Goal: Task Accomplishment & Management: Manage account settings

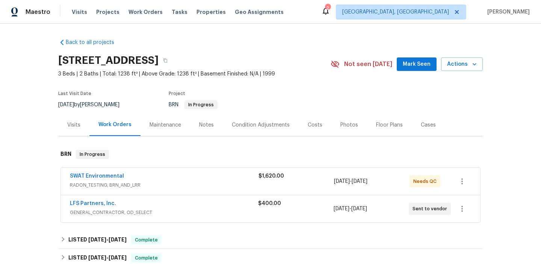
scroll to position [29, 0]
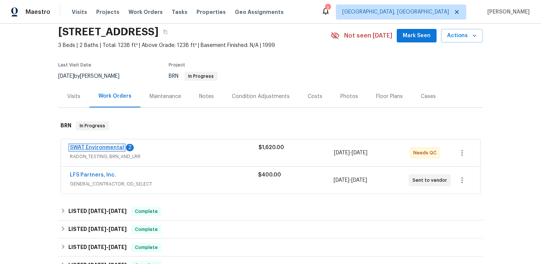
click at [97, 146] on link "SWAT Environmental" at bounding box center [97, 147] width 54 height 5
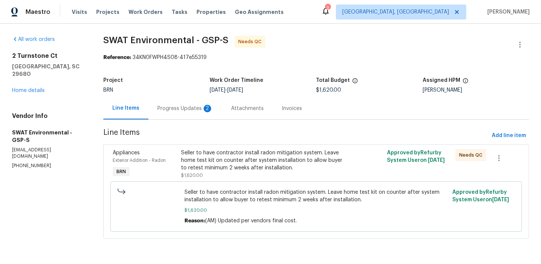
click at [192, 119] on div "Line Items Progress Updates 2 Attachments Invoices" at bounding box center [316, 108] width 426 height 23
click at [188, 107] on div "Progress Updates 2" at bounding box center [185, 109] width 56 height 8
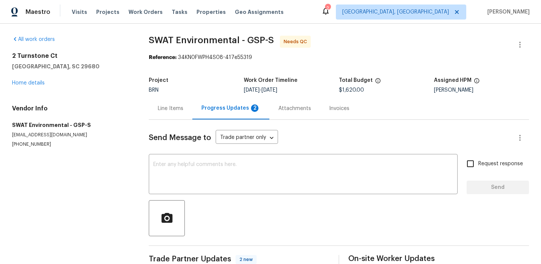
click at [188, 107] on div "Line Items" at bounding box center [171, 108] width 44 height 22
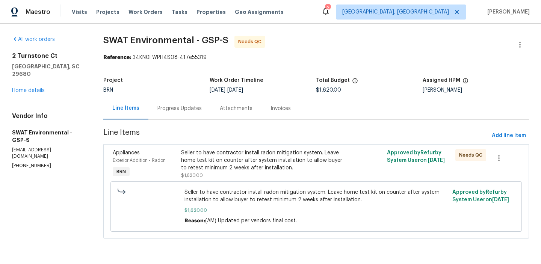
click at [182, 109] on div "Progress Updates" at bounding box center [179, 109] width 44 height 8
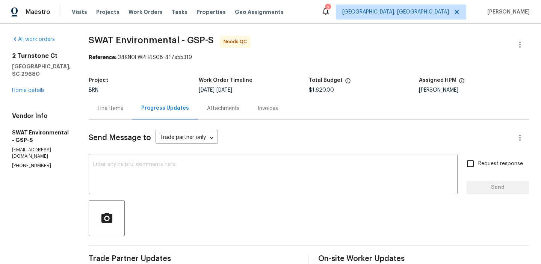
click at [144, 107] on div "Progress Updates" at bounding box center [165, 108] width 48 height 8
click at [117, 110] on div "Line Items" at bounding box center [111, 109] width 26 height 8
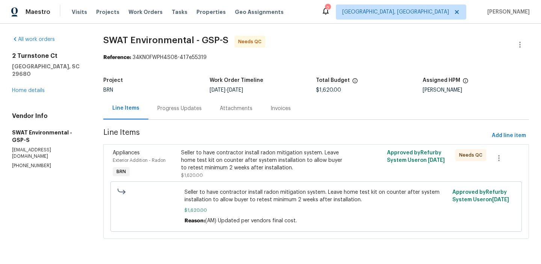
click at [154, 111] on div "Progress Updates" at bounding box center [179, 108] width 62 height 22
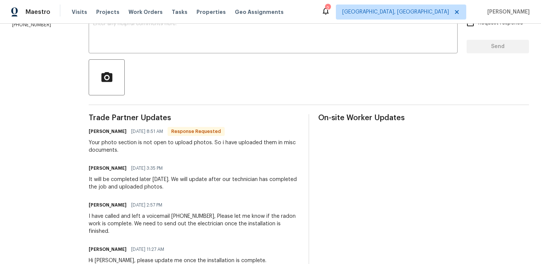
scroll to position [143, 0]
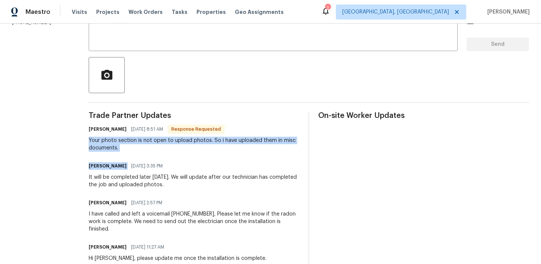
drag, startPoint x: 81, startPoint y: 142, endPoint x: 145, endPoint y: 158, distance: 65.4
click at [145, 158] on div "All work orders 2 Turnstone Ct Simpsonville, SC 29680 Home details Vendor Info …" at bounding box center [270, 156] width 541 height 551
click at [139, 158] on div "Trade Partner Updates Bryan Frazzini 09/17/2025 8:51 AM Response Requested Your…" at bounding box center [194, 265] width 211 height 307
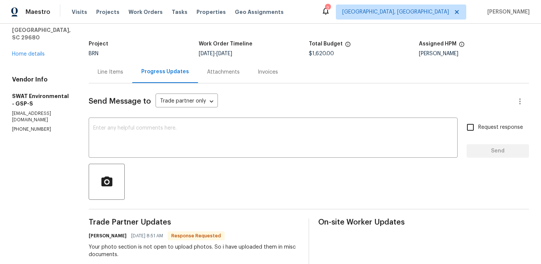
scroll to position [0, 0]
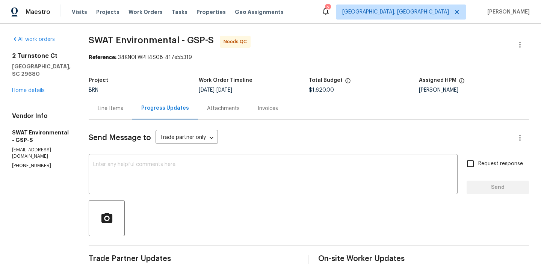
click at [106, 103] on div "Line Items" at bounding box center [111, 108] width 44 height 22
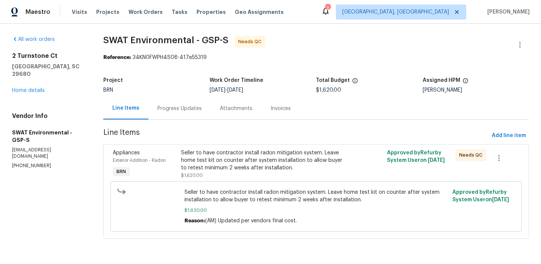
click at [203, 152] on div "Seller to have contractor install radon mitigation system. Leave home test kit …" at bounding box center [264, 160] width 167 height 23
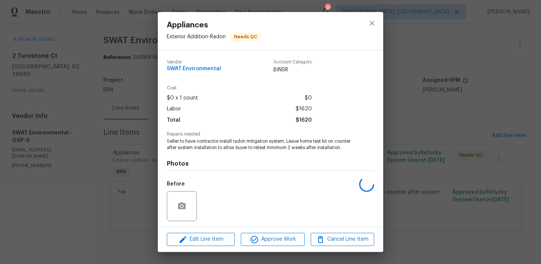
scroll to position [51, 0]
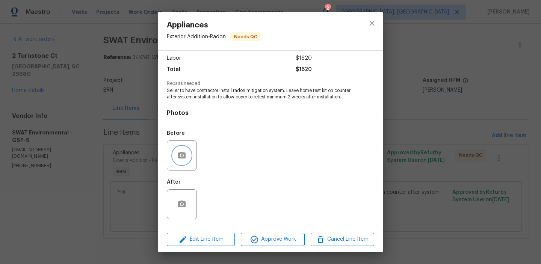
click at [183, 157] on icon "button" at bounding box center [182, 155] width 8 height 7
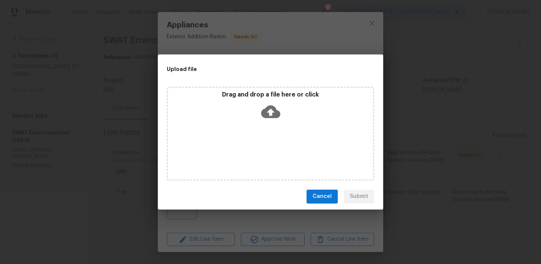
click at [329, 185] on div "Cancel Submit" at bounding box center [270, 197] width 225 height 26
click at [324, 189] on div "Cancel Submit" at bounding box center [270, 197] width 225 height 26
click at [311, 199] on button "Cancel" at bounding box center [321, 197] width 31 height 14
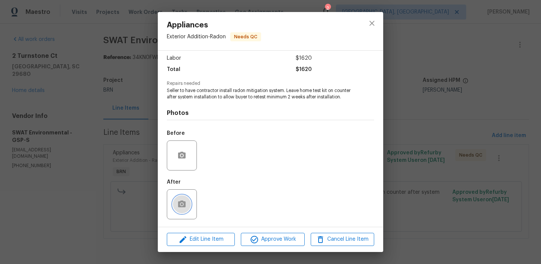
click at [183, 201] on icon "button" at bounding box center [182, 204] width 8 height 7
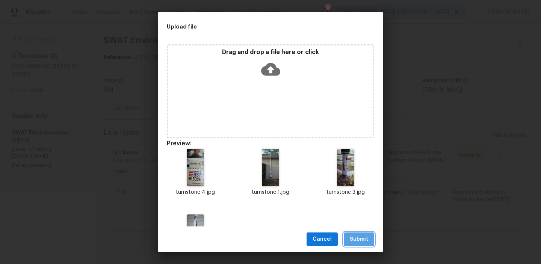
click at [352, 235] on span "Submit" at bounding box center [359, 239] width 18 height 9
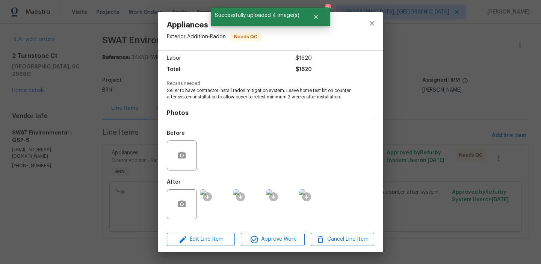
click at [219, 202] on img at bounding box center [215, 204] width 30 height 30
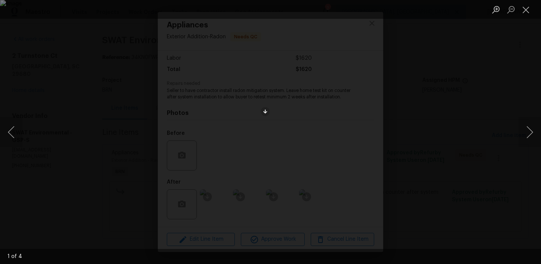
click at [77, 125] on div "Lightbox" at bounding box center [270, 132] width 541 height 264
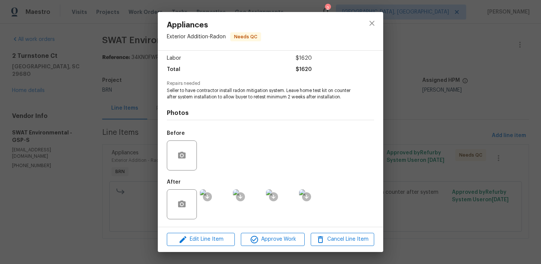
click at [75, 92] on div "Appliances Exterior Addition - Radon Needs QC Vendor SWAT Environmental Account…" at bounding box center [270, 132] width 541 height 264
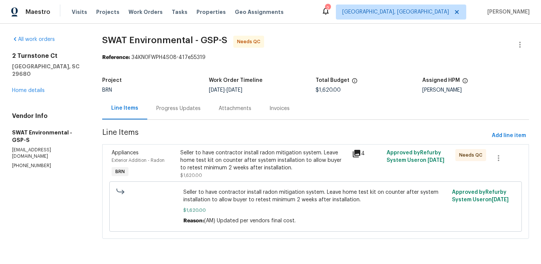
click at [171, 106] on div "Progress Updates" at bounding box center [178, 109] width 44 height 8
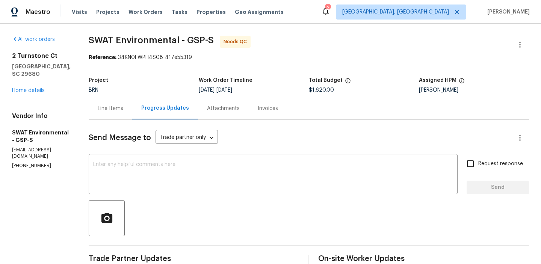
click at [35, 85] on div "2 Turnstone Ct Simpsonville, SC 29680 Home details" at bounding box center [41, 73] width 59 height 42
click at [31, 87] on div "2 Turnstone Ct Simpsonville, SC 29680 Home details" at bounding box center [41, 73] width 59 height 42
click at [25, 89] on link "Home details" at bounding box center [28, 90] width 33 height 5
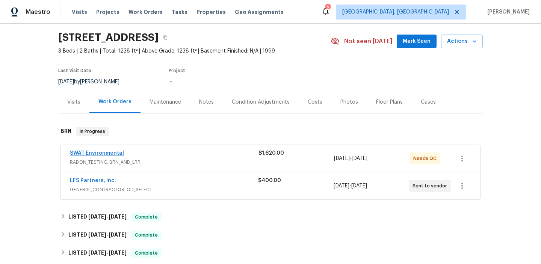
scroll to position [37, 0]
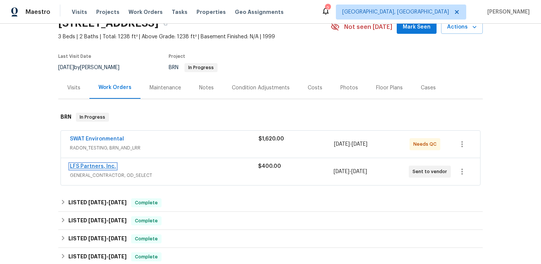
click at [84, 165] on link "LFS Partners, Inc." at bounding box center [93, 166] width 46 height 5
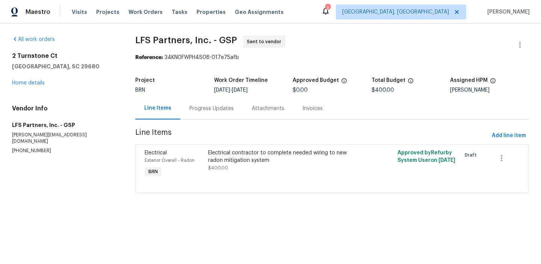
click at [202, 106] on div "Progress Updates" at bounding box center [211, 109] width 44 height 8
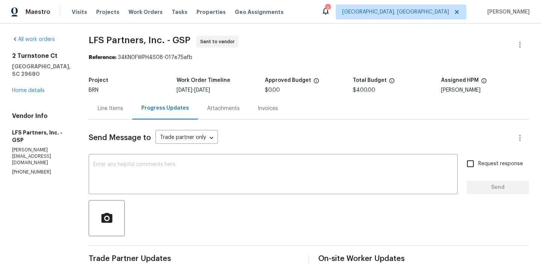
click at [107, 102] on div "Line Items" at bounding box center [111, 108] width 44 height 22
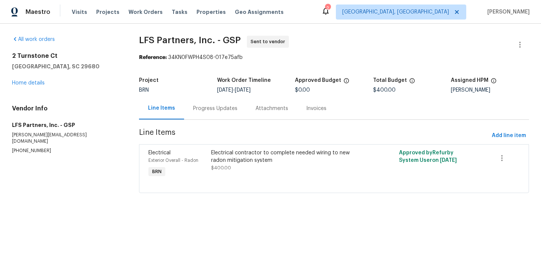
click at [33, 148] on p "(704) 492-6440" at bounding box center [66, 151] width 109 height 6
copy p "(704) 492-6440"
click at [27, 86] on div "2 Turnstone Ct Simpsonville, SC 29680 Home details" at bounding box center [66, 69] width 109 height 35
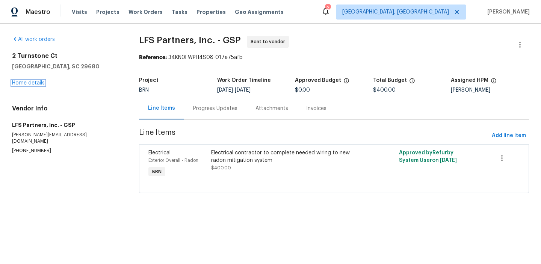
click at [25, 82] on link "Home details" at bounding box center [28, 82] width 33 height 5
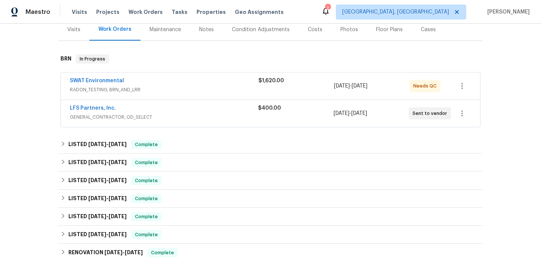
scroll to position [98, 0]
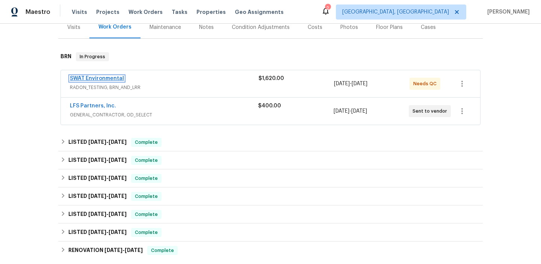
click at [103, 79] on link "SWAT Environmental" at bounding box center [97, 78] width 54 height 5
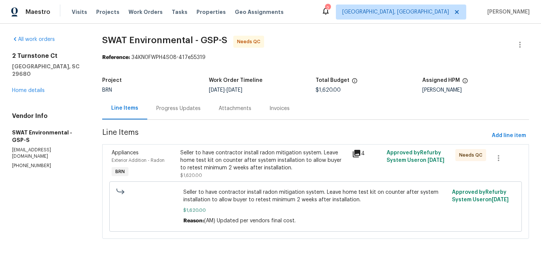
click at [190, 117] on div "Progress Updates" at bounding box center [178, 108] width 62 height 22
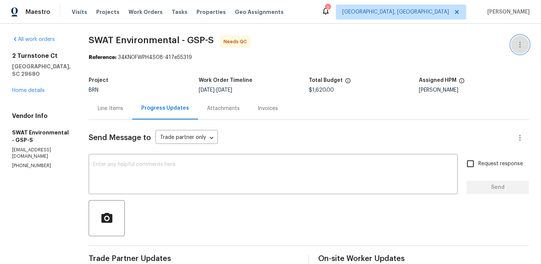
click at [518, 41] on icon "button" at bounding box center [519, 44] width 9 height 9
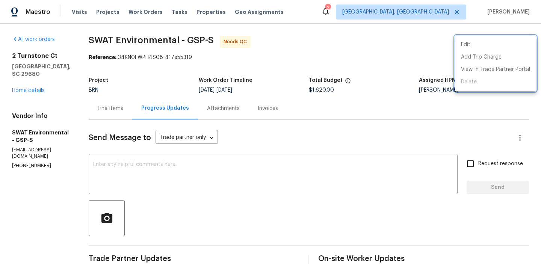
click at [192, 160] on div at bounding box center [270, 132] width 541 height 264
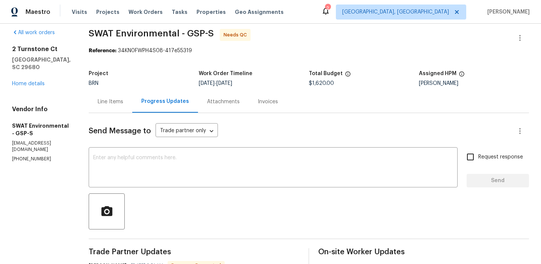
click at [192, 160] on textarea at bounding box center [273, 168] width 360 height 26
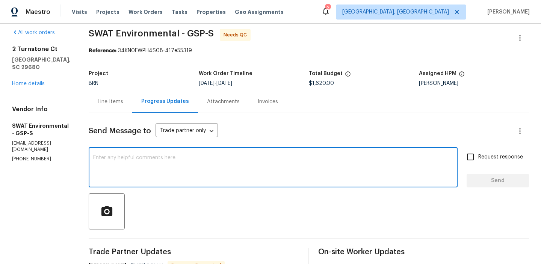
click at [192, 160] on textarea at bounding box center [273, 168] width 360 height 26
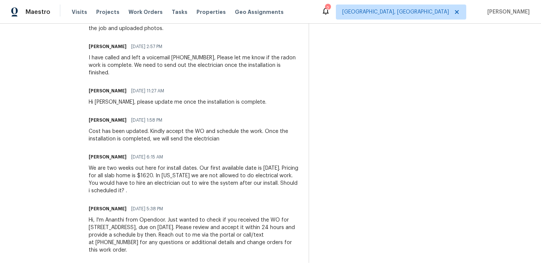
scroll to position [301, 0]
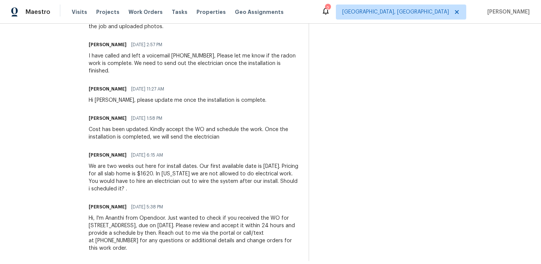
drag, startPoint x: 77, startPoint y: 161, endPoint x: 209, endPoint y: 188, distance: 134.4
click at [208, 184] on div "We are two weeks out here for install dates. Our first available date is Friday…" at bounding box center [194, 178] width 211 height 30
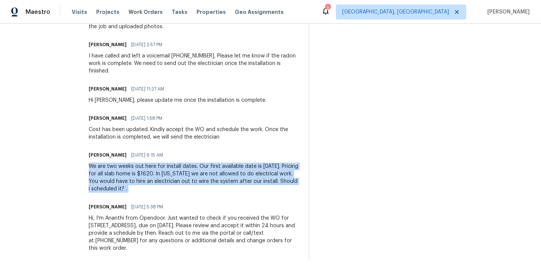
drag, startPoint x: 208, startPoint y: 184, endPoint x: 87, endPoint y: 162, distance: 123.0
click at [89, 163] on div "We are two weeks out here for install dates. Our first available date is Friday…" at bounding box center [194, 178] width 211 height 30
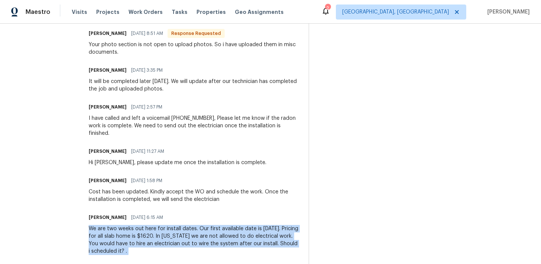
scroll to position [0, 0]
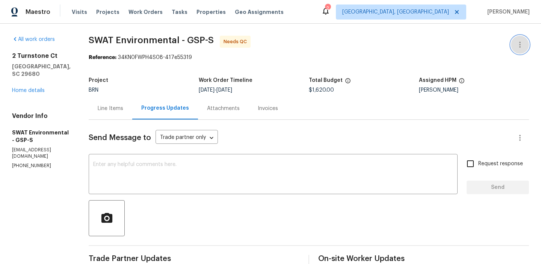
click at [519, 39] on button "button" at bounding box center [520, 45] width 18 height 18
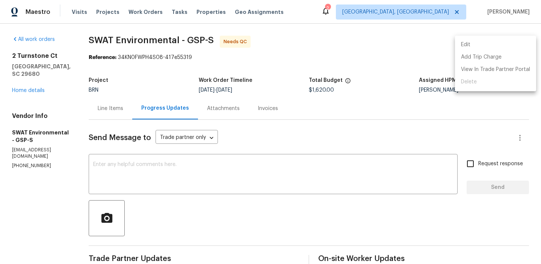
click at [485, 44] on li "Edit" at bounding box center [495, 45] width 81 height 12
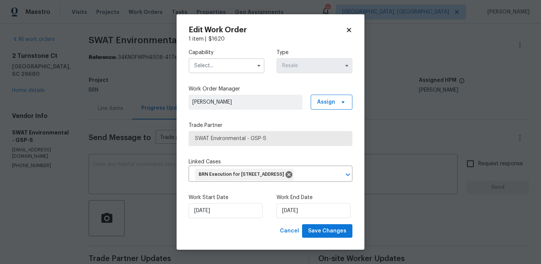
click at [219, 69] on input "text" at bounding box center [227, 65] width 76 height 15
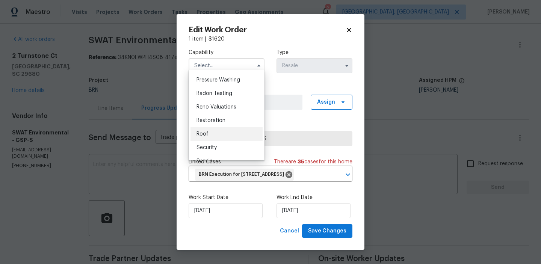
scroll to position [697, 0]
click at [211, 106] on span "Radon Testing" at bounding box center [214, 106] width 36 height 5
type input "Radon Testing"
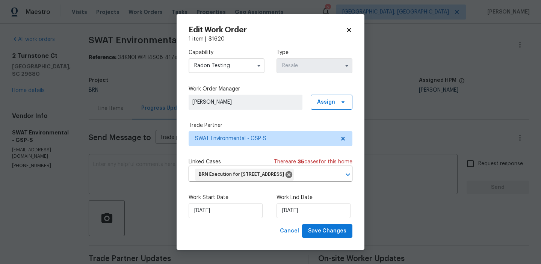
click at [199, 224] on div "Work Start Date 03/09/2025 Work End Date 05/09/2025" at bounding box center [271, 206] width 164 height 36
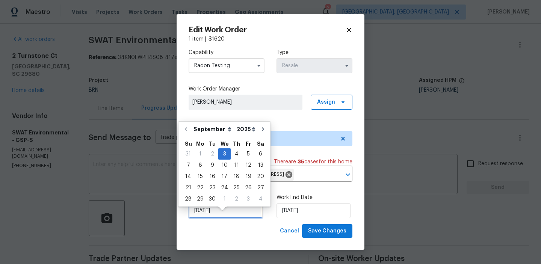
click at [202, 215] on input "03/09/2025" at bounding box center [226, 210] width 74 height 15
click at [244, 166] on div "12" at bounding box center [248, 165] width 12 height 11
type input "12/09/2025"
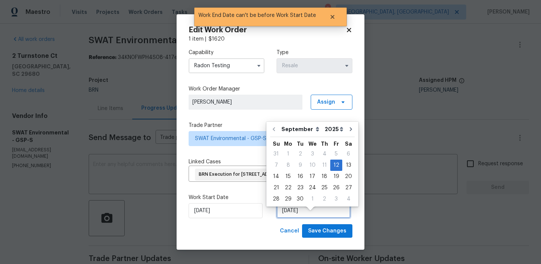
click at [292, 218] on input "12/09/2025" at bounding box center [313, 210] width 74 height 15
click at [295, 178] on div "16" at bounding box center [300, 176] width 12 height 11
type input "16/09/2025"
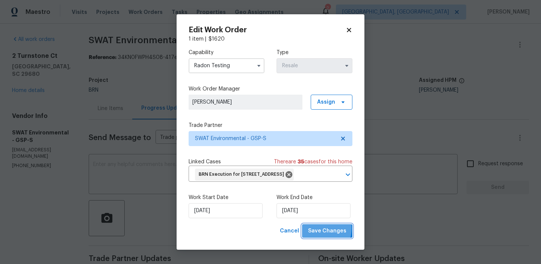
click at [315, 236] on span "Save Changes" at bounding box center [327, 230] width 38 height 9
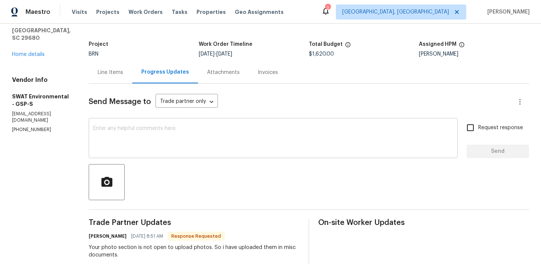
scroll to position [21, 0]
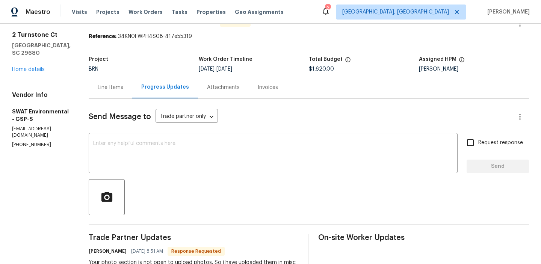
click at [109, 87] on div "Line Items" at bounding box center [111, 88] width 26 height 8
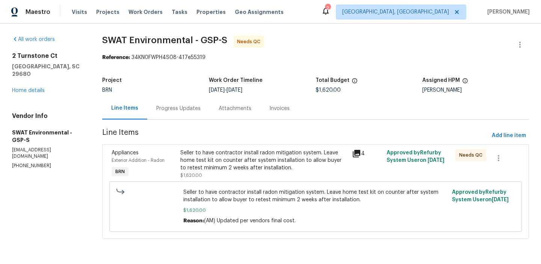
click at [226, 158] on div "Seller to have contractor install radon mitigation system. Leave home test kit …" at bounding box center [264, 160] width 168 height 23
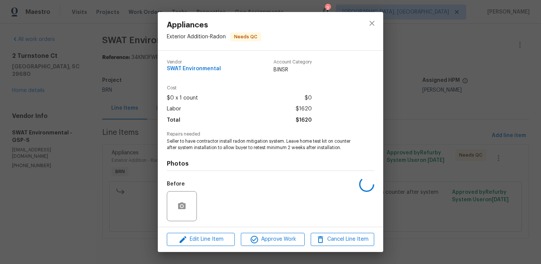
scroll to position [51, 0]
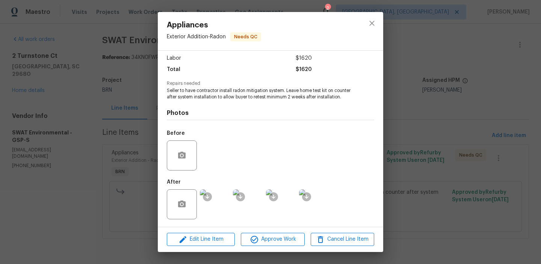
click at [220, 199] on img at bounding box center [215, 204] width 30 height 30
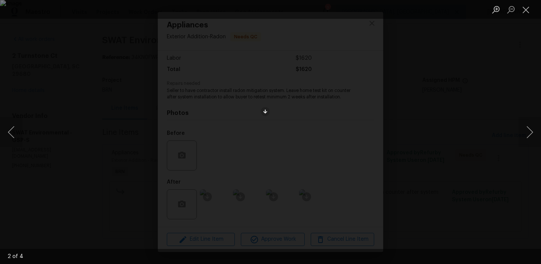
click at [249, 122] on div "Lightbox" at bounding box center [270, 132] width 541 height 264
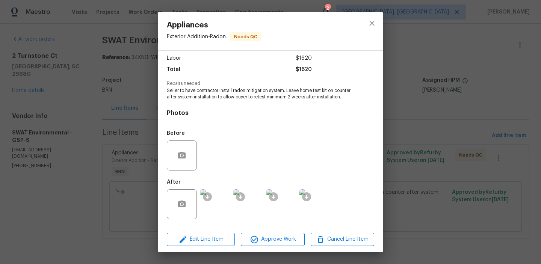
click at [222, 191] on img at bounding box center [215, 204] width 30 height 30
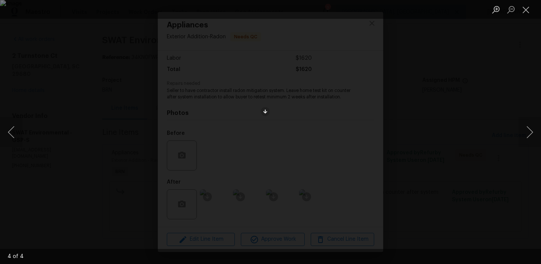
click at [71, 145] on div "Lightbox" at bounding box center [270, 132] width 541 height 264
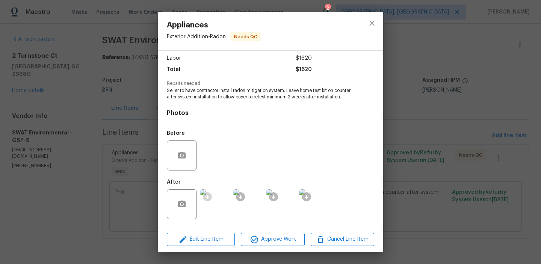
click at [210, 199] on ocidbutton at bounding box center [207, 196] width 9 height 9
click at [217, 206] on img at bounding box center [215, 204] width 30 height 30
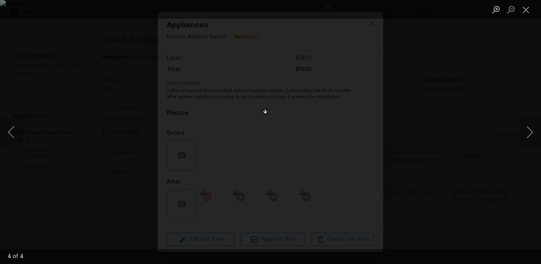
click at [22, 154] on div "Lightbox" at bounding box center [270, 132] width 541 height 264
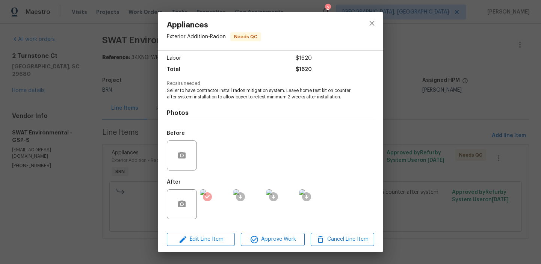
click at [49, 153] on div "Appliances Exterior Addition - Radon Needs QC Vendor SWAT Environmental Account…" at bounding box center [270, 132] width 541 height 264
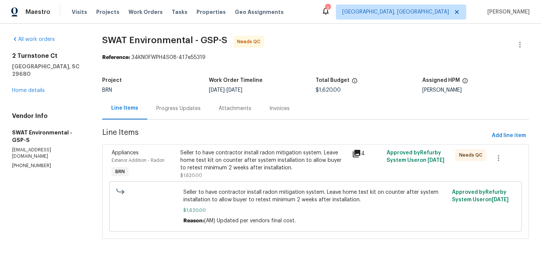
click at [204, 136] on span "Line Items" at bounding box center [295, 136] width 386 height 14
click at [200, 173] on div "Seller to have contractor install radon mitigation system. Leave home test kit …" at bounding box center [264, 164] width 168 height 30
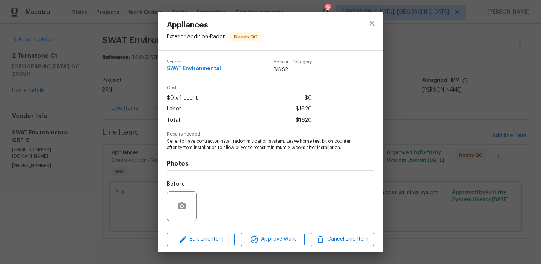
scroll to position [8, 0]
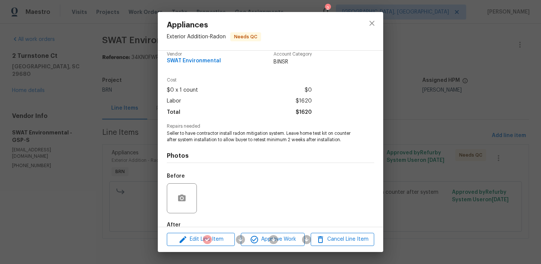
click at [129, 109] on div "Appliances Exterior Addition - Radon Needs QC Vendor SWAT Environmental Account…" at bounding box center [270, 132] width 541 height 264
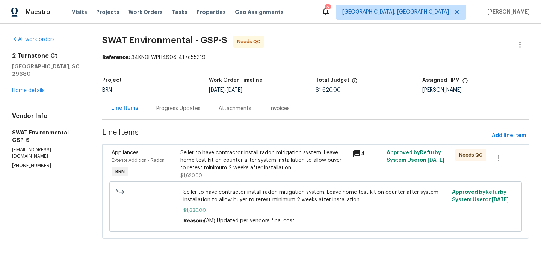
click at [169, 108] on div "Progress Updates" at bounding box center [178, 109] width 44 height 8
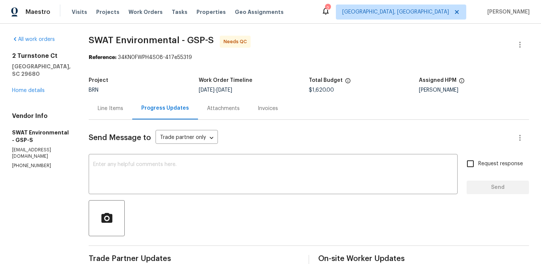
click at [117, 113] on div "Line Items" at bounding box center [111, 108] width 44 height 22
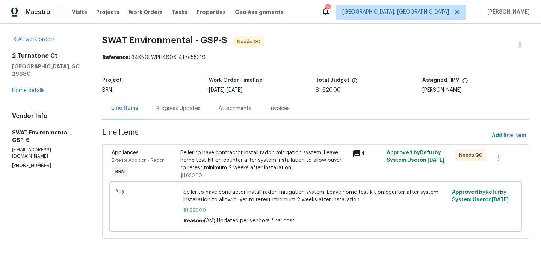
click at [215, 153] on div "Seller to have contractor install radon mitigation system. Leave home test kit …" at bounding box center [264, 160] width 168 height 23
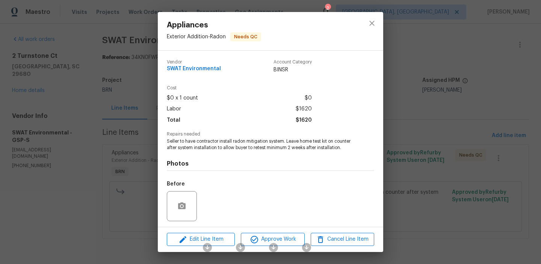
scroll to position [51, 0]
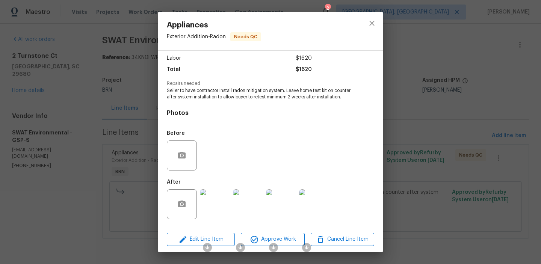
click at [260, 248] on div "Edit Line Item Approve Work Cancel Line Item" at bounding box center [270, 239] width 225 height 25
click at [260, 243] on span "Approve Work" at bounding box center [272, 239] width 59 height 9
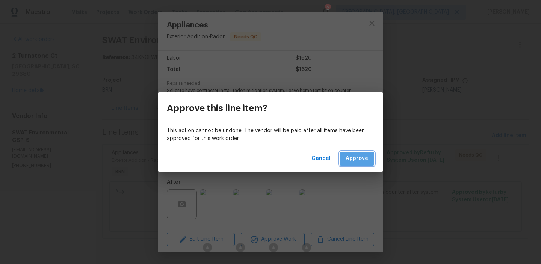
click at [362, 152] on button "Approve" at bounding box center [357, 159] width 35 height 14
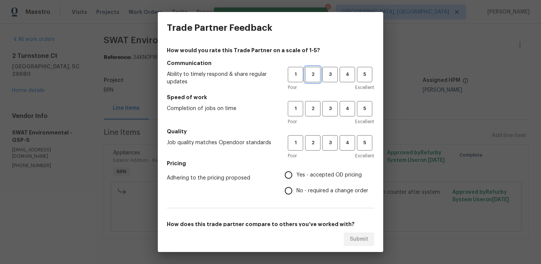
click at [310, 74] on span "2" at bounding box center [313, 74] width 14 height 9
click at [310, 98] on h5 "Speed of work" at bounding box center [270, 98] width 207 height 8
click at [310, 106] on span "2" at bounding box center [313, 108] width 14 height 9
click at [311, 137] on button "2" at bounding box center [312, 142] width 15 height 15
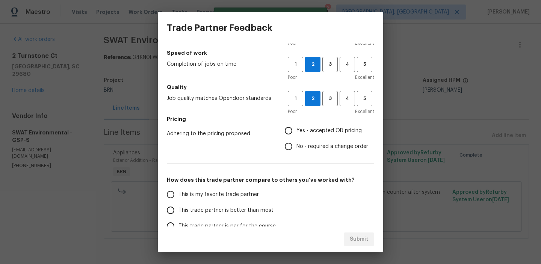
click at [288, 148] on input "No - required a change order" at bounding box center [289, 147] width 16 height 16
radio input "true"
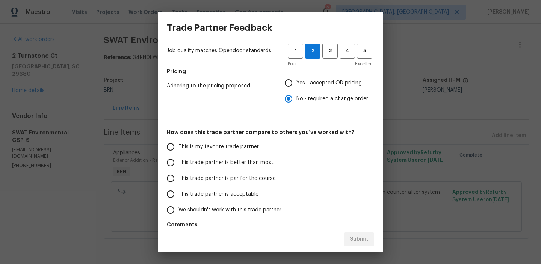
scroll to position [97, 0]
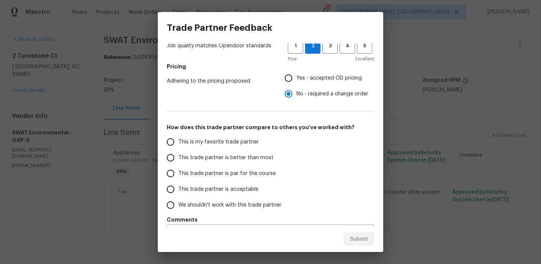
click at [198, 154] on span "This trade partner is better than most" at bounding box center [225, 158] width 95 height 8
click at [178, 154] on input "This trade partner is better than most" at bounding box center [171, 158] width 16 height 16
click at [360, 240] on span "Submit" at bounding box center [359, 239] width 18 height 9
radio input "true"
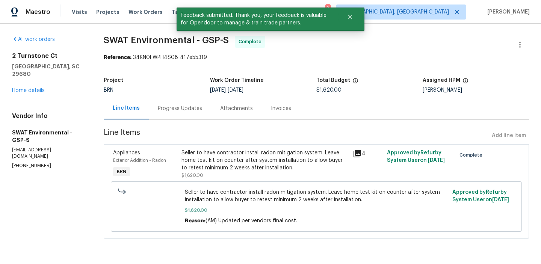
click at [176, 111] on div "Progress Updates" at bounding box center [180, 109] width 44 height 8
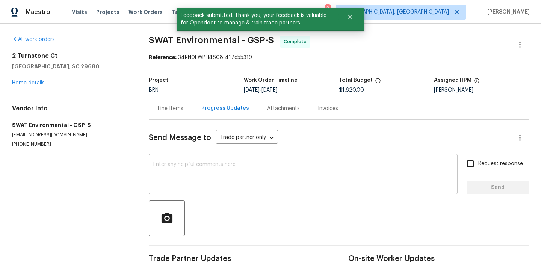
click at [199, 189] on div "x ​" at bounding box center [303, 175] width 309 height 38
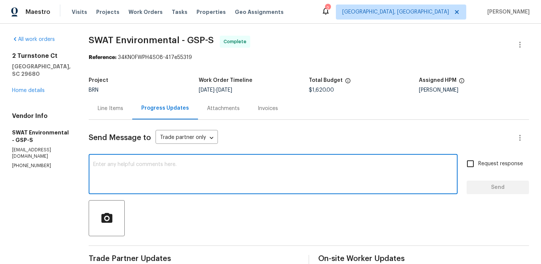
paste textarea "WO is approved, Please upload the invoice under the invoice section.Thanks"
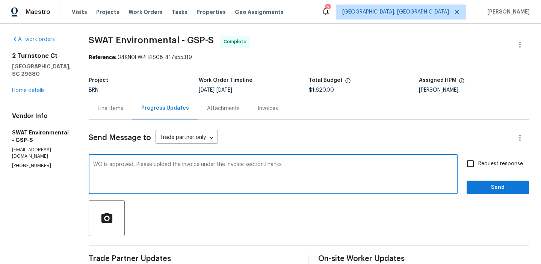
type textarea "WO is approved, Please upload the invoice under the invoice section.Thanks"
click at [492, 170] on label "Request response" at bounding box center [492, 164] width 60 height 16
click at [478, 170] on input "Request response" at bounding box center [470, 164] width 16 height 16
checkbox input "true"
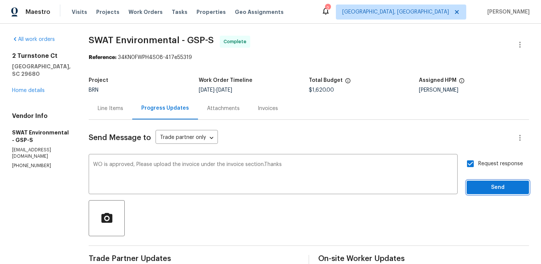
click at [485, 184] on span "Send" at bounding box center [497, 187] width 50 height 9
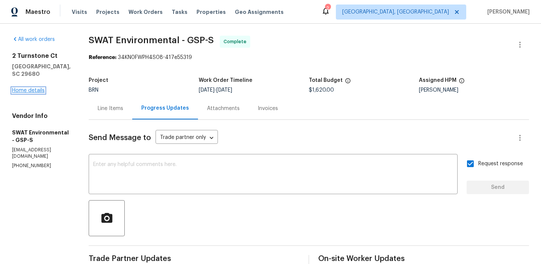
click at [27, 88] on link "Home details" at bounding box center [28, 90] width 33 height 5
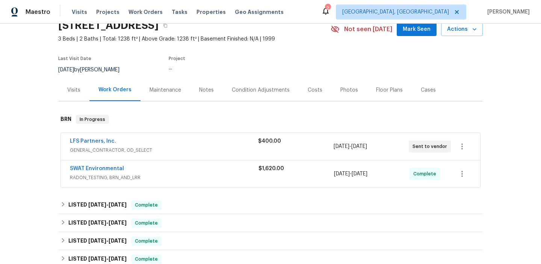
scroll to position [44, 0]
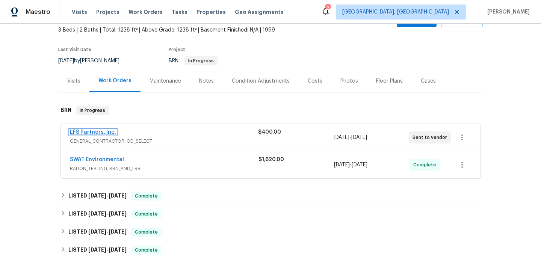
click at [92, 133] on link "LFS Partners, Inc." at bounding box center [93, 132] width 46 height 5
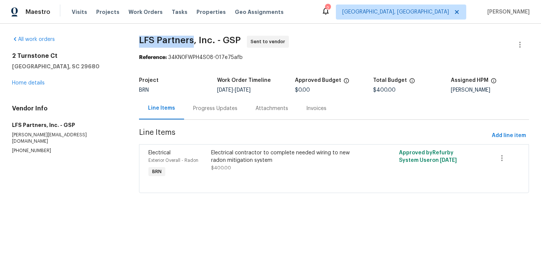
drag, startPoint x: 131, startPoint y: 39, endPoint x: 193, endPoint y: 39, distance: 61.6
click at [193, 39] on div "All work orders 2 Turnstone Ct Simpsonville, SC 29680 Home details Vendor Info …" at bounding box center [270, 119] width 541 height 190
copy span "LFS Partners"
click at [145, 54] on div "Reference: 34KN0FWPH4S08-017e75afb" at bounding box center [334, 58] width 390 height 8
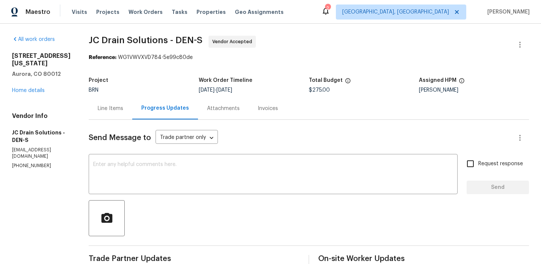
click at [25, 86] on div "[STREET_ADDRESS][US_STATE] Home details" at bounding box center [41, 73] width 59 height 42
click at [17, 90] on link "Home details" at bounding box center [28, 90] width 33 height 5
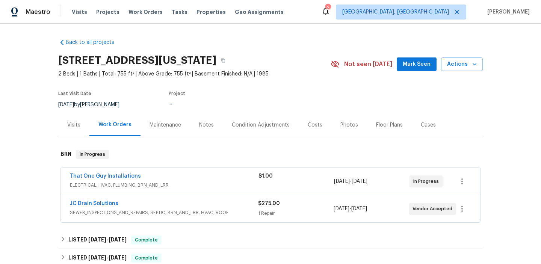
scroll to position [20, 0]
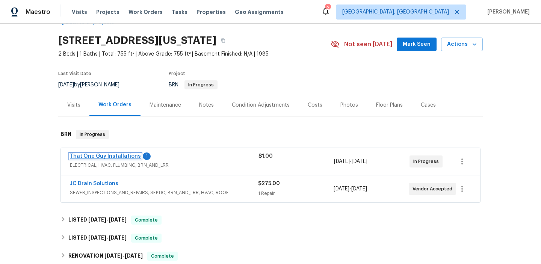
click at [104, 156] on link "That One Guy Installations" at bounding box center [105, 156] width 71 height 5
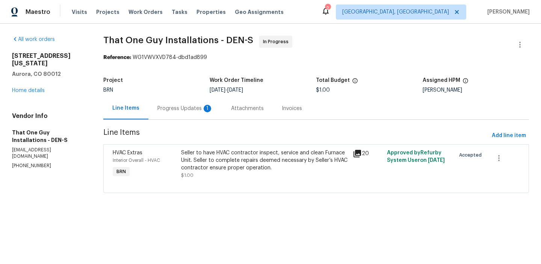
click at [197, 113] on div "Progress Updates 1" at bounding box center [185, 108] width 74 height 22
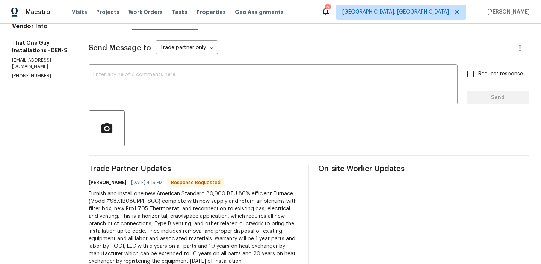
scroll to position [3, 0]
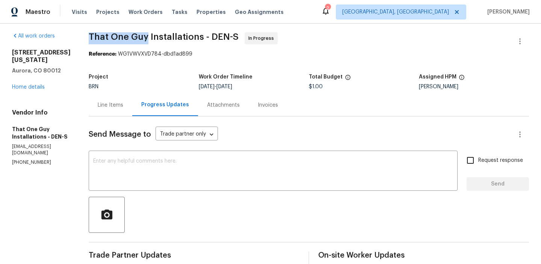
drag, startPoint x: 71, startPoint y: 36, endPoint x: 131, endPoint y: 36, distance: 60.1
copy span "That One Guy"
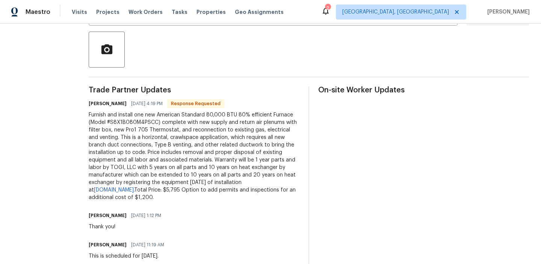
scroll to position [169, 0]
drag, startPoint x: 67, startPoint y: 115, endPoint x: 268, endPoint y: 189, distance: 214.1
click at [268, 189] on div "All work orders [STREET_ADDRESS][US_STATE] Home details Vendor Info That One Gu…" at bounding box center [270, 130] width 541 height 551
copy div "Furnish and install one new American Standard 80,000 BTU 80% efficient Furnace …"
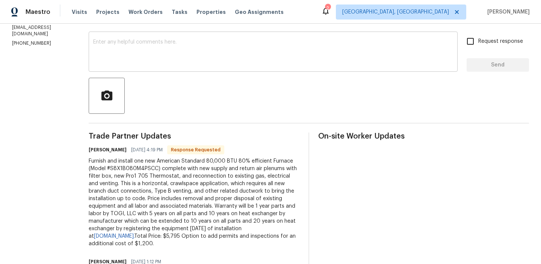
scroll to position [106, 0]
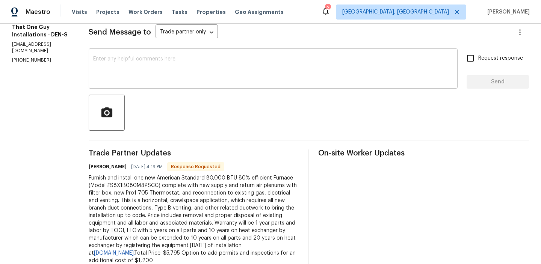
click at [138, 85] on div "x ​" at bounding box center [273, 69] width 369 height 38
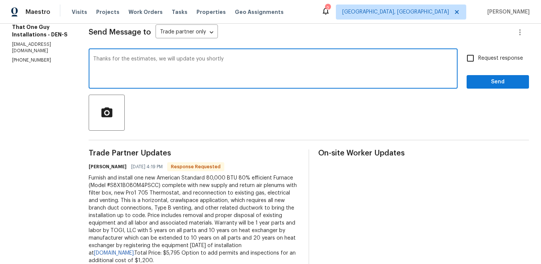
type textarea "Thanks for the estimates, we will update you shortly"
click at [475, 65] on input "Request response" at bounding box center [470, 58] width 16 height 16
checkbox input "true"
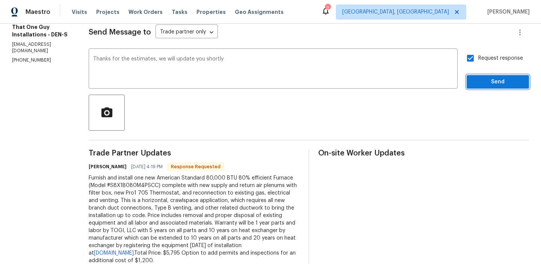
click at [476, 81] on span "Send" at bounding box center [497, 81] width 50 height 9
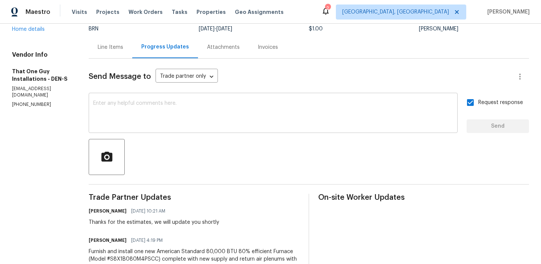
scroll to position [0, 0]
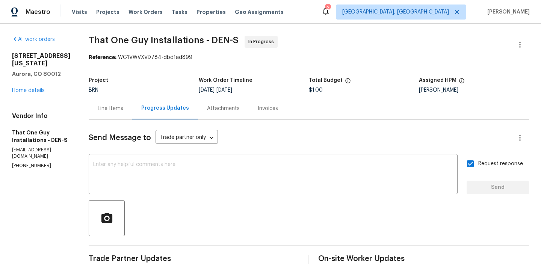
drag, startPoint x: 71, startPoint y: 41, endPoint x: 131, endPoint y: 41, distance: 60.5
copy span "That One Guy"
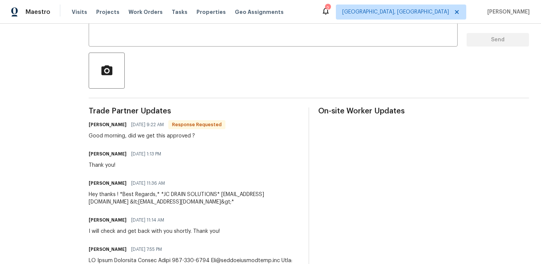
scroll to position [117, 0]
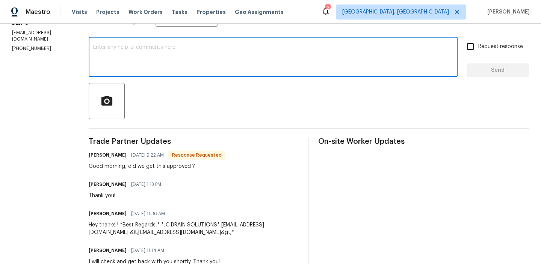
click at [129, 63] on textarea at bounding box center [273, 58] width 360 height 26
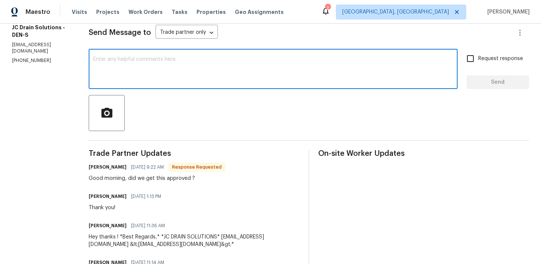
scroll to position [0, 0]
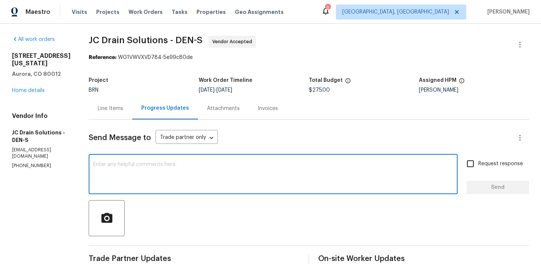
click at [121, 184] on textarea at bounding box center [273, 175] width 360 height 26
type textarea "e"
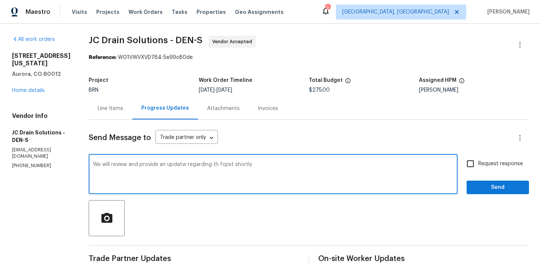
type textarea "We will review and provide an updatw regarding th fcpst shortly"
click at [117, 168] on textarea "We will review and provide an updatw regarding th fcpst shortly" at bounding box center [273, 175] width 360 height 26
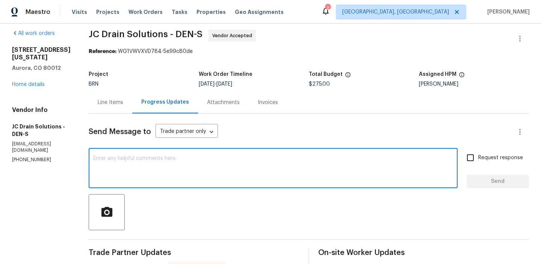
paste textarea "We will review and provide an update on the forecast shortly."
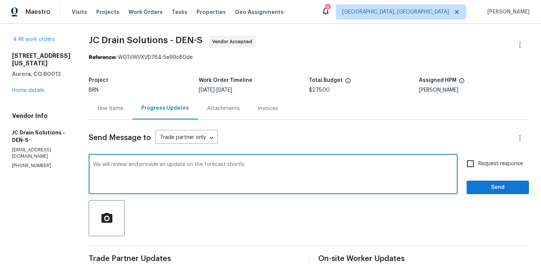
click at [216, 165] on textarea "We will review and provide an update on the forecast shortly." at bounding box center [273, 175] width 360 height 26
type textarea "We will review and provide an update on the pricing shortly."
click at [463, 168] on input "Request response" at bounding box center [470, 164] width 16 height 16
checkbox input "true"
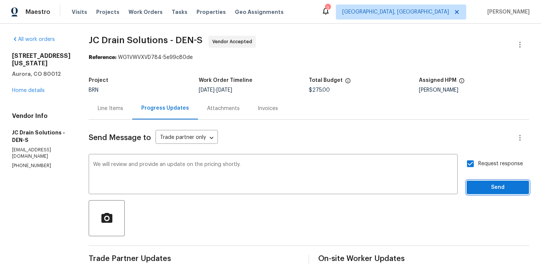
click at [479, 189] on span "Send" at bounding box center [497, 187] width 50 height 9
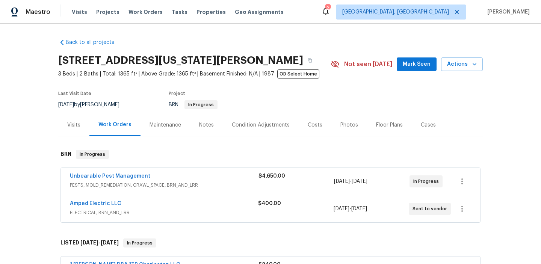
scroll to position [17, 0]
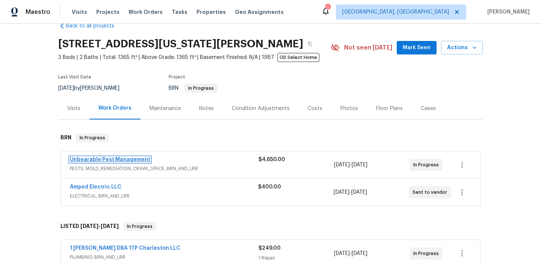
click at [106, 161] on link "Unbearable Pest Management" at bounding box center [110, 159] width 80 height 5
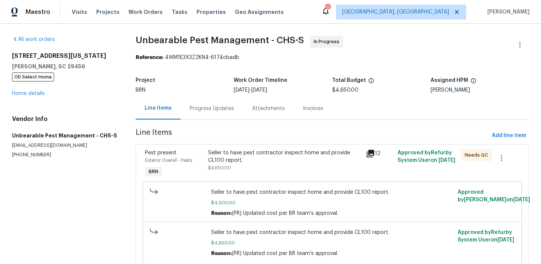
scroll to position [40, 0]
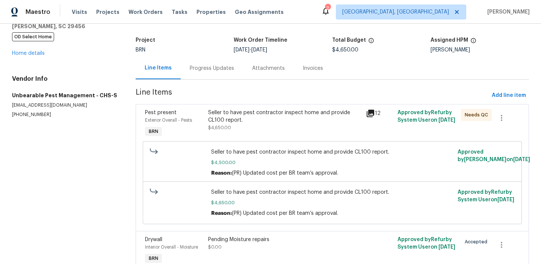
click at [229, 133] on div "Seller to have pest contractor inspect home and provide CL100 report. $4,650.00" at bounding box center [285, 124] width 158 height 35
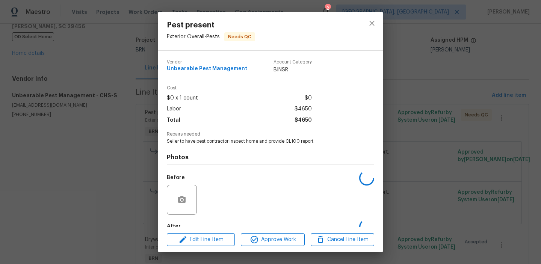
scroll to position [44, 0]
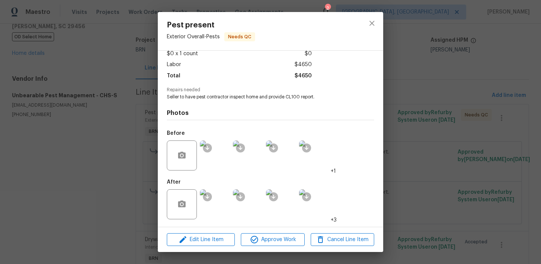
click at [83, 136] on div "Pest present Exterior Overall - Pests Needs QC Vendor Unbearable Pest Managemen…" at bounding box center [270, 132] width 541 height 264
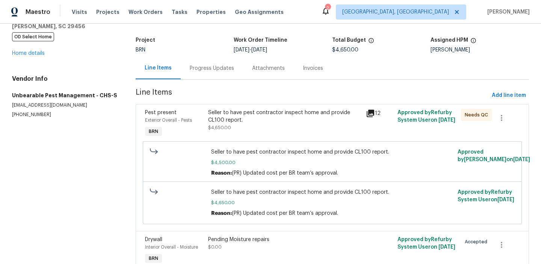
click at [226, 131] on div "Seller to have pest contractor inspect home and provide CL100 report. $4,650.00" at bounding box center [285, 120] width 154 height 23
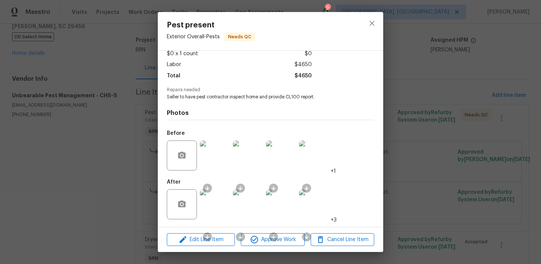
click at [220, 196] on img at bounding box center [215, 204] width 30 height 30
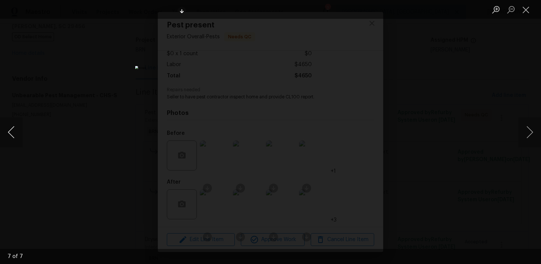
click at [9, 134] on button "Previous image" at bounding box center [11, 132] width 23 height 30
click at [86, 104] on div "Lightbox" at bounding box center [270, 132] width 541 height 264
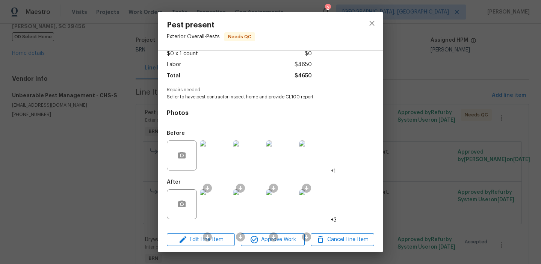
click at [68, 99] on div "Pest present Exterior Overall - Pests Needs QC Vendor Unbearable Pest Managemen…" at bounding box center [270, 132] width 541 height 264
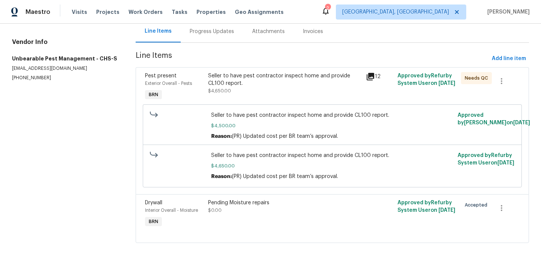
scroll to position [0, 0]
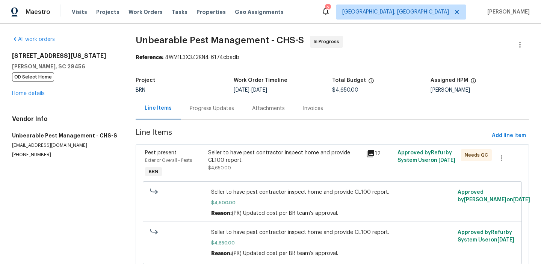
click at [193, 97] on div "Project BRN Work Order Timeline 9/11/2025 - 9/15/2025 Total Budget $4,650.00 As…" at bounding box center [332, 85] width 393 height 24
click at [193, 116] on div "Progress Updates" at bounding box center [212, 108] width 62 height 22
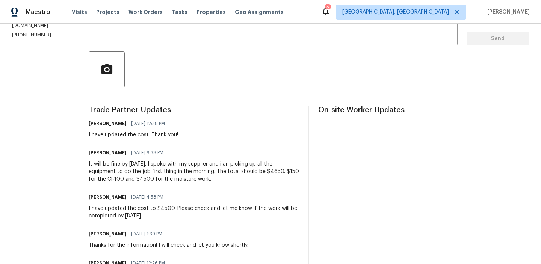
scroll to position [68, 0]
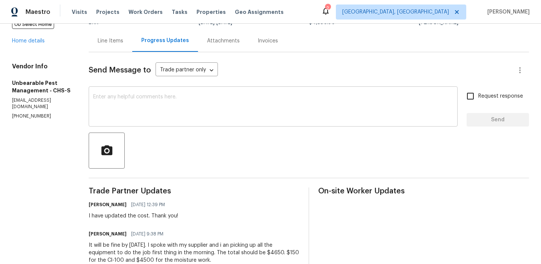
click at [106, 126] on div "x ​" at bounding box center [273, 107] width 369 height 38
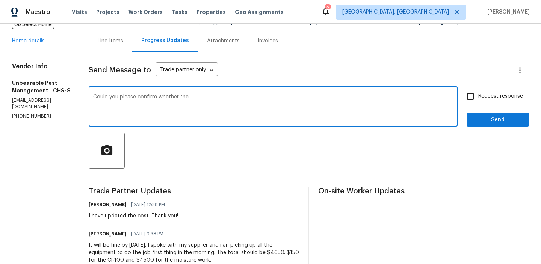
paste textarea "dehumidifier and a condensate pump is installed."
drag, startPoint x: 292, startPoint y: 98, endPoint x: 379, endPoint y: 98, distance: 87.1
click at [379, 98] on textarea "Could you please confirm whether the dehumidifier and a condensate pump is inst…" at bounding box center [273, 107] width 360 height 26
type textarea "Could you please confirm whether the dehumidifier and a condensate pump install…"
click at [318, 92] on div "Could you please confirm whether the dehumidifier and a condensate pump install…" at bounding box center [273, 107] width 369 height 38
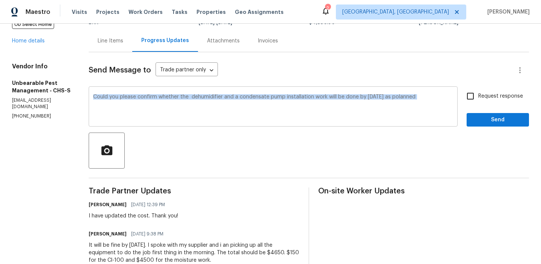
click at [318, 92] on div "Could you please confirm whether the dehumidifier and a condensate pump install…" at bounding box center [273, 107] width 369 height 38
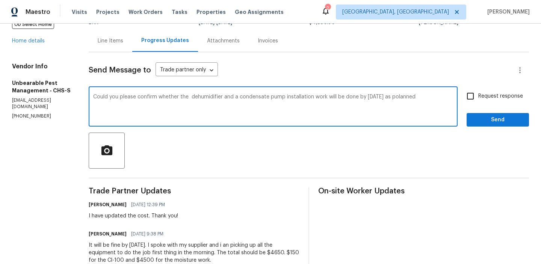
click at [305, 97] on textarea "Could you please confirm whether the dehumidifier and a condensate pump install…" at bounding box center [273, 107] width 360 height 26
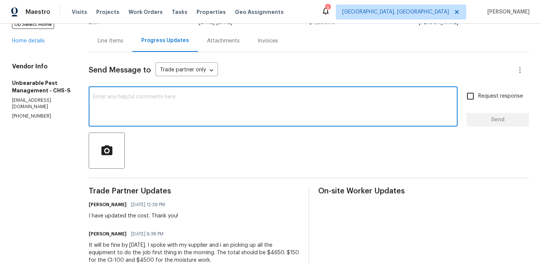
paste textarea "Could you please confirm if the dehumidifier and condensate pump installation w…"
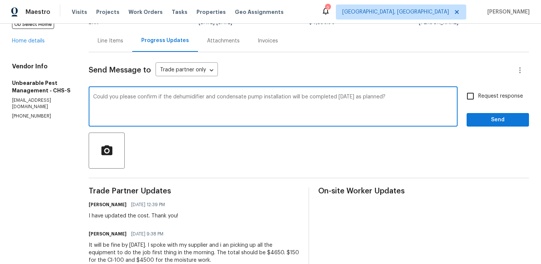
scroll to position [75, 0]
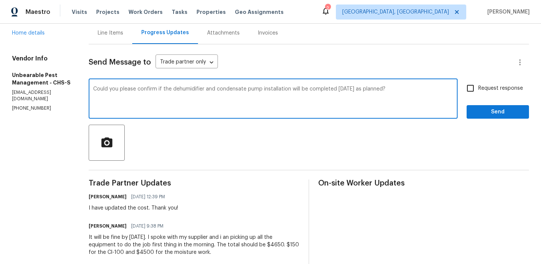
type textarea "Could you please confirm if the dehumidifier and condensate pump installation w…"
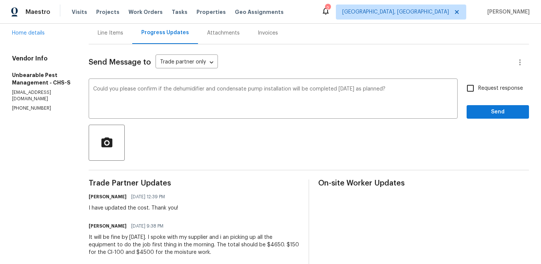
click at [487, 85] on span "Request response" at bounding box center [500, 89] width 45 height 8
click at [478, 85] on input "Request response" at bounding box center [470, 88] width 16 height 16
checkbox input "true"
click at [483, 110] on span "Send" at bounding box center [497, 111] width 50 height 9
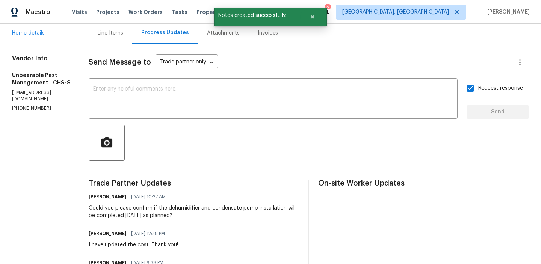
scroll to position [25, 0]
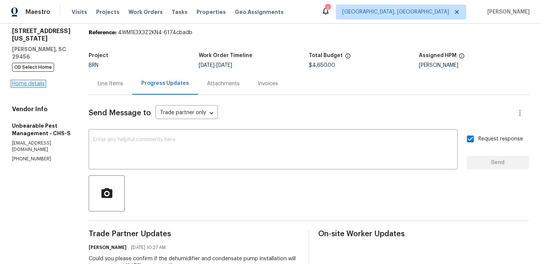
click at [24, 81] on link "Home details" at bounding box center [28, 83] width 33 height 5
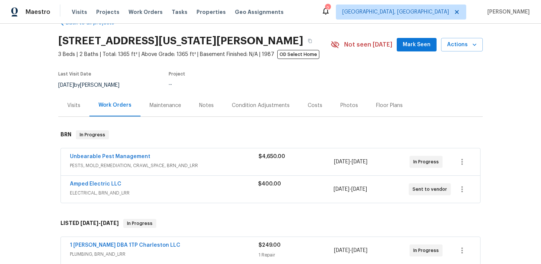
scroll to position [23, 0]
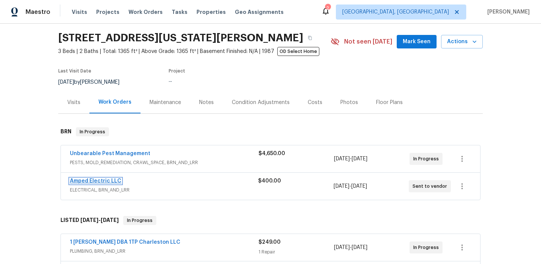
click at [84, 183] on link "Amped Electric LLC" at bounding box center [95, 180] width 51 height 5
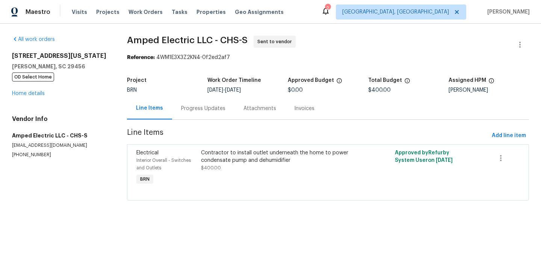
click at [24, 161] on section "All work orders 109 Washington Dr Ladson, SC 29456 OD Select Home Home details …" at bounding box center [60, 123] width 97 height 174
copy p "(843) 518-0677"
click at [45, 148] on p "nickw@ampedelectricllp.com" at bounding box center [60, 145] width 97 height 6
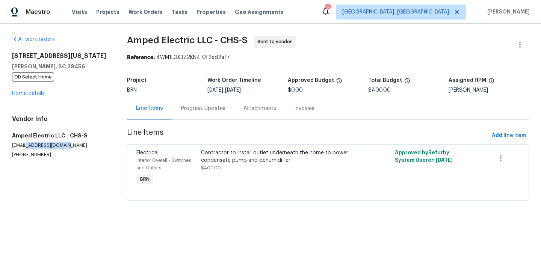
click at [45, 148] on p "nickw@ampedelectricllp.com" at bounding box center [60, 145] width 97 height 6
copy p "nickw@ampedelectricllp.com"
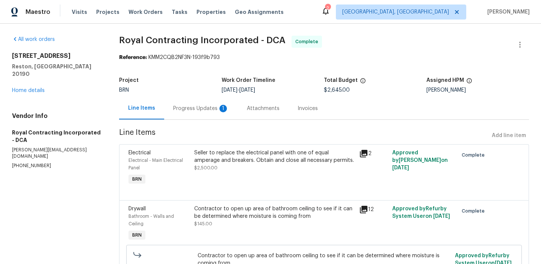
click at [183, 110] on div "Progress Updates 1" at bounding box center [201, 109] width 56 height 8
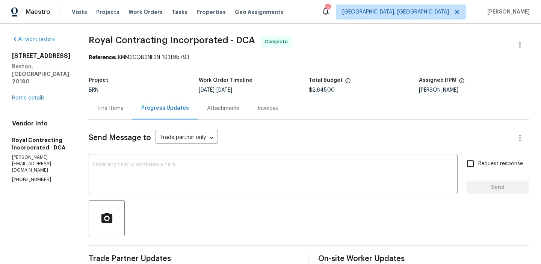
click at [281, 107] on div "Invoices" at bounding box center [268, 108] width 38 height 22
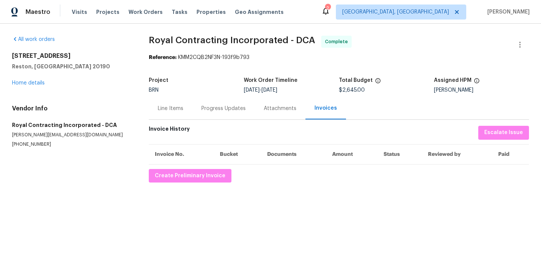
click at [205, 126] on div "Invoice History Escalate Issue" at bounding box center [339, 133] width 380 height 14
click at [205, 116] on div "Progress Updates" at bounding box center [223, 108] width 62 height 22
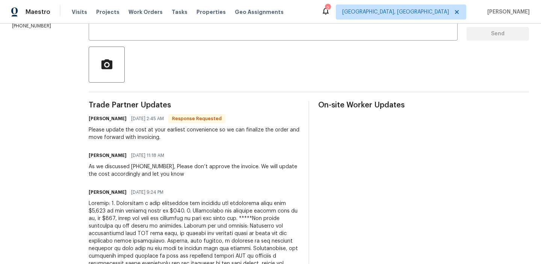
scroll to position [71, 0]
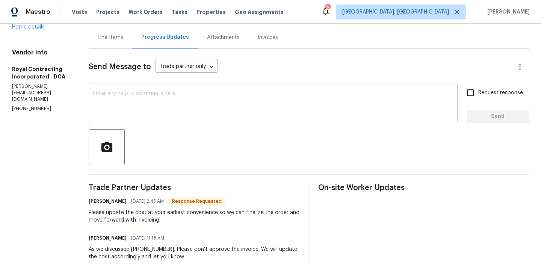
click at [137, 122] on div "x ​" at bounding box center [273, 104] width 369 height 38
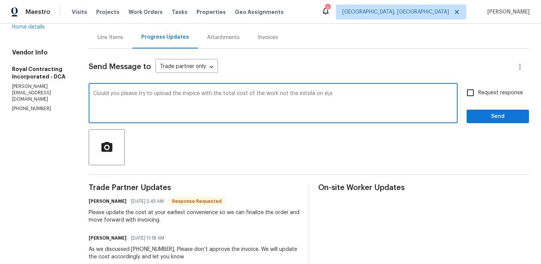
scroll to position [44, 0]
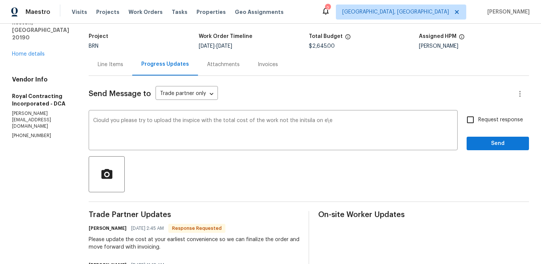
click at [314, 48] on span "$2,645.00" at bounding box center [322, 46] width 26 height 5
copy span "$"
click at [323, 45] on span "$2,645.00" at bounding box center [322, 46] width 26 height 5
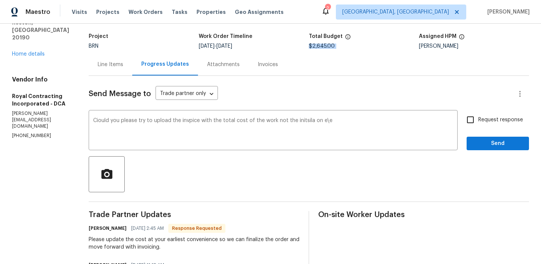
click at [323, 45] on span "$2,645.00" at bounding box center [322, 46] width 26 height 5
copy span "$2,645.00"
click at [340, 122] on textarea "Ciould you please try to upload the invpice with the total cost of the work not…" at bounding box center [273, 131] width 360 height 26
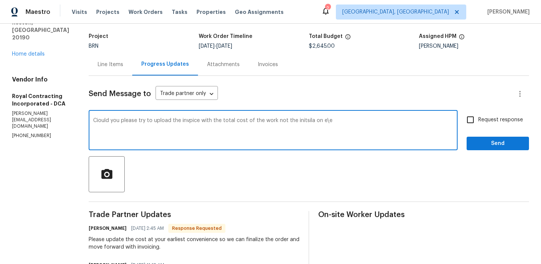
paste textarea "$2,645.00"
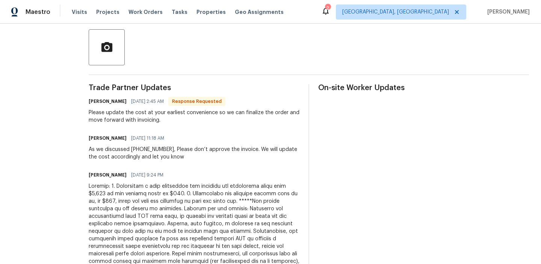
scroll to position [202, 0]
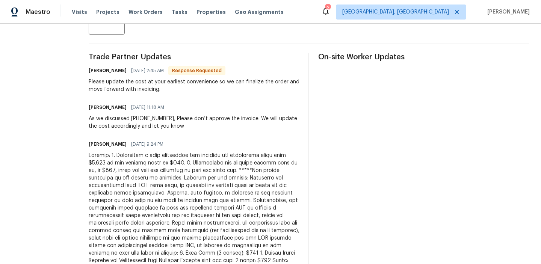
type textarea "Ciould you please try to upload the invpice with the total cost of the work not…"
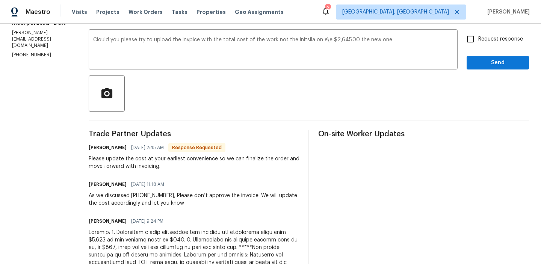
scroll to position [103, 0]
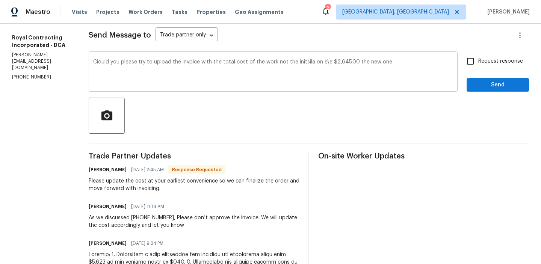
click at [140, 63] on textarea "Ciould you please try to upload the invpice with the total cost of the work not…" at bounding box center [273, 72] width 360 height 26
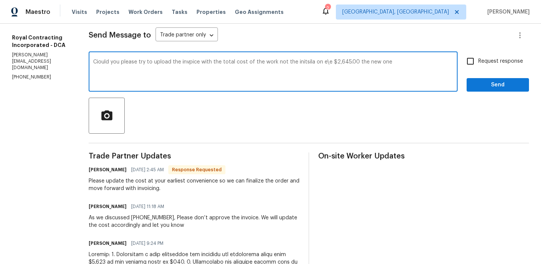
click at [140, 63] on textarea "Ciould you please try to upload the invpice with the total cost of the work not…" at bounding box center [273, 72] width 360 height 26
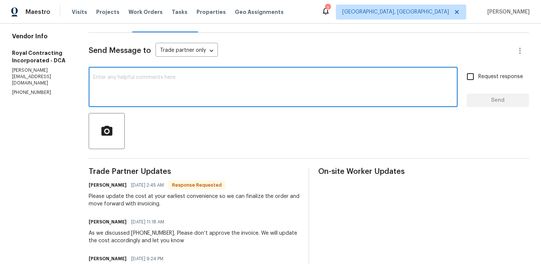
click at [117, 30] on div "Line Items" at bounding box center [111, 21] width 44 height 22
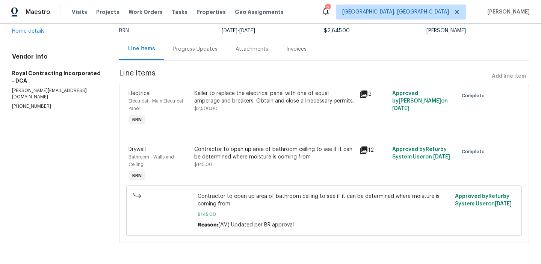
scroll to position [53, 0]
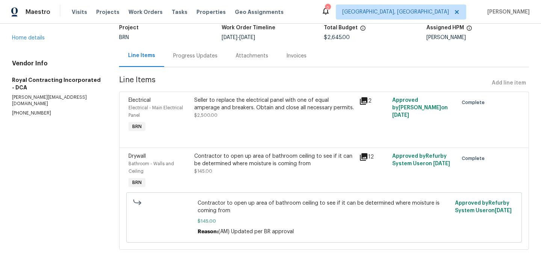
click at [188, 62] on div "Progress Updates" at bounding box center [195, 56] width 62 height 22
click at [188, 35] on div "Project" at bounding box center [170, 30] width 103 height 10
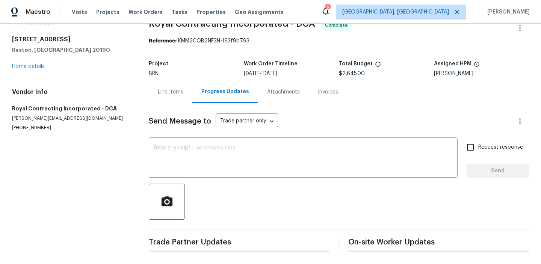
click at [198, 158] on div "Send Message to Trade partner only Trade partner only ​ x ​ Request response Se…" at bounding box center [339, 177] width 380 height 149
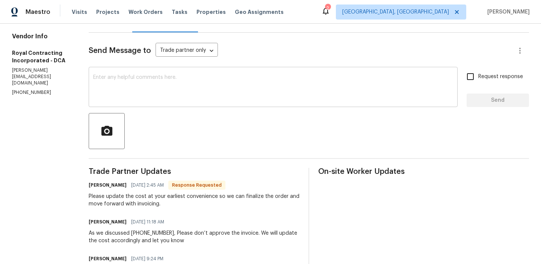
click at [207, 85] on textarea at bounding box center [273, 88] width 360 height 26
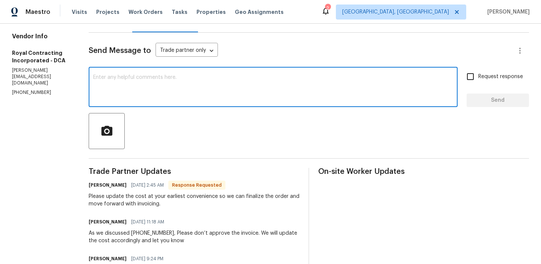
paste textarea "Ciould you please try to upload the invpice with the total cost of the work not…"
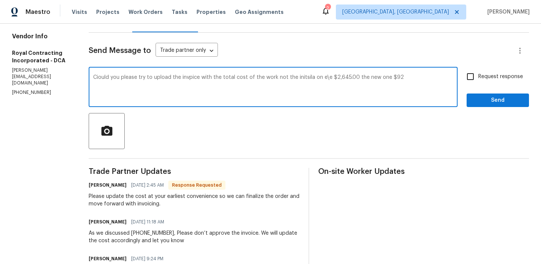
type textarea "Ciould you please try to upload the invpice with the total cost of the work not…"
click at [315, 76] on textarea "Ciould you please try to upload the invpice with the total cost of the work not…" at bounding box center [273, 88] width 360 height 26
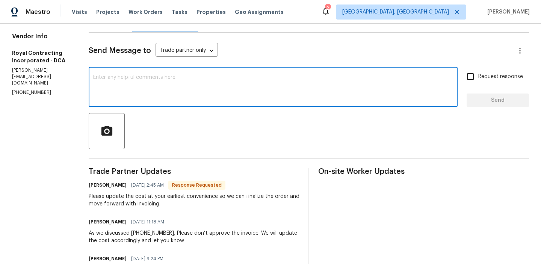
paste textarea "Could you please upload the updated invoice showing the total cost of $920 inst…"
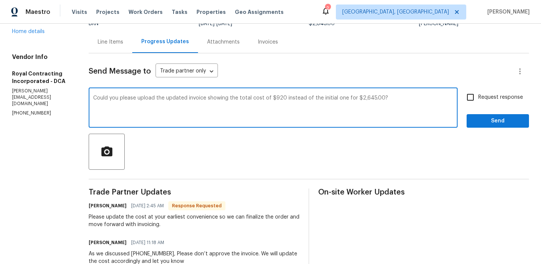
scroll to position [62, 0]
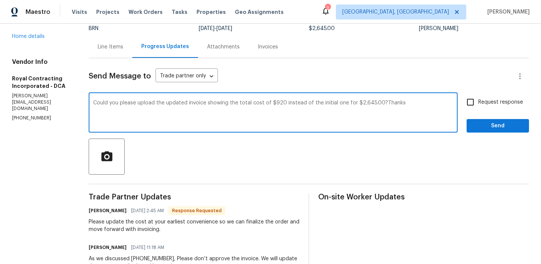
type textarea "Could you please upload the updated invoice showing the total cost of $920 inst…"
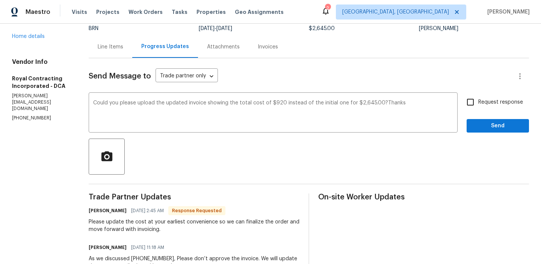
click at [487, 101] on span "Request response" at bounding box center [500, 102] width 45 height 8
click at [478, 101] on input "Request response" at bounding box center [470, 102] width 16 height 16
checkbox input "true"
click at [484, 118] on div "Request response Send" at bounding box center [497, 113] width 62 height 38
click at [480, 126] on span "Send" at bounding box center [497, 125] width 50 height 9
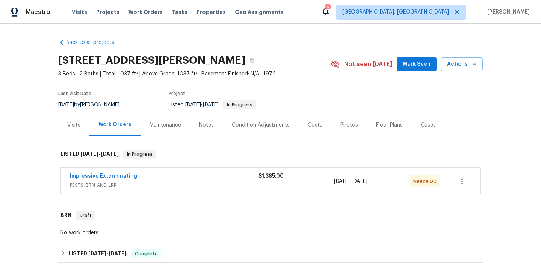
scroll to position [34, 0]
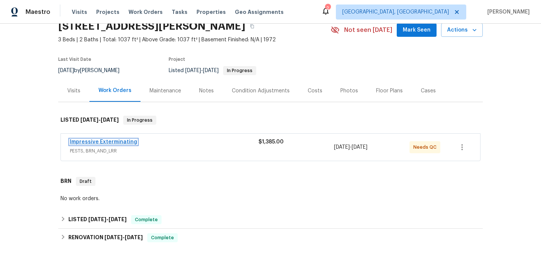
click at [91, 141] on link "Impressive Exterminating" at bounding box center [103, 141] width 67 height 5
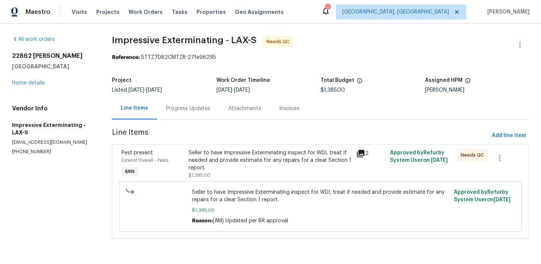
click at [181, 111] on div "Progress Updates" at bounding box center [188, 109] width 44 height 8
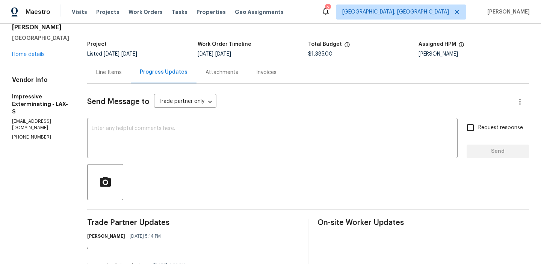
scroll to position [36, 0]
click at [106, 82] on div "Line Items" at bounding box center [109, 73] width 44 height 22
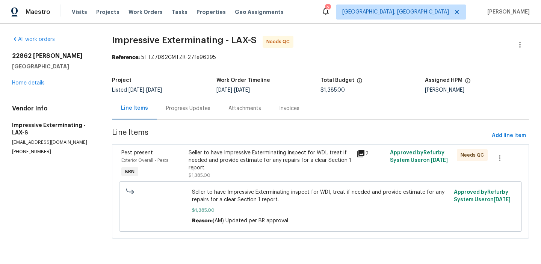
click at [185, 104] on div "Progress Updates" at bounding box center [188, 108] width 62 height 22
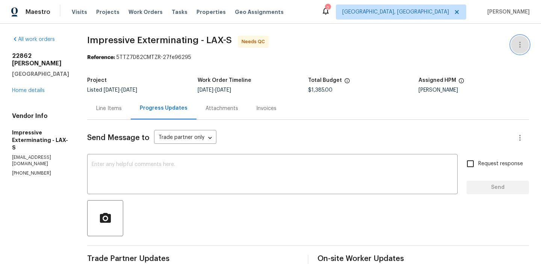
click at [515, 43] on button "button" at bounding box center [520, 45] width 18 height 18
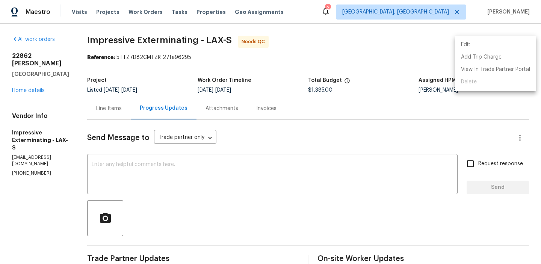
click at [495, 44] on li "Edit" at bounding box center [495, 45] width 81 height 12
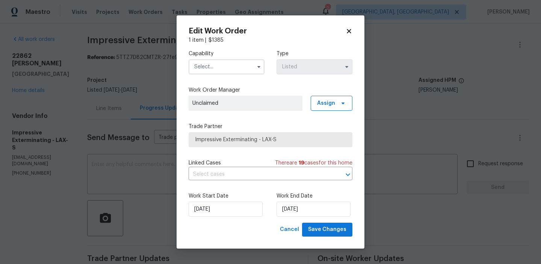
click at [226, 65] on input "text" at bounding box center [227, 66] width 76 height 15
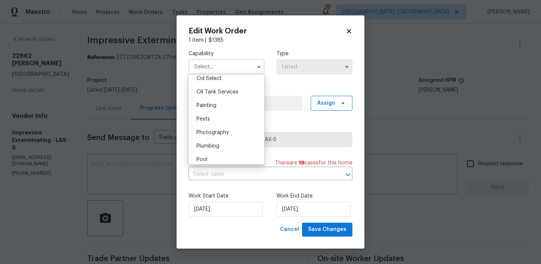
scroll to position [619, 0]
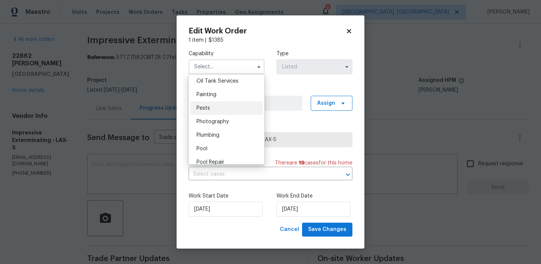
click at [213, 107] on div "Pests" at bounding box center [226, 108] width 72 height 14
type input "Pests"
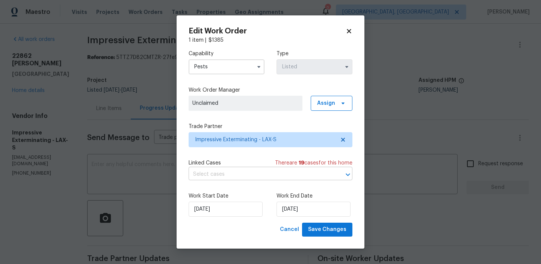
click at [208, 177] on input "text" at bounding box center [260, 175] width 143 height 12
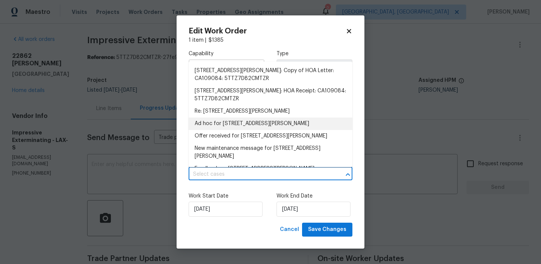
click at [216, 125] on li "Ad hoc for [STREET_ADDRESS][PERSON_NAME]" at bounding box center [271, 124] width 164 height 12
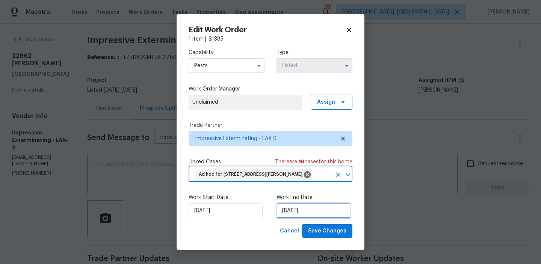
click at [294, 213] on input "[DATE]" at bounding box center [313, 210] width 74 height 15
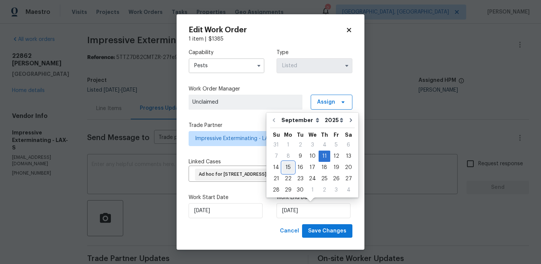
click at [286, 168] on div "15" at bounding box center [288, 167] width 12 height 11
type input "[DATE]"
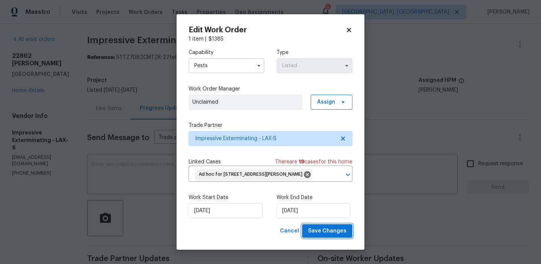
click at [318, 237] on button "Save Changes" at bounding box center [327, 231] width 50 height 14
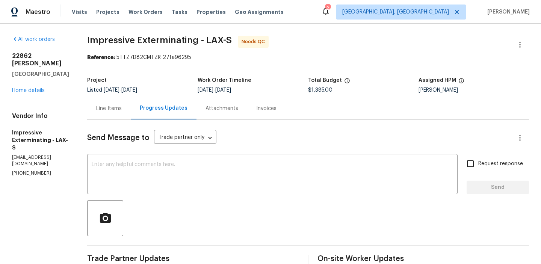
click at [212, 185] on textarea at bounding box center [272, 175] width 361 height 26
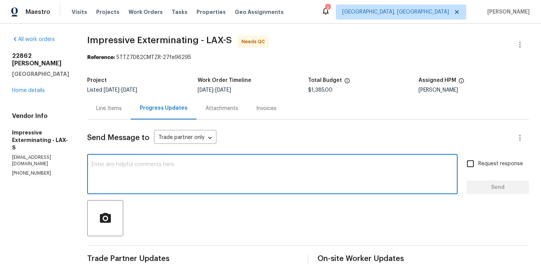
paste textarea "WO is approved, Please upload the invoice under the invoice section.Thanks"
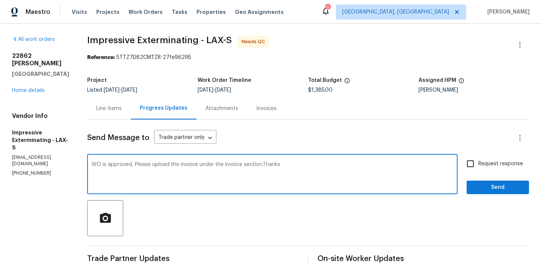
type textarea "WO is approved, Please upload the invoice under the invoice section.Thanks"
click at [478, 162] on input "Request response" at bounding box center [470, 164] width 16 height 16
checkbox input "true"
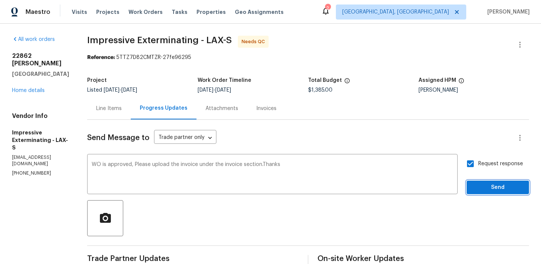
click at [476, 192] on button "Send" at bounding box center [497, 188] width 62 height 14
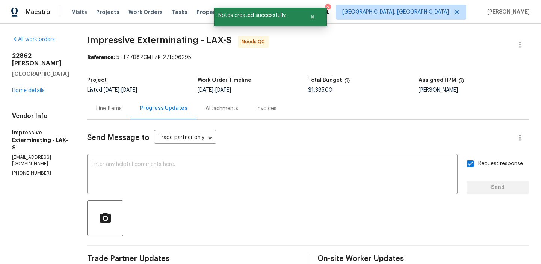
click at [118, 109] on div "Line Items" at bounding box center [109, 109] width 26 height 8
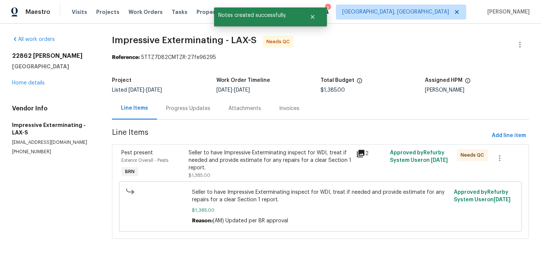
click at [227, 170] on div "Seller to have Impressive Exterminating inspect for WDI, treat if needed and pr…" at bounding box center [270, 160] width 163 height 23
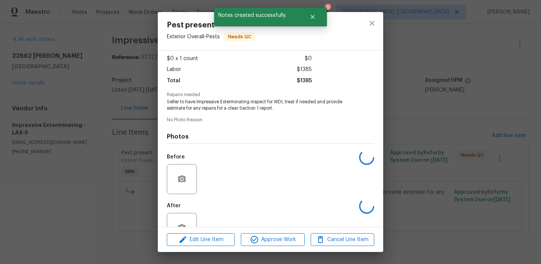
scroll to position [63, 0]
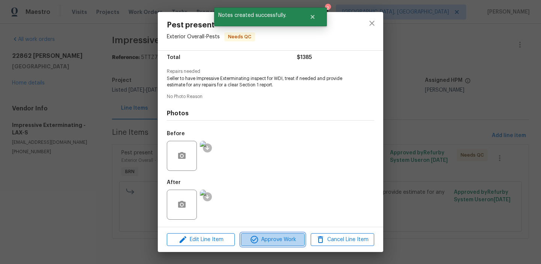
click at [259, 237] on span "Approve Work" at bounding box center [272, 239] width 59 height 9
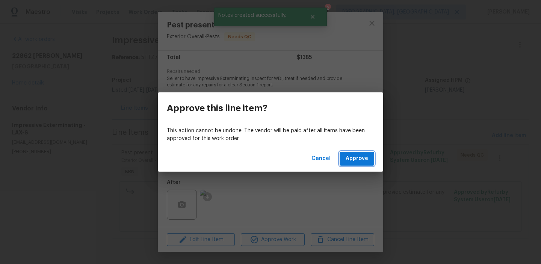
click at [353, 158] on span "Approve" at bounding box center [357, 158] width 23 height 9
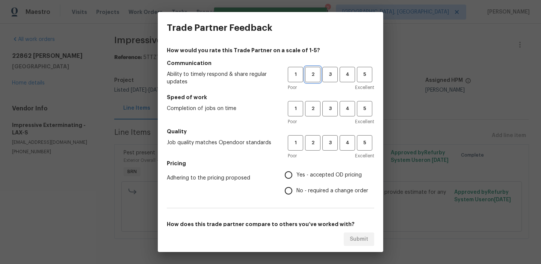
click at [308, 75] on span "2" at bounding box center [313, 74] width 14 height 9
click at [318, 114] on button "2" at bounding box center [312, 108] width 15 height 15
click at [316, 126] on div "How would you rate this Trade Partner on a scale of 1-5? Communication Ability …" at bounding box center [270, 194] width 207 height 294
click at [311, 142] on span "2" at bounding box center [313, 143] width 14 height 9
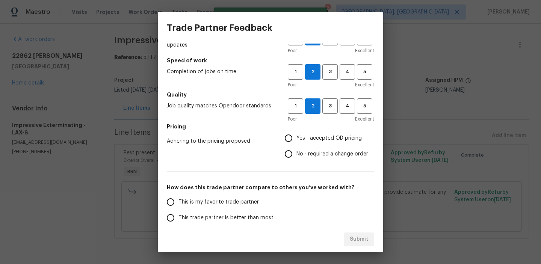
click at [292, 151] on input "No - required a change order" at bounding box center [289, 154] width 16 height 16
radio input "true"
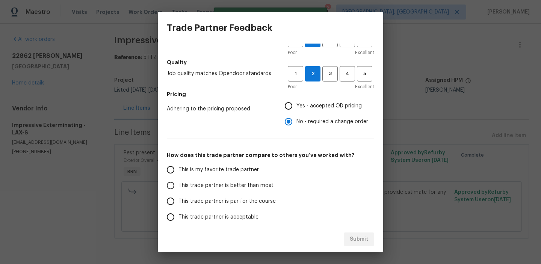
scroll to position [86, 0]
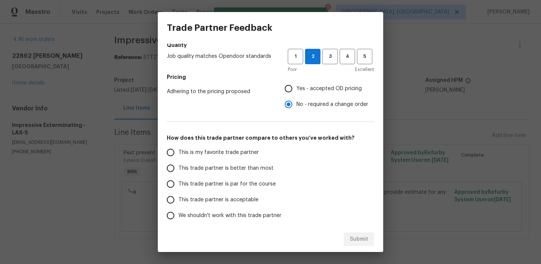
click at [184, 177] on label "This trade partner is par for the course" at bounding box center [222, 184] width 119 height 16
click at [178, 177] on input "This trade partner is par for the course" at bounding box center [171, 184] width 16 height 16
radio input "false"
click at [182, 163] on label "This trade partner is better than most" at bounding box center [222, 168] width 119 height 16
click at [178, 163] on input "This trade partner is better than most" at bounding box center [171, 168] width 16 height 16
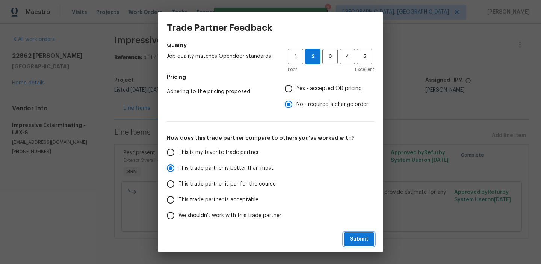
click at [357, 237] on span "Submit" at bounding box center [359, 239] width 18 height 9
radio input "true"
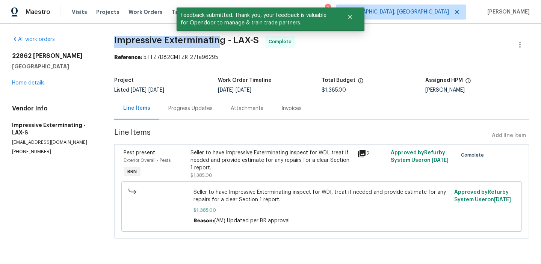
drag, startPoint x: 109, startPoint y: 38, endPoint x: 220, endPoint y: 39, distance: 111.2
click at [220, 39] on div "All work orders 22862 Bonita Ln Lake Forest, CA 92630 Home details Vendor Info …" at bounding box center [270, 142] width 541 height 236
copy span "Impressive Exterminatin"
drag, startPoint x: 224, startPoint y: 40, endPoint x: 113, endPoint y: 39, distance: 110.8
click at [113, 39] on div "All work orders 22862 Bonita Ln Lake Forest, CA 92630 Home details Vendor Info …" at bounding box center [270, 142] width 541 height 236
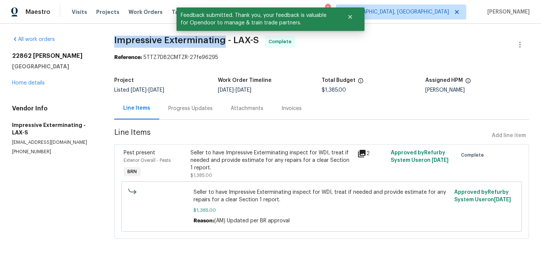
copy span "Impressive Exterminating"
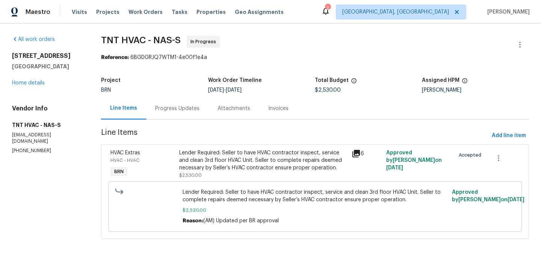
click at [166, 83] on div "Project" at bounding box center [154, 83] width 107 height 10
click at [155, 96] on div "Project BRN Work Order Timeline 9/11/2025 - 9/15/2025 Total Budget $2,530.00 As…" at bounding box center [315, 85] width 428 height 24
click at [165, 104] on div "Progress Updates" at bounding box center [177, 108] width 62 height 22
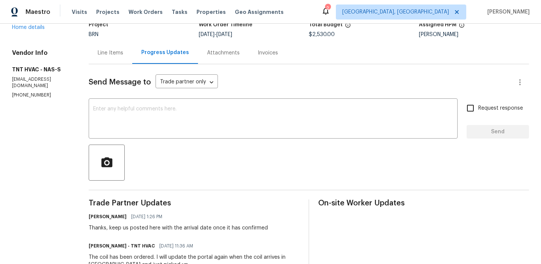
scroll to position [84, 0]
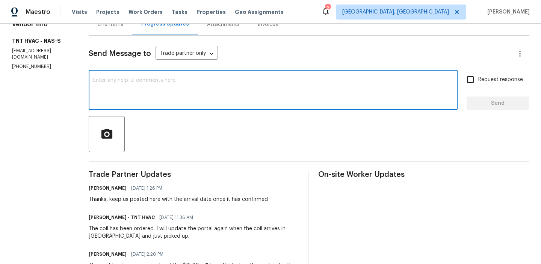
click at [160, 94] on textarea at bounding box center [273, 91] width 360 height 26
type textarea "Is there any update on the arrival date of the coil?"
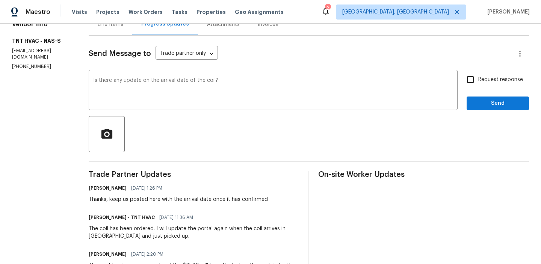
click at [480, 81] on span "Request response" at bounding box center [500, 80] width 45 height 8
click at [478, 81] on input "Request response" at bounding box center [470, 80] width 16 height 16
checkbox input "true"
click at [480, 103] on span "Send" at bounding box center [497, 103] width 50 height 9
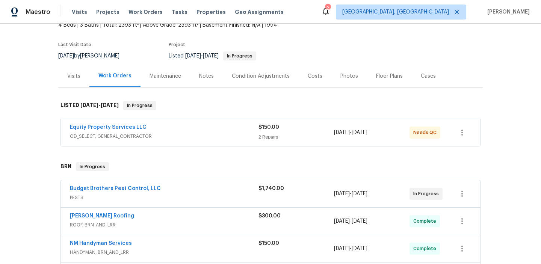
scroll to position [107, 0]
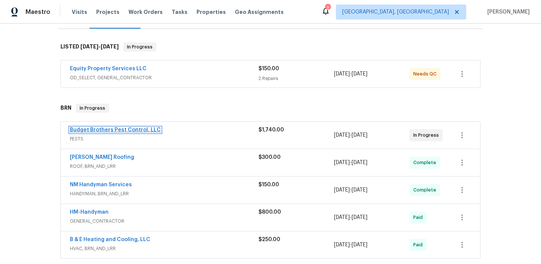
click at [93, 128] on link "Budget Brothers Pest Control, LLC" at bounding box center [115, 129] width 91 height 5
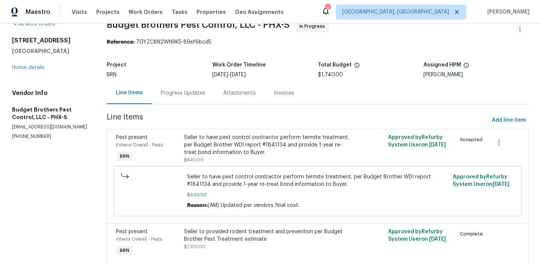
click at [177, 95] on div "Progress Updates" at bounding box center [183, 93] width 44 height 8
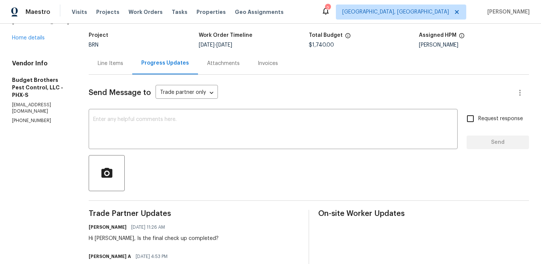
scroll to position [47, 0]
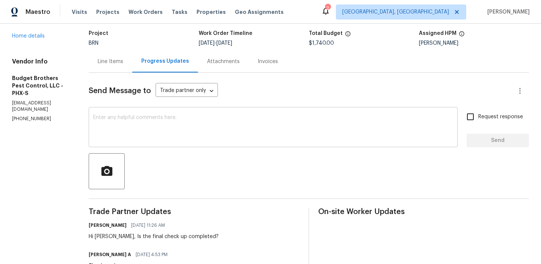
click at [142, 128] on textarea at bounding box center [273, 128] width 360 height 26
copy p "(602) 493-7555"
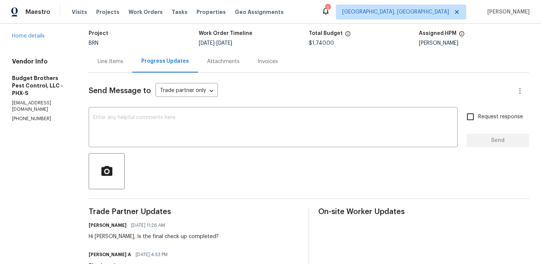
click at [57, 100] on p "office@budgetbrotherstermite.com" at bounding box center [41, 106] width 59 height 13
copy p "office@budgetbrotherstermite.com"
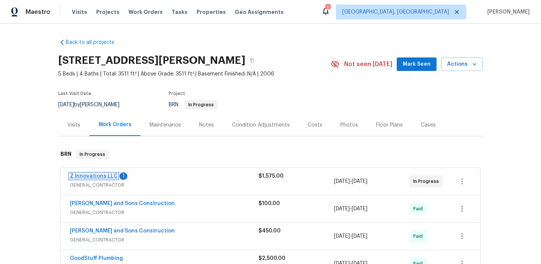
click at [94, 177] on link "Z Innovations LLC" at bounding box center [94, 176] width 48 height 5
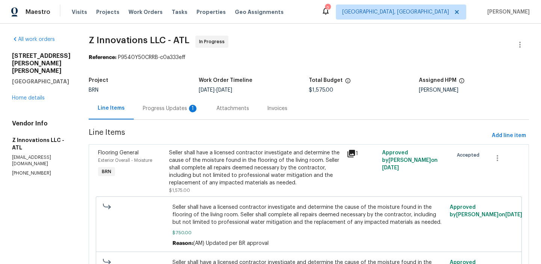
click at [177, 108] on div "Progress Updates 1" at bounding box center [171, 109] width 56 height 8
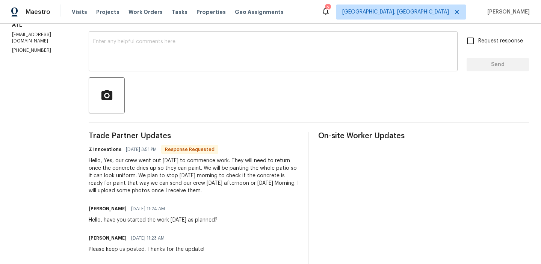
scroll to position [109, 0]
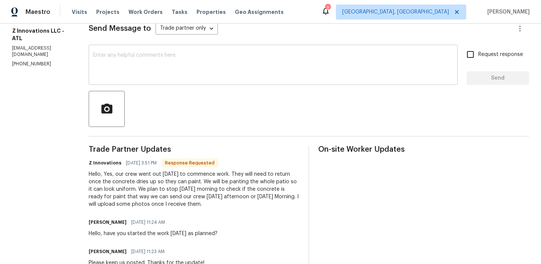
click at [128, 77] on textarea at bounding box center [273, 66] width 360 height 26
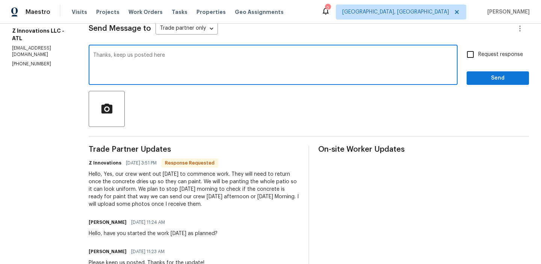
type textarea "Thanks, keep us posted here"
click at [467, 61] on input "Request response" at bounding box center [470, 55] width 16 height 16
checkbox input "true"
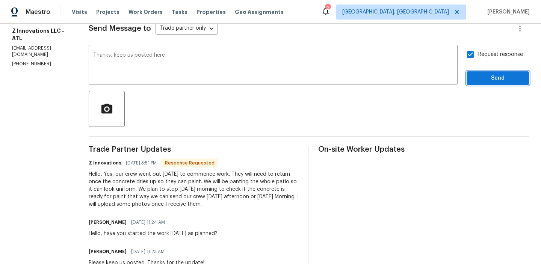
click at [477, 75] on span "Send" at bounding box center [497, 78] width 50 height 9
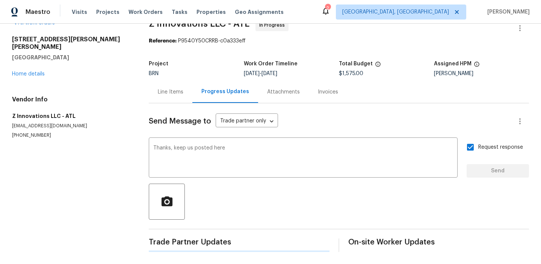
scroll to position [0, 0]
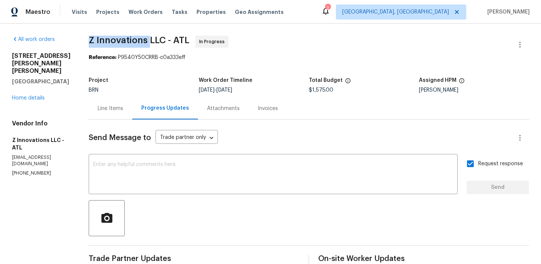
drag, startPoint x: 86, startPoint y: 45, endPoint x: 147, endPoint y: 43, distance: 61.2
copy span "Z Innovations"
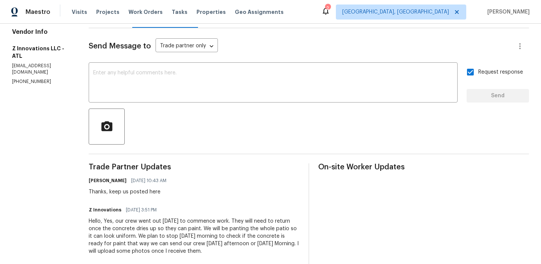
scroll to position [142, 0]
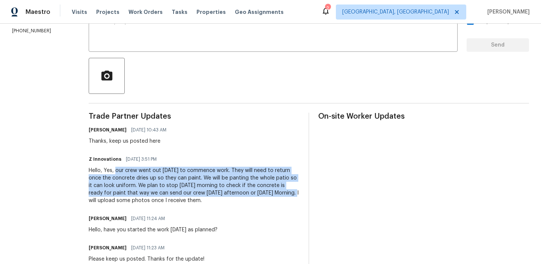
drag, startPoint x: 112, startPoint y: 173, endPoint x: 270, endPoint y: 190, distance: 158.7
click at [270, 190] on div "Hello, Yes, our crew went out [DATE] to commence work. They will need to return…" at bounding box center [194, 186] width 211 height 38
copy div "our crew went out [DATE] to commence work. They will need to return once the co…"
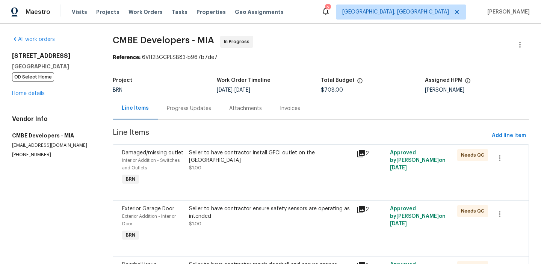
click at [176, 110] on div "Progress Updates" at bounding box center [189, 109] width 44 height 8
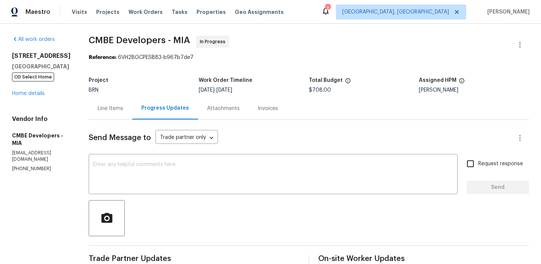
click at [125, 99] on div "Line Items" at bounding box center [111, 108] width 44 height 22
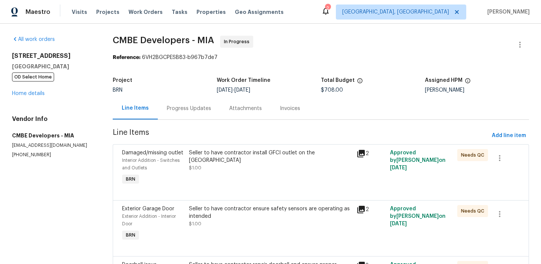
click at [167, 109] on div "Progress Updates" at bounding box center [189, 109] width 44 height 8
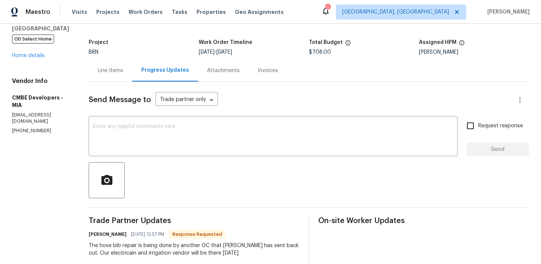
scroll to position [42, 0]
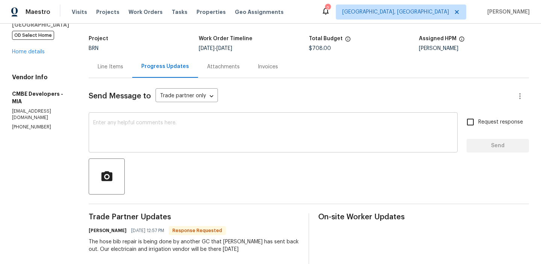
click at [134, 141] on textarea at bounding box center [273, 133] width 360 height 26
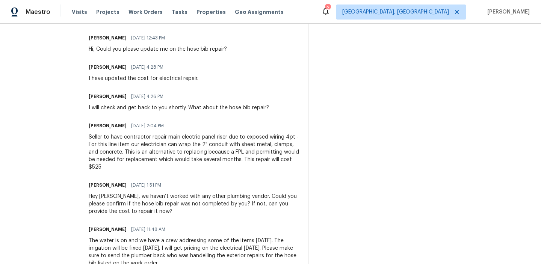
scroll to position [0, 0]
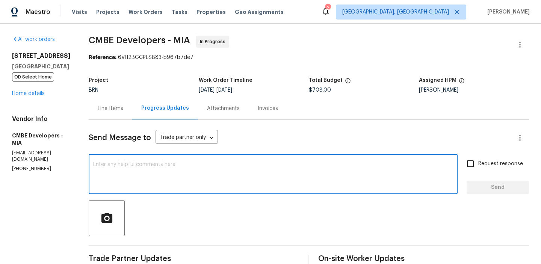
click at [110, 110] on div "Line Items" at bounding box center [111, 109] width 26 height 8
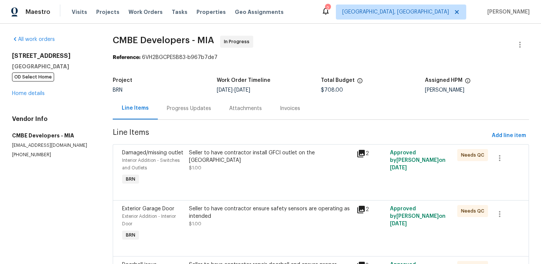
click at [179, 116] on div "Progress Updates" at bounding box center [189, 108] width 62 height 22
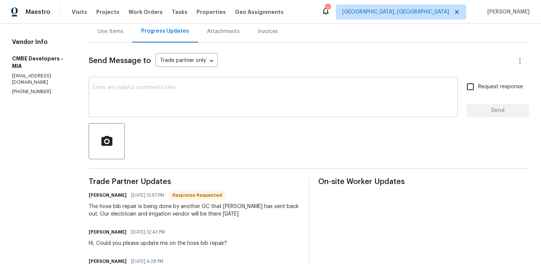
scroll to position [84, 0]
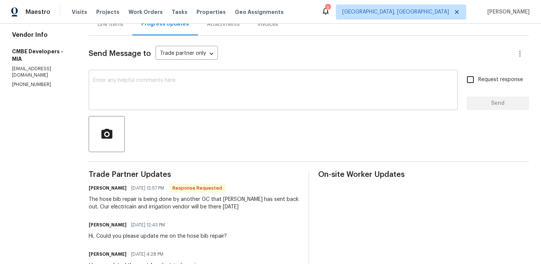
click at [119, 80] on textarea at bounding box center [273, 91] width 360 height 26
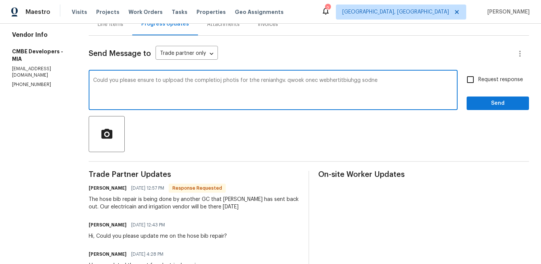
type textarea "Could you please ensure to uplpoad the completioj photis for trhe renianhgv. qw…"
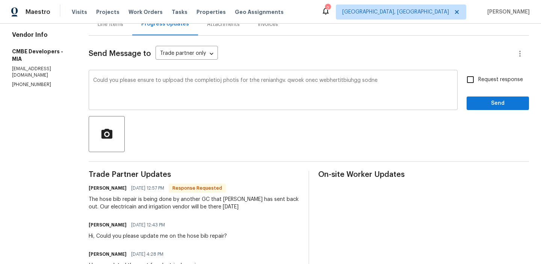
click at [116, 73] on div "Could you please ensure to uplpoad the completioj photis for trhe renianhgv. qw…" at bounding box center [273, 91] width 369 height 38
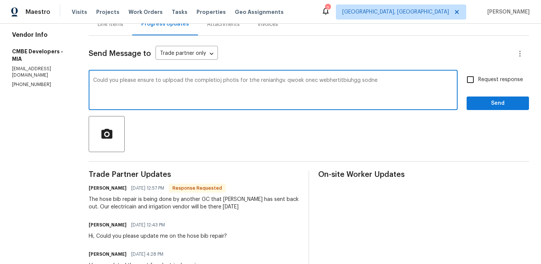
click at [105, 85] on textarea "Could you please ensure to uplpoad the completioj photis for trhe renianhgv. qw…" at bounding box center [273, 91] width 360 height 26
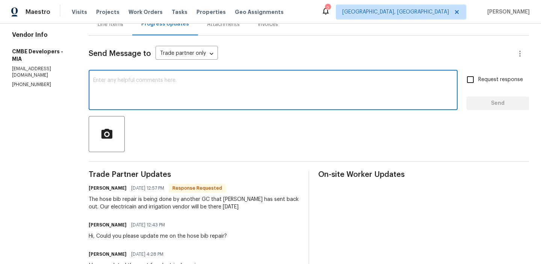
type textarea "v"
paste textarea "Could you please ensure to upload the completion photos for the remaining work …"
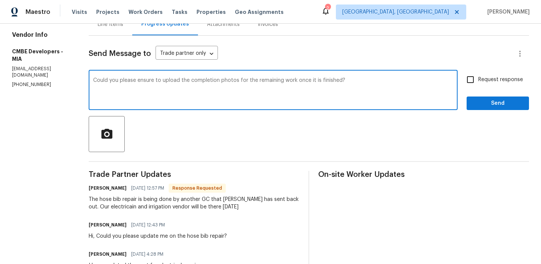
click at [117, 81] on textarea "Could you please ensure to upload the completion photos for the remaining work …" at bounding box center [273, 91] width 360 height 26
type textarea "Thanks for the confirmation, Keep us posted here once everything is done along …"
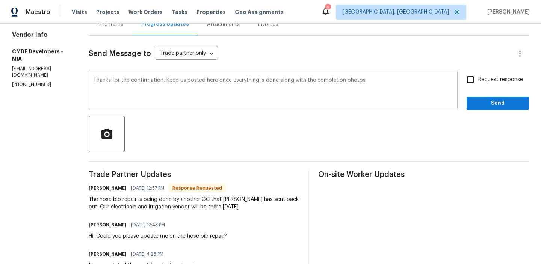
click at [454, 81] on div "Thanks for the confirmation, Keep us posted here once everything is done along …" at bounding box center [273, 91] width 369 height 38
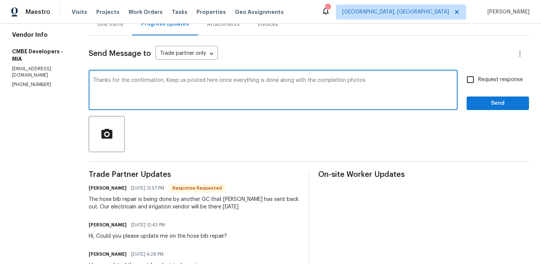
click at [469, 84] on input "Request response" at bounding box center [470, 80] width 16 height 16
checkbox input "true"
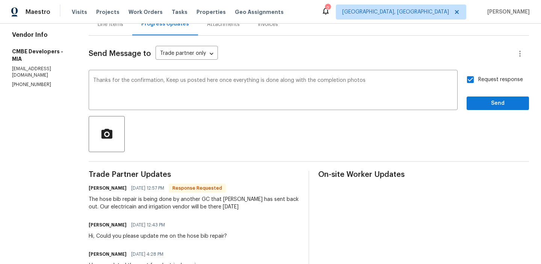
click at [470, 96] on div "Request response Send" at bounding box center [497, 91] width 62 height 38
click at [486, 104] on span "Send" at bounding box center [497, 103] width 50 height 9
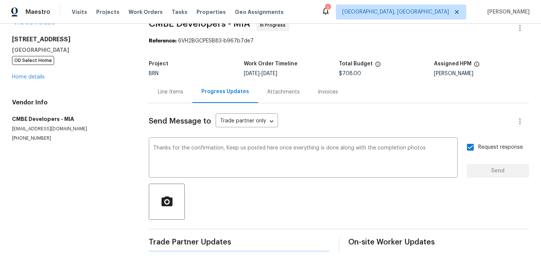
scroll to position [0, 0]
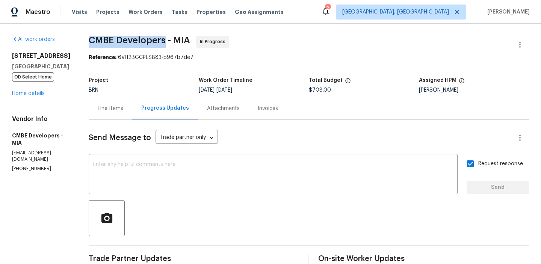
drag, startPoint x: 88, startPoint y: 36, endPoint x: 168, endPoint y: 41, distance: 79.4
copy span "CMBE Developers"
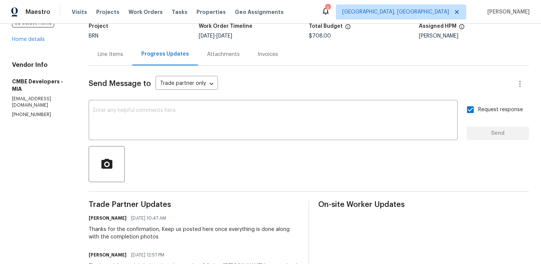
scroll to position [134, 0]
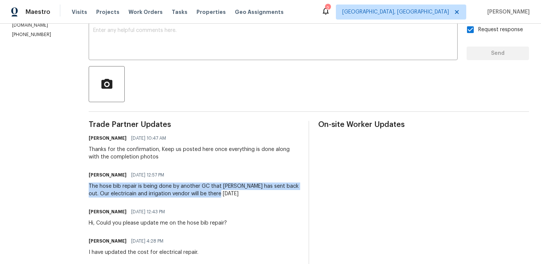
drag, startPoint x: 88, startPoint y: 188, endPoint x: 233, endPoint y: 191, distance: 145.4
copy div "The hose bib repair is being done by another GC that Alex has sent back out. Ou…"
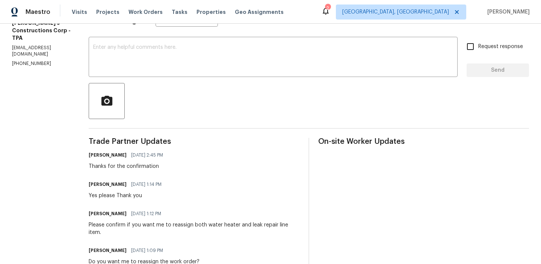
scroll to position [30, 0]
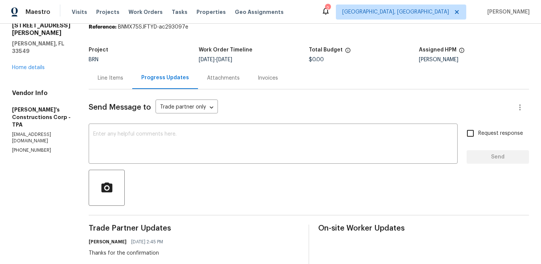
click at [25, 57] on div "All work orders [STREET_ADDRESS][PERSON_NAME][PERSON_NAME] Home details Vendor …" at bounding box center [41, 79] width 59 height 148
click at [24, 65] on link "Home details" at bounding box center [28, 67] width 33 height 5
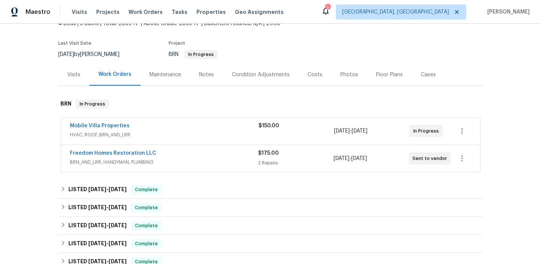
scroll to position [77, 0]
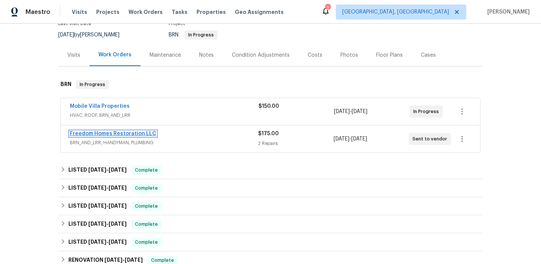
click at [107, 131] on link "Freedom Homes Restoration LLC" at bounding box center [113, 133] width 86 height 5
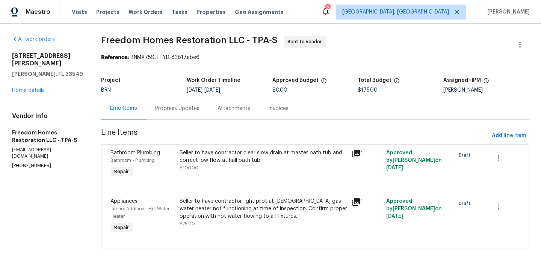
click at [184, 107] on div "Progress Updates" at bounding box center [177, 109] width 44 height 8
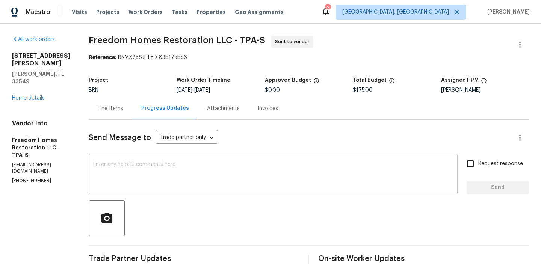
scroll to position [35, 0]
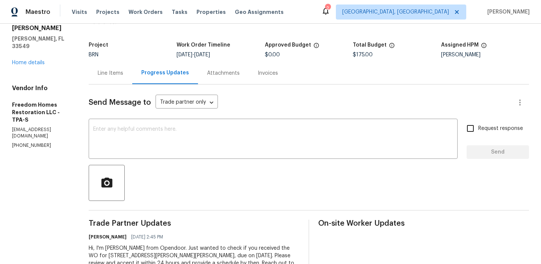
click at [36, 142] on p "[PHONE_NUMBER]" at bounding box center [41, 145] width 59 height 6
copy p "[PHONE_NUMBER]"
click at [55, 112] on div "Vendor Info Freedom Homes Restoration LLC - TPA-S [EMAIL_ADDRESS][DOMAIN_NAME] …" at bounding box center [41, 117] width 59 height 64
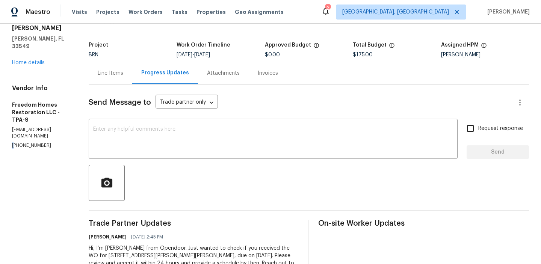
click at [55, 112] on div "Vendor Info Freedom Homes Restoration LLC - TPA-S [EMAIL_ADDRESS][DOMAIN_NAME] …" at bounding box center [41, 117] width 59 height 64
click at [49, 127] on p "[EMAIL_ADDRESS][DOMAIN_NAME]" at bounding box center [41, 133] width 59 height 13
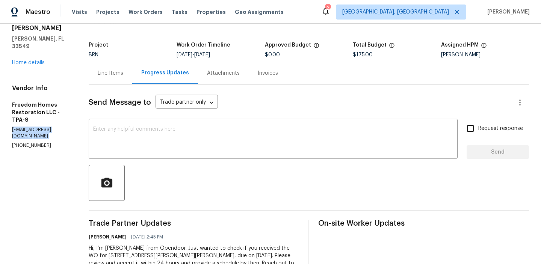
copy p "[EMAIL_ADDRESS][DOMAIN_NAME]"
click at [34, 44] on div "[STREET_ADDRESS][PERSON_NAME][PERSON_NAME] Home details" at bounding box center [41, 42] width 59 height 50
click at [32, 60] on link "Home details" at bounding box center [28, 62] width 33 height 5
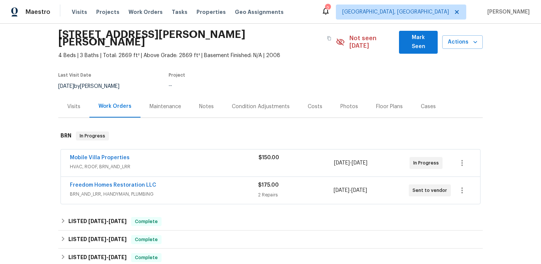
scroll to position [31, 0]
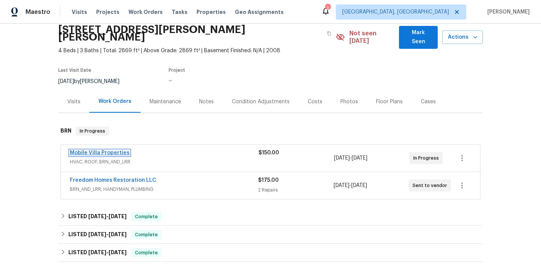
click at [77, 150] on link "Mobile Villa Properties" at bounding box center [100, 152] width 60 height 5
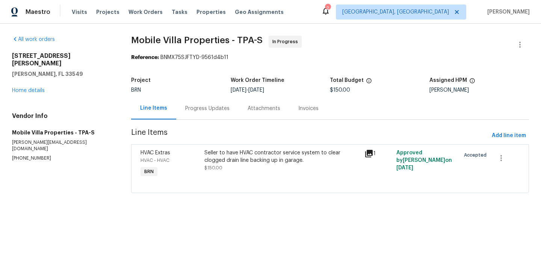
click at [192, 113] on div "Progress Updates" at bounding box center [207, 108] width 62 height 22
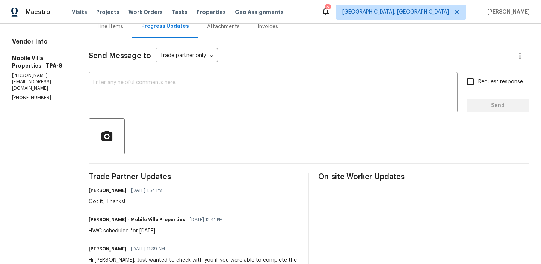
scroll to position [53, 0]
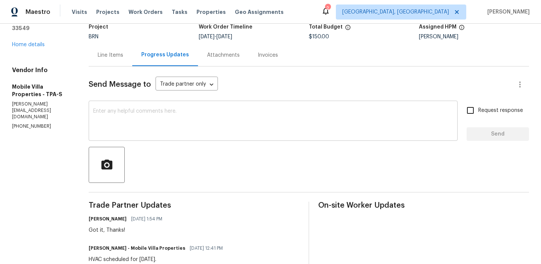
click at [142, 125] on textarea at bounding box center [273, 122] width 360 height 26
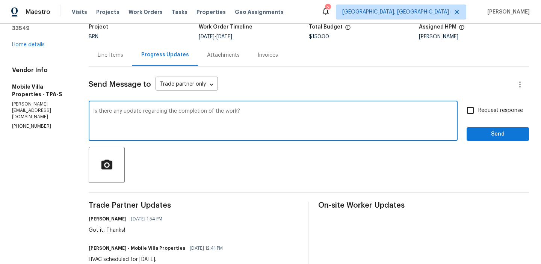
type textarea "Is there any update regarding the completion of the work?"
click at [475, 114] on input "Request response" at bounding box center [470, 111] width 16 height 16
checkbox input "true"
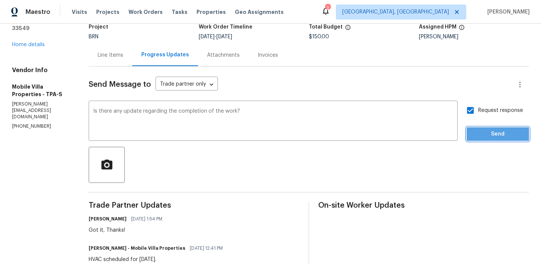
click at [476, 138] on span "Send" at bounding box center [497, 134] width 50 height 9
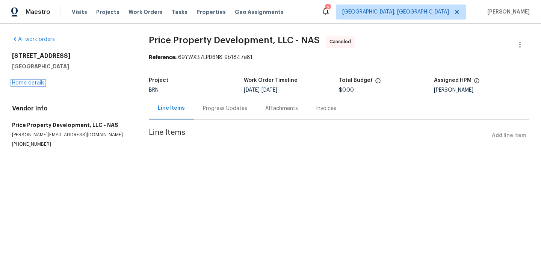
click at [27, 82] on link "Home details" at bounding box center [28, 82] width 33 height 5
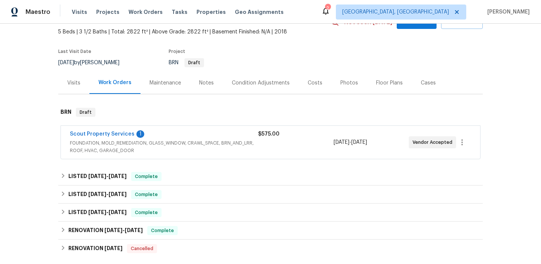
scroll to position [43, 0]
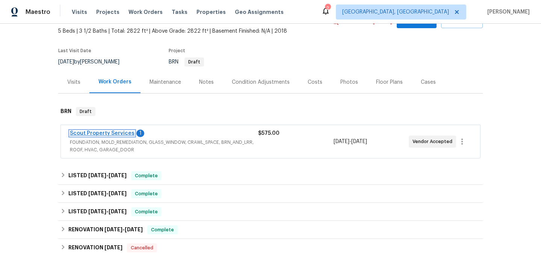
click at [90, 134] on link "Scout Property Services" at bounding box center [102, 133] width 65 height 5
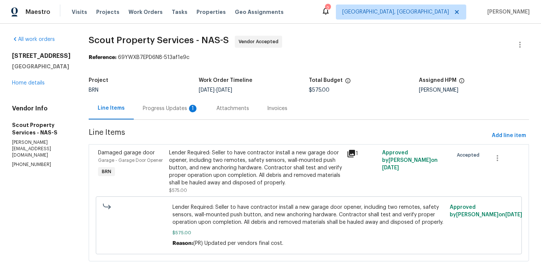
scroll to position [19, 0]
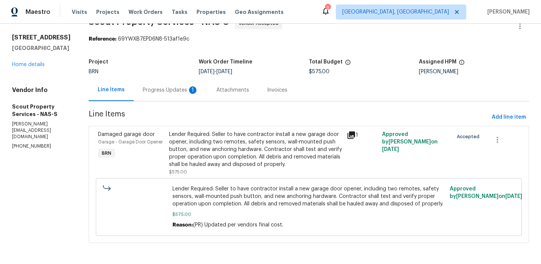
click at [155, 84] on div "Progress Updates 1" at bounding box center [171, 90] width 74 height 22
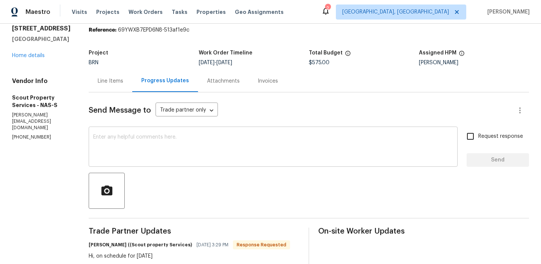
scroll to position [45, 0]
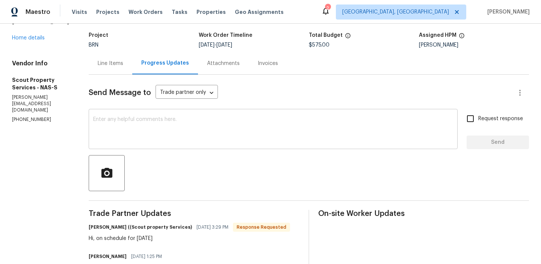
click at [136, 133] on textarea at bounding box center [273, 130] width 360 height 26
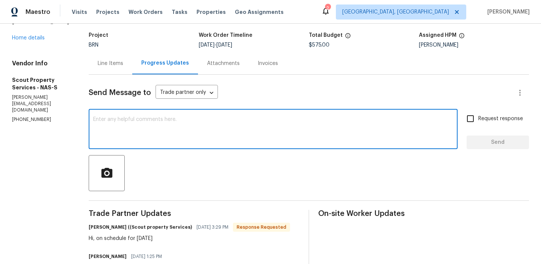
scroll to position [98, 0]
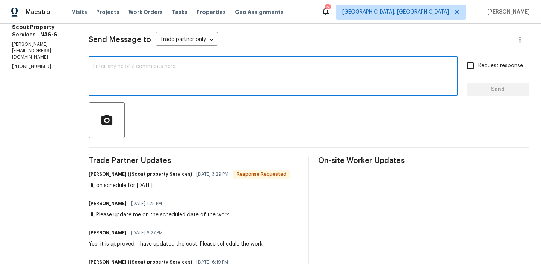
click at [120, 95] on div "x ​" at bounding box center [273, 77] width 369 height 38
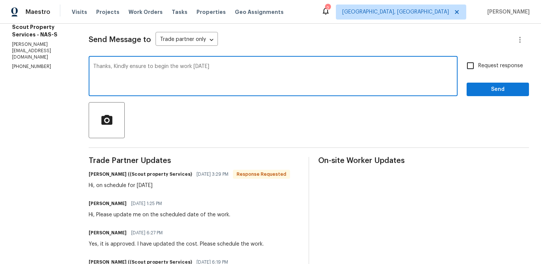
type textarea "Thanks, Kindly ensure to begin the work [DATE]"
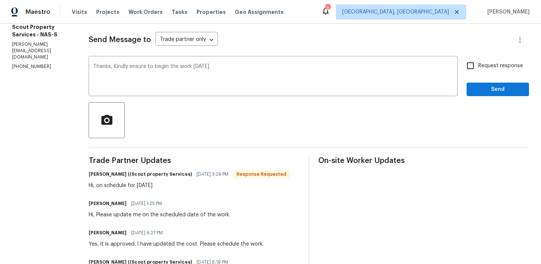
click at [490, 63] on span "Request response" at bounding box center [500, 66] width 45 height 8
click at [478, 63] on input "Request response" at bounding box center [470, 66] width 16 height 16
checkbox input "true"
click at [483, 94] on span "Send" at bounding box center [497, 89] width 50 height 9
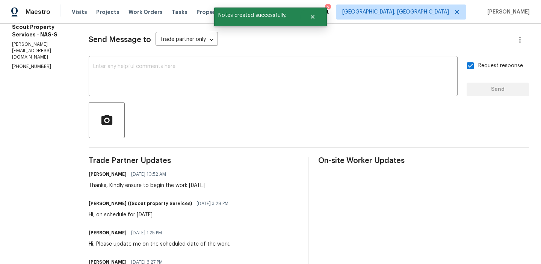
scroll to position [0, 0]
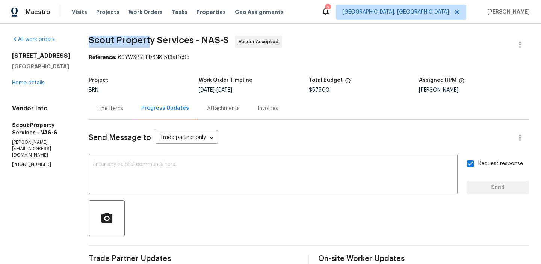
drag, startPoint x: 81, startPoint y: 37, endPoint x: 145, endPoint y: 38, distance: 64.6
copy span "Scout Propert"
drag, startPoint x: 149, startPoint y: 40, endPoint x: 82, endPoint y: 39, distance: 66.5
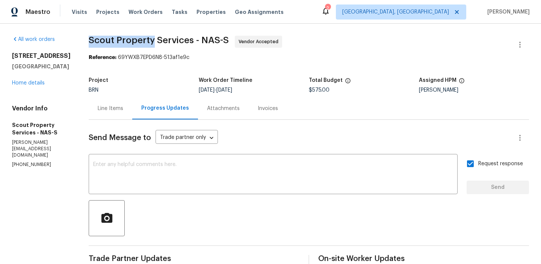
copy span "Scout Property"
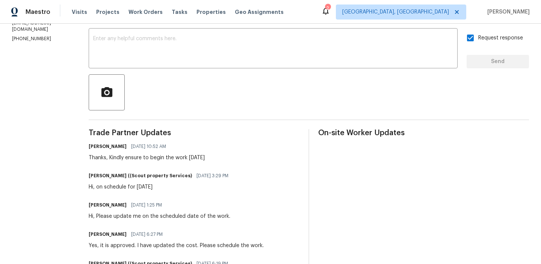
scroll to position [127, 0]
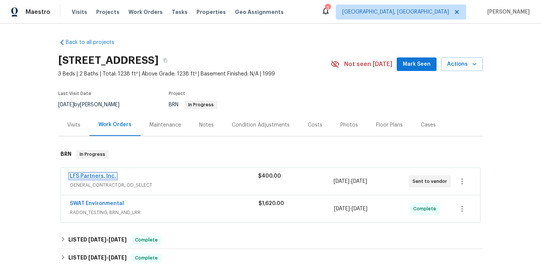
click at [84, 178] on link "LFS Partners, Inc." at bounding box center [93, 176] width 46 height 5
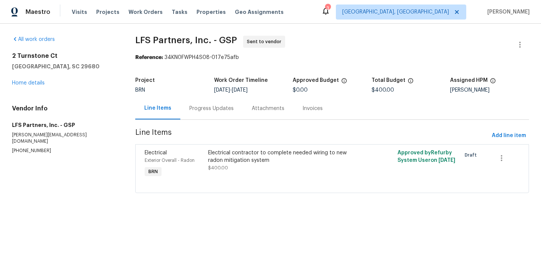
click at [35, 138] on div "Vendor Info LFS Partners, Inc. - GSP [EMAIL_ADDRESS][DOMAIN_NAME] [PHONE_NUMBER]" at bounding box center [64, 129] width 105 height 49
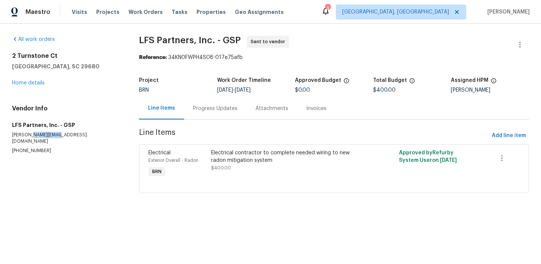
click at [35, 138] on p "[PERSON_NAME][EMAIL_ADDRESS][DOMAIN_NAME]" at bounding box center [66, 138] width 109 height 13
copy p "lfspartners"
click at [55, 136] on p "[PERSON_NAME][EMAIL_ADDRESS][DOMAIN_NAME]" at bounding box center [66, 138] width 109 height 13
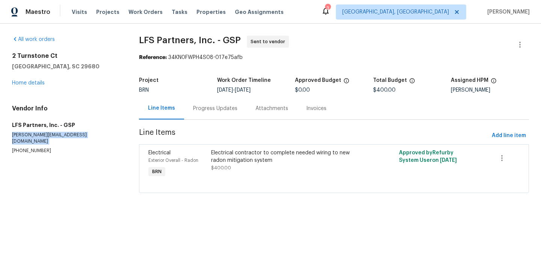
copy p "[PERSON_NAME][EMAIL_ADDRESS][DOMAIN_NAME]"
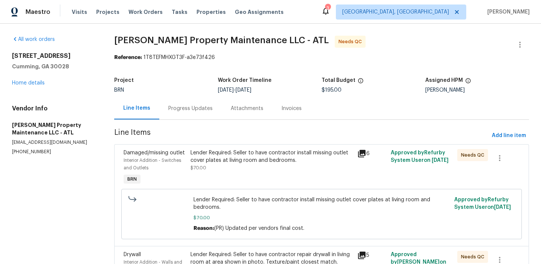
scroll to position [22, 0]
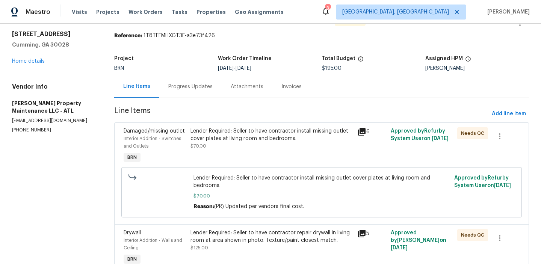
click at [191, 85] on div "Progress Updates" at bounding box center [190, 87] width 44 height 8
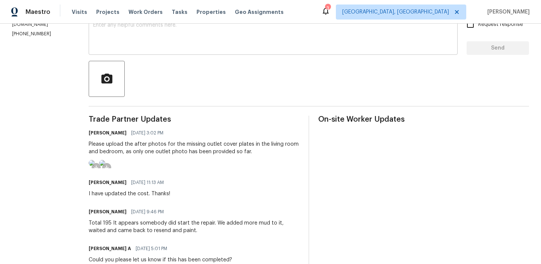
scroll to position [141, 0]
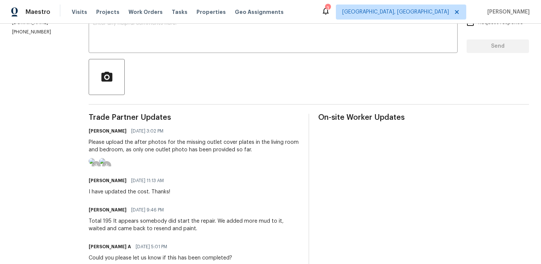
click at [95, 164] on img at bounding box center [92, 161] width 6 height 6
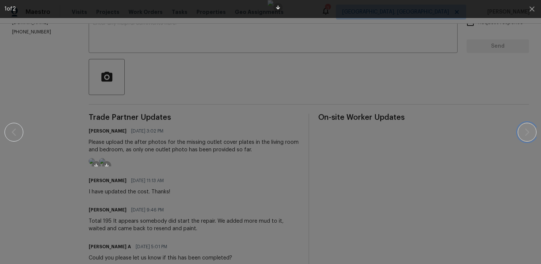
click at [527, 134] on icon "button" at bounding box center [526, 132] width 9 height 9
click at [522, 137] on button "button" at bounding box center [527, 132] width 19 height 19
click at [529, 128] on icon "button" at bounding box center [526, 132] width 9 height 9
click at [530, 11] on icon "button" at bounding box center [531, 8] width 5 height 5
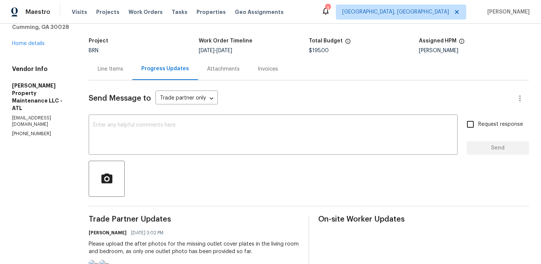
scroll to position [0, 0]
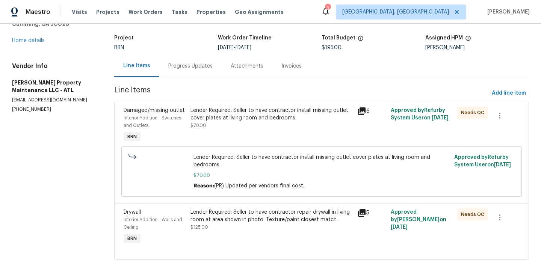
scroll to position [44, 0]
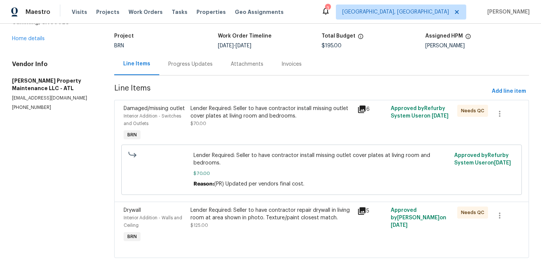
click at [214, 128] on div "Lender Required: Seller to have contractor install missing outlet cover plates …" at bounding box center [271, 124] width 167 height 42
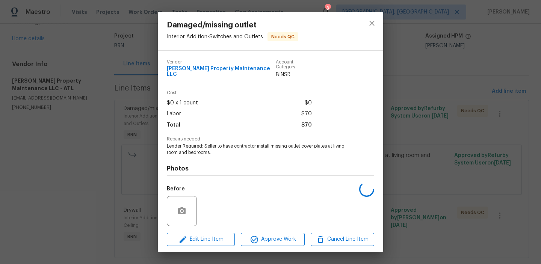
scroll to position [51, 0]
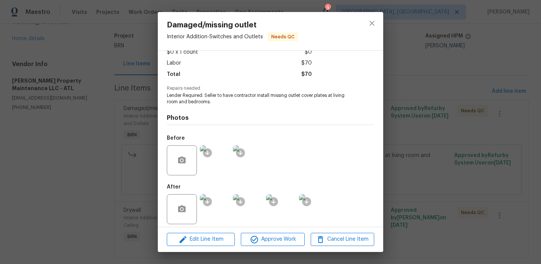
click at [219, 201] on img at bounding box center [215, 209] width 30 height 30
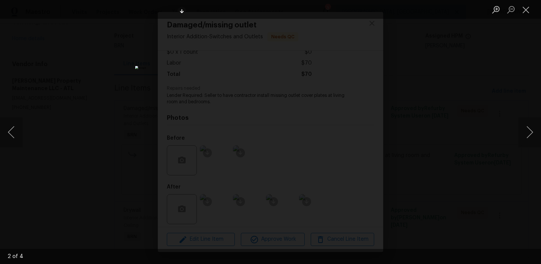
click at [51, 129] on div "Lightbox" at bounding box center [270, 132] width 541 height 264
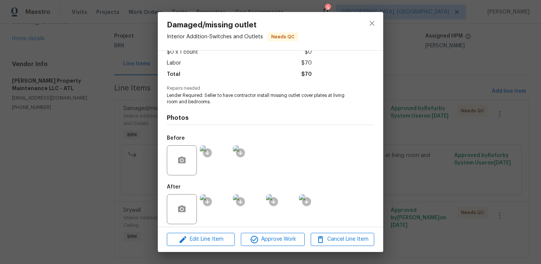
click at [220, 205] on img at bounding box center [215, 209] width 30 height 30
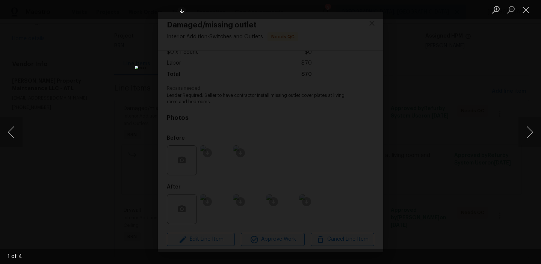
click at [128, 89] on div "Lightbox" at bounding box center [270, 132] width 541 height 264
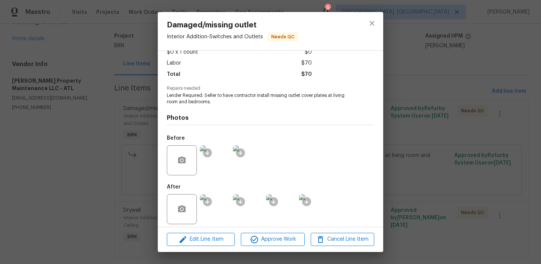
click at [112, 117] on div "Damaged/missing outlet Interior Addition - Switches and Outlets Needs QC Vendor…" at bounding box center [270, 132] width 541 height 264
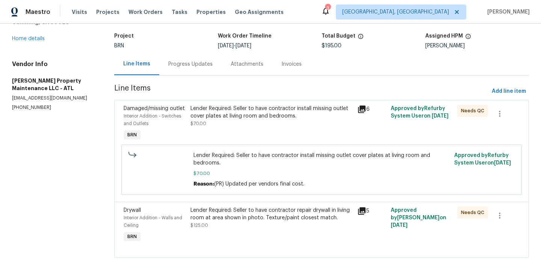
scroll to position [60, 0]
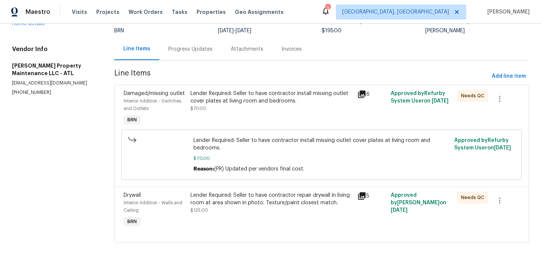
click at [244, 206] on div "Lender Required: Seller to have contractor repair drywall in living room at are…" at bounding box center [271, 199] width 162 height 15
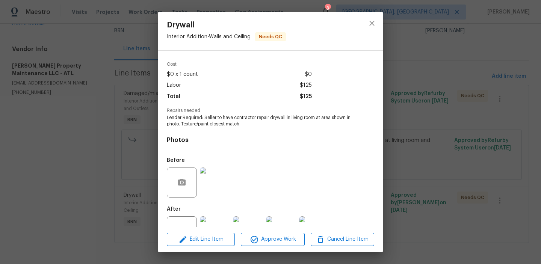
scroll to position [51, 0]
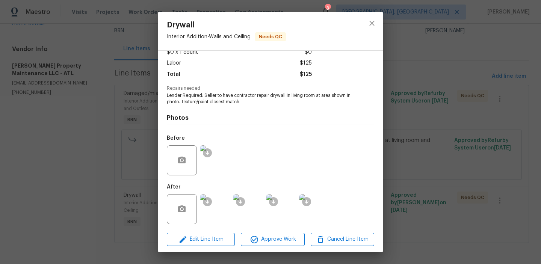
click at [203, 158] on img at bounding box center [215, 160] width 30 height 30
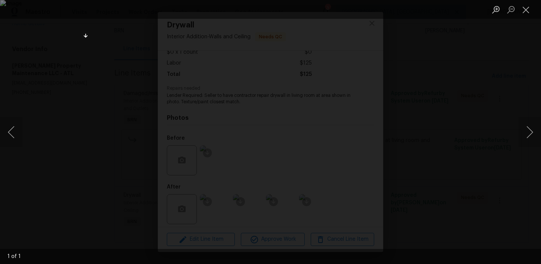
click at [46, 196] on div "Lightbox" at bounding box center [270, 132] width 541 height 264
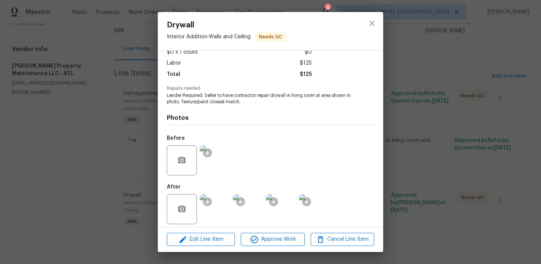
click at [219, 203] on img at bounding box center [215, 209] width 30 height 30
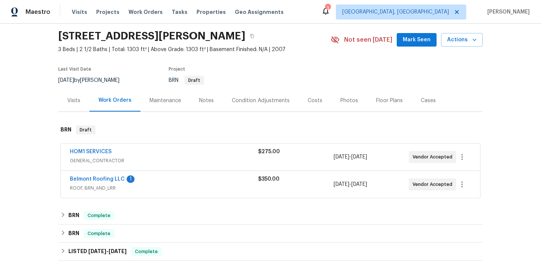
click at [137, 152] on div "HOM1 SERVICES" at bounding box center [164, 152] width 188 height 9
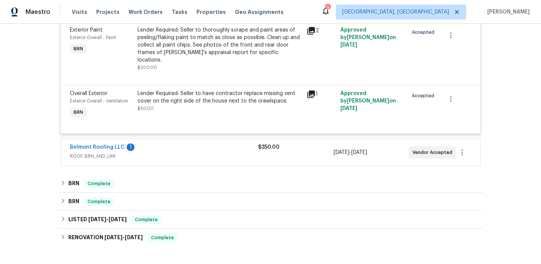
scroll to position [244, 0]
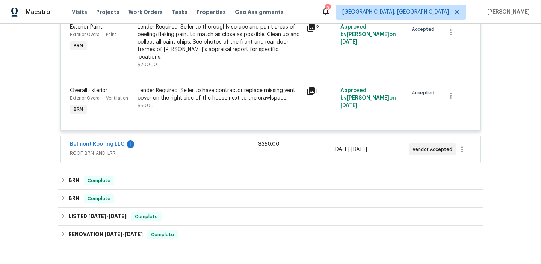
click at [145, 154] on div "Belmont Roofing LLC 1 ROOF, BRN_AND_LRR $350.00 [DATE] - [DATE] Vendor Accepted" at bounding box center [270, 149] width 419 height 27
click at [145, 149] on span "ROOF, BRN_AND_LRR" at bounding box center [164, 153] width 188 height 8
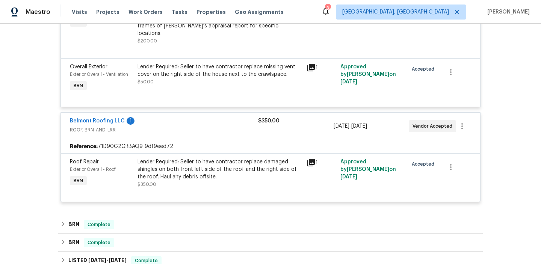
scroll to position [0, 0]
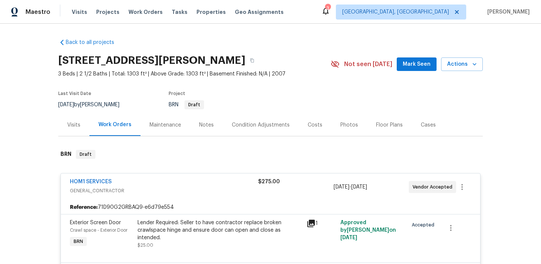
click at [85, 178] on span "HOM1 SERVICES" at bounding box center [91, 182] width 42 height 8
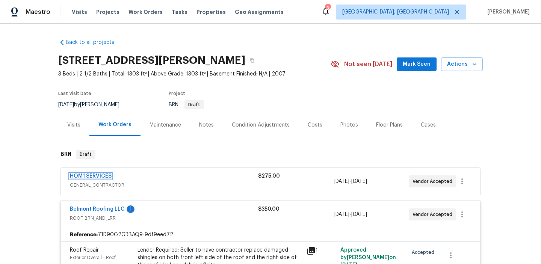
click at [75, 177] on link "HOM1 SERVICES" at bounding box center [91, 176] width 42 height 5
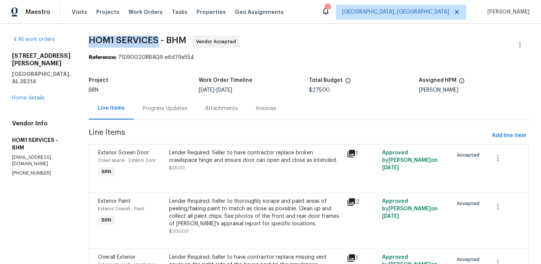
drag, startPoint x: 94, startPoint y: 42, endPoint x: 161, endPoint y: 37, distance: 68.2
click at [161, 37] on span "HOM1 SERVICES - BHM" at bounding box center [138, 40] width 98 height 9
copy span "HOM1 SERVICES"
click at [114, 66] on section "HOM1 SERVICES - BHM Vendor Accepted Reference: 71D90G2GRBAQ9-e6d79e554 Project …" at bounding box center [309, 171] width 440 height 271
click at [154, 109] on div "Progress Updates" at bounding box center [165, 109] width 44 height 8
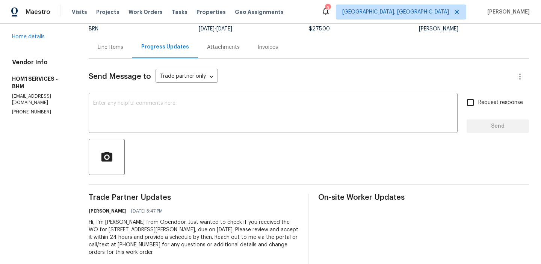
scroll to position [69, 0]
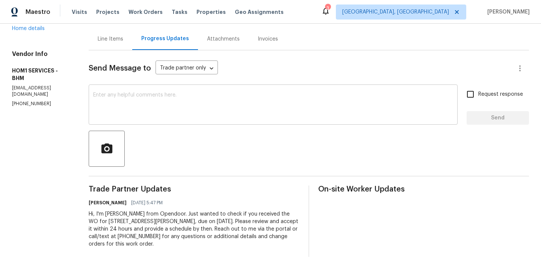
click at [153, 112] on textarea at bounding box center [273, 105] width 360 height 26
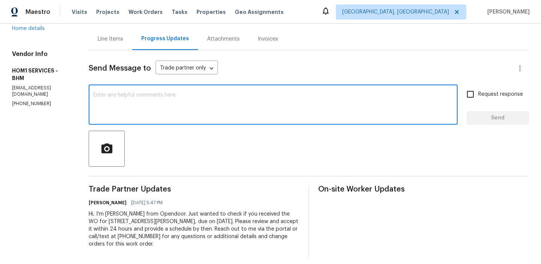
paste textarea "Could you please provide us with the scheduled date?"
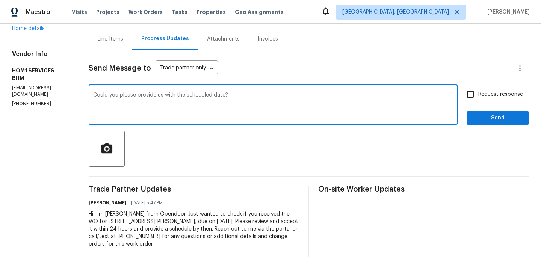
type textarea "Could you please provide us with the scheduled date?"
click at [460, 100] on div "Could you please provide us with the scheduled date? x ​ Request response Send" at bounding box center [309, 105] width 440 height 38
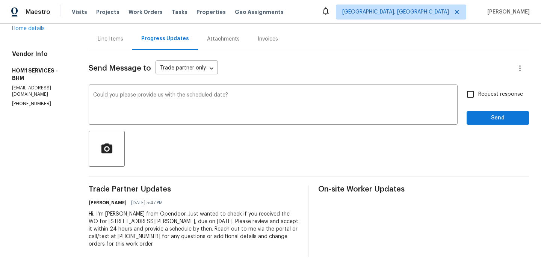
click at [475, 100] on input "Request response" at bounding box center [470, 94] width 16 height 16
checkbox input "true"
click at [474, 116] on span "Send" at bounding box center [497, 117] width 50 height 9
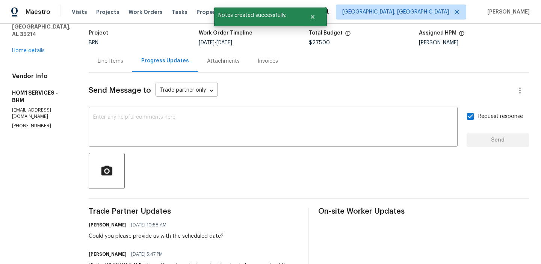
scroll to position [36, 0]
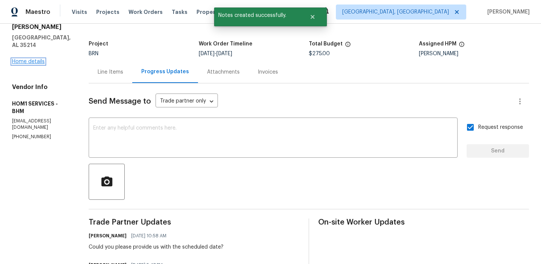
click at [23, 59] on link "Home details" at bounding box center [28, 61] width 33 height 5
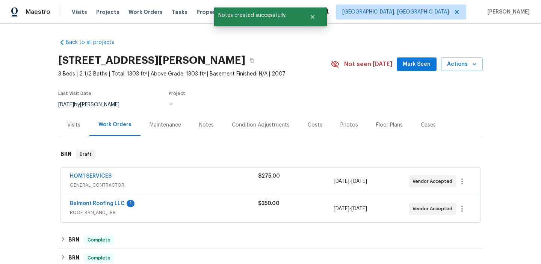
scroll to position [32, 0]
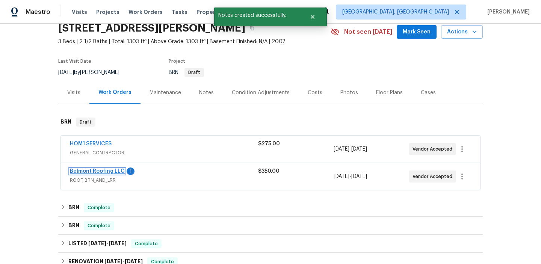
click at [80, 174] on link "Belmont Roofing LLC" at bounding box center [97, 171] width 55 height 5
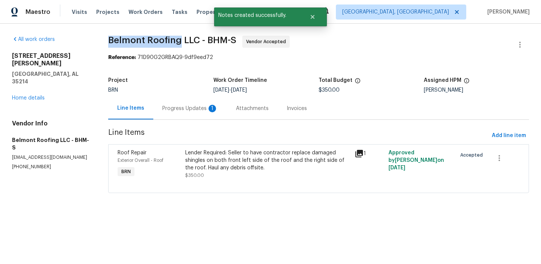
drag, startPoint x: 104, startPoint y: 39, endPoint x: 182, endPoint y: 38, distance: 77.4
click at [182, 38] on div "All work orders [STREET_ADDRESS][PERSON_NAME] Home details Vendor Info Belmont …" at bounding box center [270, 119] width 541 height 190
copy span "Belmont Roofing"
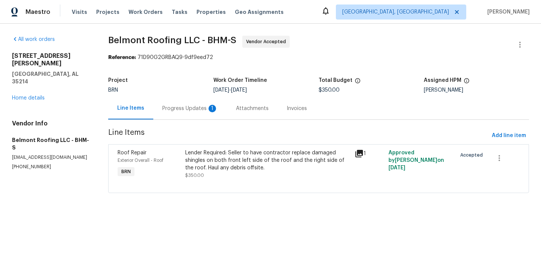
click at [116, 58] on b "Reference:" at bounding box center [122, 57] width 28 height 5
click at [180, 106] on div "Progress Updates 1" at bounding box center [190, 109] width 56 height 8
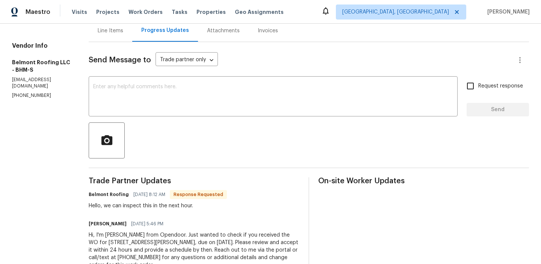
scroll to position [85, 0]
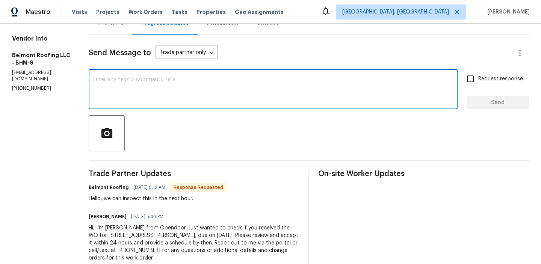
click at [144, 96] on textarea at bounding box center [273, 90] width 360 height 26
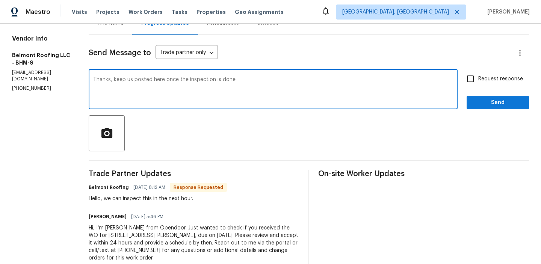
type textarea "Thanks, keep us posted here once the inspection is done"
click at [489, 77] on span "Request response" at bounding box center [500, 79] width 45 height 8
click at [478, 77] on input "Request response" at bounding box center [470, 79] width 16 height 16
checkbox input "true"
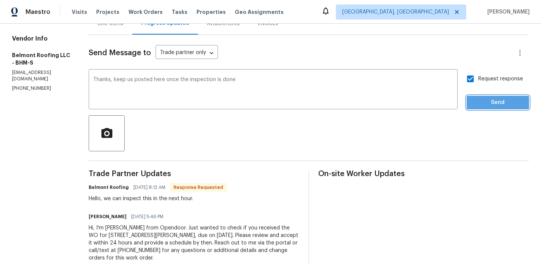
click at [478, 101] on span "Send" at bounding box center [497, 102] width 50 height 9
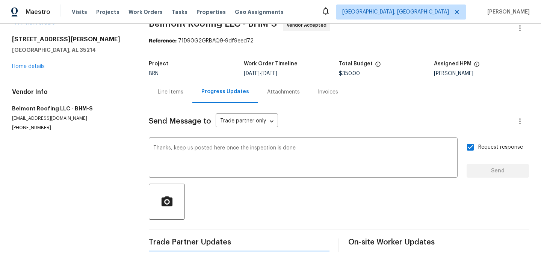
scroll to position [0, 0]
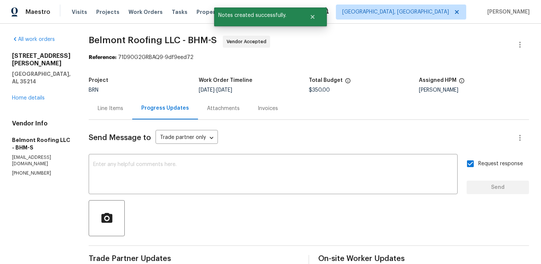
click at [99, 41] on div "All work orders 3 Holt Ave Birmingham, AL 35214 Home details Vendor Info Belmon…" at bounding box center [270, 210] width 541 height 373
drag, startPoint x: 98, startPoint y: 41, endPoint x: 165, endPoint y: 39, distance: 66.9
click at [166, 39] on div "All work orders 3 Holt Ave Birmingham, AL 35214 Home details Vendor Info Belmon…" at bounding box center [270, 210] width 541 height 373
copy span "Belmont Roofing"
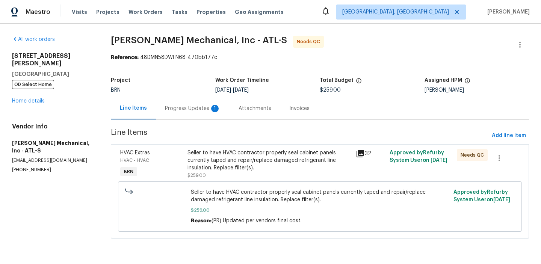
click at [180, 101] on div "Progress Updates 1" at bounding box center [193, 108] width 74 height 22
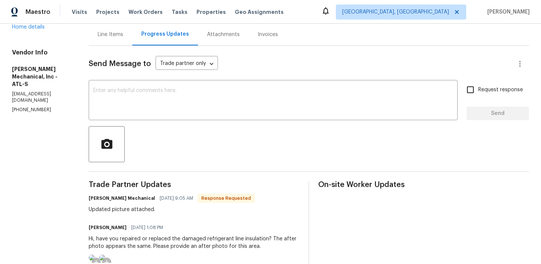
scroll to position [57, 0]
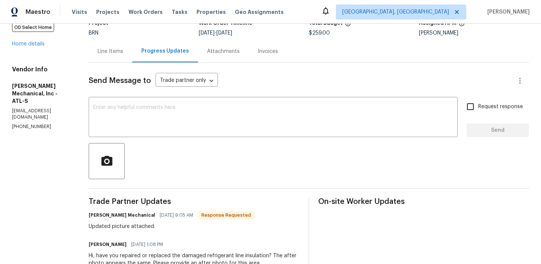
click at [118, 48] on div "Line Items" at bounding box center [111, 52] width 26 height 8
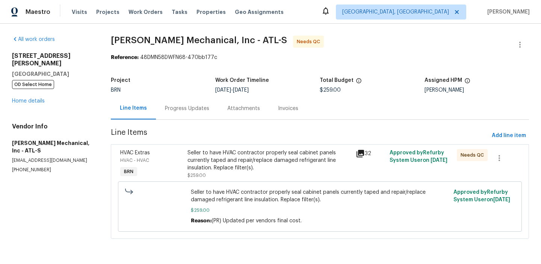
click at [214, 150] on div "Seller to have HVAC contractor properly seal cabinet panels currently taped and…" at bounding box center [269, 160] width 164 height 23
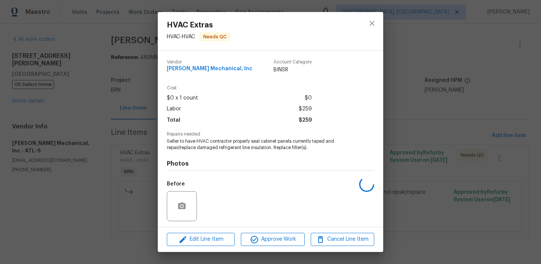
scroll to position [51, 0]
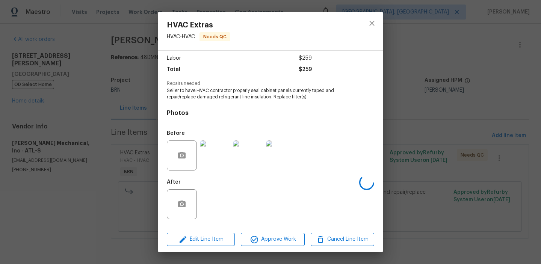
click at [210, 155] on img at bounding box center [215, 155] width 30 height 30
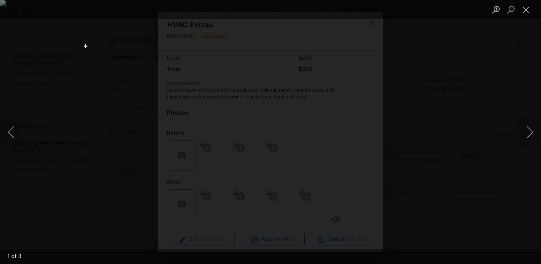
click at [67, 68] on div "Lightbox" at bounding box center [270, 132] width 541 height 264
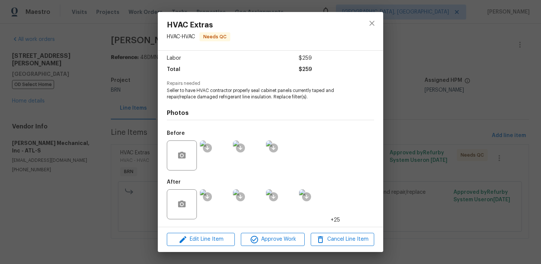
click at [54, 108] on div "HVAC Extras HVAC - HVAC Needs QC Vendor [PERSON_NAME] Mechanical, Inc Account C…" at bounding box center [270, 132] width 541 height 264
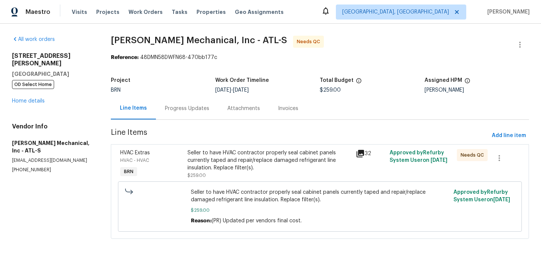
click at [201, 152] on div "Seller to have HVAC contractor properly seal cabinet panels currently taped and…" at bounding box center [269, 160] width 164 height 23
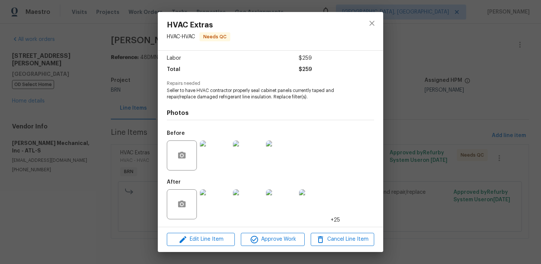
click at [215, 204] on img at bounding box center [215, 204] width 30 height 30
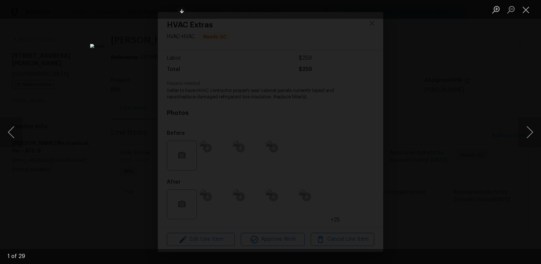
click at [86, 131] on div "Lightbox" at bounding box center [270, 132] width 541 height 264
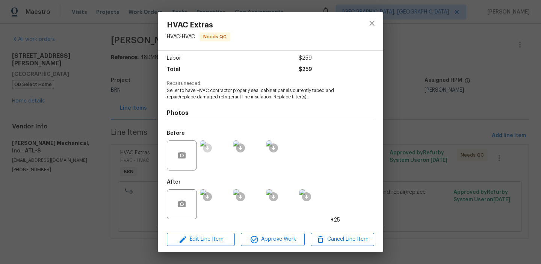
click at [210, 150] on ocidbutton at bounding box center [207, 147] width 9 height 9
click at [217, 167] on img at bounding box center [215, 155] width 30 height 30
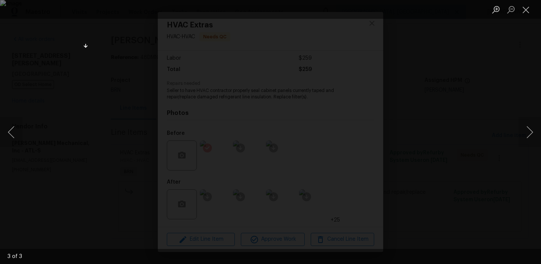
click at [66, 176] on div "Lightbox" at bounding box center [270, 132] width 541 height 264
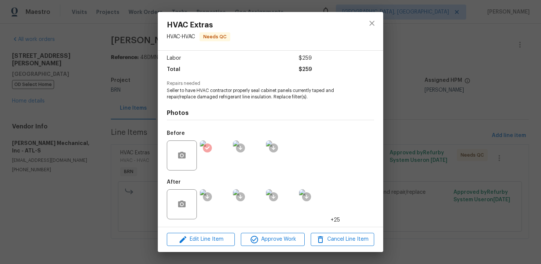
click at [219, 210] on img at bounding box center [215, 204] width 30 height 30
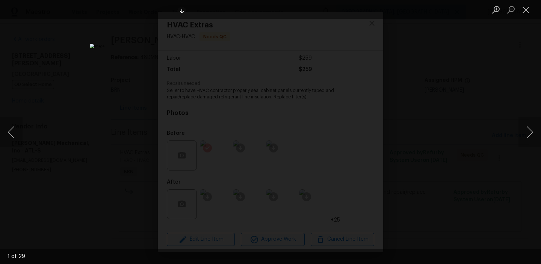
click at [242, 98] on img "Lightbox" at bounding box center [270, 132] width 361 height 176
click at [242, 98] on img "Lightbox" at bounding box center [299, 166] width 724 height 354
click at [242, 98] on img "Lightbox" at bounding box center [290, 166] width 724 height 354
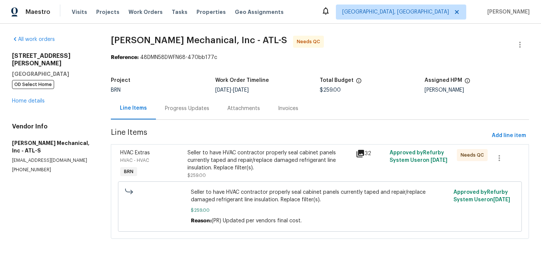
click at [194, 162] on div "Seller to have HVAC contractor properly seal cabinet panels currently taped and…" at bounding box center [269, 160] width 164 height 23
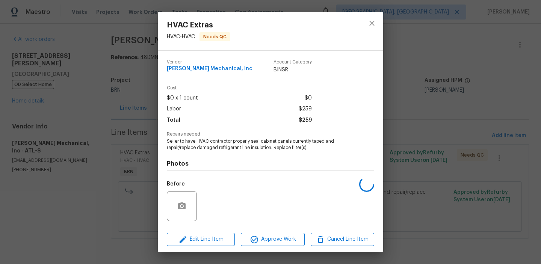
scroll to position [51, 0]
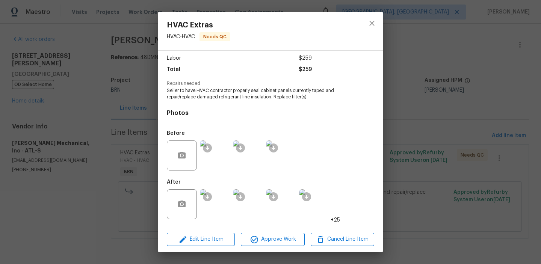
click at [215, 209] on img at bounding box center [215, 204] width 30 height 30
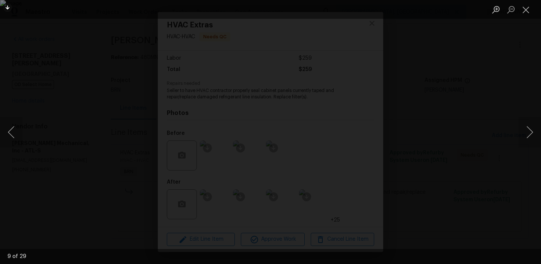
click at [60, 123] on div "Lightbox" at bounding box center [270, 132] width 541 height 264
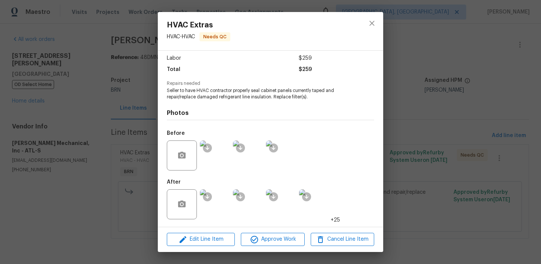
click at [91, 119] on div "HVAC Extras HVAC - HVAC Needs QC Vendor [PERSON_NAME] Mechanical, Inc Account C…" at bounding box center [270, 132] width 541 height 264
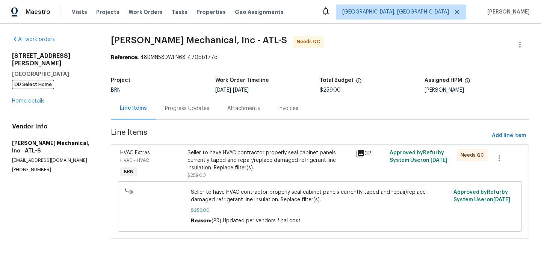
click at [184, 105] on div "Progress Updates" at bounding box center [187, 109] width 44 height 8
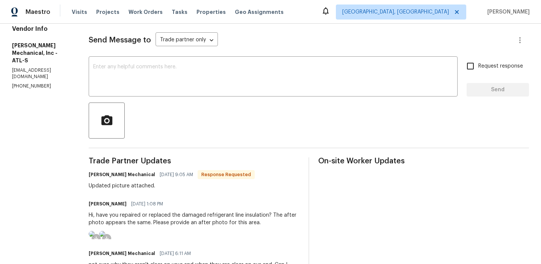
scroll to position [135, 0]
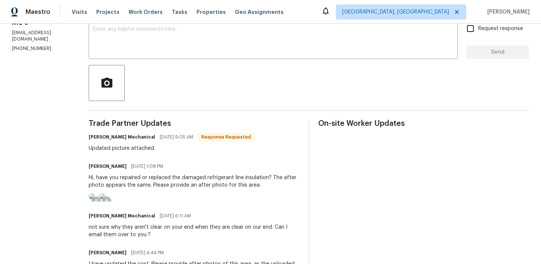
click at [95, 199] on img at bounding box center [92, 196] width 6 height 6
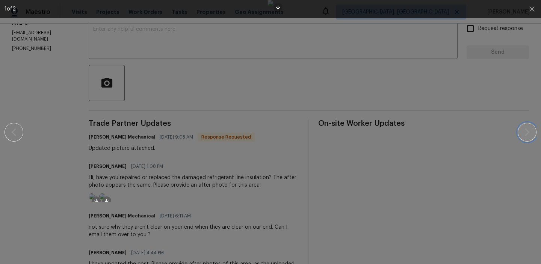
click at [526, 136] on icon "button" at bounding box center [526, 132] width 9 height 9
click at [522, 128] on button "button" at bounding box center [527, 132] width 19 height 19
click at [85, 148] on div at bounding box center [270, 132] width 476 height 264
click at [529, 131] on icon "button" at bounding box center [526, 132] width 9 height 9
click at [529, 132] on icon "button" at bounding box center [526, 132] width 9 height 9
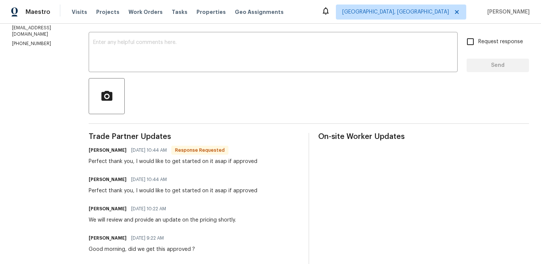
scroll to position [6, 0]
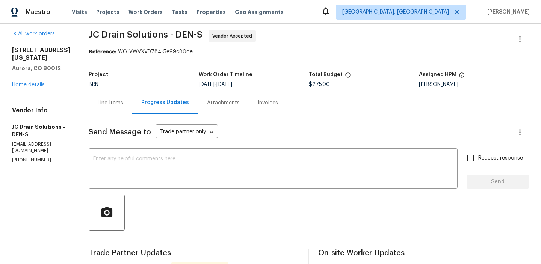
click at [115, 100] on div "Line Items" at bounding box center [111, 103] width 26 height 8
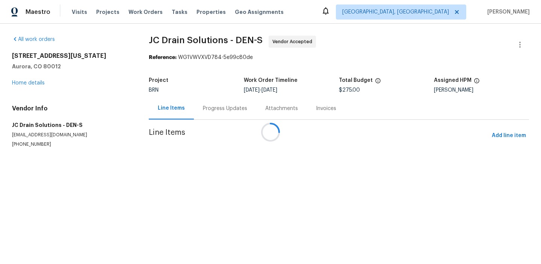
click at [213, 164] on div at bounding box center [270, 132] width 541 height 264
click at [215, 168] on div at bounding box center [270, 132] width 541 height 264
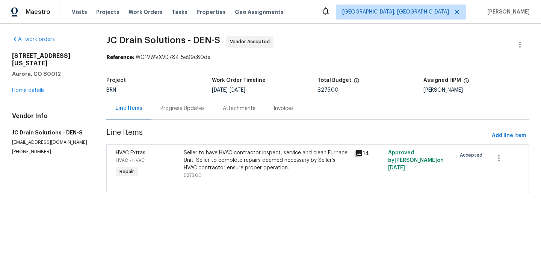
click at [218, 169] on div "Seller to have HVAC contractor inspect, service and clean Furnace Unit. Seller …" at bounding box center [267, 160] width 166 height 23
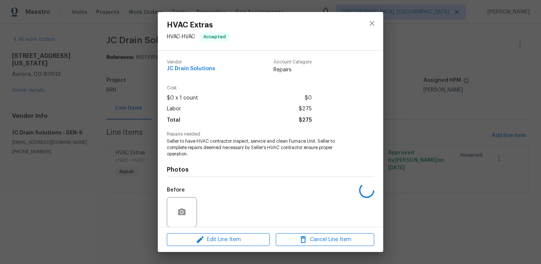
click at [198, 148] on span "Seller to have HVAC contractor inspect, service and clean Furnace Unit. Seller …" at bounding box center [260, 147] width 187 height 19
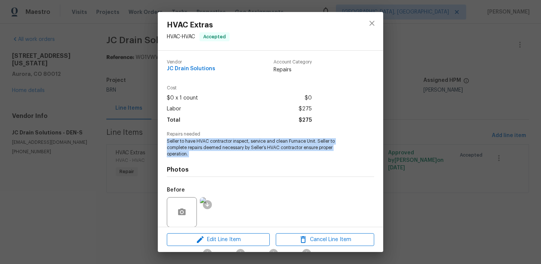
click at [198, 148] on span "Seller to have HVAC contractor inspect, service and clean Furnace Unit. Seller …" at bounding box center [260, 147] width 187 height 19
copy span "Seller to have HVAC contractor inspect, service and clean Furnace Unit. Seller …"
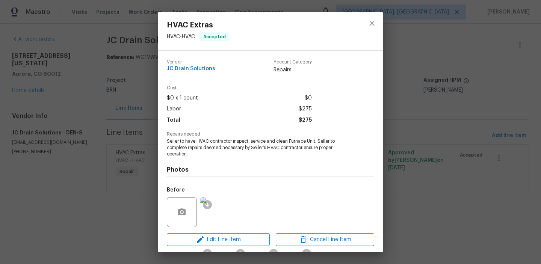
click at [83, 58] on div "HVAC Extras HVAC - HVAC Accepted Vendor JC Drain Solutions Account Category Rep…" at bounding box center [270, 132] width 541 height 264
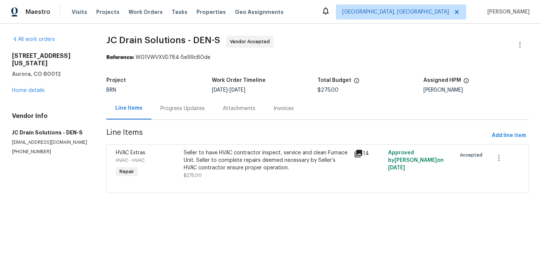
click at [175, 105] on div "Progress Updates" at bounding box center [182, 109] width 44 height 8
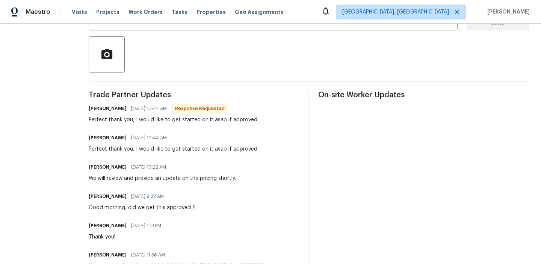
scroll to position [58, 0]
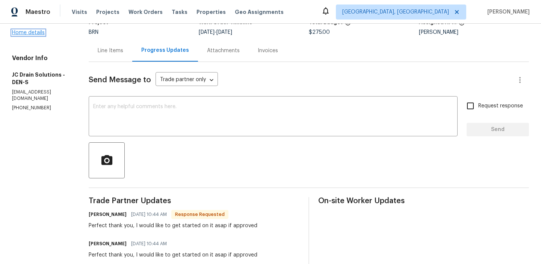
click at [37, 30] on link "Home details" at bounding box center [28, 32] width 33 height 5
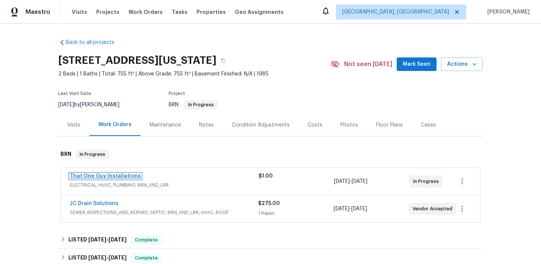
click at [95, 178] on link "That One Guy Installations" at bounding box center [105, 176] width 71 height 5
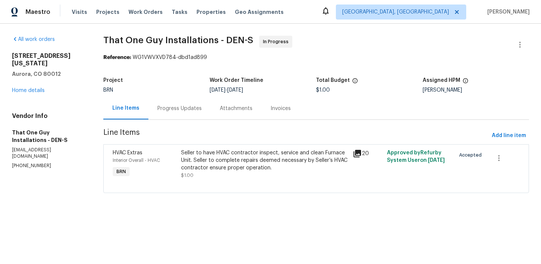
click at [182, 107] on div "Progress Updates" at bounding box center [179, 109] width 44 height 8
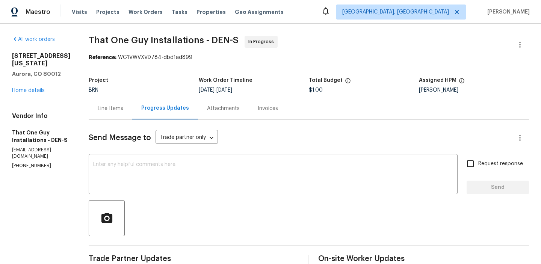
click at [89, 104] on div "Line Items" at bounding box center [111, 108] width 44 height 22
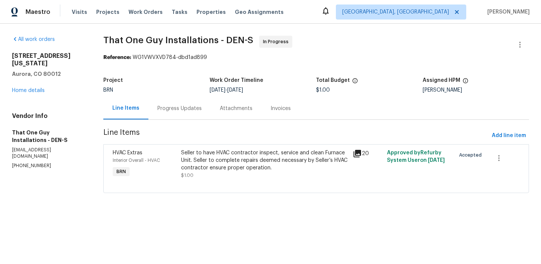
click at [172, 116] on div "Progress Updates" at bounding box center [179, 108] width 62 height 22
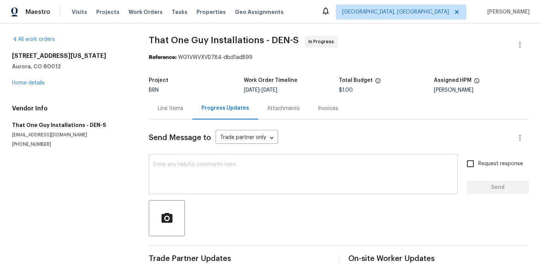
scroll to position [28, 0]
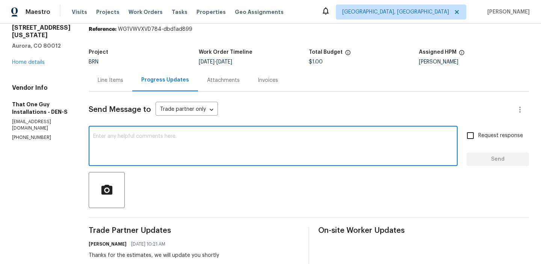
click at [131, 136] on textarea at bounding box center [273, 147] width 360 height 26
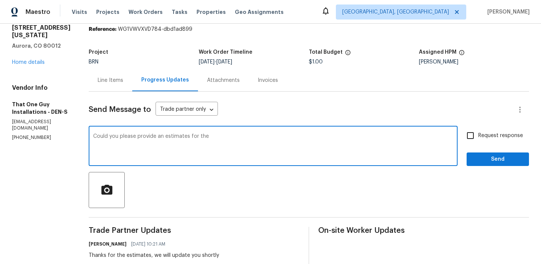
paste textarea "furnace"
type textarea "Could you please provide an estimates for the furnace?"
click at [481, 133] on span "Request response" at bounding box center [500, 136] width 45 height 8
click at [478, 133] on input "Request response" at bounding box center [470, 136] width 16 height 16
checkbox input "true"
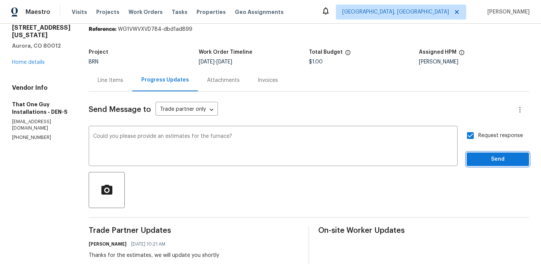
click at [480, 155] on span "Send" at bounding box center [497, 159] width 50 height 9
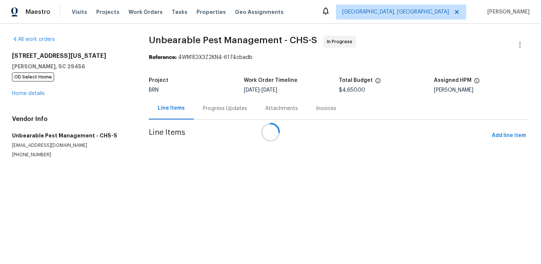
click at [183, 112] on div at bounding box center [270, 132] width 541 height 264
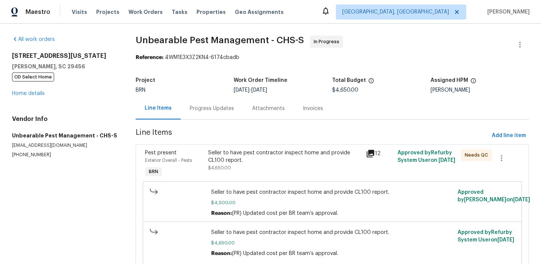
click at [194, 112] on div "Progress Updates" at bounding box center [212, 109] width 44 height 8
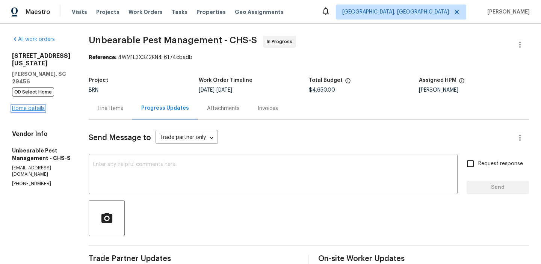
click at [26, 106] on link "Home details" at bounding box center [28, 108] width 33 height 5
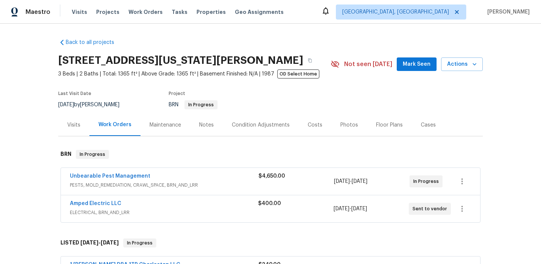
scroll to position [27, 0]
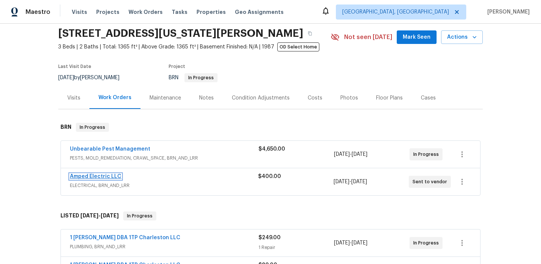
click at [88, 178] on link "Amped Electric LLC" at bounding box center [95, 176] width 51 height 5
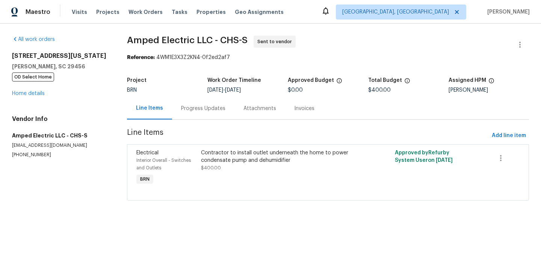
click at [26, 156] on p "(843) 518-0677" at bounding box center [60, 155] width 97 height 6
copy p "(843) 518-0677"
click at [189, 108] on div "Progress Updates" at bounding box center [203, 109] width 44 height 8
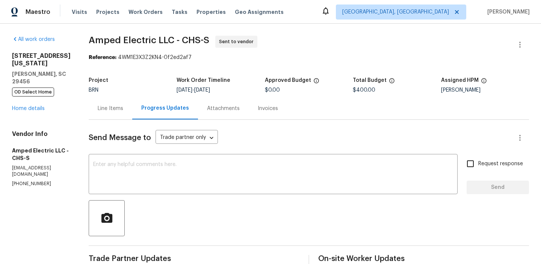
click at [14, 159] on div "Vendor Info Amped Electric LLC - CHS-S nickw@ampedelectricllp.com (843) 518-0677" at bounding box center [41, 158] width 59 height 57
copy p "(843) 518-0677"
click at [106, 111] on div "Line Items" at bounding box center [111, 109] width 26 height 8
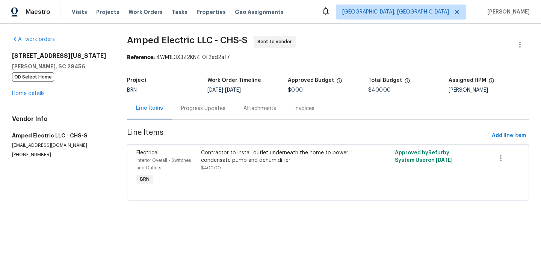
click at [227, 160] on div "Contractor to install outlet underneath the home to power condensate pump and d…" at bounding box center [279, 156] width 157 height 15
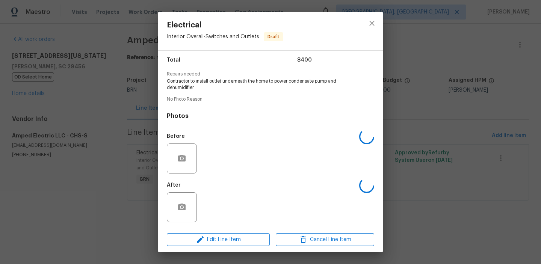
scroll to position [63, 0]
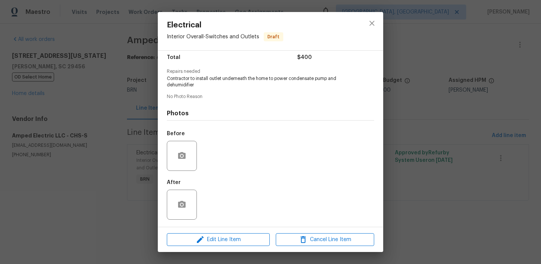
click at [85, 132] on div "Electrical Interior Overall - Switches and Outlets Draft Vendor Amped Electric …" at bounding box center [270, 132] width 541 height 264
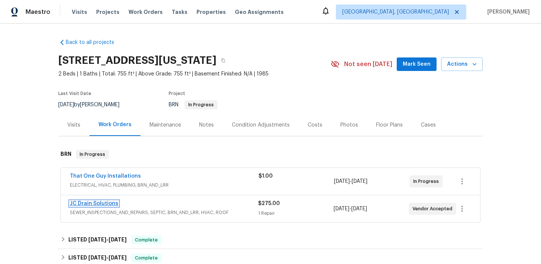
click at [89, 204] on link "JC Drain Solutions" at bounding box center [94, 203] width 48 height 5
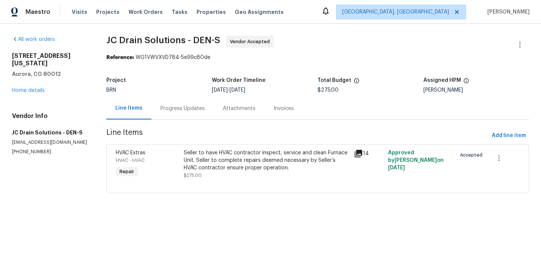
click at [175, 99] on div "Progress Updates" at bounding box center [182, 108] width 62 height 22
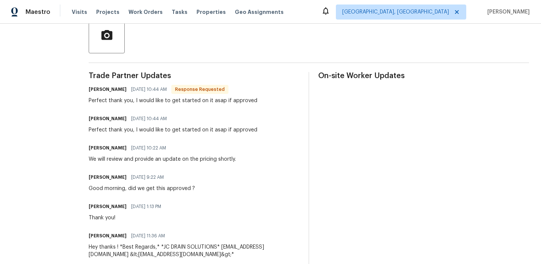
scroll to position [86, 0]
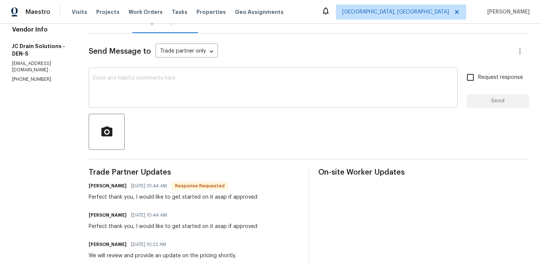
click at [128, 83] on textarea at bounding box center [273, 88] width 360 height 26
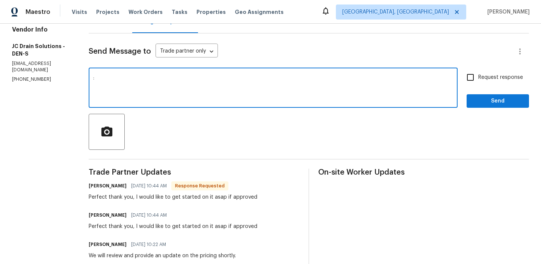
type textarea ":"
click at [479, 80] on span "Request response" at bounding box center [500, 78] width 45 height 8
click at [478, 80] on input "Request response" at bounding box center [470, 77] width 16 height 16
checkbox input "true"
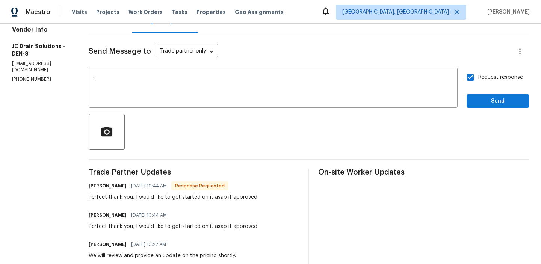
click at [477, 102] on span "Send" at bounding box center [497, 101] width 50 height 9
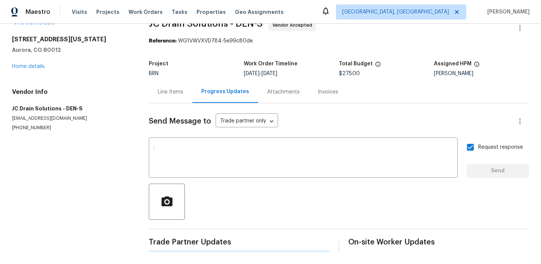
scroll to position [0, 0]
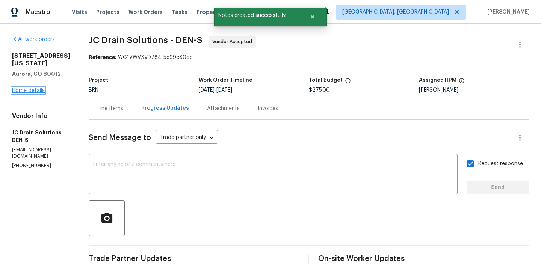
click at [22, 91] on link "Home details" at bounding box center [28, 90] width 33 height 5
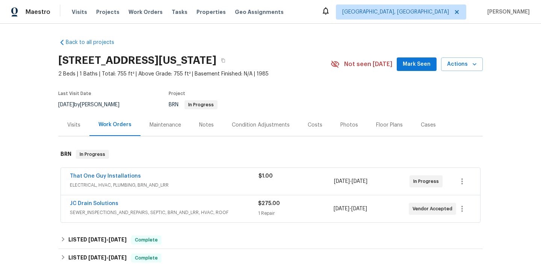
click at [84, 180] on div "That One Guy Installations" at bounding box center [164, 176] width 189 height 9
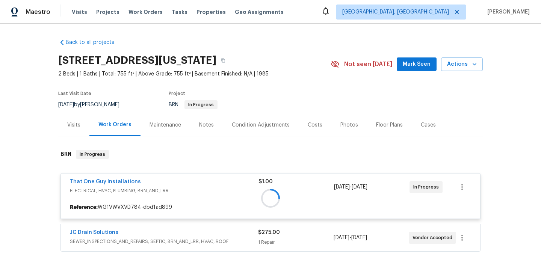
click at [88, 182] on div at bounding box center [270, 198] width 424 height 112
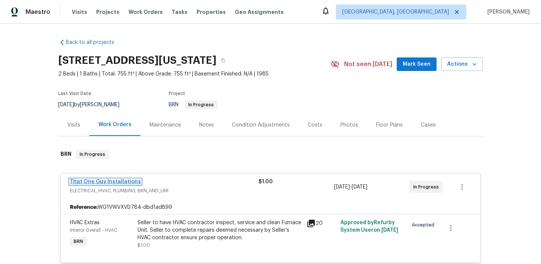
click at [85, 182] on link "That One Guy Installations" at bounding box center [105, 181] width 71 height 5
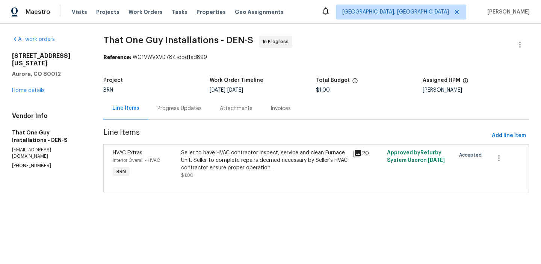
click at [196, 157] on div "Seller to have HVAC contractor inspect, service and clean Furnace Unit. Seller …" at bounding box center [264, 160] width 167 height 23
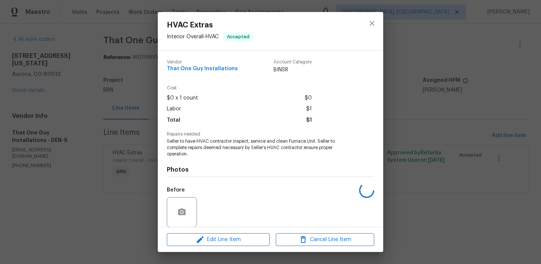
click at [192, 149] on span "Seller to have HVAC contractor inspect, service and clean Furnace Unit. Seller …" at bounding box center [260, 147] width 187 height 19
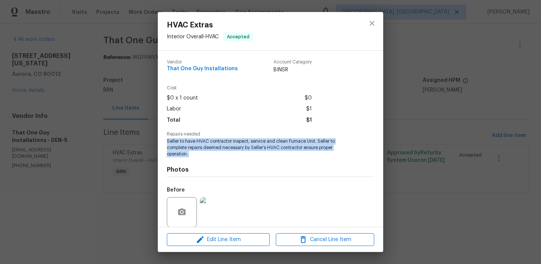
click at [192, 149] on span "Seller to have HVAC contractor inspect, service and clean Furnace Unit. Seller …" at bounding box center [260, 147] width 187 height 19
copy span "Seller to have HVAC contractor inspect, service and clean Furnace Unit. Seller …"
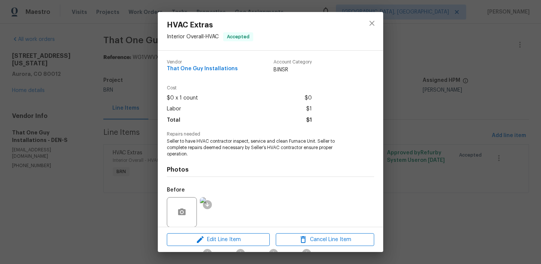
click at [125, 106] on div "HVAC Extras Interior Overall - HVAC Accepted Vendor That One Guy Installations …" at bounding box center [270, 132] width 541 height 264
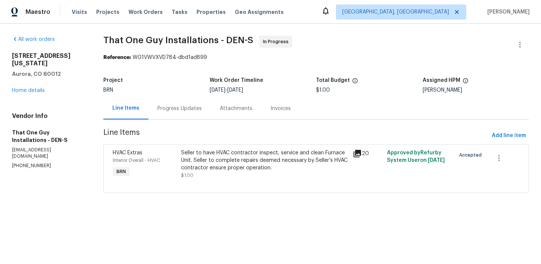
click at [235, 143] on section "That One Guy Installations - DEN-S In Progress Reference: WG1VWVXVD784-dbd1ad89…" at bounding box center [316, 119] width 426 height 166
click at [222, 153] on div "Seller to have HVAC contractor inspect, service and clean Furnace Unit. Seller …" at bounding box center [264, 160] width 167 height 23
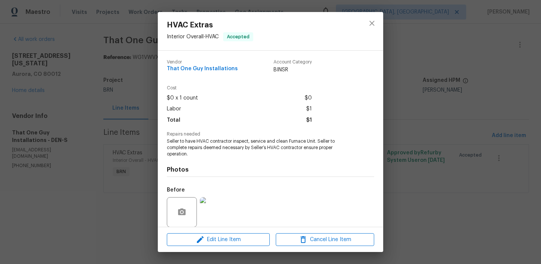
scroll to position [57, 0]
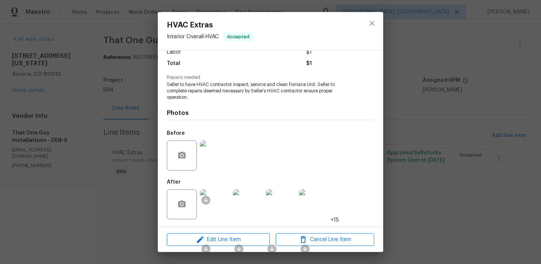
click at [218, 160] on img at bounding box center [215, 155] width 30 height 30
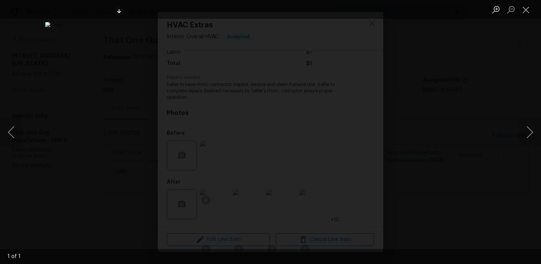
click at [70, 40] on div "Lightbox" at bounding box center [270, 132] width 541 height 264
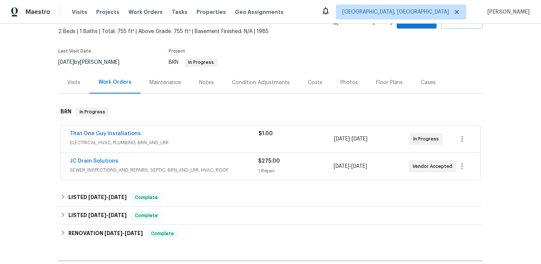
scroll to position [87, 0]
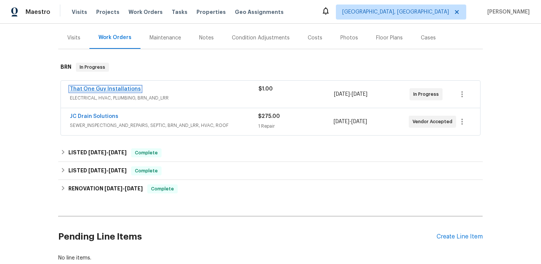
click at [98, 91] on link "That One Guy Installations" at bounding box center [105, 88] width 71 height 5
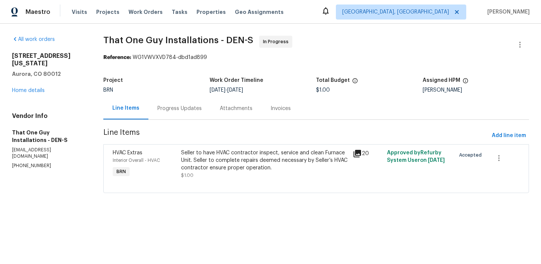
click at [178, 111] on div "Progress Updates" at bounding box center [179, 109] width 44 height 8
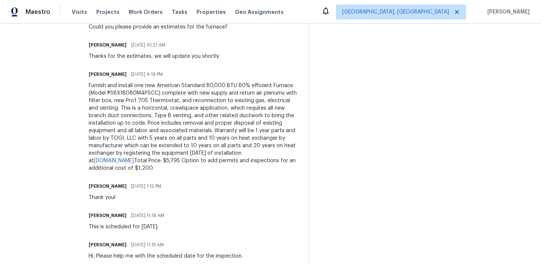
scroll to position [250, 0]
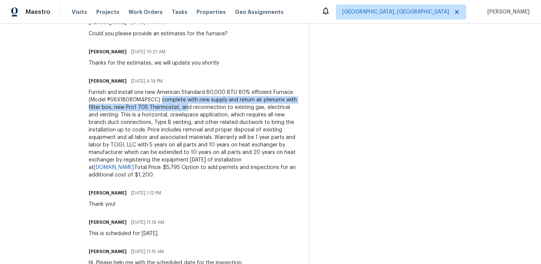
drag, startPoint x: 145, startPoint y: 102, endPoint x: 155, endPoint y: 109, distance: 12.8
click at [155, 109] on div "Furnish and install one new American Standard 80,000 BTU 80% efficient Furnace …" at bounding box center [194, 134] width 211 height 90
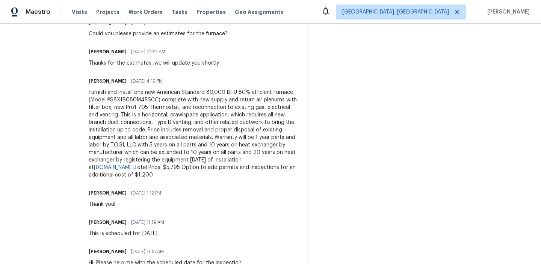
click at [196, 112] on div "Furnish and install one new American Standard 80,000 BTU 80% efficient Furnace …" at bounding box center [194, 134] width 211 height 90
drag, startPoint x: 230, startPoint y: 110, endPoint x: 274, endPoint y: 107, distance: 43.7
click at [282, 110] on div "Furnish and install one new American Standard 80,000 BTU 80% efficient Furnace …" at bounding box center [194, 134] width 211 height 90
click at [72, 117] on div "All work orders [STREET_ADDRESS][US_STATE] Home details Vendor Info That One Gu…" at bounding box center [270, 79] width 541 height 610
drag, startPoint x: 65, startPoint y: 119, endPoint x: 175, endPoint y: 119, distance: 110.4
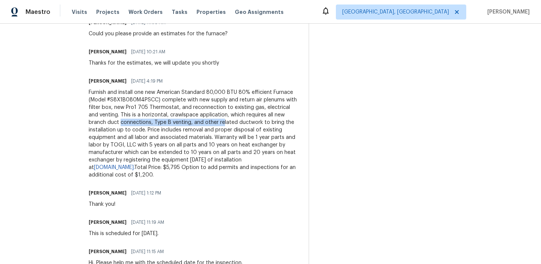
click at [175, 119] on div "All work orders [STREET_ADDRESS][US_STATE] Home details Vendor Info That One Gu…" at bounding box center [270, 79] width 541 height 610
click at [157, 118] on div "Furnish and install one new American Standard 80,000 BTU 80% efficient Furnace …" at bounding box center [194, 134] width 211 height 90
drag, startPoint x: 71, startPoint y: 125, endPoint x: 110, endPoint y: 124, distance: 39.5
click at [110, 125] on div "All work orders [STREET_ADDRESS][US_STATE] Home details Vendor Info That One Gu…" at bounding box center [270, 79] width 541 height 610
click at [110, 124] on div "Furnish and install one new American Standard 80,000 BTU 80% efficient Furnace …" at bounding box center [194, 134] width 211 height 90
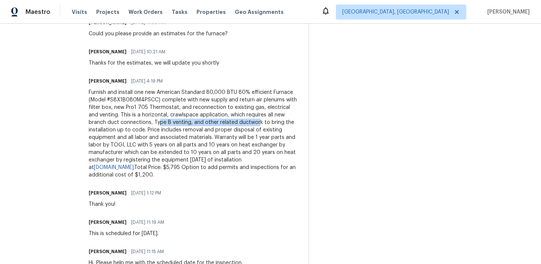
drag, startPoint x: 113, startPoint y: 124, endPoint x: 210, endPoint y: 124, distance: 96.5
click at [210, 124] on div "Furnish and install one new American Standard 80,000 BTU 80% efficient Furnace …" at bounding box center [194, 134] width 211 height 90
click at [198, 124] on div "Furnish and install one new American Standard 80,000 BTU 80% efficient Furnace …" at bounding box center [194, 134] width 211 height 90
drag, startPoint x: 87, startPoint y: 133, endPoint x: 143, endPoint y: 132, distance: 56.0
click at [143, 133] on div "Furnish and install one new American Standard 80,000 BTU 80% efficient Furnace …" at bounding box center [194, 134] width 211 height 90
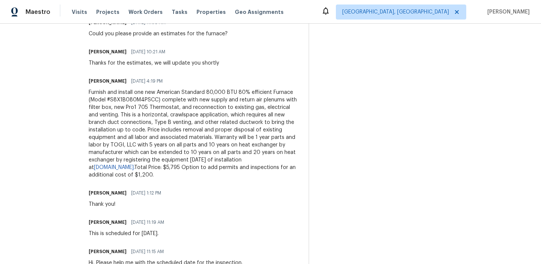
click at [113, 133] on div "Furnish and install one new American Standard 80,000 BTU 80% efficient Furnace …" at bounding box center [194, 134] width 211 height 90
click at [72, 140] on div "All work orders [STREET_ADDRESS][US_STATE] Home details Vendor Info That One Gu…" at bounding box center [270, 79] width 541 height 610
drag, startPoint x: 72, startPoint y: 140, endPoint x: 196, endPoint y: 136, distance: 124.0
click at [196, 136] on div "All work orders [STREET_ADDRESS][US_STATE] Home details Vendor Info That One Gu…" at bounding box center [270, 79] width 541 height 610
click at [169, 143] on div "Furnish and install one new American Standard 80,000 BTU 80% efficient Furnace …" at bounding box center [194, 134] width 211 height 90
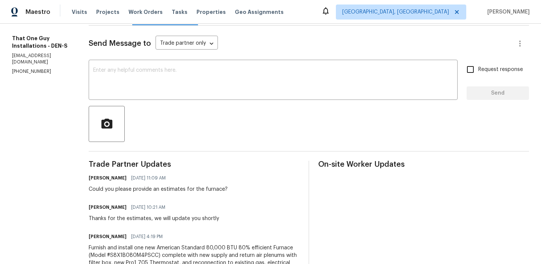
scroll to position [0, 0]
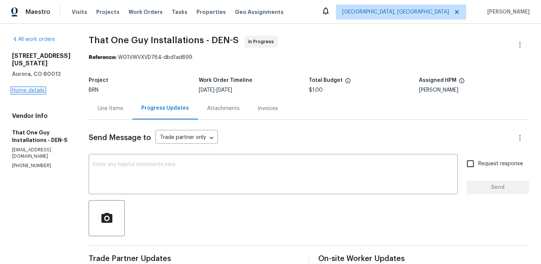
click at [36, 93] on link "Home details" at bounding box center [28, 90] width 33 height 5
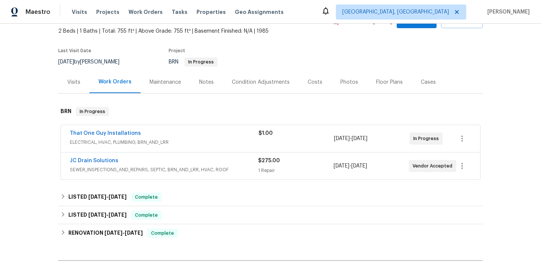
scroll to position [136, 0]
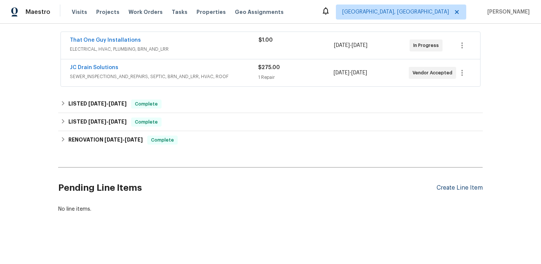
click at [444, 184] on div "Create Line Item" at bounding box center [459, 187] width 46 height 7
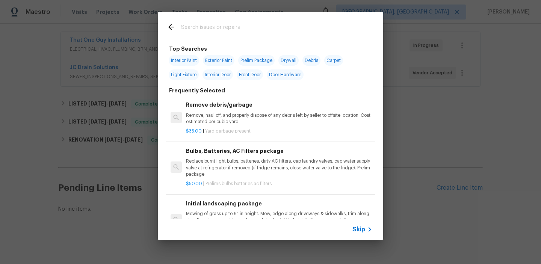
click at [354, 232] on span "Skip" at bounding box center [358, 230] width 13 height 8
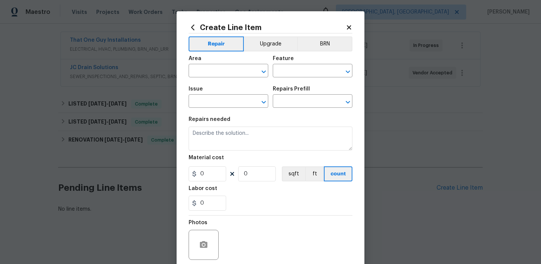
click at [320, 35] on div "Repair Upgrade BRN Area ​ Feature ​ Issue ​ Repairs Prefill ​ Repairs needed Ma…" at bounding box center [271, 155] width 164 height 245
click at [320, 47] on button "BRN" at bounding box center [324, 43] width 55 height 15
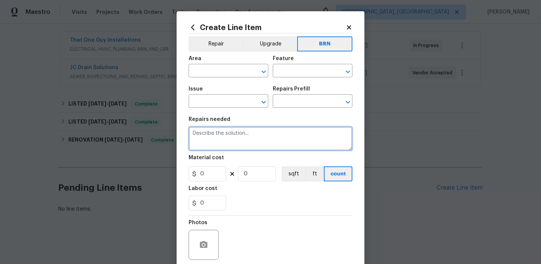
click at [219, 128] on textarea at bounding box center [271, 139] width 164 height 24
paste textarea "Seller to have HVAC contractor inspect, service and clean Furnace Unit. Seller …"
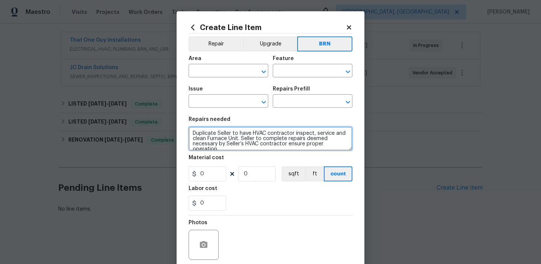
scroll to position [7, 0]
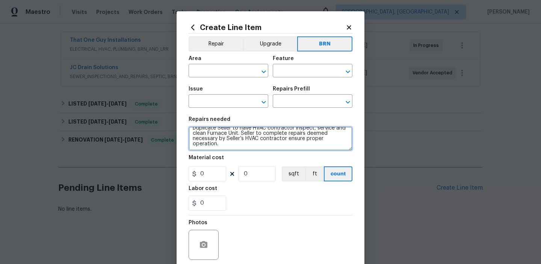
type textarea "Duplicate Seller to have HVAC contractor inspect, service and clean Furnace Uni…"
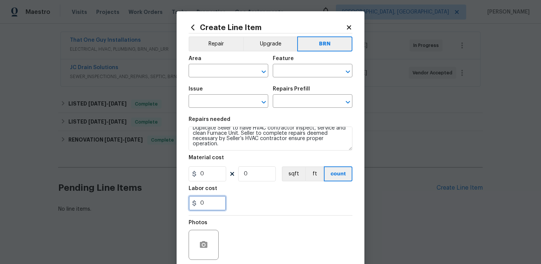
click at [218, 200] on input "0" at bounding box center [208, 203] width 38 height 15
type input "1"
click at [254, 172] on input "0" at bounding box center [257, 173] width 38 height 15
type input "1"
click at [205, 74] on input "text" at bounding box center [218, 72] width 59 height 12
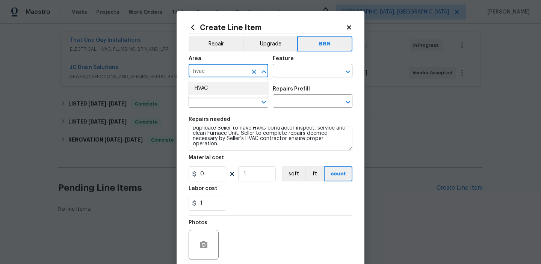
click at [204, 89] on li "HVAC" at bounding box center [229, 88] width 80 height 12
type input "HVAC"
click at [305, 66] on input "text" at bounding box center [302, 72] width 59 height 12
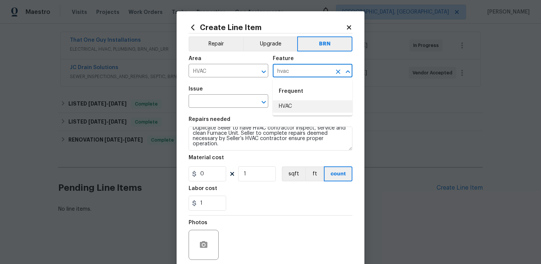
click at [298, 106] on li "HVAC" at bounding box center [313, 106] width 80 height 12
type input "HVAC"
click at [233, 105] on input "text" at bounding box center [218, 102] width 59 height 12
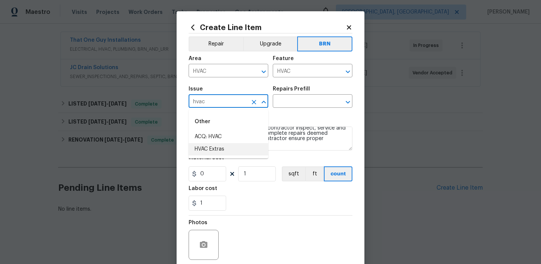
click at [223, 148] on li "HVAC Extras" at bounding box center [229, 149] width 80 height 12
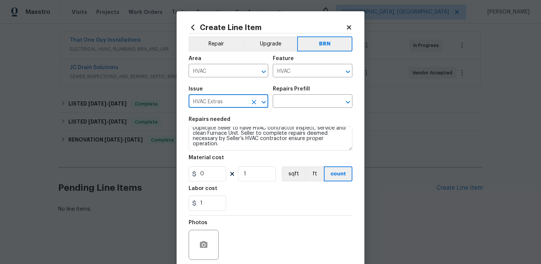
type input "HVAC Extras"
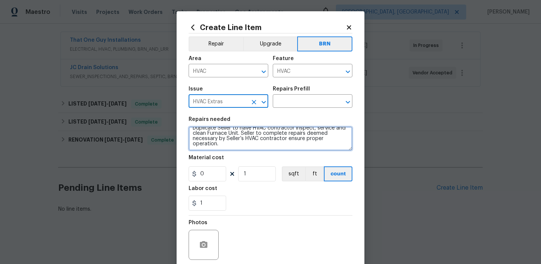
click at [222, 140] on textarea "Duplicate Seller to have HVAC contractor inspect, service and clean Furnace Uni…" at bounding box center [271, 139] width 164 height 24
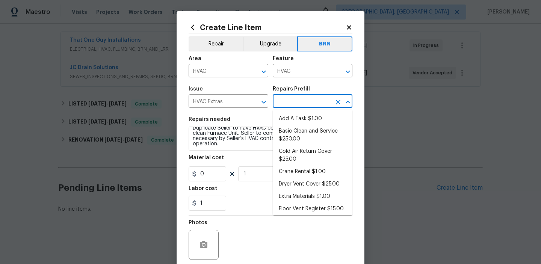
click at [294, 102] on input "text" at bounding box center [302, 102] width 59 height 12
click at [294, 117] on li "Add A Task $1.00" at bounding box center [313, 119] width 80 height 12
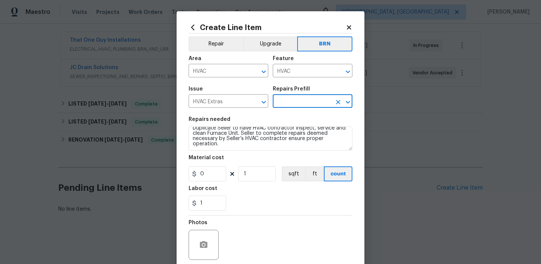
type input "Add A Task $1.00"
type textarea "HPM to detail"
type input "1"
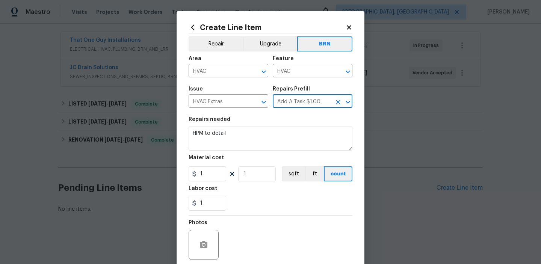
scroll to position [0, 0]
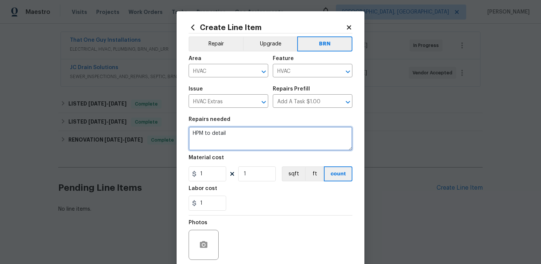
click at [249, 131] on textarea "HPM to detail" at bounding box center [271, 139] width 164 height 24
paste textarea "Duplicate Seller to have HVAC contractor inspect, service and clean Furnace Uni…"
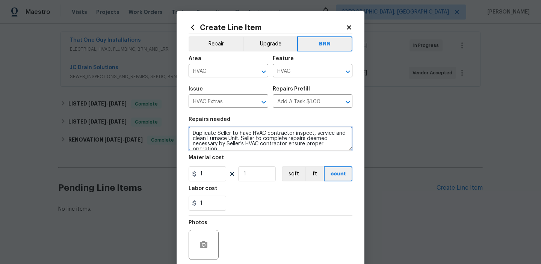
scroll to position [7, 0]
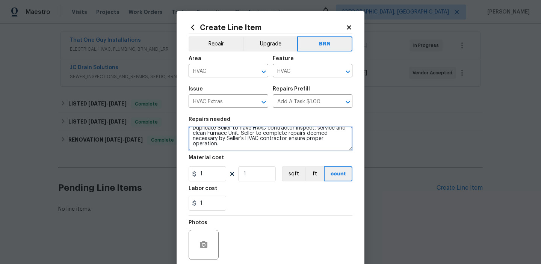
type textarea "Duplicate Seller to have HVAC contractor inspect, service and clean Furnace Uni…"
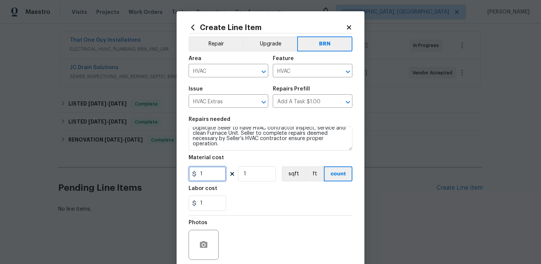
click at [213, 174] on input "1" at bounding box center [208, 173] width 38 height 15
type input "0"
click at [196, 249] on button "button" at bounding box center [204, 245] width 18 height 18
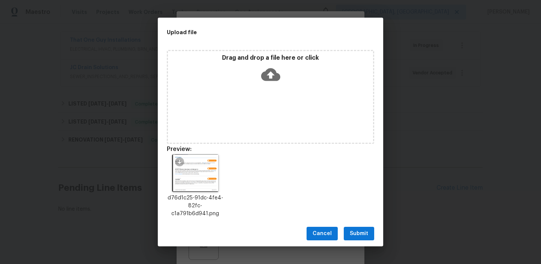
click at [351, 233] on span "Submit" at bounding box center [359, 233] width 18 height 9
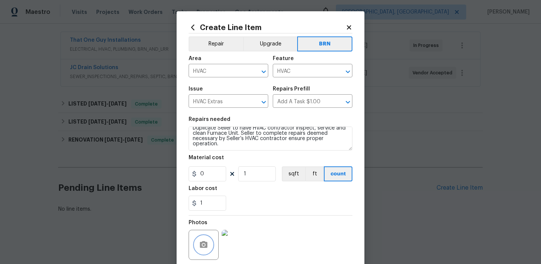
scroll to position [60, 0]
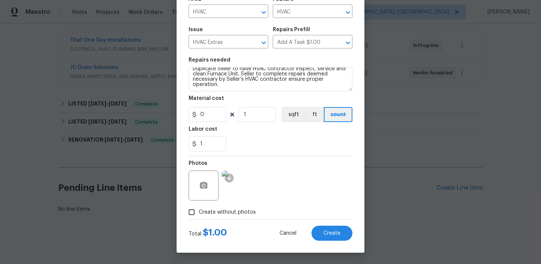
click at [334, 247] on div "Create Line Item Repair Upgrade BRN Area HVAC ​ Feature HVAC ​ Issue HVAC Extra…" at bounding box center [271, 102] width 188 height 301
click at [331, 242] on div "Create Line Item Repair Upgrade BRN Area HVAC ​ Feature HVAC ​ Issue HVAC Extra…" at bounding box center [271, 102] width 188 height 301
click at [321, 228] on button "Create" at bounding box center [331, 233] width 41 height 15
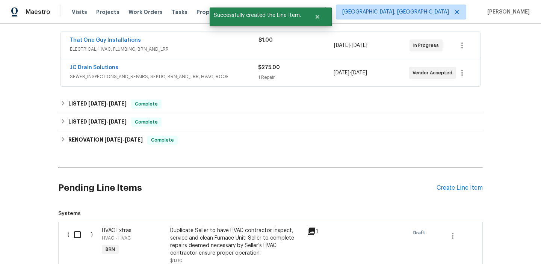
scroll to position [213, 0]
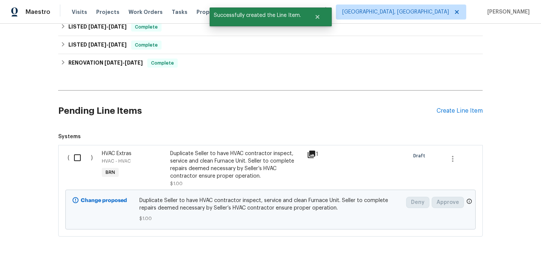
click at [75, 158] on input "checkbox" at bounding box center [79, 158] width 21 height 16
checkbox input "true"
click at [491, 246] on span "Create Work Order" at bounding box center [498, 245] width 50 height 9
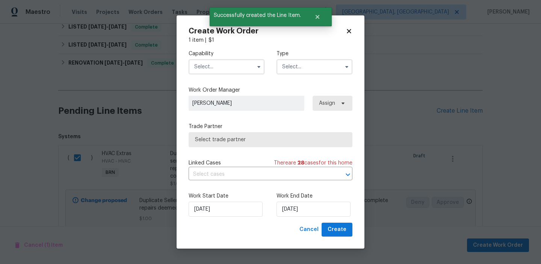
click at [233, 69] on input "text" at bounding box center [227, 66] width 76 height 15
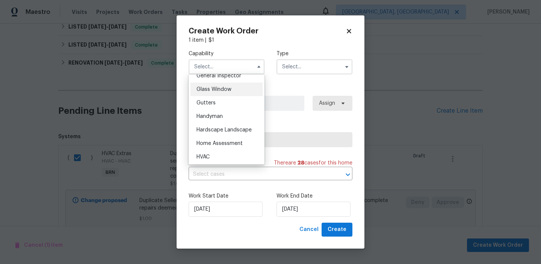
scroll to position [397, 0]
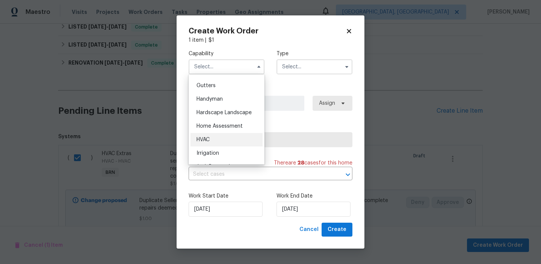
click at [213, 142] on div "HVAC" at bounding box center [226, 140] width 72 height 14
type input "HVAC"
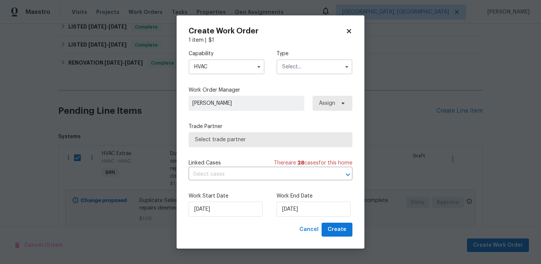
click at [300, 66] on input "text" at bounding box center [314, 66] width 76 height 15
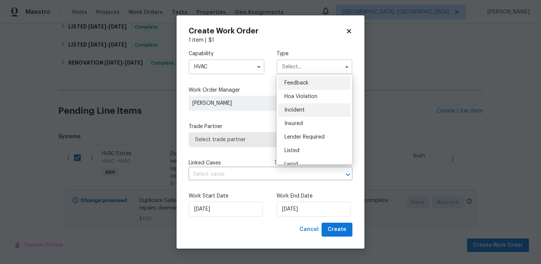
scroll to position [89, 0]
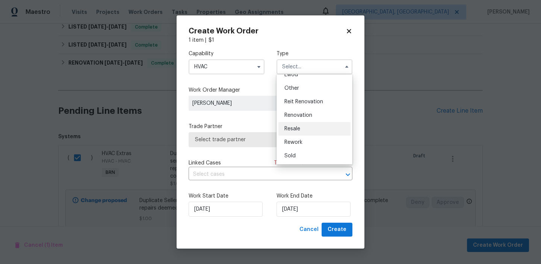
click at [297, 128] on span "Resale" at bounding box center [292, 128] width 16 height 5
type input "Resale"
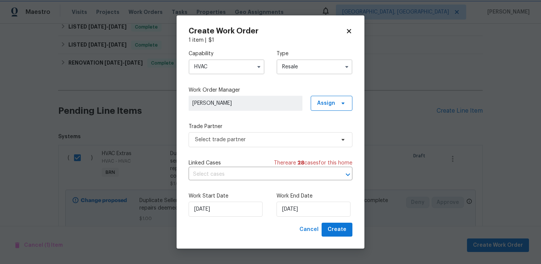
scroll to position [0, 0]
click at [244, 132] on span "Select trade partner" at bounding box center [271, 139] width 164 height 15
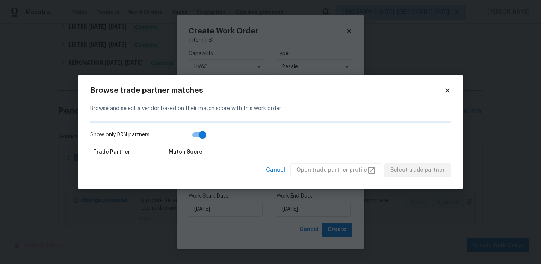
click at [194, 128] on input "Show only BRN partners" at bounding box center [202, 135] width 43 height 14
checkbox input "false"
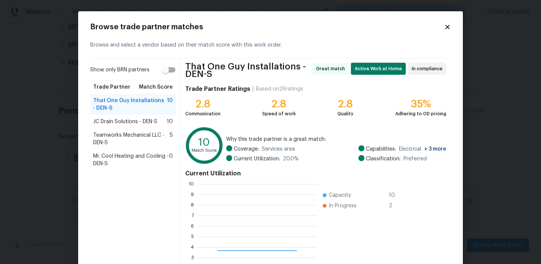
scroll to position [105, 119]
click at [111, 145] on span "Teamworks Mechanical LLC - DEN-S" at bounding box center [131, 138] width 77 height 15
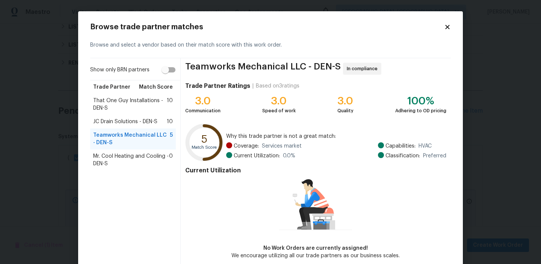
click at [119, 159] on span "Mr. Cool Heating and Cooling - DEN-S" at bounding box center [131, 159] width 76 height 15
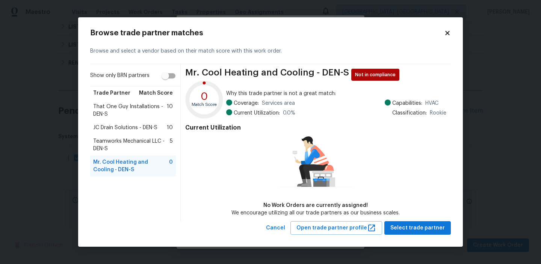
click at [126, 141] on span "Teamworks Mechanical LLC - DEN-S" at bounding box center [131, 144] width 77 height 15
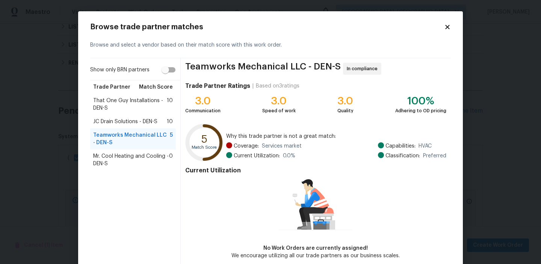
scroll to position [36, 0]
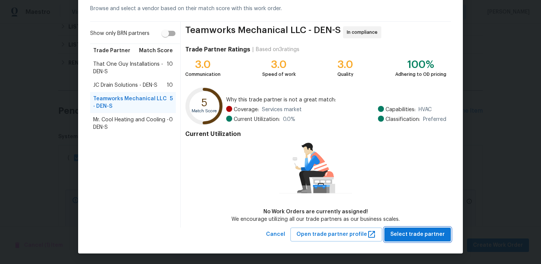
click at [403, 232] on span "Select trade partner" at bounding box center [417, 234] width 54 height 9
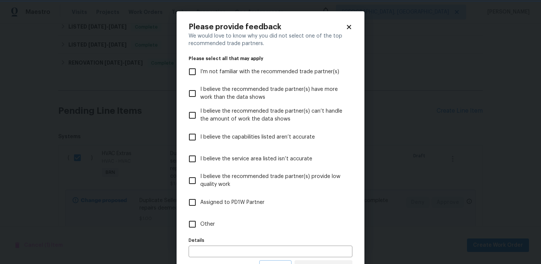
scroll to position [0, 0]
click at [207, 229] on label "Other" at bounding box center [265, 224] width 162 height 22
click at [200, 229] on input "Other" at bounding box center [192, 224] width 16 height 16
checkbox input "true"
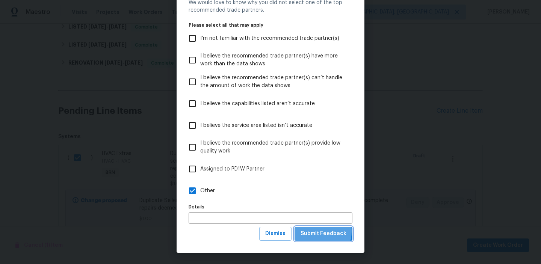
click at [312, 231] on span "Submit Feedback" at bounding box center [323, 233] width 46 height 9
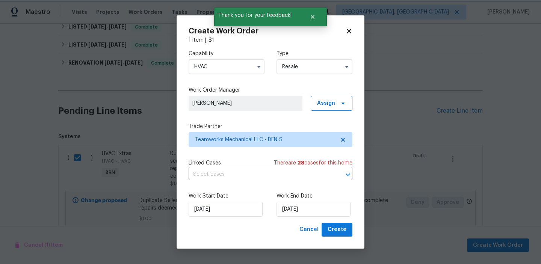
scroll to position [0, 0]
click at [218, 175] on input "text" at bounding box center [260, 175] width 143 height 12
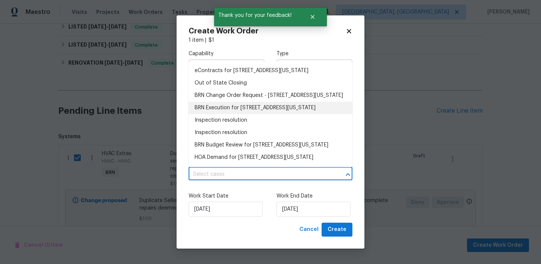
click at [204, 114] on li "BRN Execution for 12444 E Tennessee Cir Apt A, Aurora, CO 80012" at bounding box center [271, 108] width 164 height 12
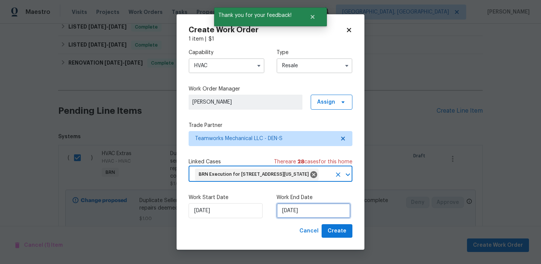
click at [298, 218] on input "17/09/2025" at bounding box center [313, 210] width 74 height 15
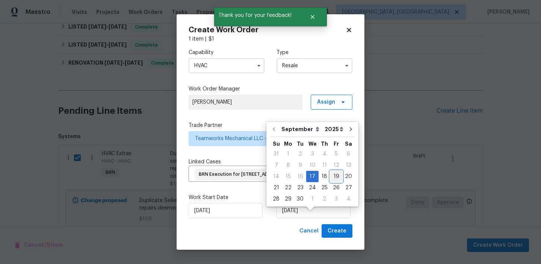
click at [330, 175] on div "19" at bounding box center [336, 176] width 12 height 11
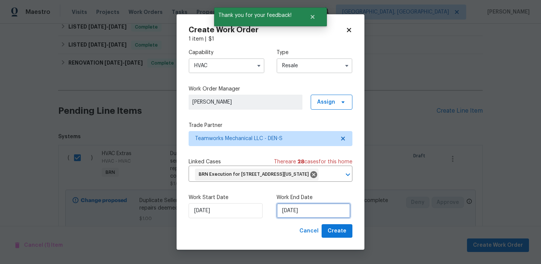
click at [303, 218] on input "19/09/2025" at bounding box center [313, 210] width 74 height 15
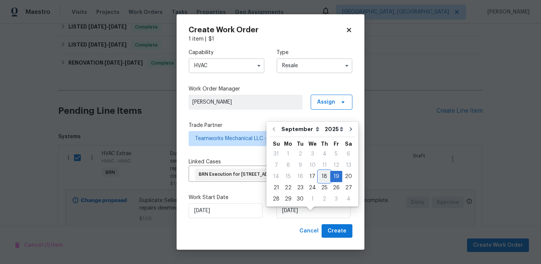
click at [320, 178] on div "18" at bounding box center [324, 176] width 12 height 11
type input "18/09/2025"
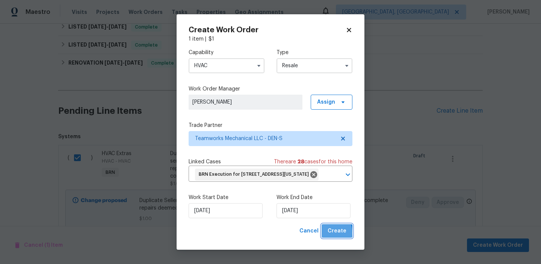
click at [327, 238] on button "Create" at bounding box center [336, 231] width 31 height 14
checkbox input "false"
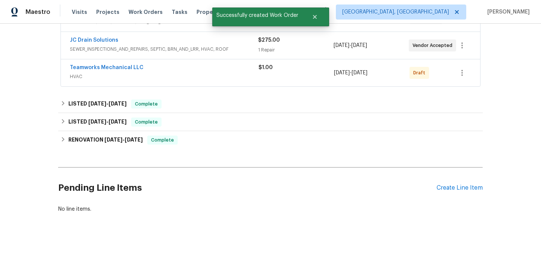
scroll to position [77, 0]
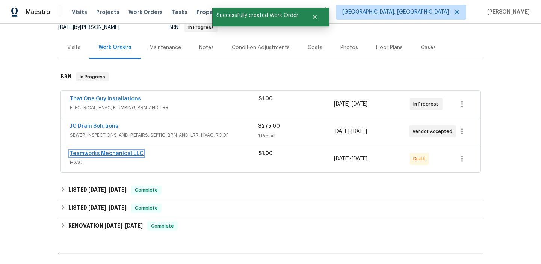
click at [97, 153] on link "Teamworks Mechanical LLC" at bounding box center [107, 153] width 74 height 5
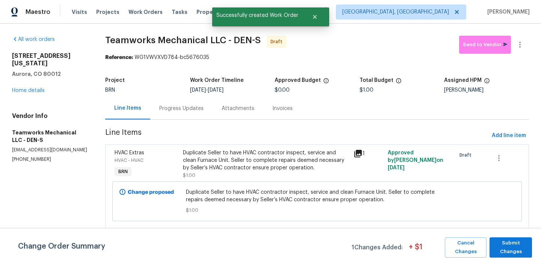
click at [173, 110] on div "Progress Updates" at bounding box center [181, 109] width 44 height 8
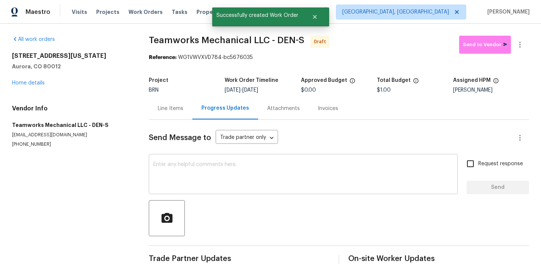
click at [187, 157] on div "x ​" at bounding box center [303, 175] width 309 height 38
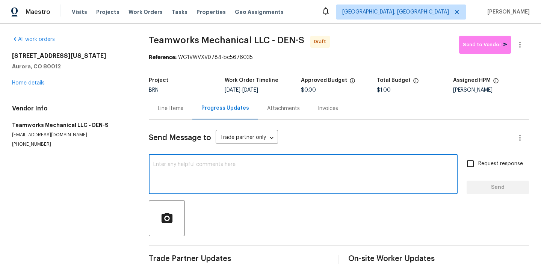
paste textarea "Hi, I'm Ananthi from Opendoor. Just wanted to check if you received the WO for …"
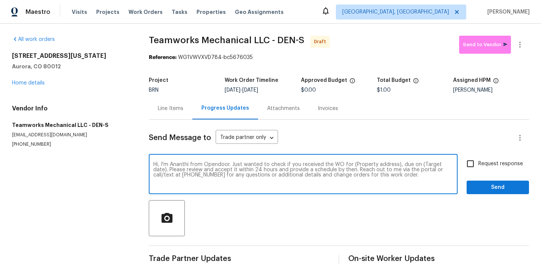
drag, startPoint x: 395, startPoint y: 165, endPoint x: 352, endPoint y: 165, distance: 43.2
click at [352, 165] on textarea "Hi, I'm Ananthi from Opendoor. Just wanted to check if you received the WO for …" at bounding box center [303, 175] width 300 height 26
paste textarea "12444 E Tennessee Cir Apt A, Aurora, CO 80012"
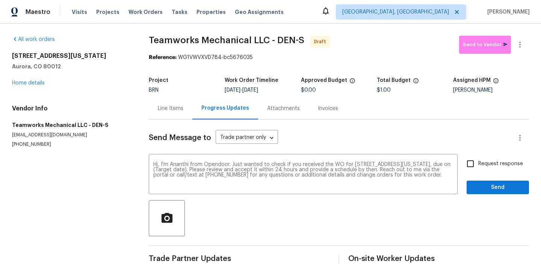
drag, startPoint x: 252, startPoint y: 89, endPoint x: 283, endPoint y: 88, distance: 30.8
click at [283, 88] on div "9/17/2025 - 9/18/2025" at bounding box center [263, 90] width 76 height 5
copy span "9/18/2025"
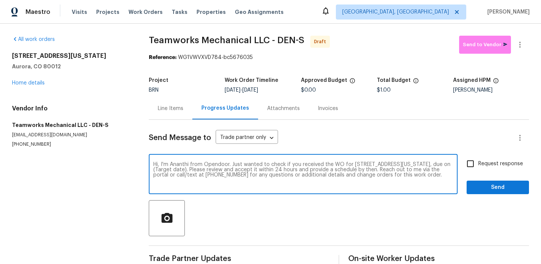
drag, startPoint x: 220, startPoint y: 170, endPoint x: 193, endPoint y: 170, distance: 27.8
click at [193, 169] on textarea "Hi, I'm Ananthi from Opendoor. Just wanted to check if you received the WO for …" at bounding box center [303, 175] width 300 height 26
paste textarea "9/18/2025"
type textarea "Hi, I'm Ananthi from Opendoor. Just wanted to check if you received the WO for …"
click at [482, 162] on span "Request response" at bounding box center [500, 164] width 45 height 8
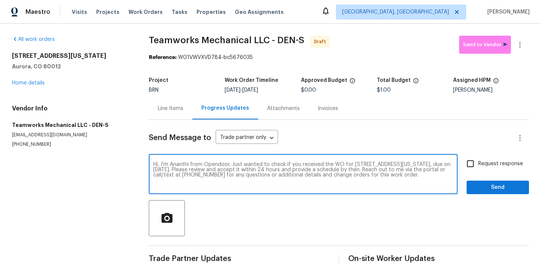
click at [478, 162] on input "Request response" at bounding box center [470, 164] width 16 height 16
checkbox input "true"
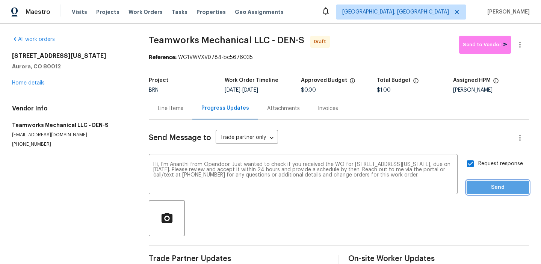
click at [483, 186] on span "Send" at bounding box center [497, 187] width 50 height 9
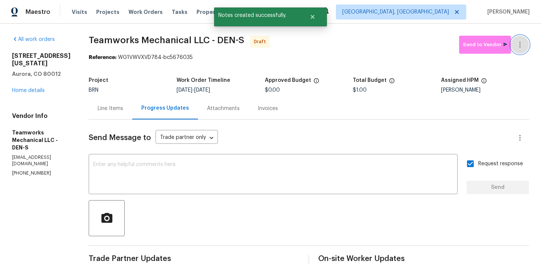
click at [520, 48] on icon "button" at bounding box center [519, 44] width 9 height 9
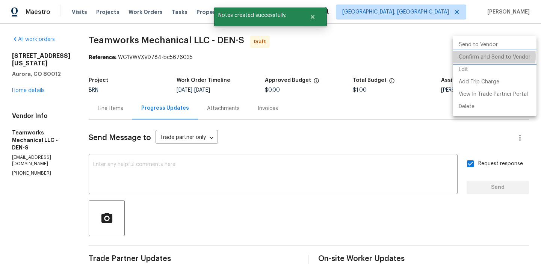
click at [482, 57] on li "Confirm and Send to Vendor" at bounding box center [495, 57] width 84 height 12
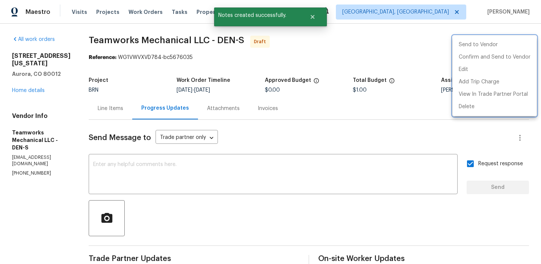
click at [164, 66] on div at bounding box center [270, 132] width 541 height 264
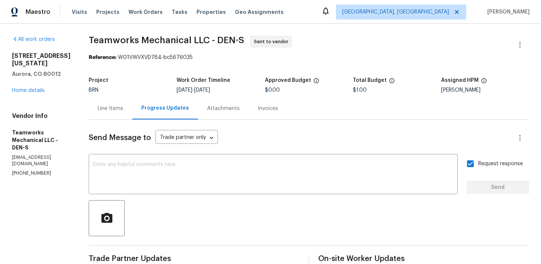
click at [89, 43] on span "Teamworks Mechanical LLC - DEN-S" at bounding box center [166, 40] width 155 height 9
drag, startPoint x: 81, startPoint y: 43, endPoint x: 184, endPoint y: 41, distance: 103.7
click at [184, 41] on div "All work orders 12444 E Tennessee Cir Apt A Aurora, CO 80012 Home details Vendo…" at bounding box center [270, 181] width 541 height 315
copy span "Teamworks Mechanical"
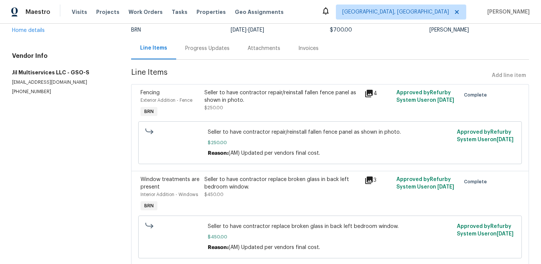
scroll to position [83, 0]
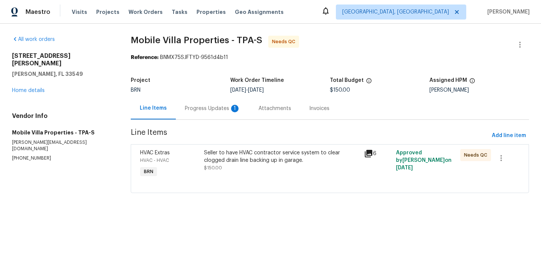
click at [192, 107] on div "Progress Updates 1" at bounding box center [213, 109] width 56 height 8
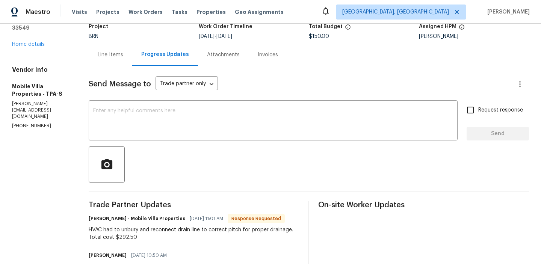
scroll to position [54, 0]
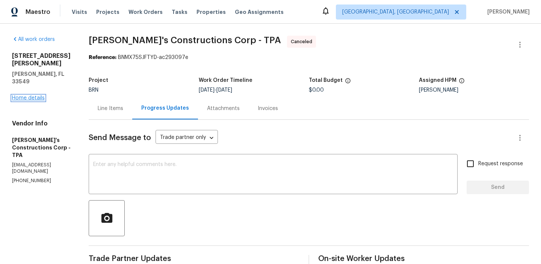
click at [25, 95] on link "Home details" at bounding box center [28, 97] width 33 height 5
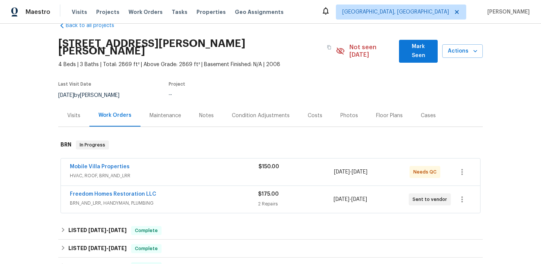
scroll to position [18, 0]
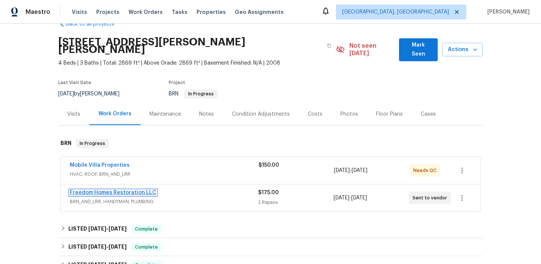
click at [92, 190] on link "Freedom Homes Restoration LLC" at bounding box center [113, 192] width 86 height 5
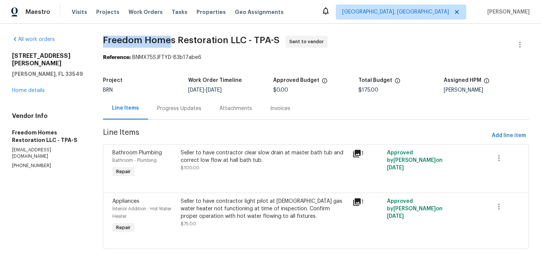
drag, startPoint x: 104, startPoint y: 40, endPoint x: 176, endPoint y: 40, distance: 72.5
click at [175, 41] on div "All work orders 2513 Andrea Lynn Dr Lutz, FL 33549 Home details Vendor Info Fre…" at bounding box center [270, 147] width 541 height 246
copy span "Freedom Homes"
click at [125, 61] on div "Reference: BNMX75SJFTYD-83b17abe6" at bounding box center [316, 58] width 426 height 8
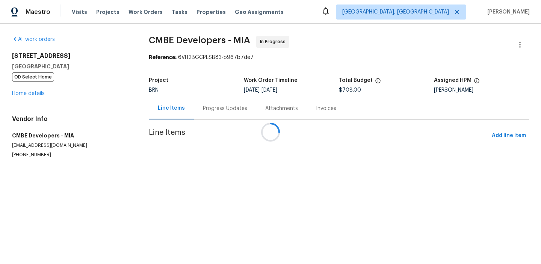
click at [201, 110] on div at bounding box center [270, 132] width 541 height 264
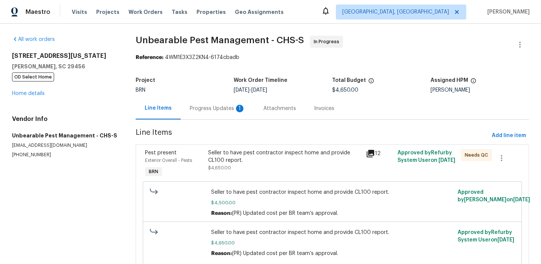
click at [198, 107] on div "Progress Updates 1" at bounding box center [218, 109] width 56 height 8
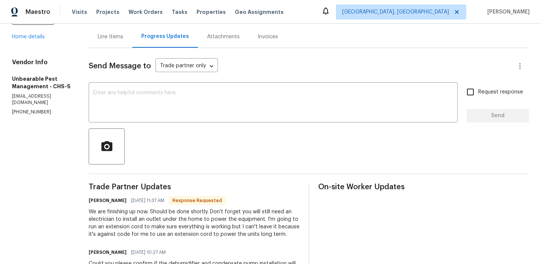
scroll to position [77, 0]
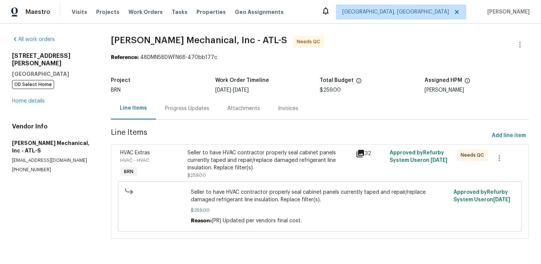
click at [192, 107] on div "Progress Updates" at bounding box center [187, 109] width 44 height 8
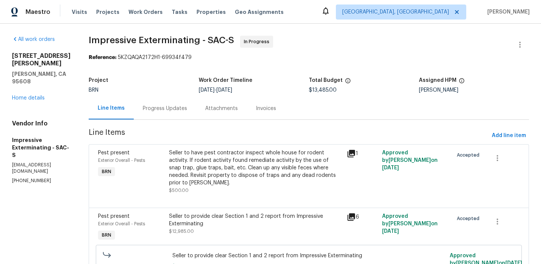
click at [208, 107] on div "Attachments" at bounding box center [221, 109] width 33 height 8
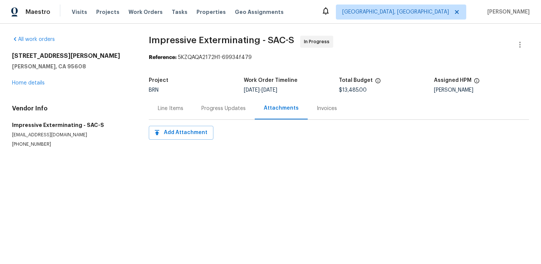
click at [200, 107] on div "Progress Updates" at bounding box center [223, 108] width 62 height 22
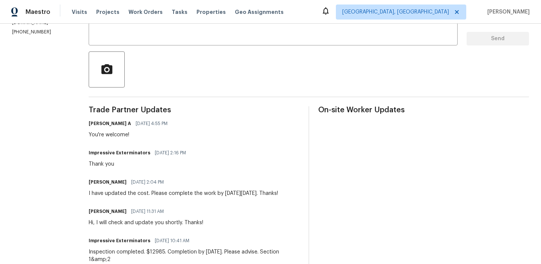
scroll to position [140, 0]
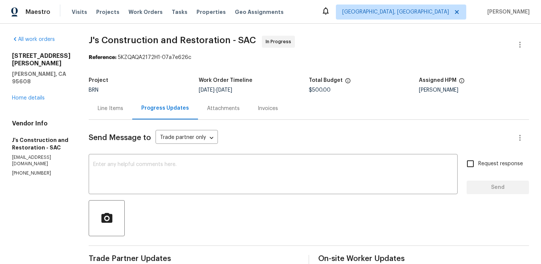
click at [125, 117] on div "Line Items" at bounding box center [111, 108] width 44 height 22
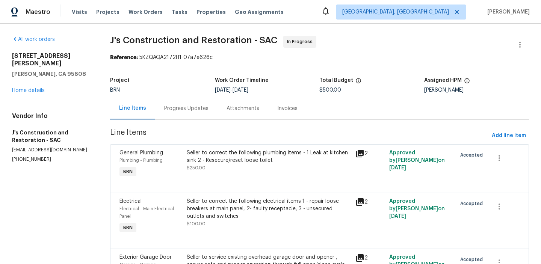
click at [219, 163] on div "Seller to correct the following plumbing items - 1 Leak at kitchen sink 2 - Res…" at bounding box center [269, 156] width 164 height 15
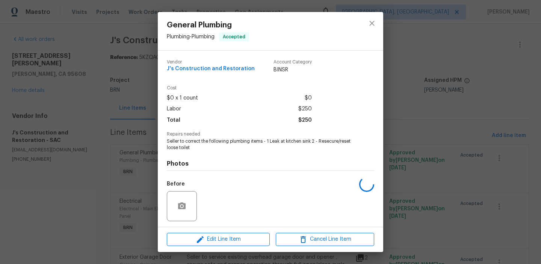
scroll to position [51, 0]
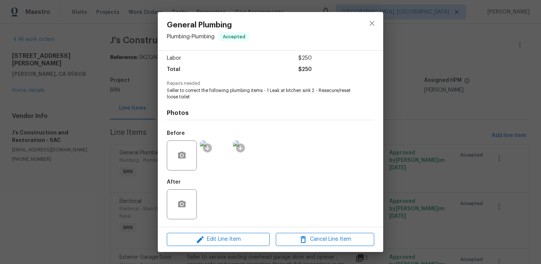
click at [70, 131] on div "General Plumbing Plumbing - Plumbing Accepted Vendor J's Construction and Resto…" at bounding box center [270, 132] width 541 height 264
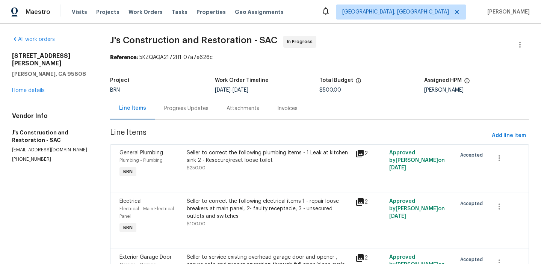
click at [184, 111] on div "Progress Updates" at bounding box center [186, 109] width 44 height 8
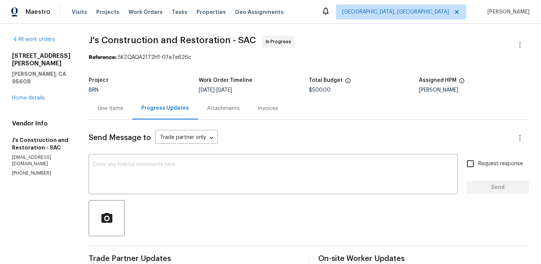
click at [106, 112] on div "Line Items" at bounding box center [111, 108] width 44 height 22
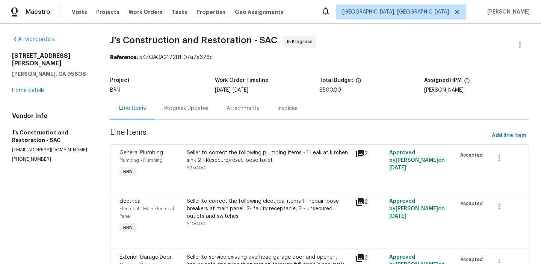
click at [172, 118] on div "Progress Updates" at bounding box center [186, 108] width 62 height 22
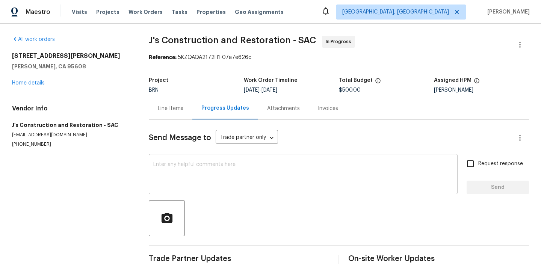
click at [187, 158] on div "x ​" at bounding box center [303, 175] width 309 height 38
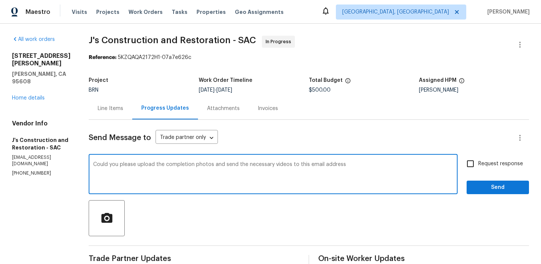
paste textarea "ananthi.mahendran@opendoor.com"
type textarea "Could you please upload the completion photos and send the necessary videos to …"
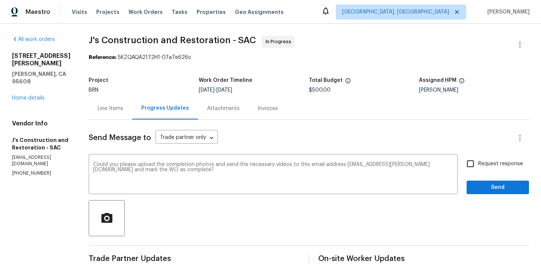
click at [481, 165] on span "Request response" at bounding box center [500, 164] width 45 height 8
click at [478, 165] on input "Request response" at bounding box center [470, 164] width 16 height 16
checkbox input "true"
click at [480, 180] on div "Request response Send" at bounding box center [497, 175] width 62 height 38
click at [474, 190] on span "Send" at bounding box center [497, 187] width 50 height 9
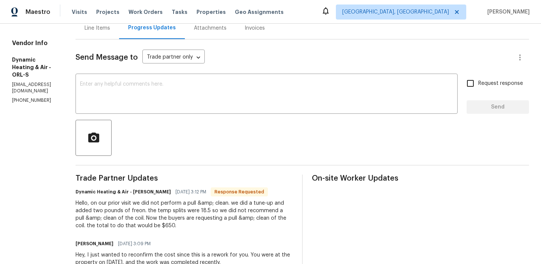
scroll to position [85, 0]
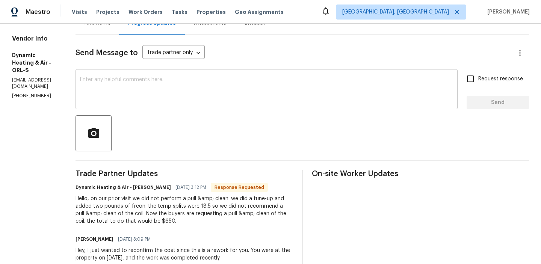
click at [134, 103] on div "x ​" at bounding box center [266, 90] width 382 height 38
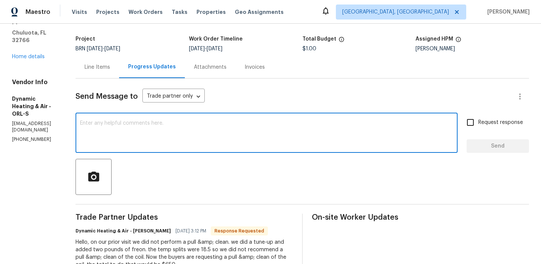
scroll to position [4, 0]
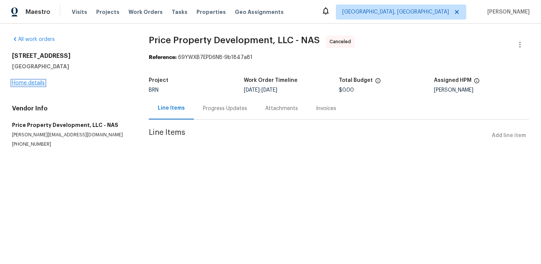
click at [22, 85] on link "Home details" at bounding box center [28, 82] width 33 height 5
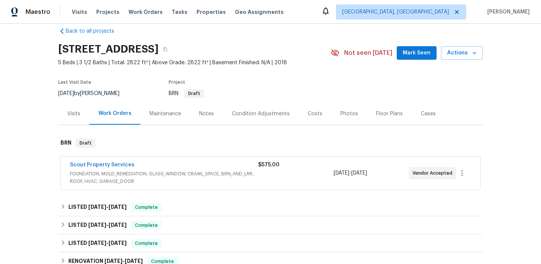
scroll to position [20, 0]
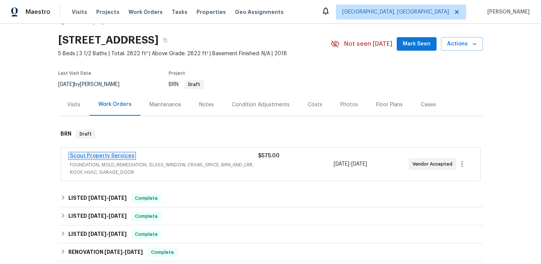
click at [79, 155] on link "Scout Property Services" at bounding box center [102, 155] width 65 height 5
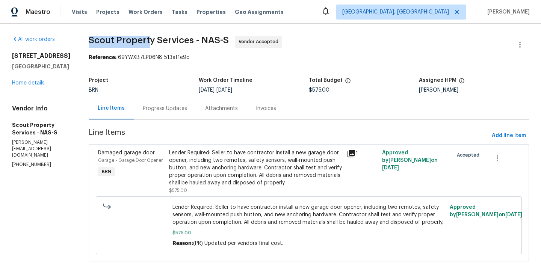
drag, startPoint x: 82, startPoint y: 40, endPoint x: 143, endPoint y: 40, distance: 60.8
click at [142, 40] on span "Scout Property Services - NAS-S" at bounding box center [159, 40] width 140 height 9
copy span "Scout Property"
click at [143, 44] on span "Scout Property Services - NAS-S" at bounding box center [159, 40] width 140 height 9
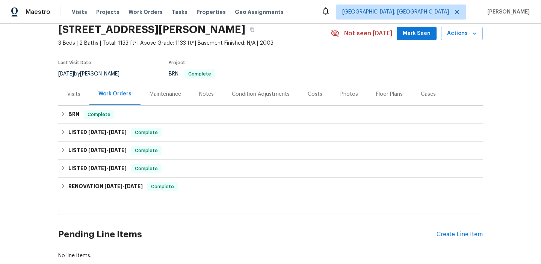
scroll to position [48, 0]
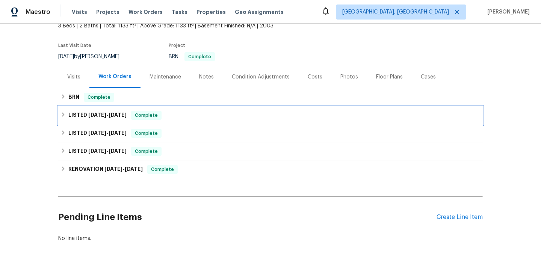
click at [80, 107] on div "LISTED [DATE] - [DATE] Complete" at bounding box center [270, 115] width 424 height 18
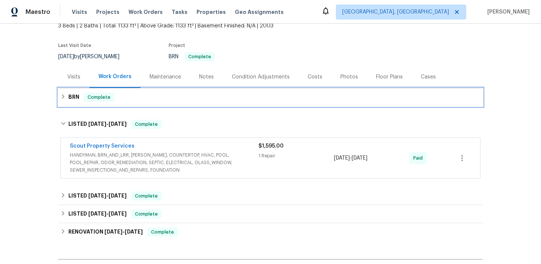
click at [78, 97] on h6 "BRN" at bounding box center [73, 97] width 11 height 9
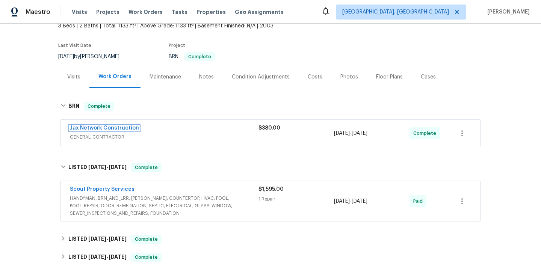
click at [87, 129] on link "Jax Network Construction" at bounding box center [104, 127] width 69 height 5
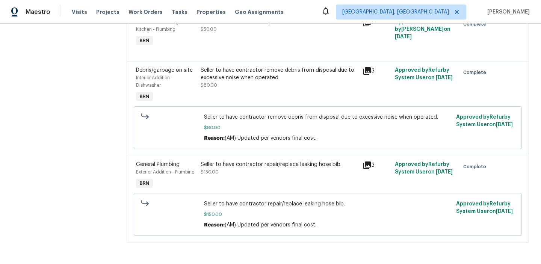
scroll to position [227, 0]
click at [222, 180] on div "Seller to have contractor repair/replace leaking hose bib. $150.00" at bounding box center [278, 175] width 161 height 35
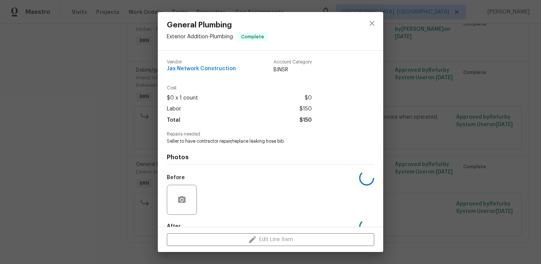
scroll to position [44, 0]
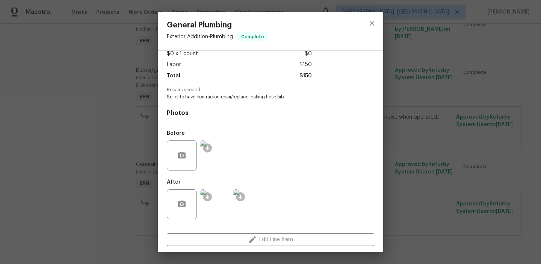
click at [216, 208] on img at bounding box center [215, 204] width 30 height 30
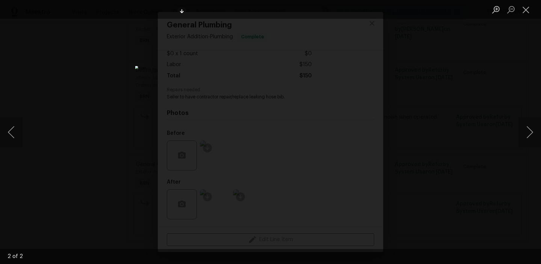
click at [240, 104] on img "Lightbox" at bounding box center [270, 132] width 271 height 132
click at [240, 104] on img "Lightbox" at bounding box center [300, 161] width 543 height 266
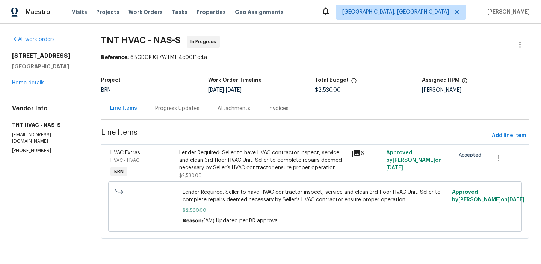
click at [179, 101] on div "Progress Updates" at bounding box center [177, 108] width 62 height 22
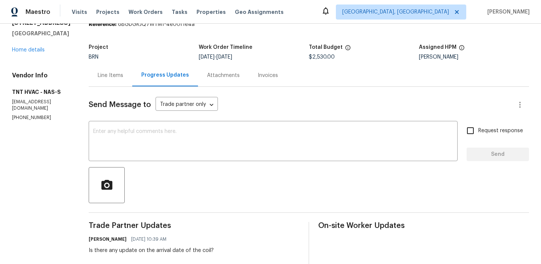
scroll to position [69, 0]
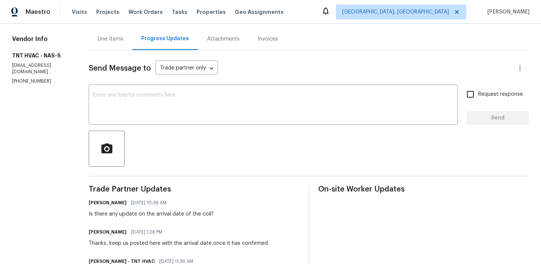
click at [25, 86] on section "All work orders [STREET_ADDRESS] Home details Vendor Info TNT HVAC - NAS-S [EMA…" at bounding box center [41, 247] width 59 height 563
copy p "[PHONE_NUMBER]"
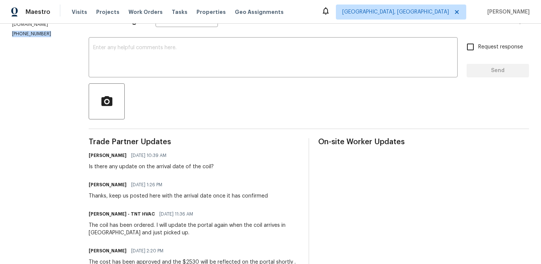
scroll to position [126, 0]
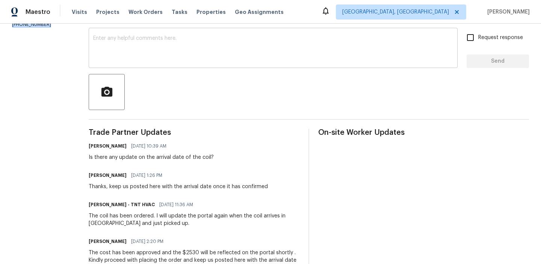
copy p "[PHONE_NUMBER]"
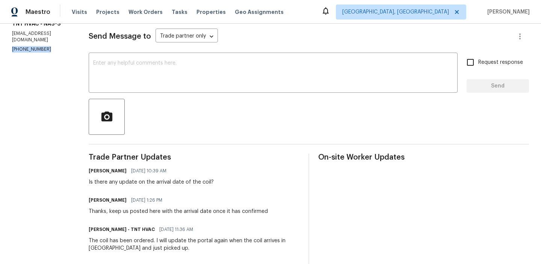
click at [23, 51] on p "(615) 784-8080" at bounding box center [41, 49] width 59 height 6
click at [39, 39] on p "tnthvacllc@gmail.com" at bounding box center [41, 36] width 59 height 13
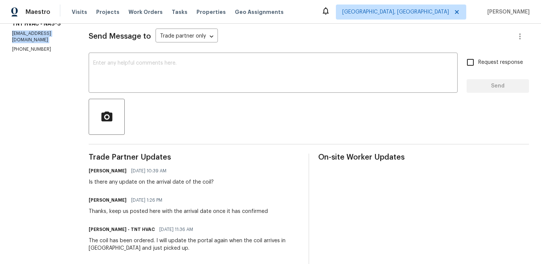
click at [39, 39] on p "tnthvacllc@gmail.com" at bounding box center [41, 36] width 59 height 13
copy p "tnthvacllc@gmail.com"
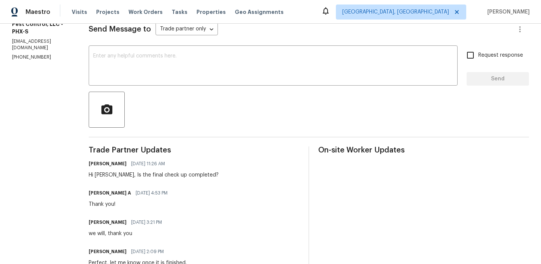
scroll to position [199, 0]
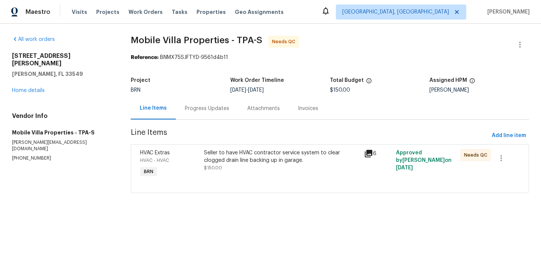
click at [229, 152] on div "Seller to have HVAC contractor service system to clear clogged drain line backi…" at bounding box center [281, 156] width 155 height 15
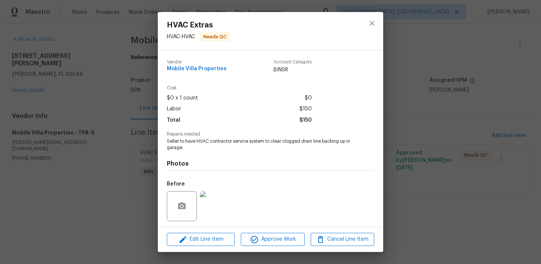
scroll to position [51, 0]
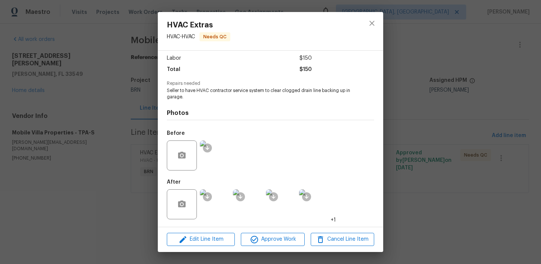
click at [218, 157] on img at bounding box center [215, 155] width 30 height 30
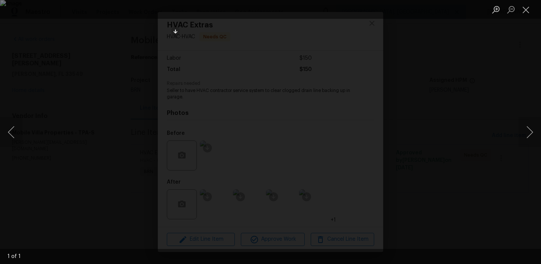
click at [59, 63] on div "Lightbox" at bounding box center [270, 132] width 541 height 264
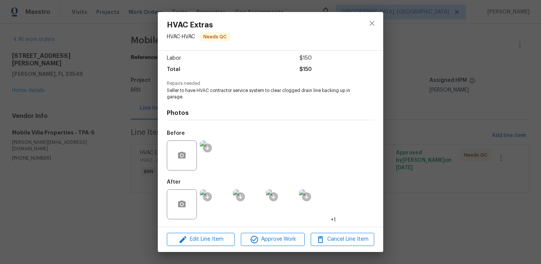
click at [221, 154] on img at bounding box center [215, 155] width 30 height 30
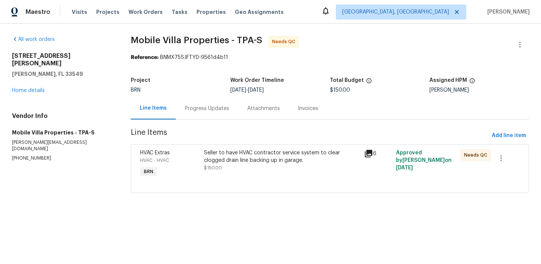
click at [224, 160] on div "Seller to have HVAC contractor service system to clear clogged drain line backi…" at bounding box center [281, 156] width 155 height 15
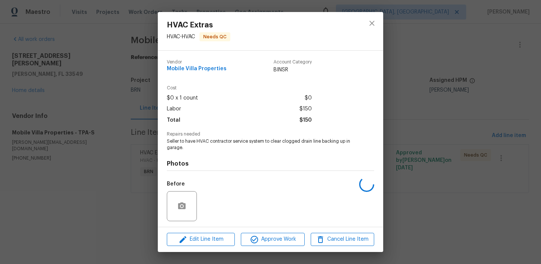
scroll to position [51, 0]
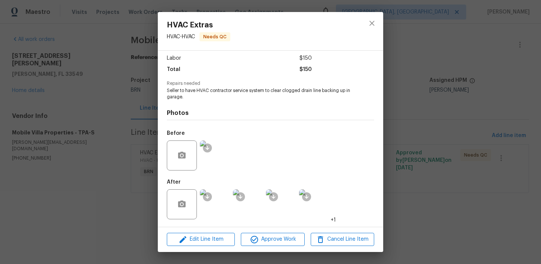
click at [213, 204] on img at bounding box center [215, 204] width 30 height 30
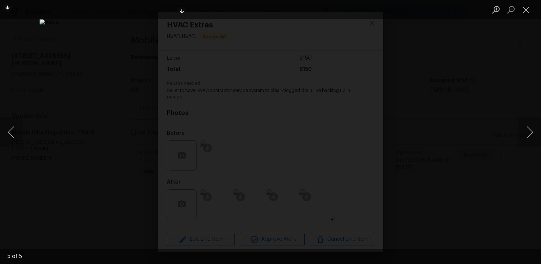
click at [225, 68] on img "Lightbox" at bounding box center [270, 131] width 462 height 225
click at [225, 68] on img "Lightbox" at bounding box center [316, 196] width 928 height 453
click at [225, 68] on img "Lightbox" at bounding box center [315, 196] width 928 height 453
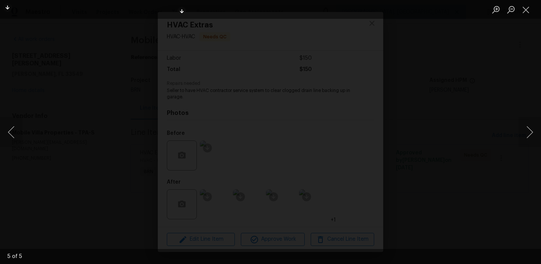
click at [225, 68] on img "Lightbox" at bounding box center [315, 196] width 928 height 453
click at [81, 109] on div "Lightbox" at bounding box center [270, 132] width 541 height 264
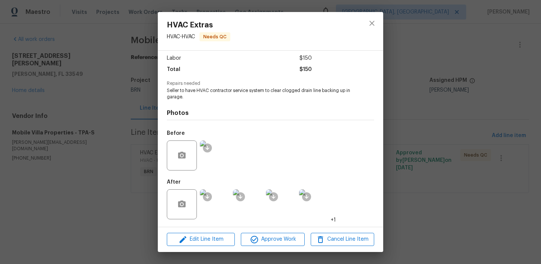
click at [116, 110] on div "HVAC Extras HVAC - HVAC Needs QC Vendor Mobile Villa Properties Account Categor…" at bounding box center [270, 132] width 541 height 264
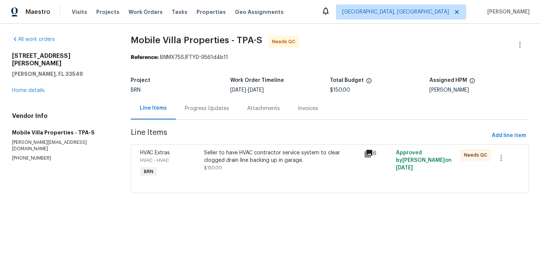
click at [225, 153] on div "Seller to have HVAC contractor service system to clear clogged drain line backi…" at bounding box center [281, 156] width 155 height 15
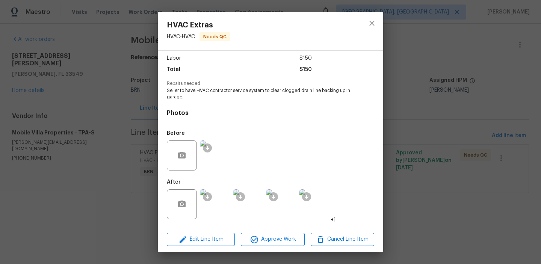
click at [213, 199] on img at bounding box center [215, 204] width 30 height 30
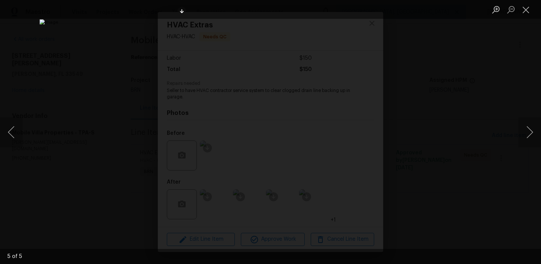
click at [87, 111] on div "Lightbox" at bounding box center [270, 132] width 541 height 264
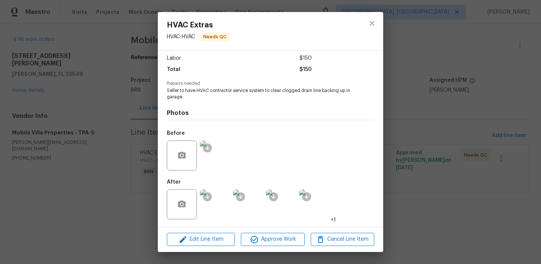
click at [85, 93] on div "HVAC Extras HVAC - HVAC Needs QC Vendor Mobile Villa Properties Account Categor…" at bounding box center [270, 132] width 541 height 264
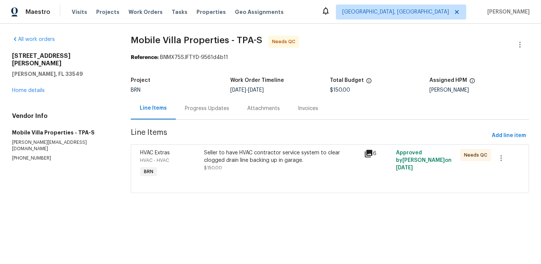
click at [196, 100] on div "Progress Updates" at bounding box center [207, 108] width 62 height 22
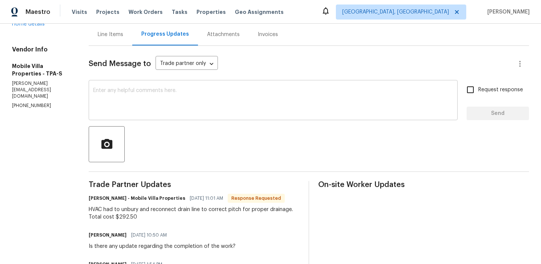
scroll to position [117, 0]
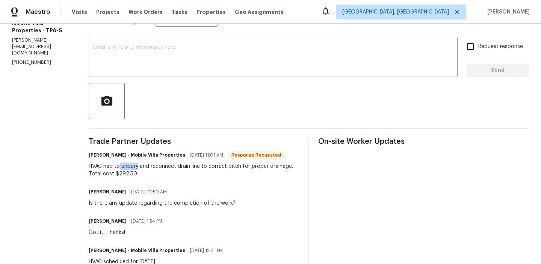
drag, startPoint x: 116, startPoint y: 167, endPoint x: 135, endPoint y: 165, distance: 18.8
click at [135, 166] on div "HVAC had to unbury and reconnect drain line to correct pitch for proper drainag…" at bounding box center [194, 170] width 211 height 15
copy div "unbury"
click at [154, 127] on div "Send Message to Trade partner only Trade partner only ​ x ​ Request response Se…" at bounding box center [309, 238] width 440 height 471
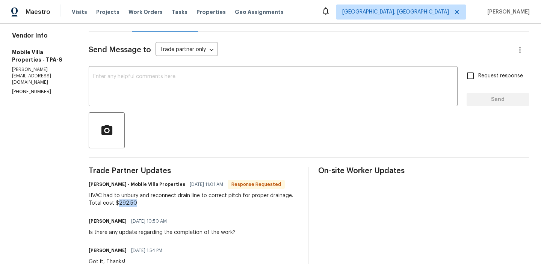
drag, startPoint x: 113, startPoint y: 204, endPoint x: 160, endPoint y: 203, distance: 46.6
click at [160, 203] on div "HVAC had to unbury and reconnect drain line to correct pitch for proper drainag…" at bounding box center [194, 199] width 211 height 15
copy div "292.50"
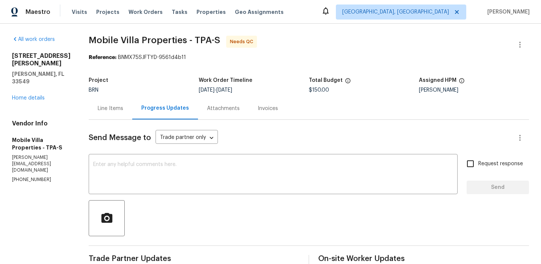
click at [100, 97] on div "Line Items" at bounding box center [111, 108] width 44 height 22
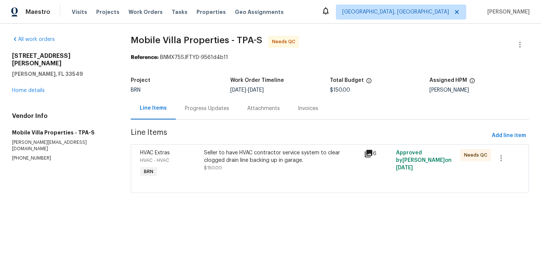
click at [197, 160] on div "HVAC - HVAC" at bounding box center [169, 161] width 59 height 8
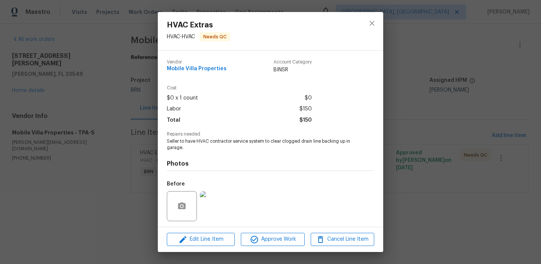
scroll to position [51, 0]
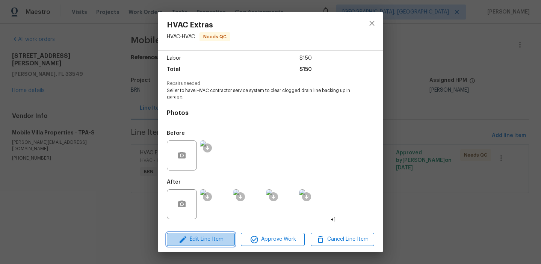
click at [201, 241] on span "Edit Line Item" at bounding box center [200, 239] width 63 height 9
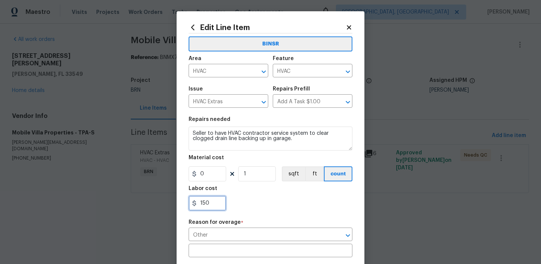
click at [208, 206] on input "150" at bounding box center [208, 203] width 38 height 15
type input "1"
paste input "292.50"
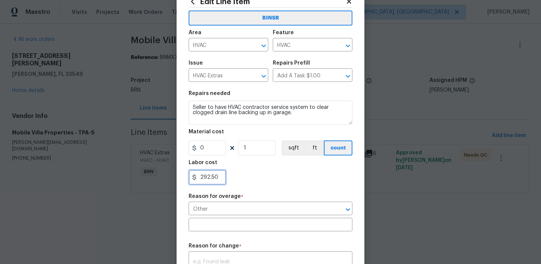
scroll to position [57, 0]
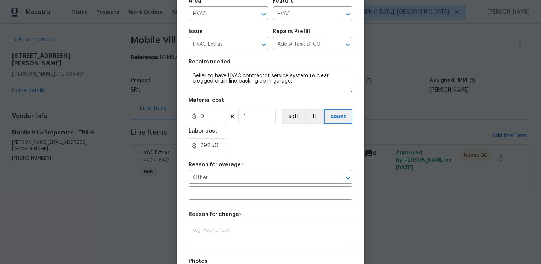
type input "292.5"
click at [215, 229] on textarea at bounding box center [270, 236] width 155 height 16
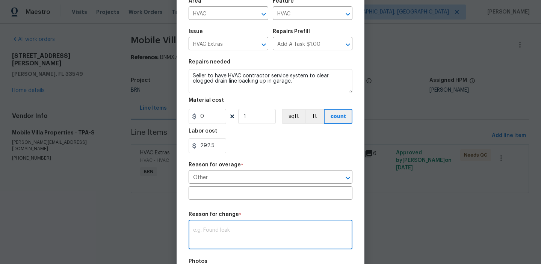
paste textarea "(AM) Updated per vendors final cost."
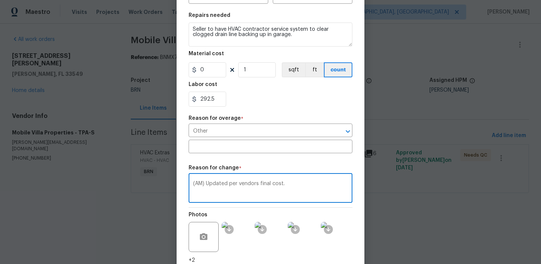
scroll to position [158, 0]
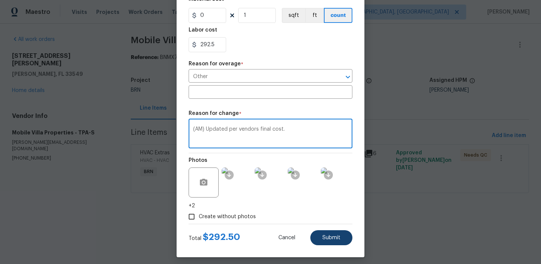
type textarea "(AM) Updated per vendors final cost."
click at [328, 233] on button "Submit" at bounding box center [331, 237] width 42 height 15
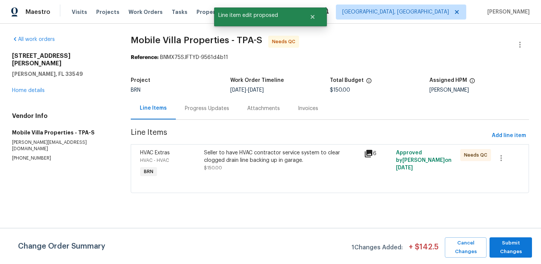
scroll to position [0, 0]
click at [512, 244] on span "Submit Changes" at bounding box center [510, 247] width 35 height 17
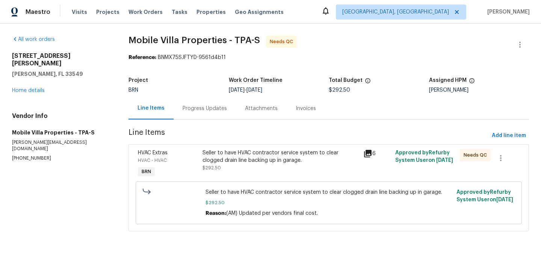
click at [184, 111] on div "Progress Updates" at bounding box center [205, 109] width 44 height 8
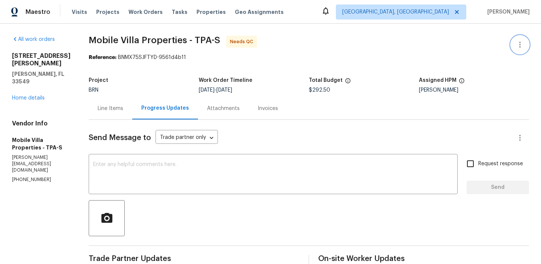
click at [517, 41] on icon "button" at bounding box center [519, 44] width 9 height 9
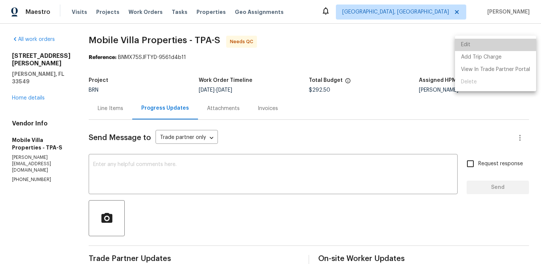
click at [498, 43] on li "Edit" at bounding box center [495, 45] width 81 height 12
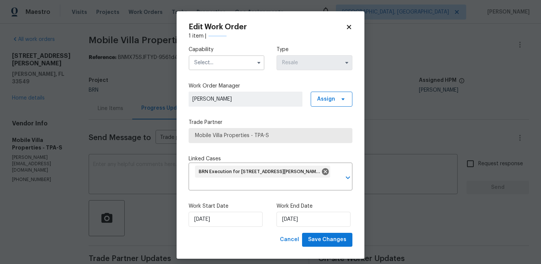
click at [229, 60] on input "text" at bounding box center [227, 62] width 76 height 15
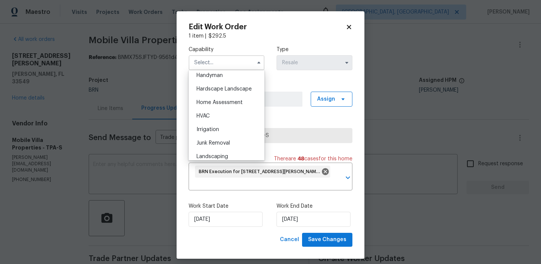
scroll to position [421, 0]
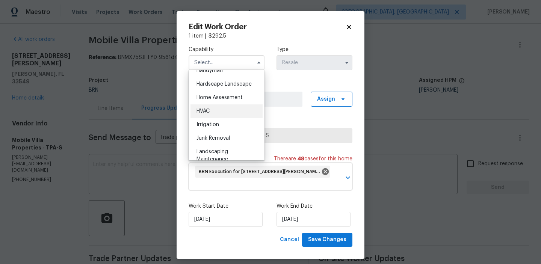
click at [217, 110] on div "HVAC" at bounding box center [226, 111] width 72 height 14
type input "HVAC"
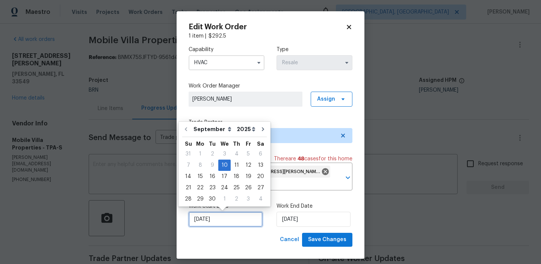
click at [207, 218] on input "10/09/2025" at bounding box center [226, 219] width 74 height 15
click at [250, 163] on div "12" at bounding box center [248, 165] width 12 height 11
type input "12/09/2025"
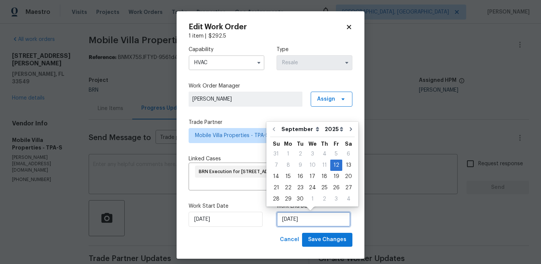
click at [295, 220] on input "12/09/2025" at bounding box center [313, 219] width 74 height 15
click at [306, 176] on div "17" at bounding box center [312, 176] width 12 height 11
type input "17/09/2025"
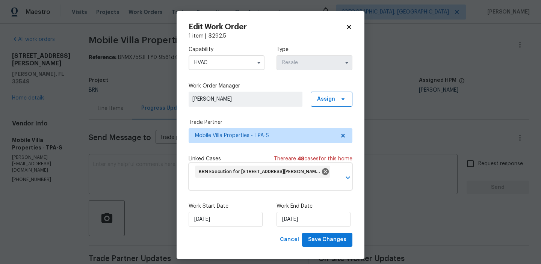
click at [314, 249] on div "Edit Work Order 1 item | $ 292.5 Capability HVAC Type Resale Work Order Manager…" at bounding box center [271, 135] width 188 height 248
click at [314, 240] on span "Save Changes" at bounding box center [327, 239] width 38 height 9
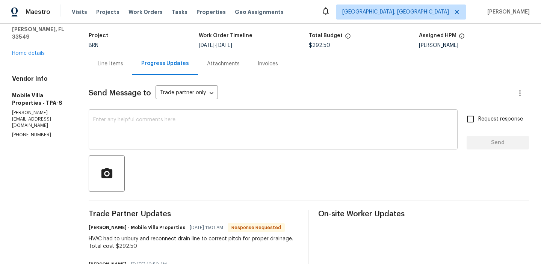
scroll to position [36, 0]
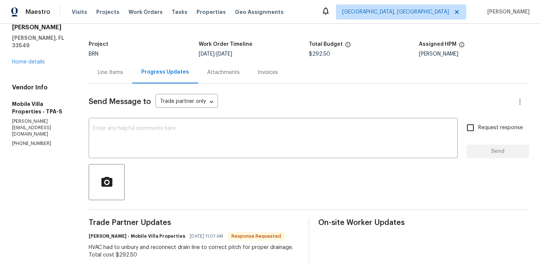
click at [103, 79] on div "Line Items" at bounding box center [111, 72] width 44 height 22
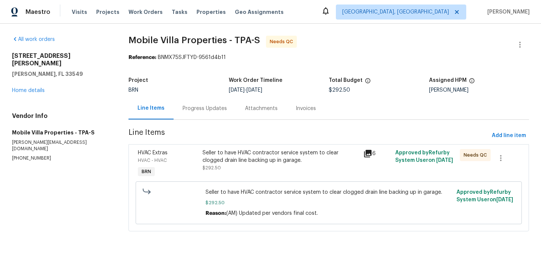
click at [231, 169] on div "Seller to have HVAC contractor service system to clear clogged drain line backi…" at bounding box center [280, 160] width 156 height 23
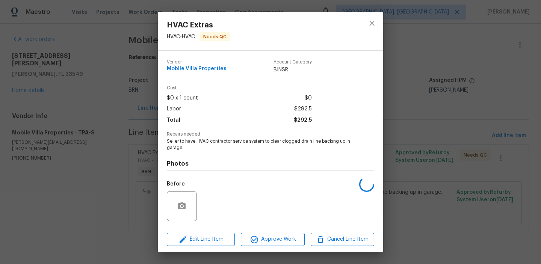
scroll to position [51, 0]
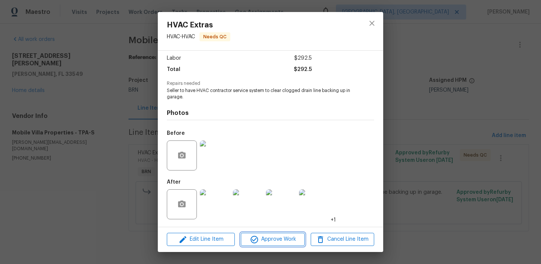
click at [260, 240] on span "Approve Work" at bounding box center [272, 239] width 59 height 9
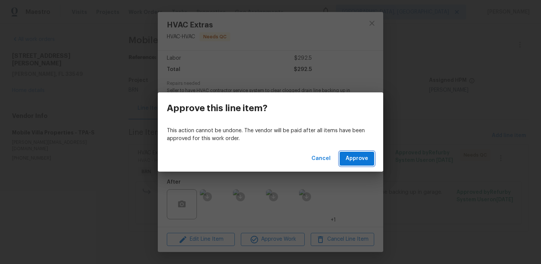
click at [352, 160] on span "Approve" at bounding box center [357, 158] width 23 height 9
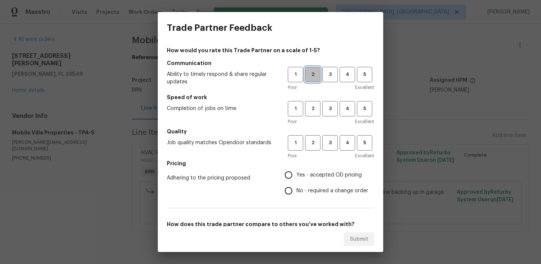
click at [315, 77] on span "2" at bounding box center [313, 74] width 14 height 9
click at [315, 103] on button "2" at bounding box center [312, 108] width 15 height 15
click at [314, 142] on span "2" at bounding box center [313, 143] width 14 height 9
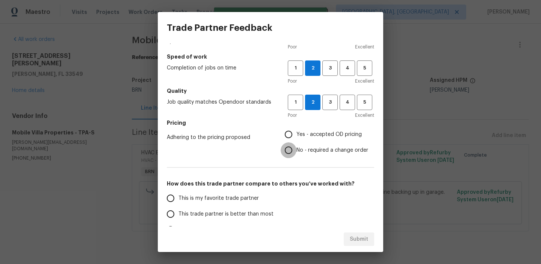
click at [293, 149] on input "No - required a change order" at bounding box center [289, 150] width 16 height 16
radio input "true"
click at [195, 212] on span "This trade partner is better than most" at bounding box center [225, 214] width 95 height 8
click at [178, 212] on input "This trade partner is better than most" at bounding box center [171, 214] width 16 height 16
click at [352, 235] on span "Submit" at bounding box center [359, 239] width 18 height 9
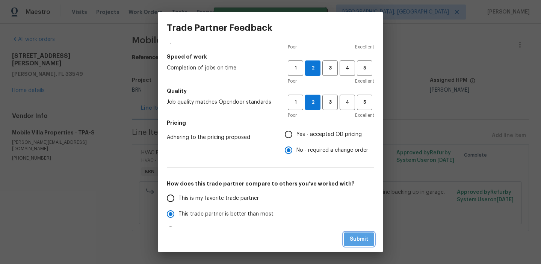
radio input "true"
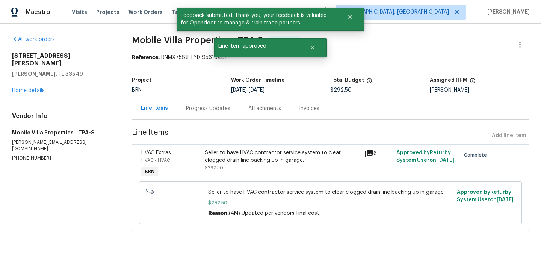
click at [193, 112] on div "Progress Updates" at bounding box center [208, 108] width 62 height 22
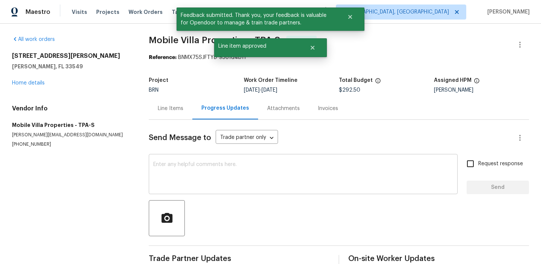
scroll to position [17, 0]
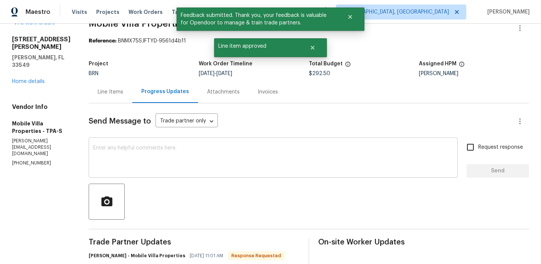
click at [166, 149] on textarea at bounding box center [273, 158] width 360 height 26
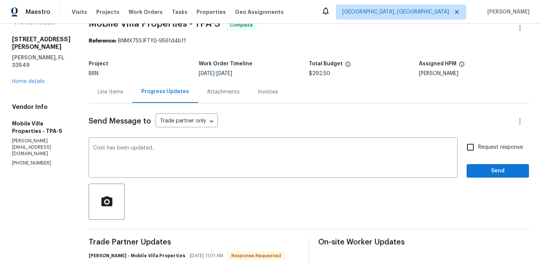
paste textarea "WO is approved, Please upload the invoice under the invoice section.Thanks"
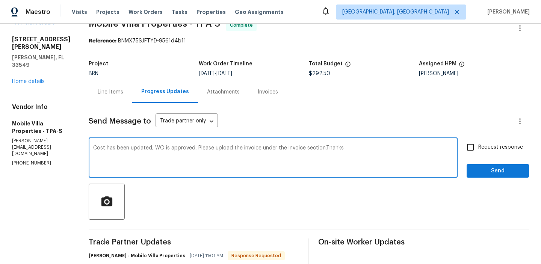
type textarea "Cost has been updated, WO is approved, Please upload the invoice under the invo…"
click at [477, 152] on input "Request response" at bounding box center [470, 147] width 16 height 16
checkbox input "true"
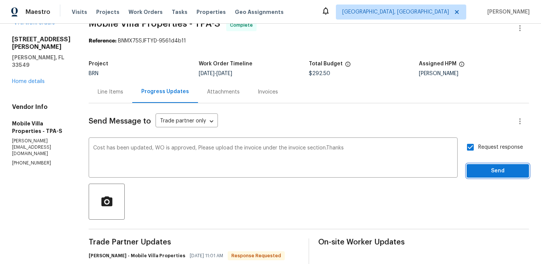
click at [478, 172] on span "Send" at bounding box center [497, 170] width 50 height 9
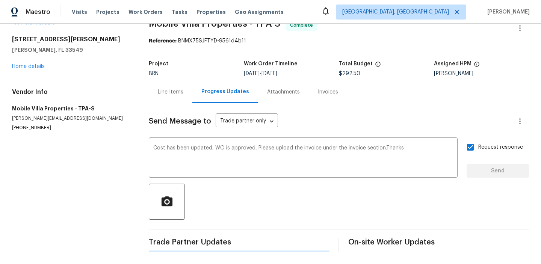
scroll to position [0, 0]
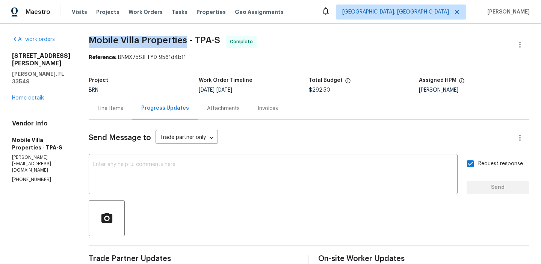
drag, startPoint x: 88, startPoint y: 36, endPoint x: 181, endPoint y: 38, distance: 93.9
click at [181, 38] on span "Mobile Villa Properties - TPA-S" at bounding box center [154, 40] width 131 height 9
copy span "Mobile Villa Properties"
click at [104, 103] on div "Line Items" at bounding box center [111, 108] width 44 height 22
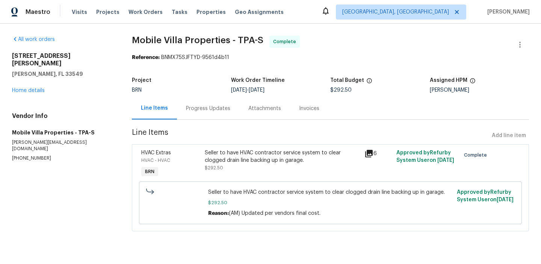
click at [26, 80] on div "2513 Andrea Lynn Dr Lutz, FL 33549 Home details" at bounding box center [63, 73] width 102 height 42
click at [24, 88] on link "Home details" at bounding box center [28, 90] width 33 height 5
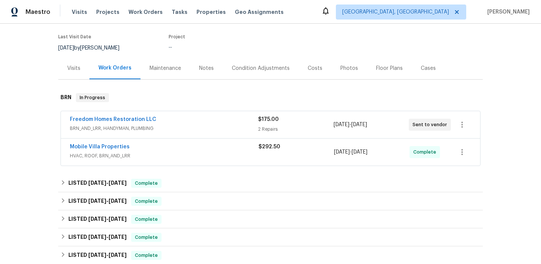
scroll to position [68, 0]
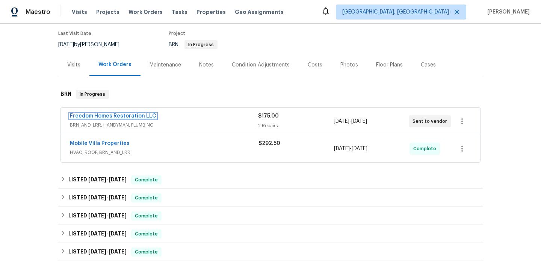
click at [87, 113] on link "Freedom Homes Restoration LLC" at bounding box center [113, 115] width 86 height 5
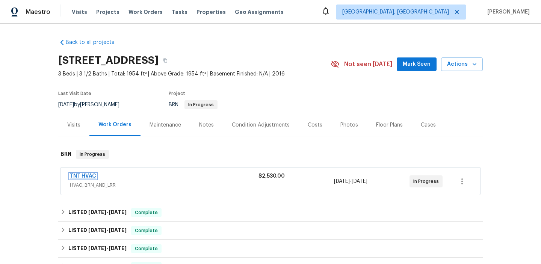
click at [81, 176] on link "TNT HVAC" at bounding box center [83, 176] width 26 height 5
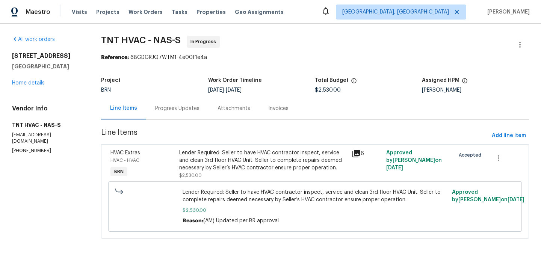
click at [169, 114] on div "Progress Updates" at bounding box center [177, 108] width 62 height 22
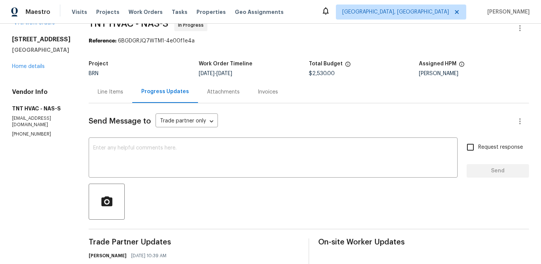
scroll to position [26, 0]
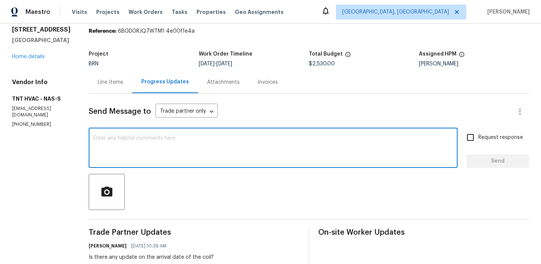
click at [179, 150] on textarea at bounding box center [273, 149] width 360 height 26
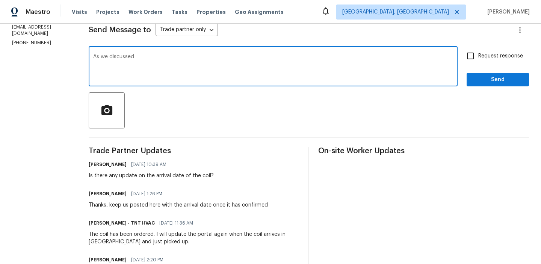
scroll to position [104, 0]
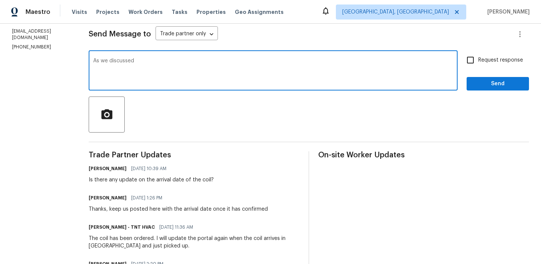
click at [41, 36] on p "[EMAIL_ADDRESS][DOMAIN_NAME]" at bounding box center [41, 34] width 59 height 13
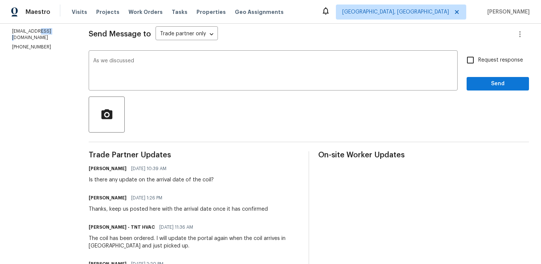
click at [41, 36] on p "[EMAIL_ADDRESS][DOMAIN_NAME]" at bounding box center [41, 34] width 59 height 13
copy p "[EMAIL_ADDRESS][DOMAIN_NAME]"
click at [147, 65] on textarea "As we discussed" at bounding box center [273, 71] width 360 height 26
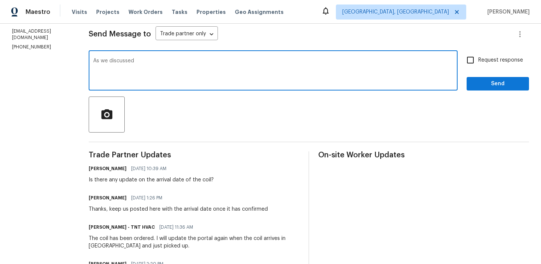
paste textarea "[EMAIL_ADDRESS][DOMAIN_NAME]"
type textarea "As we discussed [EMAIL_ADDRESS][DOMAIN_NAME], Keep us posted here once the arri…"
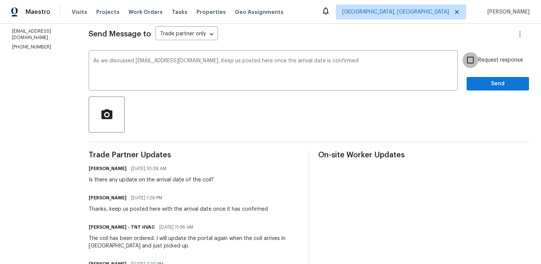
click at [478, 62] on input "Request response" at bounding box center [470, 60] width 16 height 16
checkbox input "true"
click at [478, 86] on span "Send" at bounding box center [497, 83] width 50 height 9
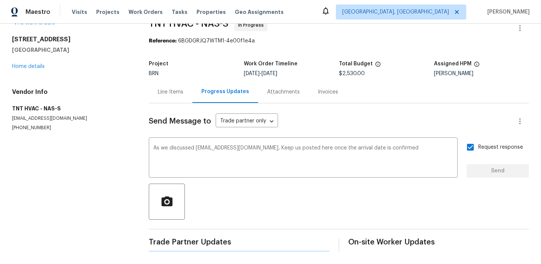
scroll to position [0, 0]
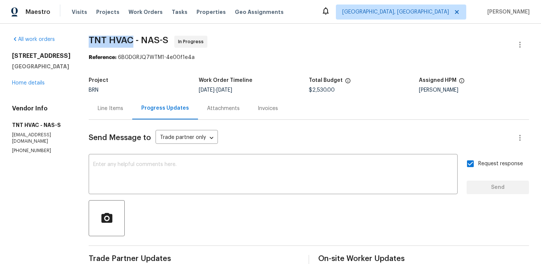
drag, startPoint x: 74, startPoint y: 43, endPoint x: 122, endPoint y: 42, distance: 48.5
copy span "TNT HVAC"
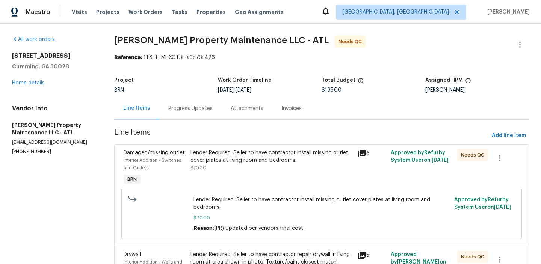
click at [181, 89] on div "BRN" at bounding box center [166, 90] width 104 height 5
click at [179, 103] on div "Progress Updates" at bounding box center [190, 108] width 62 height 22
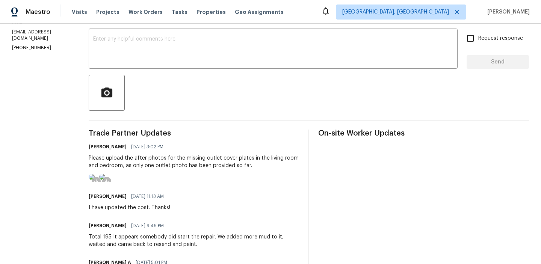
scroll to position [133, 0]
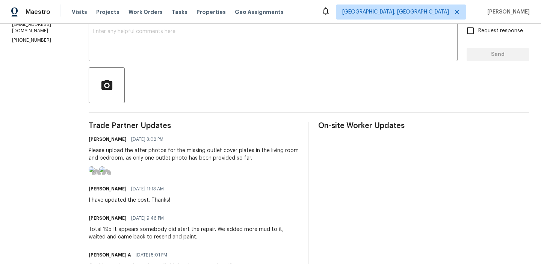
click at [95, 172] on img at bounding box center [92, 169] width 6 height 6
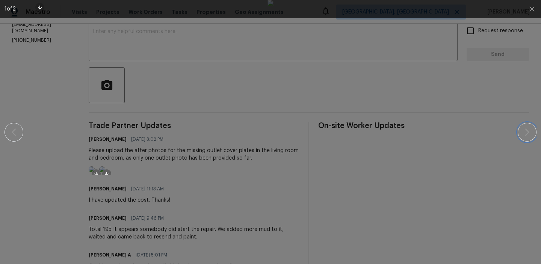
click at [529, 134] on icon "button" at bounding box center [526, 132] width 9 height 9
click at [5, 136] on button "button" at bounding box center [14, 132] width 19 height 19
click at [9, 186] on div at bounding box center [271, 132] width 532 height 264
click at [16, 183] on div at bounding box center [271, 132] width 532 height 264
click at [537, 130] on div "1 of 2" at bounding box center [270, 132] width 541 height 264
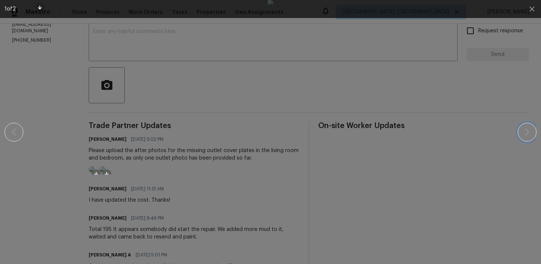
click at [531, 130] on icon "button" at bounding box center [526, 132] width 9 height 9
click at [531, 7] on icon "button" at bounding box center [531, 9] width 9 height 9
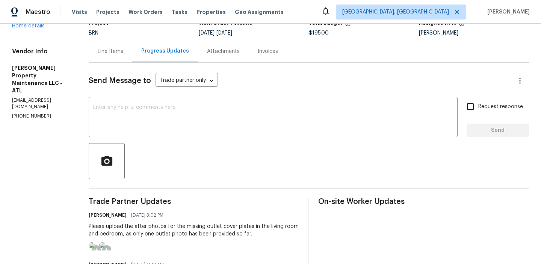
click at [113, 53] on div "Line Items" at bounding box center [111, 52] width 26 height 8
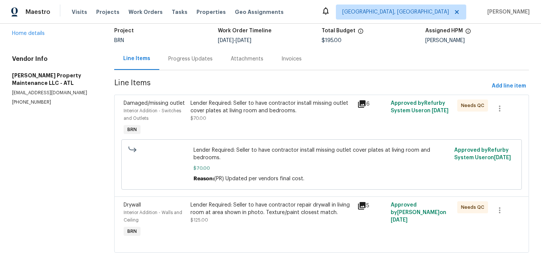
click at [208, 115] on div "Lender Required: Seller to have contractor install missing outlet cover plates …" at bounding box center [271, 111] width 162 height 23
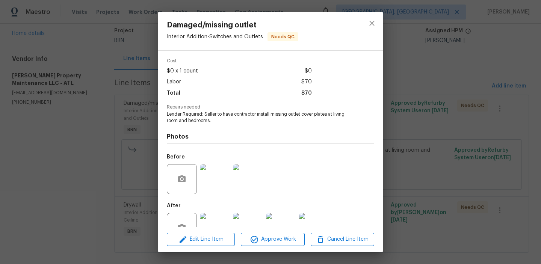
scroll to position [51, 0]
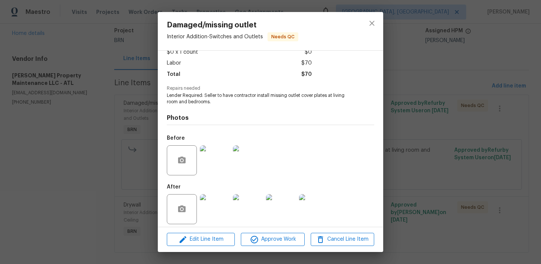
click at [216, 198] on img at bounding box center [215, 209] width 30 height 30
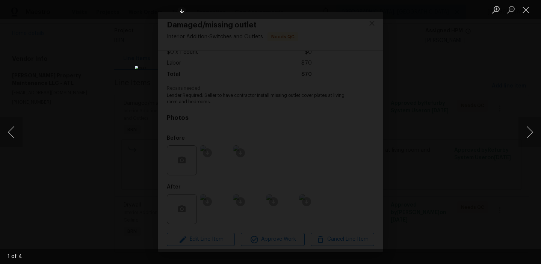
click at [36, 123] on div "Lightbox" at bounding box center [270, 132] width 541 height 264
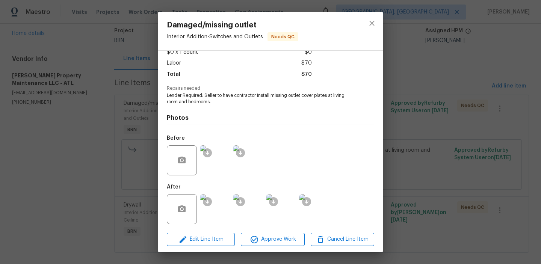
click at [65, 121] on div "Damaged/missing outlet Interior Addition - Switches and Outlets Needs QC Vendor…" at bounding box center [270, 132] width 541 height 264
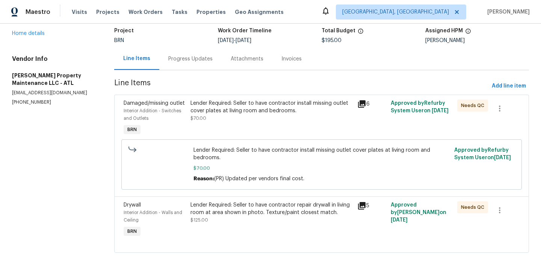
click at [28, 104] on p "(770) 235-8482" at bounding box center [54, 102] width 84 height 6
copy p "(770) 235-8482"
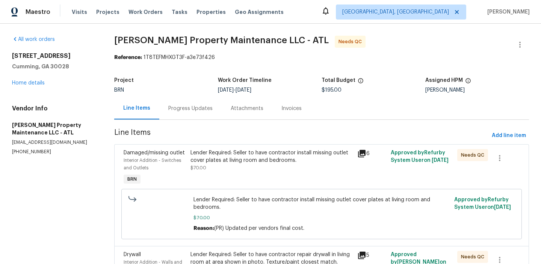
click at [189, 110] on div "Progress Updates" at bounding box center [190, 109] width 44 height 8
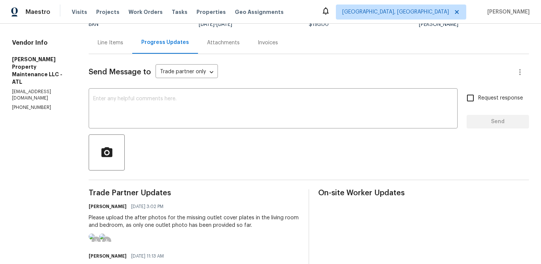
scroll to position [70, 0]
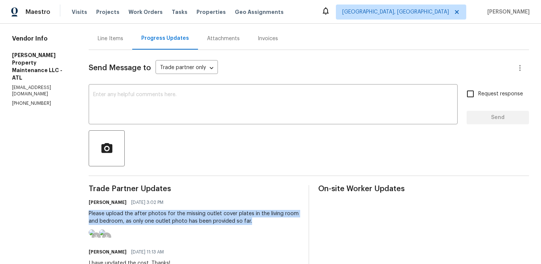
drag, startPoint x: 83, startPoint y: 214, endPoint x: 249, endPoint y: 221, distance: 165.4
click at [249, 221] on div "All work orders 5025 Skipping Stone Ct Cumming, GA 30028 Home details Vendor In…" at bounding box center [270, 246] width 541 height 584
copy div "Please upload the after photos for the missing outlet cover plates in the livin…"
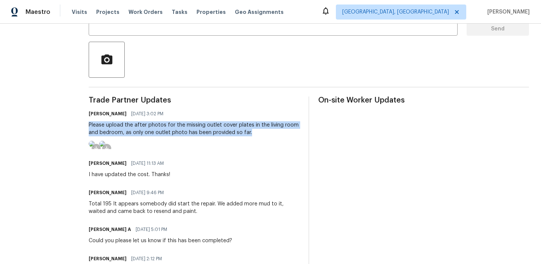
click at [95, 147] on img at bounding box center [92, 144] width 6 height 6
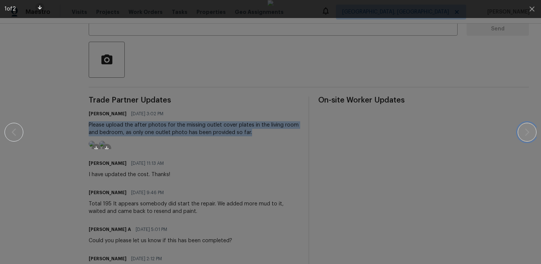
click at [521, 136] on button "button" at bounding box center [527, 132] width 19 height 19
click at [535, 9] on icon "button" at bounding box center [531, 9] width 9 height 9
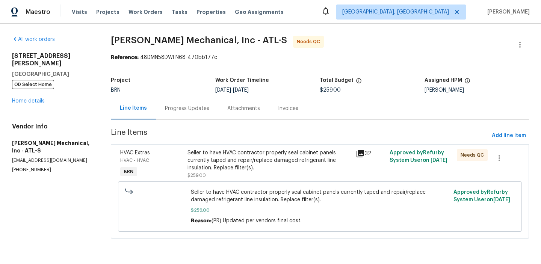
click at [212, 162] on div "Seller to have HVAC contractor properly seal cabinet panels currently taped and…" at bounding box center [269, 160] width 164 height 23
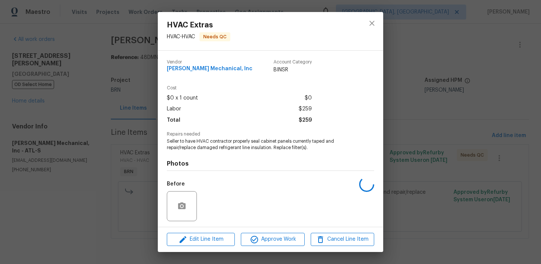
scroll to position [45, 0]
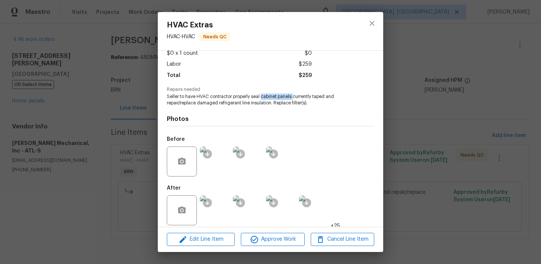
drag, startPoint x: 261, startPoint y: 97, endPoint x: 293, endPoint y: 97, distance: 31.9
click at [293, 97] on span "Seller to have HVAC contractor properly seal cabinet panels currently taped and…" at bounding box center [260, 100] width 187 height 13
copy span "cabinet panels"
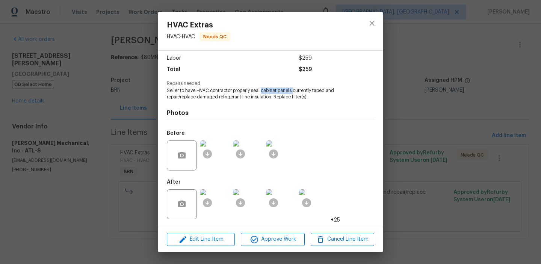
click at [214, 158] on img at bounding box center [215, 155] width 30 height 30
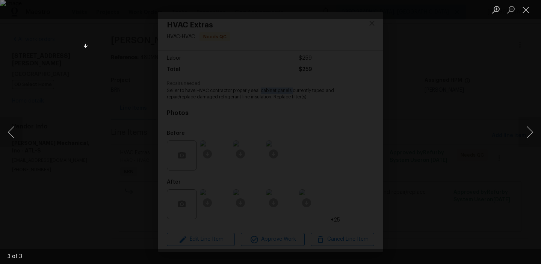
click at [59, 190] on div "Lightbox" at bounding box center [270, 132] width 541 height 264
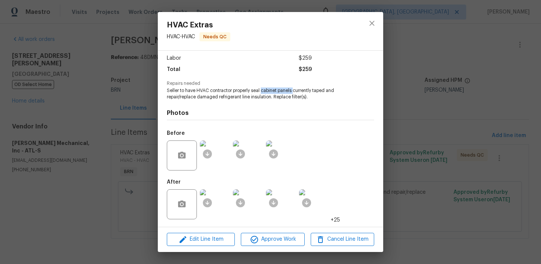
click at [218, 202] on img at bounding box center [215, 204] width 30 height 30
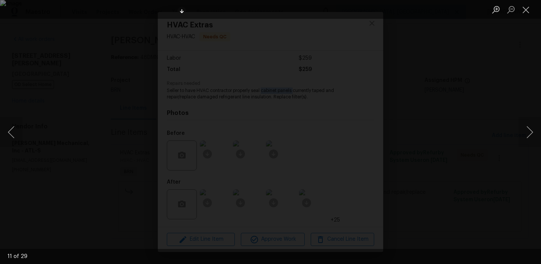
click at [73, 183] on div "Lightbox" at bounding box center [270, 132] width 541 height 264
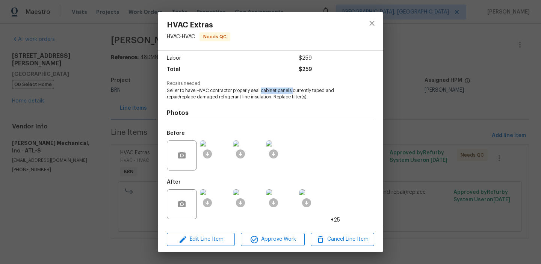
click at [225, 211] on img at bounding box center [215, 204] width 30 height 30
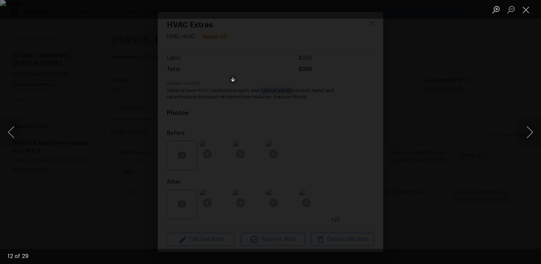
click at [71, 142] on div "Lightbox" at bounding box center [270, 132] width 541 height 264
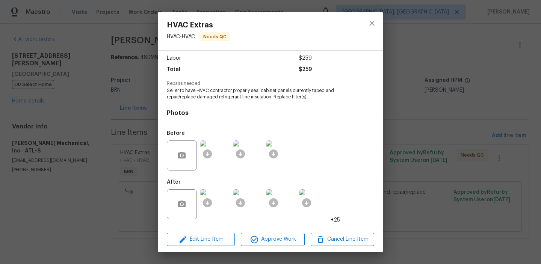
click at [224, 96] on span "Seller to have HVAC contractor properly seal cabinet panels currently taped and…" at bounding box center [260, 94] width 187 height 13
copy span "refrigerant"
click at [230, 100] on div "Photos Before After +25" at bounding box center [270, 162] width 207 height 124
drag, startPoint x: 219, startPoint y: 97, endPoint x: 272, endPoint y: 98, distance: 53.7
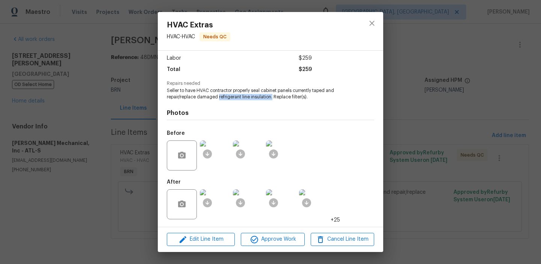
click at [272, 98] on span "Seller to have HVAC contractor properly seal cabinet panels currently taped and…" at bounding box center [260, 94] width 187 height 13
copy span "refrigerant line insulation."
click at [129, 70] on div "HVAC Extras HVAC - HVAC Needs QC Vendor JH Martin Mechanical, Inc Account Categ…" at bounding box center [270, 132] width 541 height 264
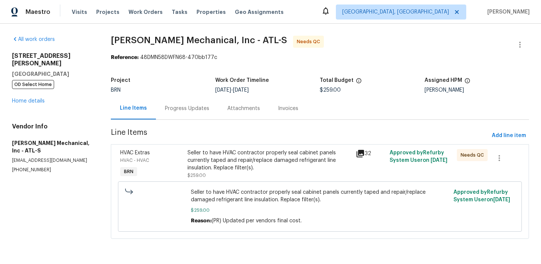
click at [169, 107] on div "Progress Updates" at bounding box center [187, 109] width 44 height 8
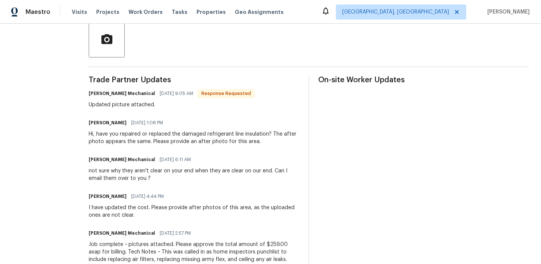
scroll to position [180, 0]
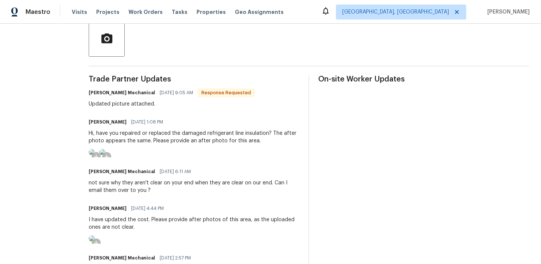
click at [95, 155] on img at bounding box center [92, 152] width 6 height 6
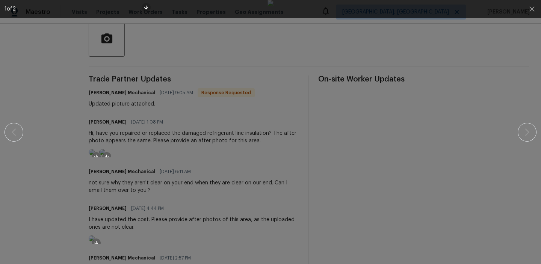
click at [529, 121] on div at bounding box center [271, 132] width 532 height 264
click at [526, 129] on icon "button" at bounding box center [527, 132] width 5 height 8
click at [529, 7] on icon "button" at bounding box center [531, 9] width 9 height 9
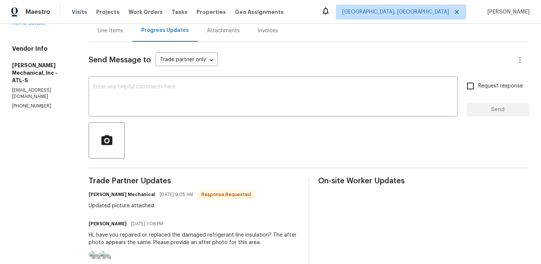
scroll to position [63, 0]
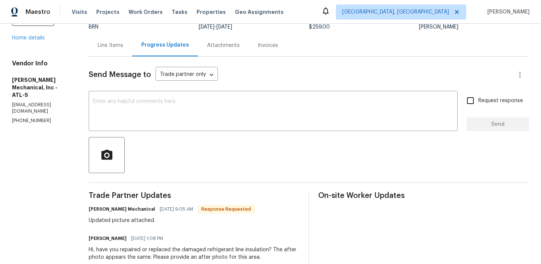
click at [118, 49] on div "Line Items" at bounding box center [111, 45] width 44 height 22
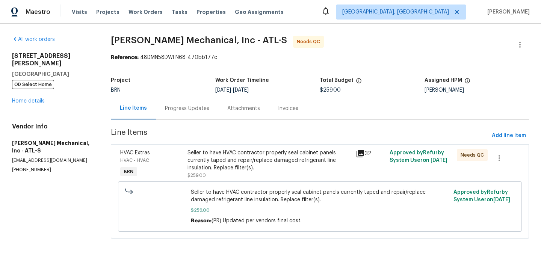
click at [223, 152] on div "Seller to have HVAC contractor properly seal cabinet panels currently taped and…" at bounding box center [269, 160] width 164 height 23
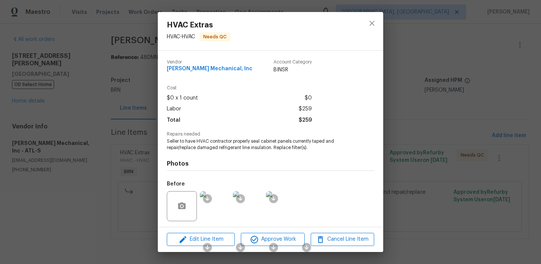
scroll to position [51, 0]
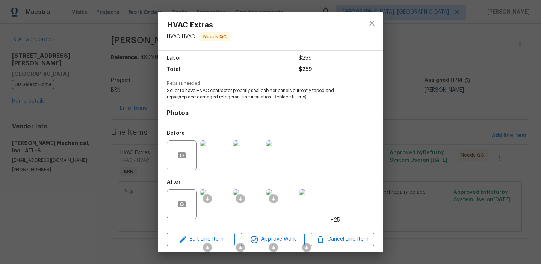
click at [221, 209] on img at bounding box center [215, 204] width 30 height 30
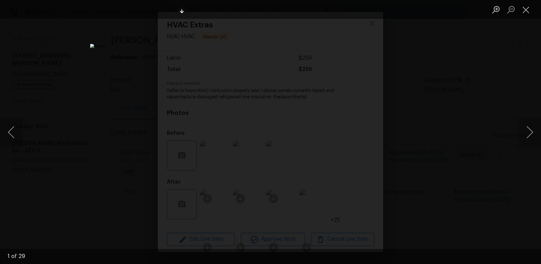
click at [45, 158] on div "Lightbox" at bounding box center [270, 132] width 541 height 264
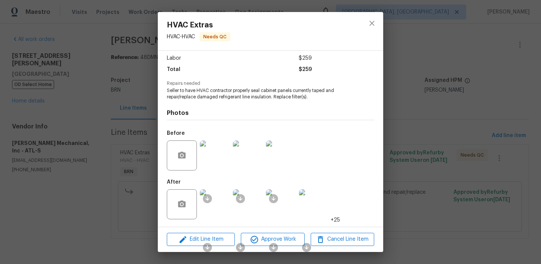
click at [222, 208] on img at bounding box center [215, 204] width 30 height 30
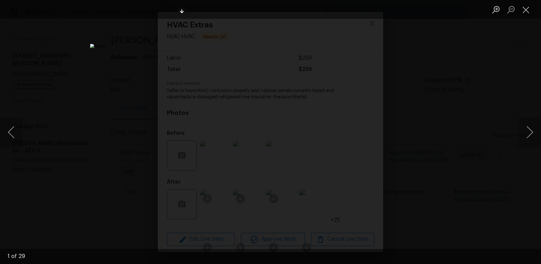
click at [94, 135] on div "Lightbox" at bounding box center [270, 132] width 541 height 264
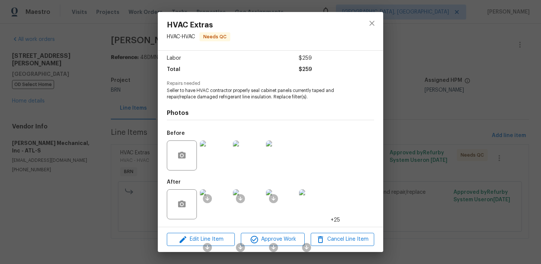
click at [222, 156] on img at bounding box center [215, 155] width 30 height 30
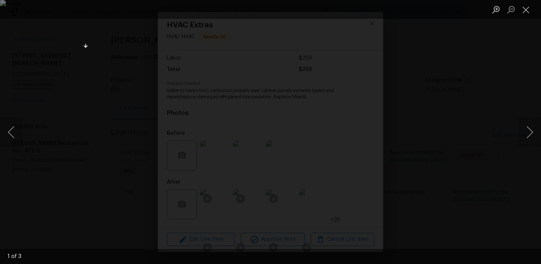
click at [26, 192] on div "Lightbox" at bounding box center [270, 132] width 541 height 264
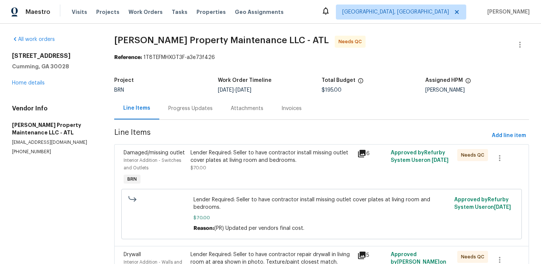
click at [228, 158] on div "Lender Required: Seller to have contractor install missing outlet cover plates …" at bounding box center [271, 156] width 162 height 15
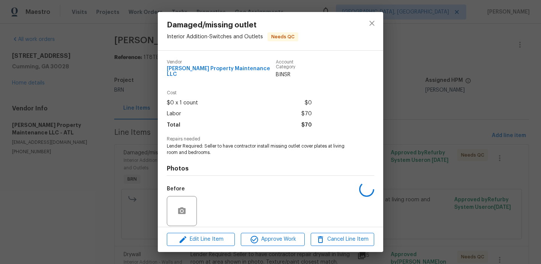
scroll to position [51, 0]
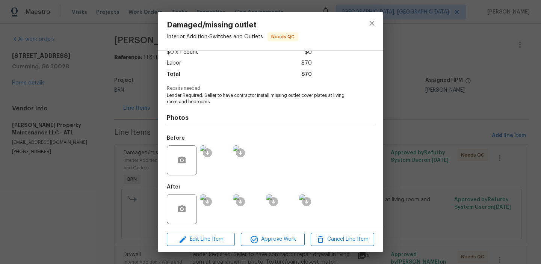
click at [216, 170] on img at bounding box center [215, 160] width 30 height 30
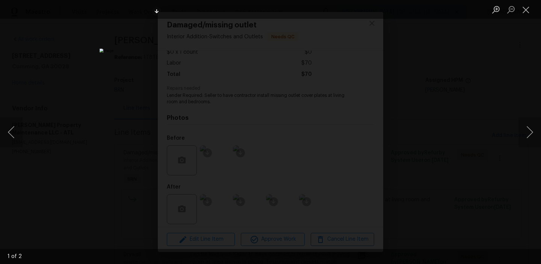
click at [107, 202] on div "Lightbox" at bounding box center [270, 132] width 541 height 264
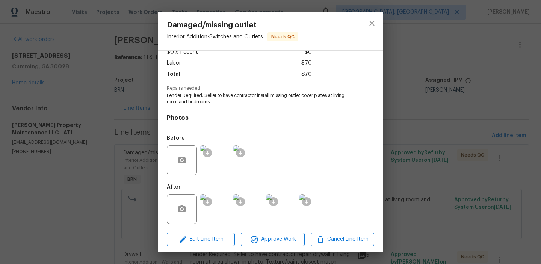
click at [217, 202] on img at bounding box center [215, 209] width 30 height 30
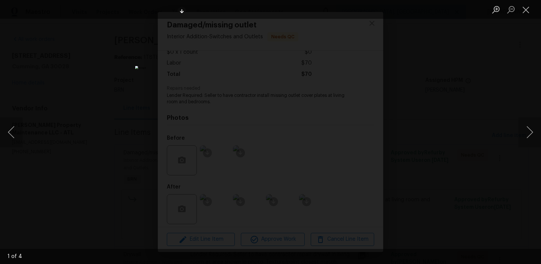
click at [198, 108] on img "Lightbox" at bounding box center [270, 132] width 271 height 132
click at [198, 108] on img "Lightbox" at bounding box center [342, 156] width 543 height 266
click at [80, 160] on div "Lightbox" at bounding box center [270, 132] width 541 height 264
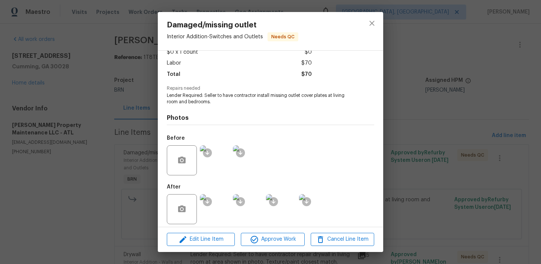
click at [87, 151] on div "Damaged/missing outlet Interior Addition - Switches and Outlets Needs QC Vendor…" at bounding box center [270, 132] width 541 height 264
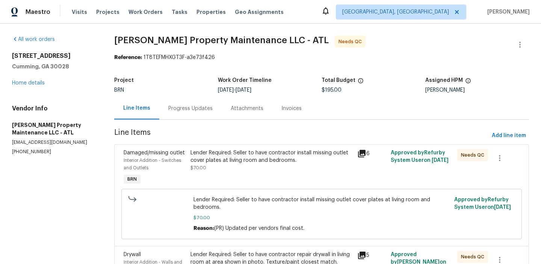
scroll to position [60, 0]
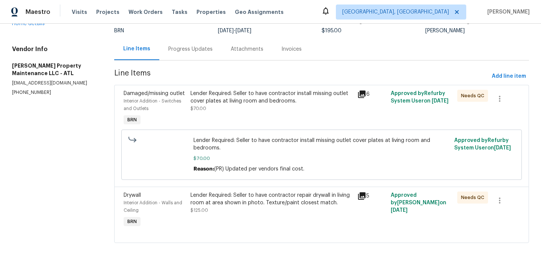
click at [213, 210] on div "Lender Required: Seller to have contractor repair drywall in living room at are…" at bounding box center [271, 203] width 162 height 23
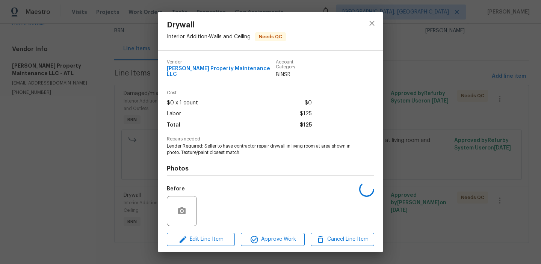
scroll to position [51, 0]
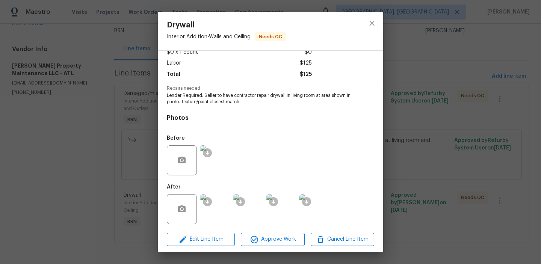
click at [216, 195] on img at bounding box center [215, 209] width 30 height 30
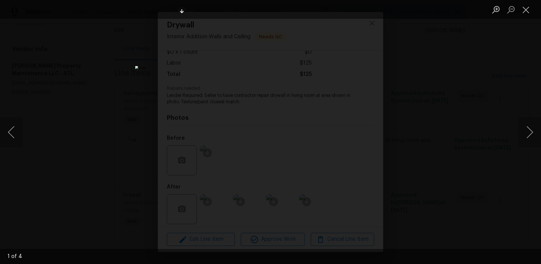
click at [103, 152] on div "Lightbox" at bounding box center [270, 132] width 541 height 264
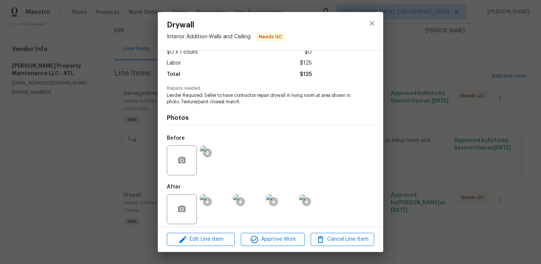
click at [252, 213] on img at bounding box center [248, 209] width 30 height 30
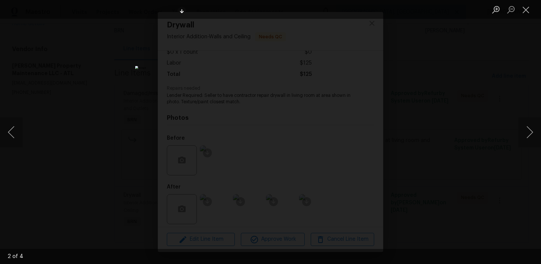
click at [84, 174] on div "Lightbox" at bounding box center [270, 132] width 541 height 264
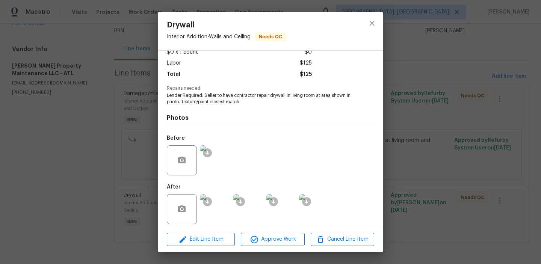
click at [245, 200] on img at bounding box center [248, 209] width 30 height 30
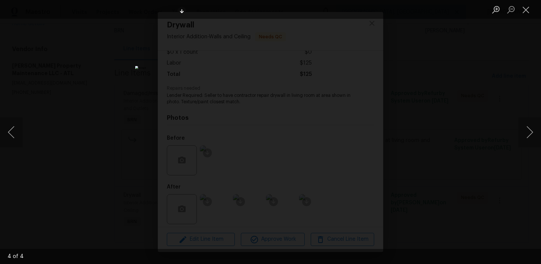
click at [28, 112] on div "Lightbox" at bounding box center [270, 132] width 541 height 264
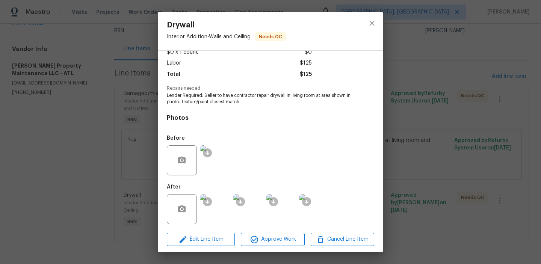
click at [59, 109] on div "Drywall Interior Addition - Walls and Ceiling Needs QC Vendor [PERSON_NAME] Pro…" at bounding box center [270, 132] width 541 height 264
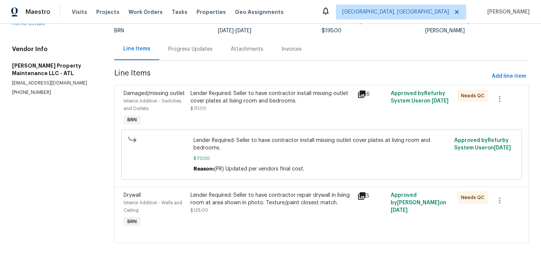
scroll to position [0, 0]
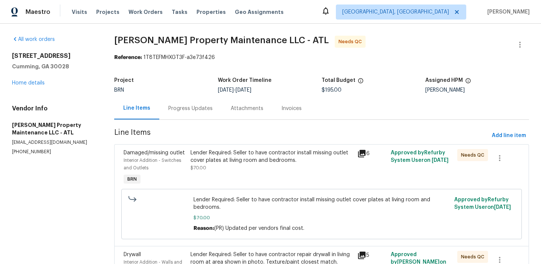
click at [180, 104] on div "Progress Updates" at bounding box center [190, 108] width 62 height 22
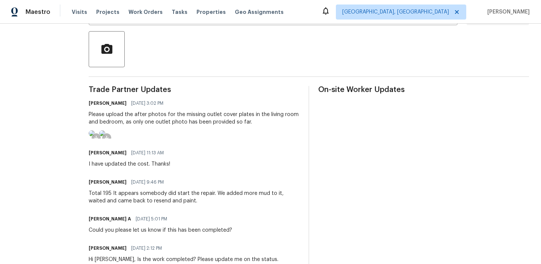
scroll to position [167, 0]
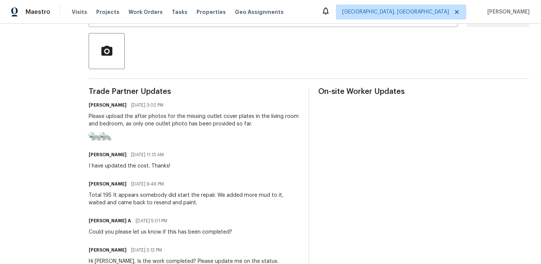
click at [95, 138] on img at bounding box center [92, 135] width 6 height 6
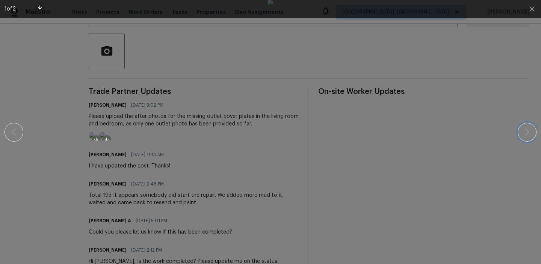
click at [525, 132] on icon "button" at bounding box center [526, 132] width 9 height 9
click at [532, 8] on icon "button" at bounding box center [531, 8] width 5 height 5
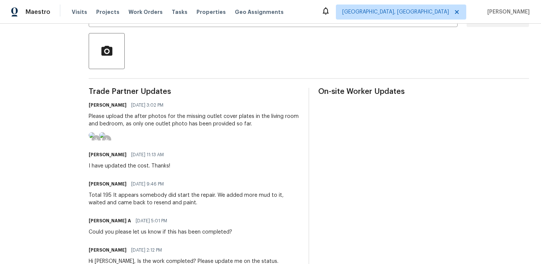
scroll to position [0, 0]
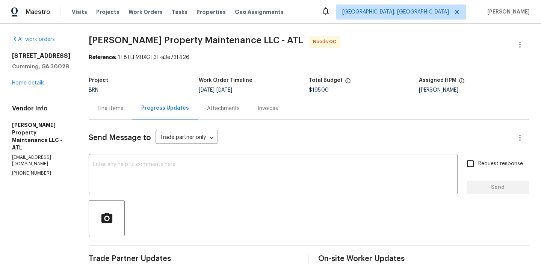
click at [126, 108] on div "Line Items" at bounding box center [111, 108] width 44 height 22
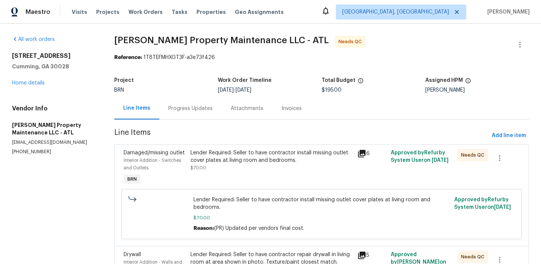
click at [257, 152] on div "Lender Required: Seller to have contractor install missing outlet cover plates …" at bounding box center [271, 156] width 162 height 15
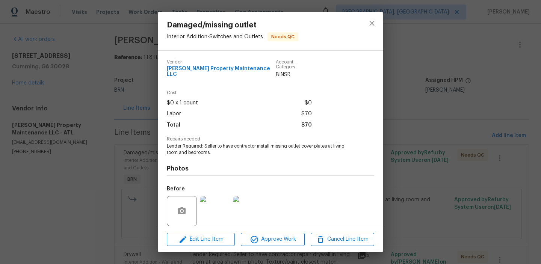
scroll to position [51, 0]
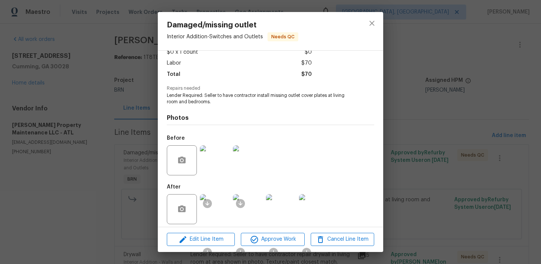
click at [216, 207] on img at bounding box center [215, 209] width 30 height 30
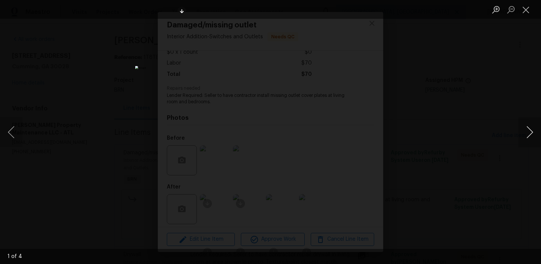
click at [521, 128] on button "Next image" at bounding box center [529, 132] width 23 height 30
click at [529, 8] on button "Close lightbox" at bounding box center [525, 9] width 15 height 13
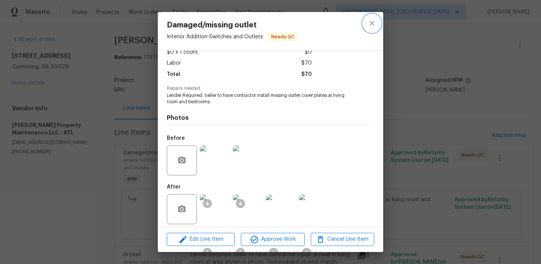
click at [373, 24] on icon "close" at bounding box center [371, 23] width 9 height 9
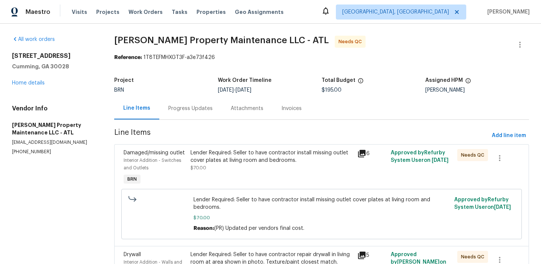
click at [163, 109] on div "Progress Updates" at bounding box center [190, 108] width 62 height 22
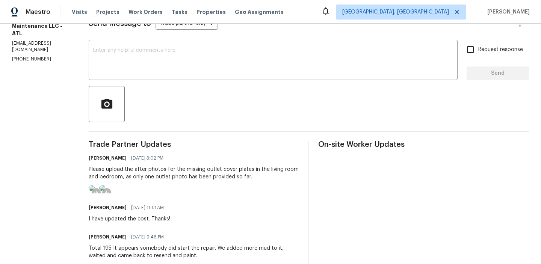
scroll to position [115, 0]
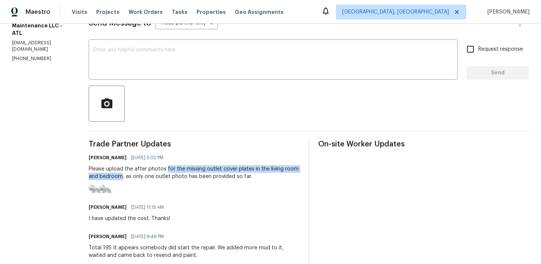
drag, startPoint x: 166, startPoint y: 170, endPoint x: 122, endPoint y: 175, distance: 44.3
click at [122, 175] on div "Please upload the after photos for the missing outlet cover plates in the livin…" at bounding box center [194, 172] width 211 height 15
copy div "for the missing outlet cover plates in the living room and bedroom"
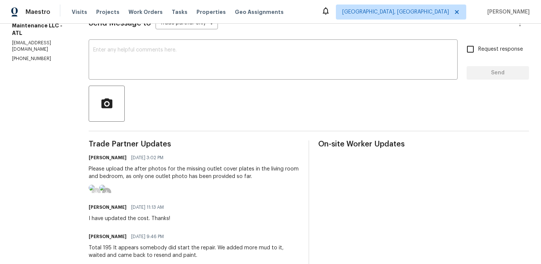
click at [97, 193] on icon at bounding box center [96, 192] width 4 height 4
click at [111, 189] on ocidbutton at bounding box center [106, 192] width 9 height 9
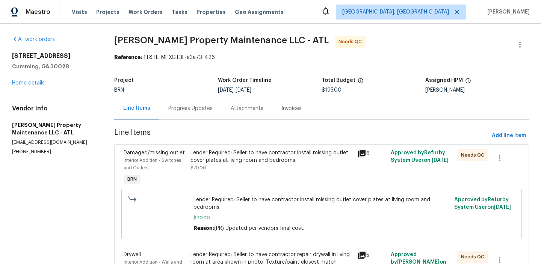
click at [178, 109] on div "Progress Updates" at bounding box center [190, 109] width 44 height 8
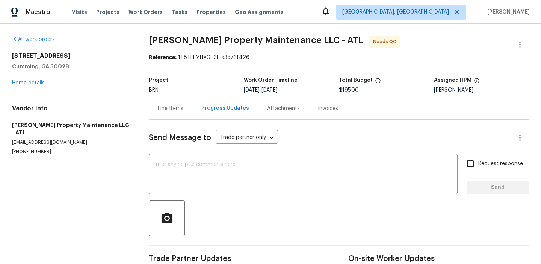
scroll to position [17, 0]
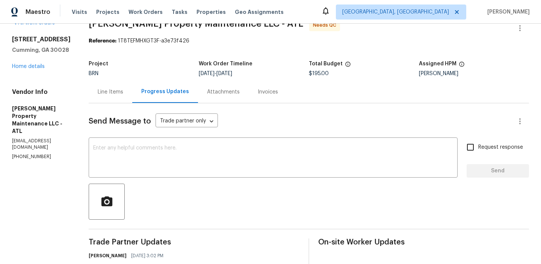
click at [102, 88] on div "Line Items" at bounding box center [111, 92] width 44 height 22
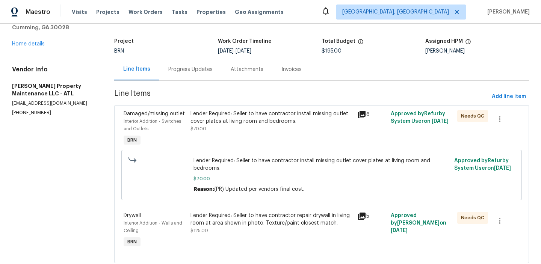
scroll to position [45, 0]
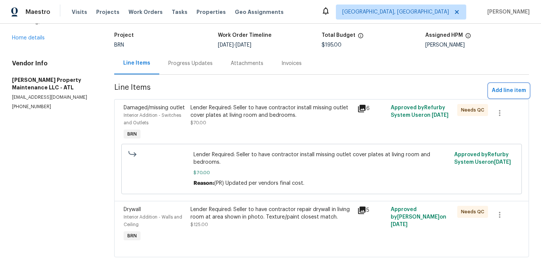
click at [493, 90] on span "Add line item" at bounding box center [509, 90] width 34 height 9
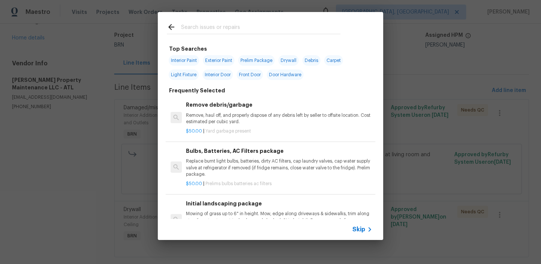
click at [352, 231] on span "Skip" at bounding box center [358, 230] width 13 height 8
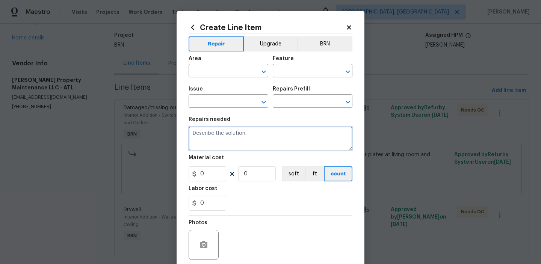
click at [210, 138] on textarea at bounding box center [271, 139] width 164 height 24
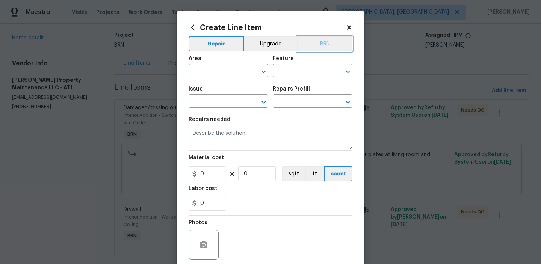
click at [316, 44] on button "BRN" at bounding box center [324, 43] width 55 height 15
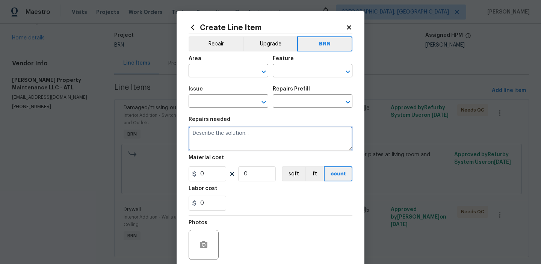
click at [224, 142] on textarea at bounding box center [271, 139] width 164 height 24
paste textarea "for the missing outlet cover plates in the living room and bedroom"
type textarea "Need after photo for the missing outlet cover plates in the living room and bed…"
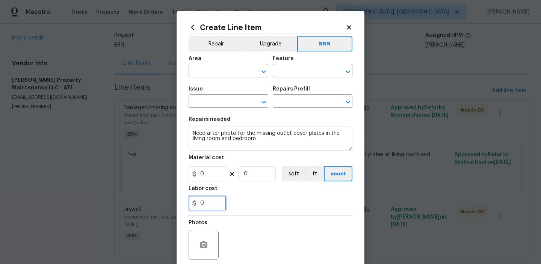
click at [219, 202] on input "0" at bounding box center [208, 203] width 38 height 15
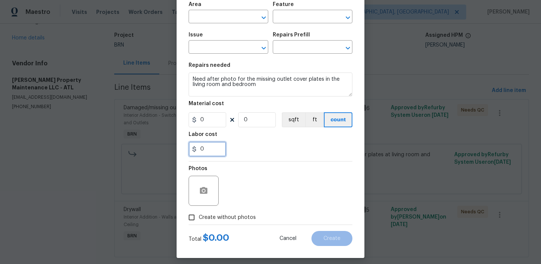
scroll to position [60, 0]
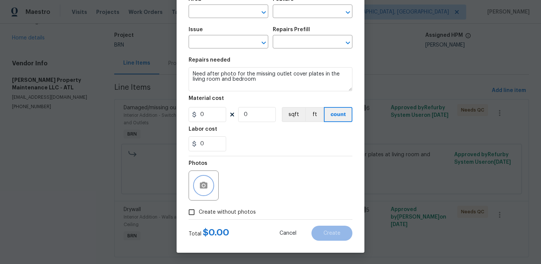
click at [197, 189] on button "button" at bounding box center [204, 186] width 18 height 18
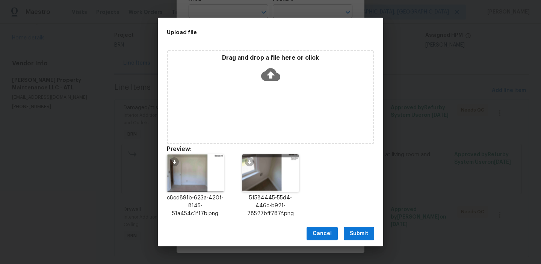
click at [363, 232] on span "Submit" at bounding box center [359, 233] width 18 height 9
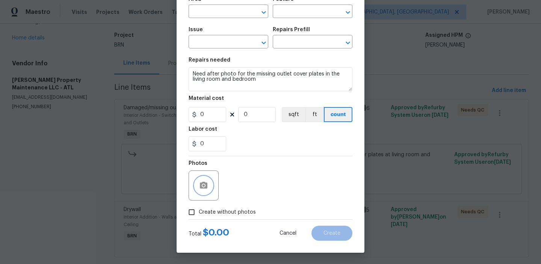
scroll to position [0, 0]
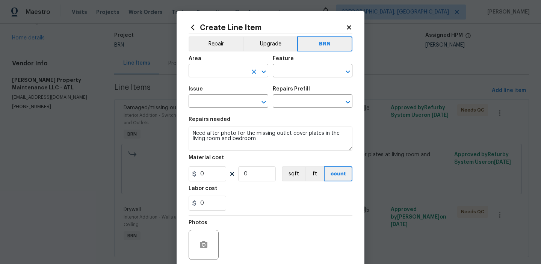
click at [206, 72] on input "text" at bounding box center [218, 72] width 59 height 12
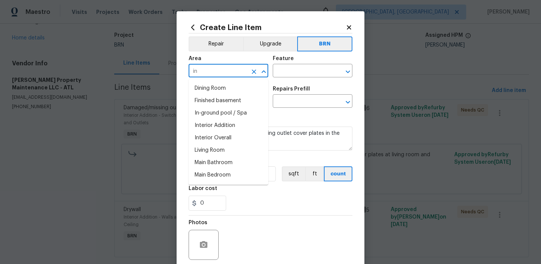
type input "int"
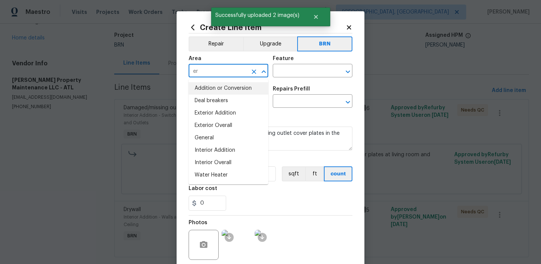
type input "e"
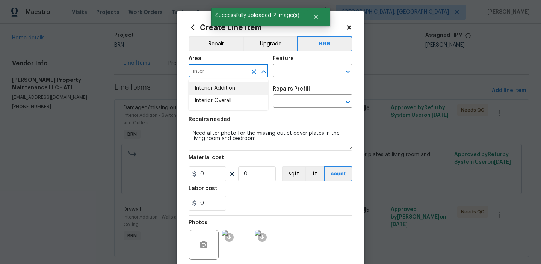
click at [229, 89] on li "Interior Addition" at bounding box center [229, 88] width 80 height 12
type input "Interior Addition"
click at [282, 75] on input "text" at bounding box center [302, 72] width 59 height 12
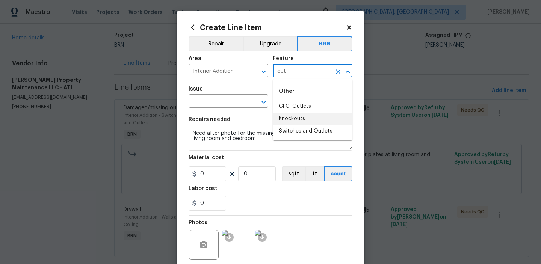
click at [294, 124] on li "Knockouts" at bounding box center [313, 119] width 80 height 12
type input "Knockouts"
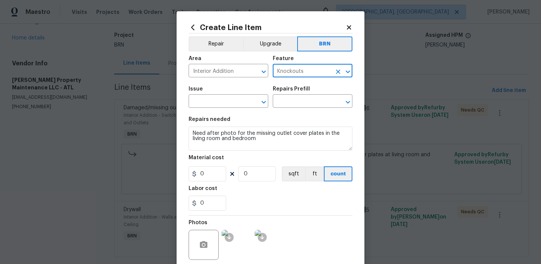
click at [337, 72] on icon "Clear" at bounding box center [338, 72] width 8 height 8
click at [294, 132] on li "Switches and Outlets" at bounding box center [313, 131] width 80 height 12
type input "Switches and Outlets"
click at [220, 109] on span "Issue ​" at bounding box center [229, 97] width 80 height 30
click at [213, 104] on input "text" at bounding box center [218, 102] width 59 height 12
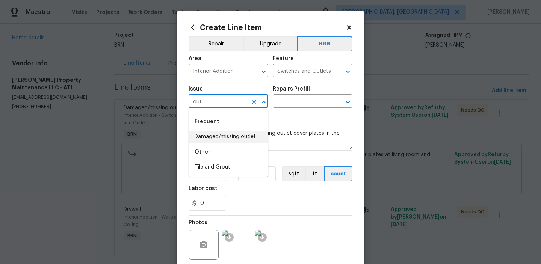
click at [210, 133] on li "Damaged/missing outlet" at bounding box center [229, 137] width 80 height 12
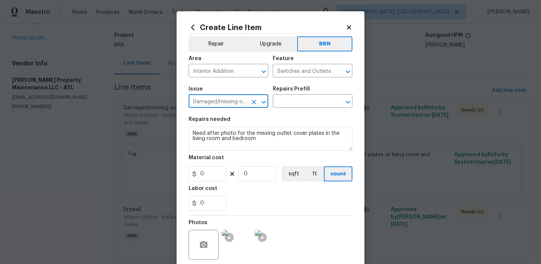
type input "Damaged/missing outlet"
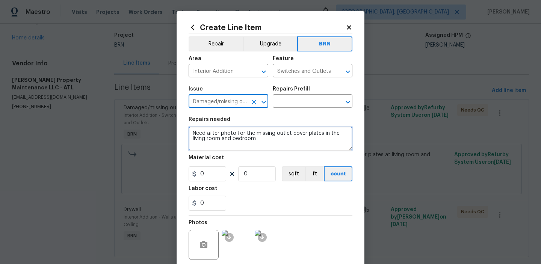
click at [210, 133] on textarea "Need after photo for the missing outlet cover plates in the living room and bed…" at bounding box center [271, 139] width 164 height 24
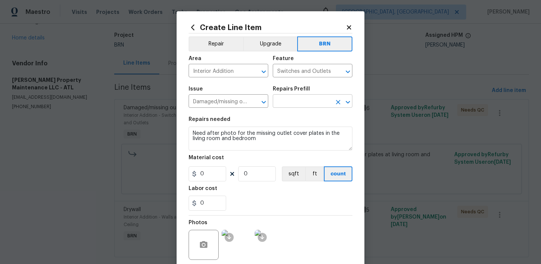
click at [286, 101] on input "text" at bounding box center [302, 102] width 59 height 12
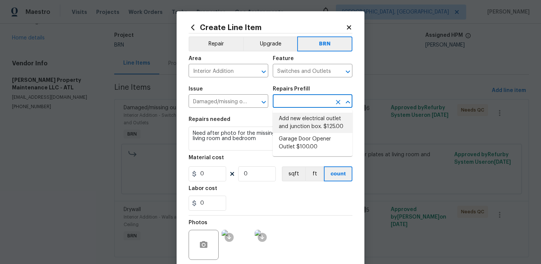
click at [288, 123] on li "Add new electrical outlet and junction box. $125.00" at bounding box center [313, 123] width 80 height 20
type input "Add new electrical outlet and junction box. $125.00"
type textarea "Install new outlet by tying into existing circuit and installing new junction b…"
type input "125"
type input "1"
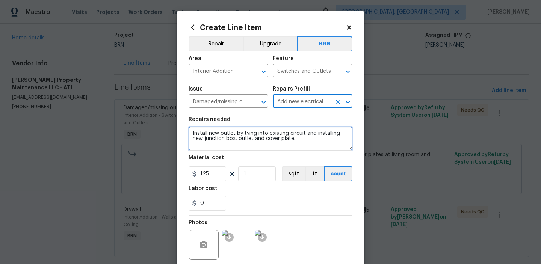
click at [245, 132] on textarea "Install new outlet by tying into existing circuit and installing new junction b…" at bounding box center [271, 139] width 164 height 24
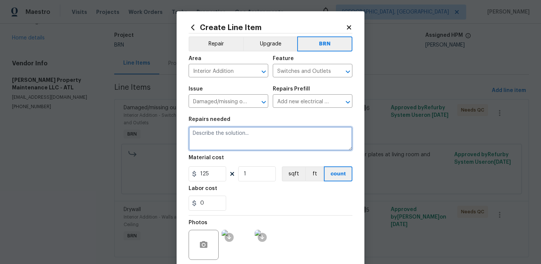
paste textarea "Need after photo for the missing outlet cover plates in the living room and bed…"
type textarea "Need after photo for the missing outlet cover plates in the living room and bed…"
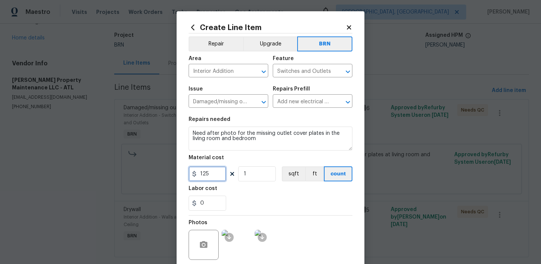
click at [219, 170] on input "125" at bounding box center [208, 173] width 38 height 15
type input "0"
click at [261, 167] on input "1" at bounding box center [257, 173] width 38 height 15
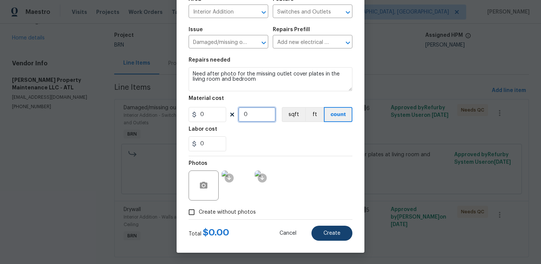
type input "0"
click at [329, 228] on button "Create" at bounding box center [331, 233] width 41 height 15
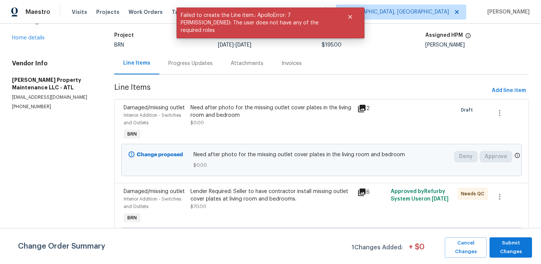
scroll to position [0, 0]
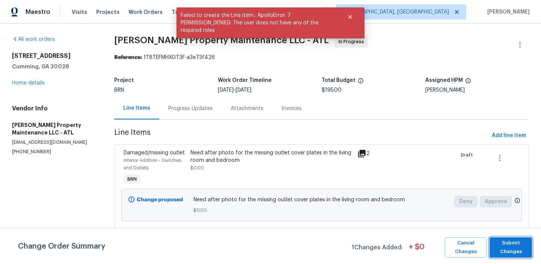
click at [503, 250] on span "Submit Changes" at bounding box center [510, 247] width 35 height 17
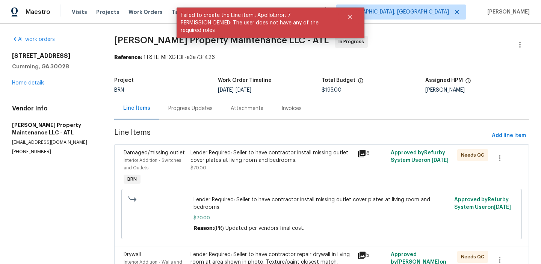
click at [181, 106] on div "Progress Updates" at bounding box center [190, 109] width 44 height 8
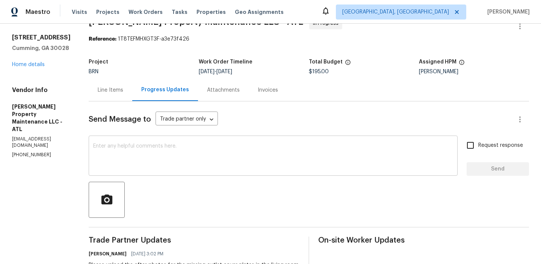
scroll to position [27, 0]
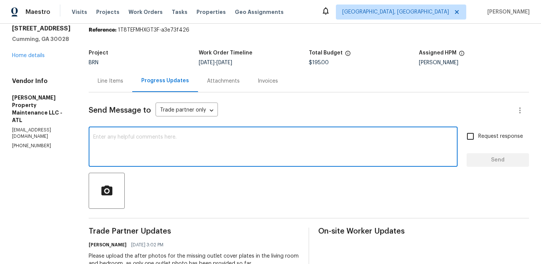
click at [142, 151] on textarea at bounding box center [273, 147] width 360 height 26
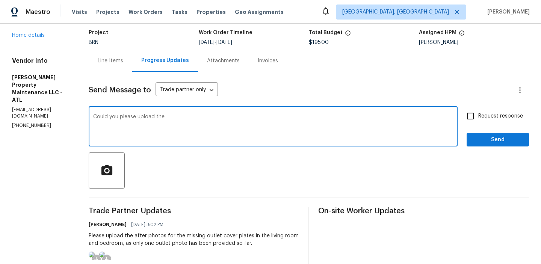
scroll to position [55, 0]
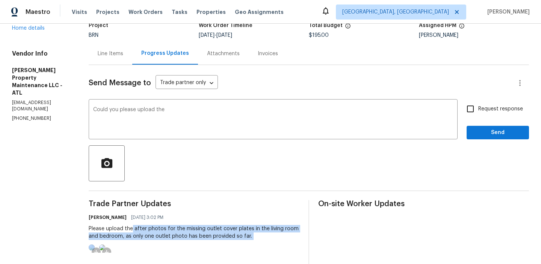
drag, startPoint x: 134, startPoint y: 229, endPoint x: 263, endPoint y: 241, distance: 129.0
click at [263, 241] on div "Padmapriya R 09/16/2025 3:02 PM Please upload the after photos for the missing …" at bounding box center [194, 232] width 211 height 41
copy div "after photos for the missing outlet cover plates in the living room and bedroom…"
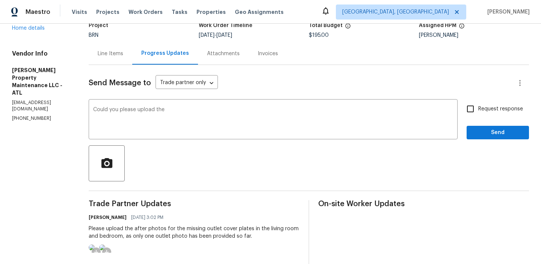
click at [197, 237] on div "Please upload the after photos for the missing outlet cover plates in the livin…" at bounding box center [194, 232] width 211 height 15
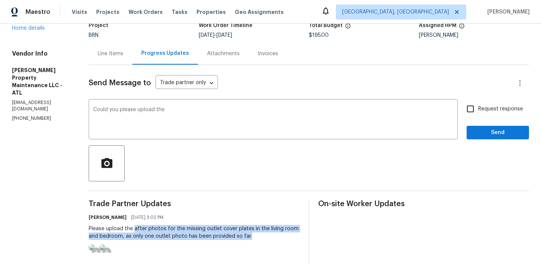
drag, startPoint x: 134, startPoint y: 230, endPoint x: 260, endPoint y: 239, distance: 125.4
click at [260, 240] on div "Please upload the after photos for the missing outlet cover plates in the livin…" at bounding box center [194, 232] width 211 height 15
copy div "after photos for the missing outlet cover plates in the living room and bedroom…"
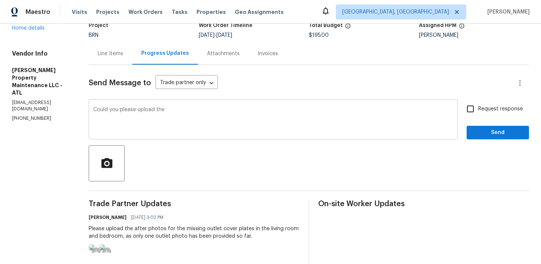
click at [172, 104] on div "Could you please upload the x ​" at bounding box center [273, 120] width 369 height 38
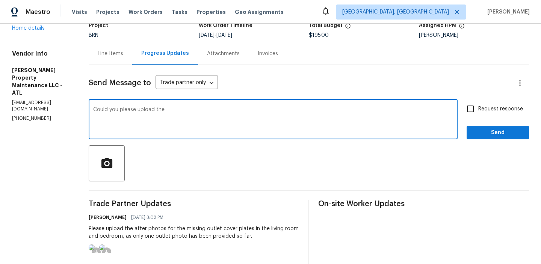
paste textarea "after photos for the missing outlet cover plates in the living room and bedroom…"
type textarea "Could you please upload the after photos for the missing outlet cover plates in…"
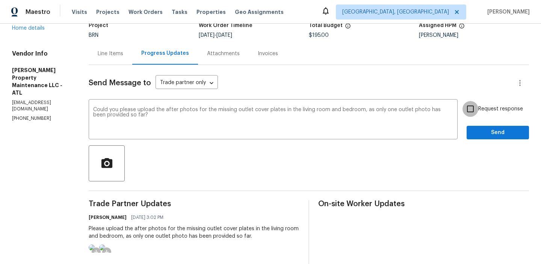
click at [470, 113] on input "Request response" at bounding box center [470, 109] width 16 height 16
checkbox input "true"
click at [475, 130] on span "Send" at bounding box center [497, 132] width 50 height 9
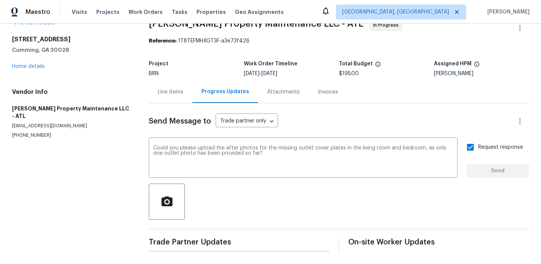
scroll to position [0, 0]
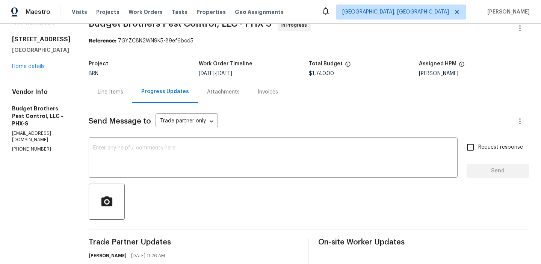
scroll to position [20, 0]
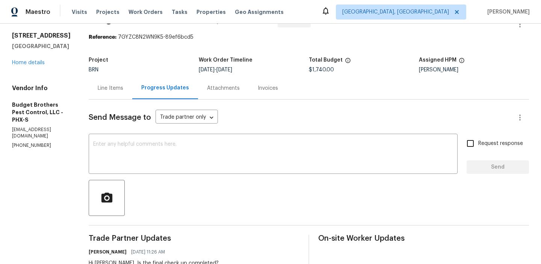
click at [15, 142] on p "[PHONE_NUMBER]" at bounding box center [41, 145] width 59 height 6
copy p "[PHONE_NUMBER]"
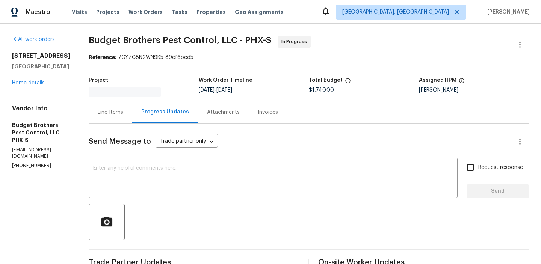
scroll to position [56, 0]
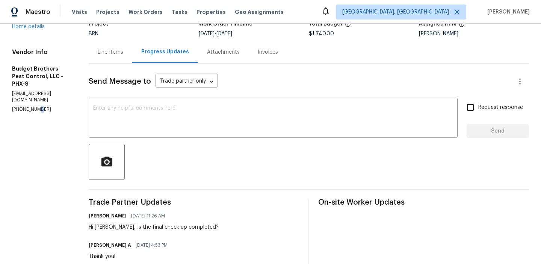
click at [35, 106] on p "[PHONE_NUMBER]" at bounding box center [41, 109] width 59 height 6
click at [63, 91] on p "[EMAIL_ADDRESS][DOMAIN_NAME]" at bounding box center [41, 97] width 59 height 13
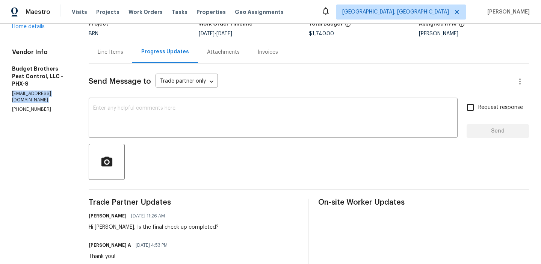
click at [63, 91] on p "office@budgetbrotherstermite.com" at bounding box center [41, 97] width 59 height 13
copy p "office@budgetbrotherstermite.com"
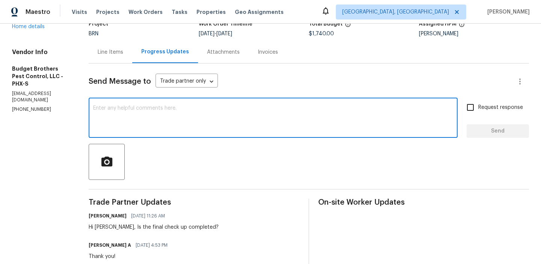
click at [148, 116] on textarea at bounding box center [273, 119] width 360 height 26
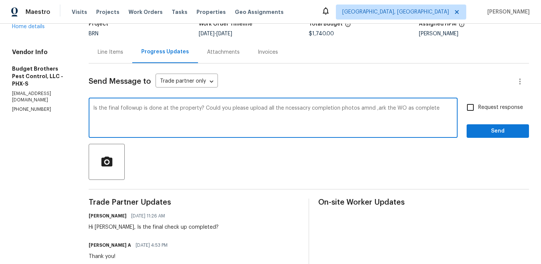
type textarea "Is the final followup is done at the property? Could you please upload all the …"
click at [119, 115] on textarea "Is the final followup is done at the property? Could you please upload all the …" at bounding box center [273, 119] width 360 height 26
click at [117, 111] on textarea "Is the final followup is done at the property? Could you please upload all the …" at bounding box center [273, 119] width 360 height 26
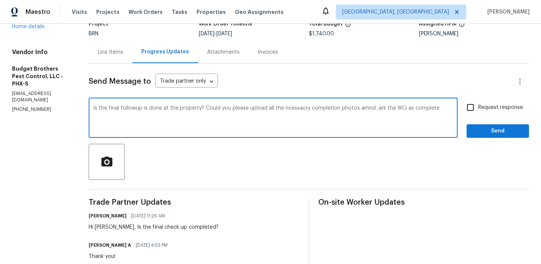
click at [117, 111] on textarea "Is the final followup is done at the property? Could you please upload all the …" at bounding box center [273, 119] width 360 height 26
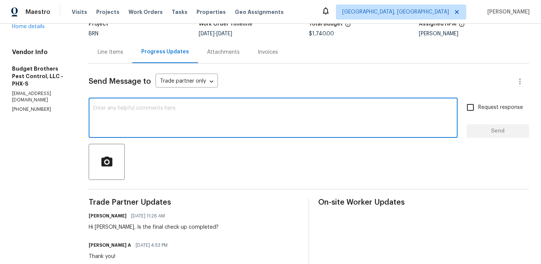
paste textarea "Has the final follow-up been completed at the property? Please upload all the n…"
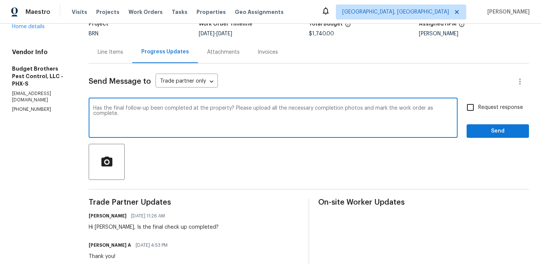
type textarea "Has the final follow-up been completed at the property? Please upload all the n…"
click at [472, 105] on input "Request response" at bounding box center [470, 108] width 16 height 16
checkbox input "true"
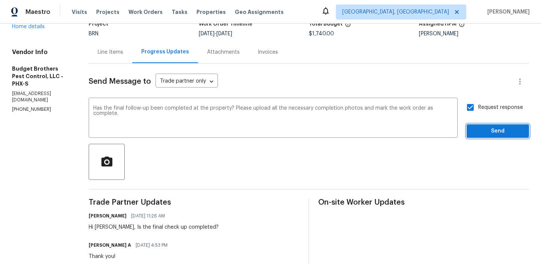
click at [476, 128] on span "Send" at bounding box center [497, 131] width 50 height 9
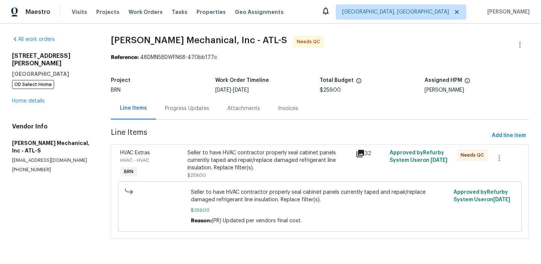
click at [172, 96] on div "Project BRN Work Order Timeline [DATE] - [DATE] Total Budget $259.00 Assigned H…" at bounding box center [320, 85] width 418 height 24
click at [174, 98] on div "Progress Updates" at bounding box center [187, 108] width 62 height 22
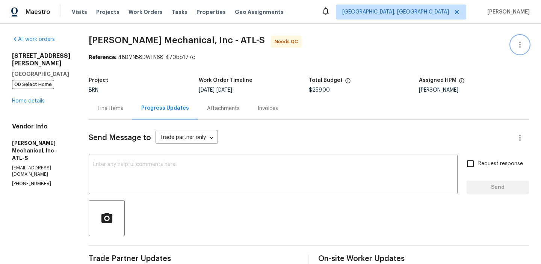
click at [521, 41] on icon "button" at bounding box center [519, 44] width 9 height 9
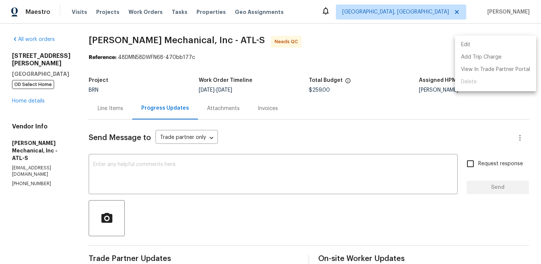
click at [478, 49] on li "Edit" at bounding box center [495, 45] width 81 height 12
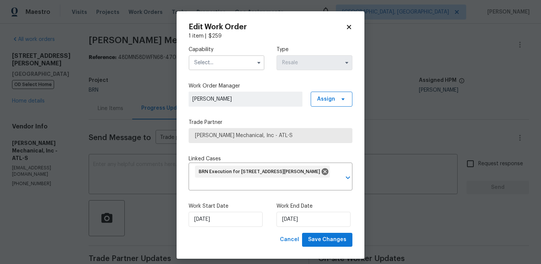
click at [223, 54] on div "Capability" at bounding box center [227, 58] width 76 height 24
click at [217, 65] on input "text" at bounding box center [227, 62] width 76 height 15
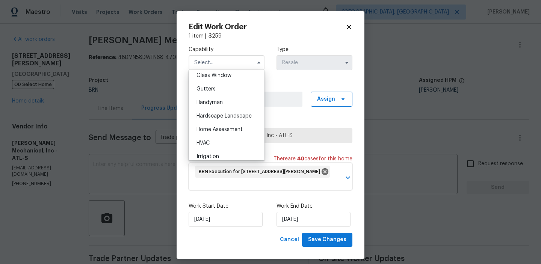
scroll to position [395, 0]
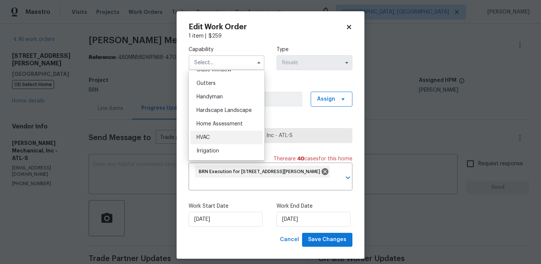
click at [209, 140] on div "HVAC" at bounding box center [226, 138] width 72 height 14
type input "HVAC"
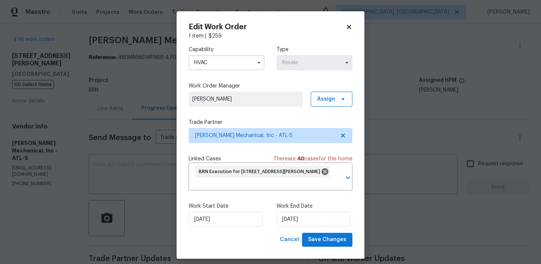
click at [209, 208] on label "Work Start Date" at bounding box center [227, 206] width 76 height 8
click at [204, 217] on input "12/09/2025" at bounding box center [226, 219] width 74 height 15
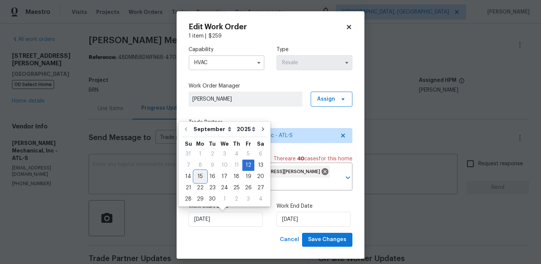
click at [202, 179] on div "15" at bounding box center [200, 176] width 12 height 11
type input "15/09/2025"
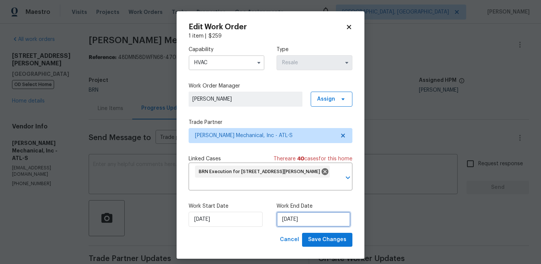
click at [302, 222] on input "16/09/2025" at bounding box center [313, 219] width 74 height 15
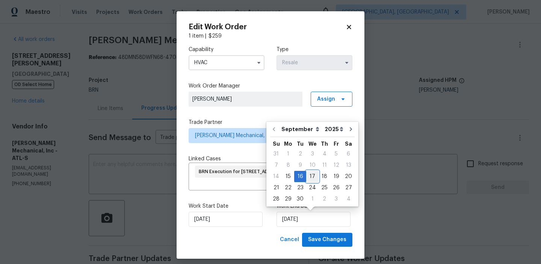
click at [311, 178] on div "17" at bounding box center [312, 176] width 12 height 11
type input "17/09/2025"
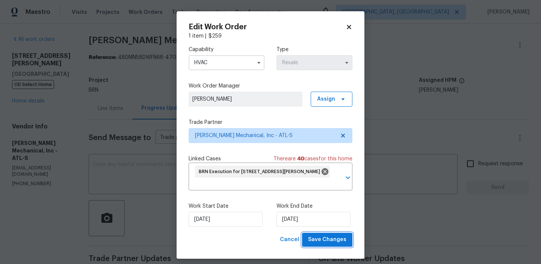
click at [321, 239] on span "Save Changes" at bounding box center [327, 239] width 38 height 9
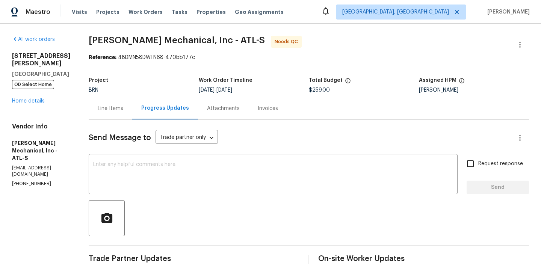
click at [120, 110] on div "Line Items" at bounding box center [111, 109] width 26 height 8
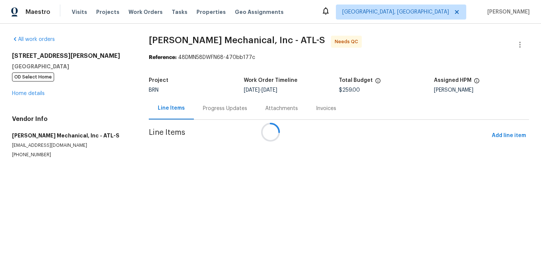
click at [244, 164] on div at bounding box center [270, 132] width 541 height 264
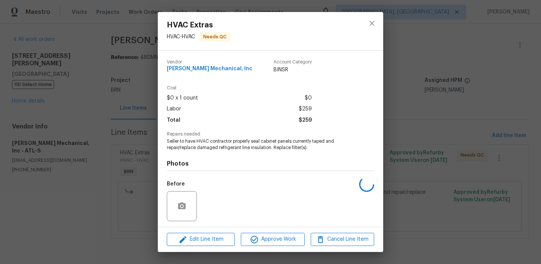
scroll to position [51, 0]
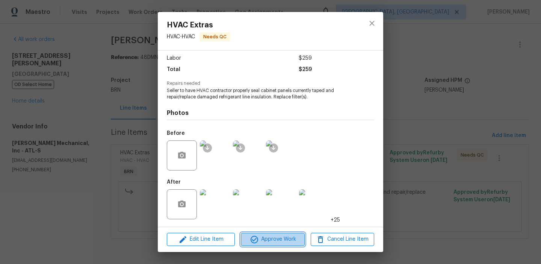
click at [245, 237] on span "Approve Work" at bounding box center [272, 239] width 59 height 9
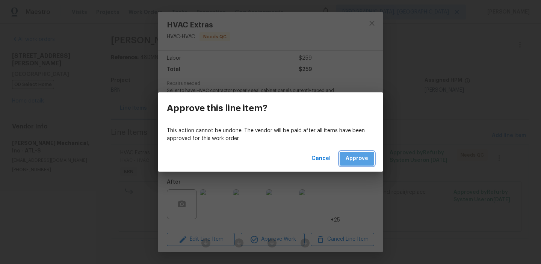
click at [350, 158] on span "Approve" at bounding box center [357, 158] width 23 height 9
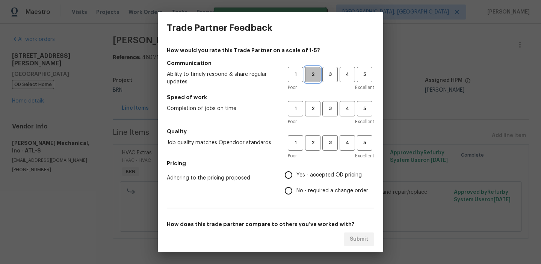
click at [308, 78] on span "2" at bounding box center [313, 74] width 14 height 9
click at [310, 107] on span "2" at bounding box center [313, 108] width 14 height 9
click at [312, 147] on span "2" at bounding box center [313, 143] width 14 height 9
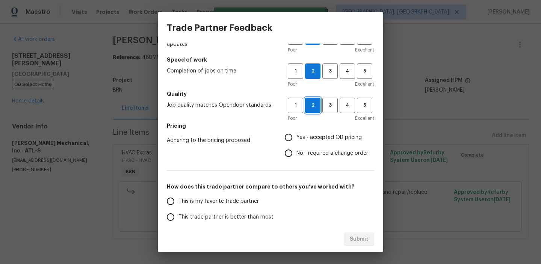
scroll to position [62, 0]
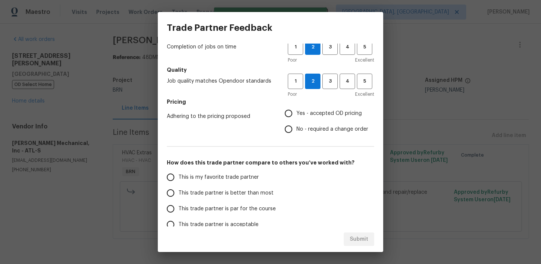
click at [284, 140] on div "How would you rate this Trade Partner on a scale of 1-5? Communication Ability …" at bounding box center [270, 132] width 207 height 294
click at [290, 131] on input "No - required a change order" at bounding box center [289, 129] width 16 height 16
radio input "true"
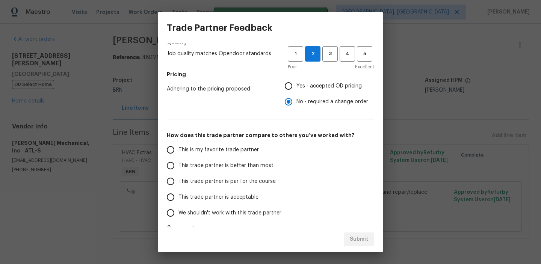
scroll to position [106, 0]
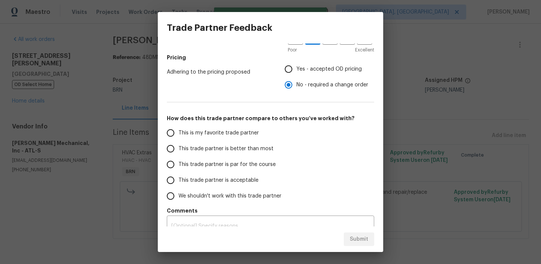
click at [194, 146] on span "This trade partner is better than most" at bounding box center [225, 149] width 95 height 8
click at [178, 146] on input "This trade partner is better than most" at bounding box center [171, 149] width 16 height 16
click at [354, 241] on span "Submit" at bounding box center [359, 239] width 18 height 9
radio input "true"
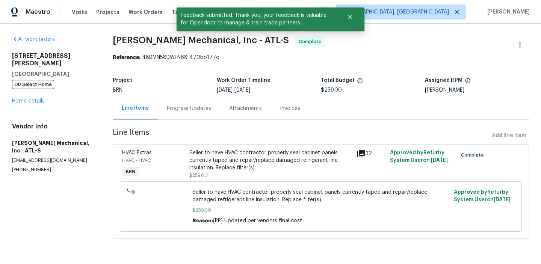
click at [190, 112] on div "Progress Updates" at bounding box center [189, 108] width 62 height 22
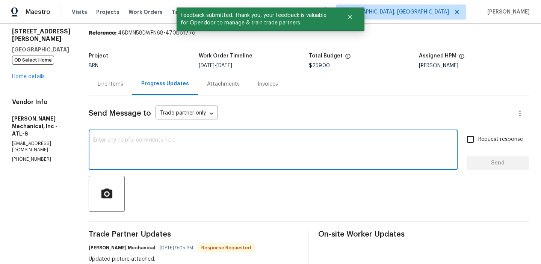
click at [157, 139] on textarea at bounding box center [273, 150] width 360 height 26
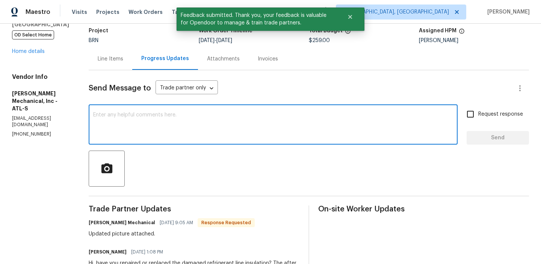
scroll to position [83, 0]
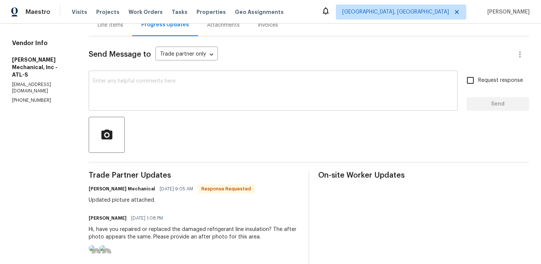
paste textarea "WO is approved, Please upload the invoice under the invoice section.Thanks"
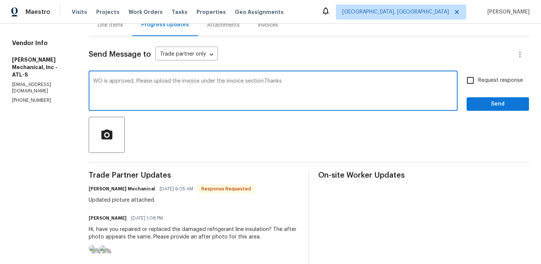
type textarea "WO is approved, Please upload the invoice under the invoice section.Thanks"
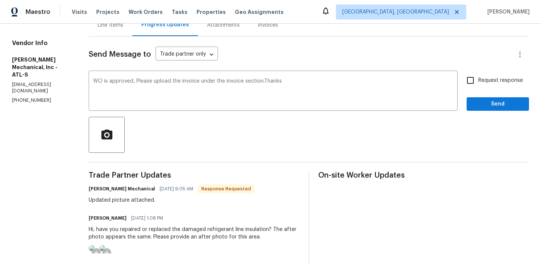
click at [488, 81] on span "Request response" at bounding box center [500, 81] width 45 height 8
click at [478, 81] on input "Request response" at bounding box center [470, 80] width 16 height 16
checkbox input "true"
click at [481, 95] on div "Request response Send" at bounding box center [497, 91] width 62 height 38
click at [480, 97] on button "Send" at bounding box center [497, 104] width 62 height 14
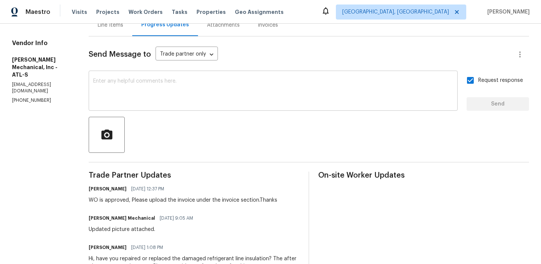
scroll to position [32, 0]
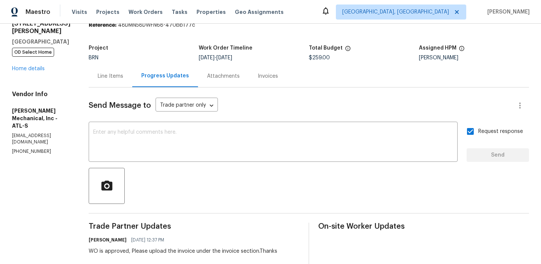
click at [123, 72] on div "Line Items" at bounding box center [111, 76] width 44 height 22
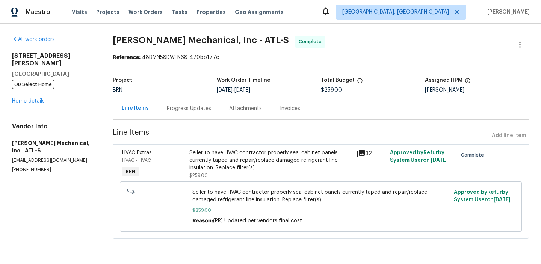
click at [222, 124] on section "JH Martin Mechanical, Inc - ATL-S Complete Reference: 48DMN58DWFN68-470bb177c P…" at bounding box center [321, 142] width 416 height 212
click at [216, 144] on div "HVAC Extras HVAC - HVAC BRN Seller to have HVAC contractor properly seal cabine…" at bounding box center [321, 191] width 416 height 95
click at [202, 161] on div "Seller to have HVAC contractor properly seal cabinet panels currently taped and…" at bounding box center [270, 160] width 163 height 23
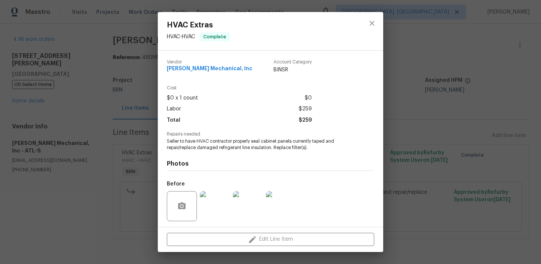
click at [195, 149] on span "Seller to have HVAC contractor properly seal cabinet panels currently taped and…" at bounding box center [260, 144] width 187 height 13
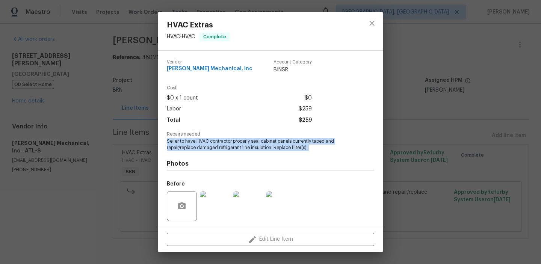
click at [195, 149] on span "Seller to have HVAC contractor properly seal cabinet panels currently taped and…" at bounding box center [260, 144] width 187 height 13
copy span "Seller to have HVAC contractor properly seal cabinet panels currently taped and…"
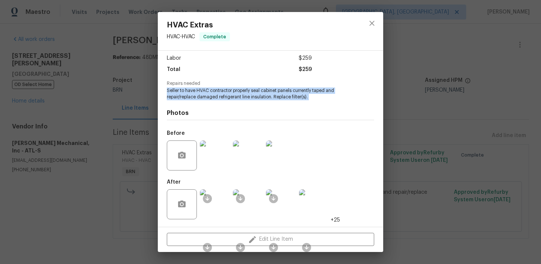
click at [214, 140] on img at bounding box center [215, 155] width 30 height 30
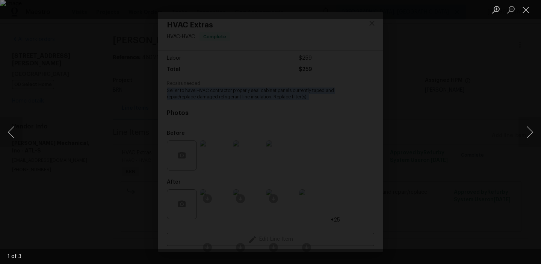
click at [213, 147] on img "Lightbox" at bounding box center [270, 132] width 541 height 264
click at [42, 122] on div "Lightbox" at bounding box center [270, 132] width 541 height 264
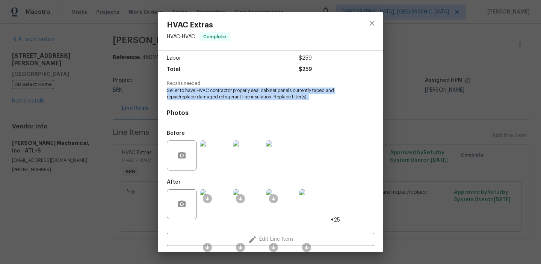
click at [220, 205] on img at bounding box center [215, 204] width 30 height 30
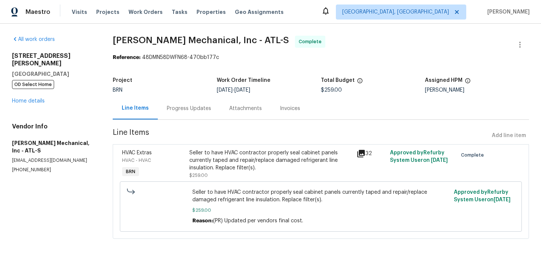
click at [213, 170] on div "Seller to have HVAC contractor properly seal cabinet panels currently taped and…" at bounding box center [270, 160] width 163 height 23
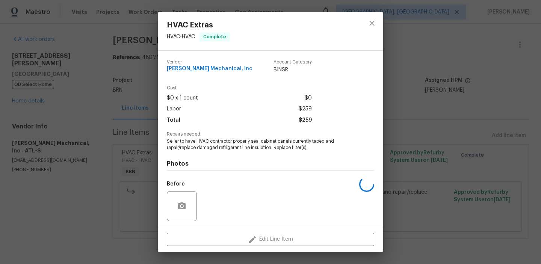
scroll to position [51, 0]
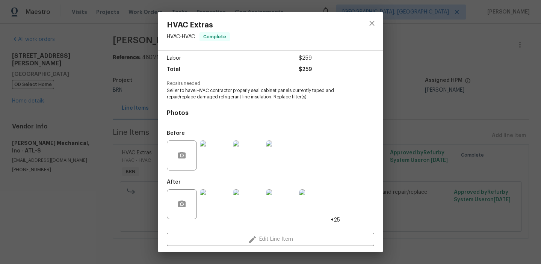
click at [213, 203] on img at bounding box center [215, 204] width 30 height 30
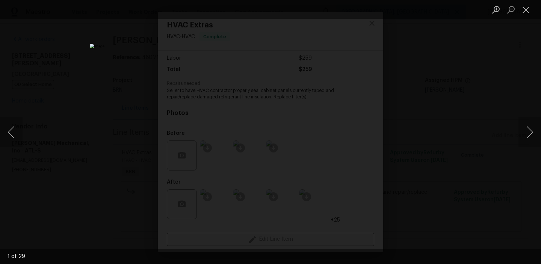
click at [110, 78] on div "Lightbox" at bounding box center [270, 132] width 541 height 264
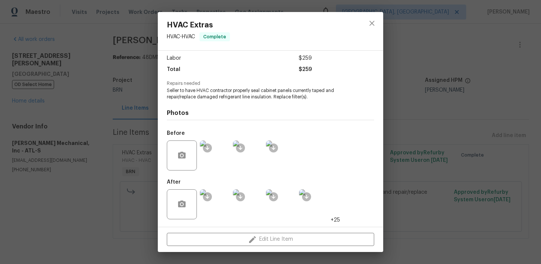
click at [109, 57] on div "HVAC Extras HVAC - HVAC Complete Vendor JH Martin Mechanical, Inc Account Categ…" at bounding box center [270, 132] width 541 height 264
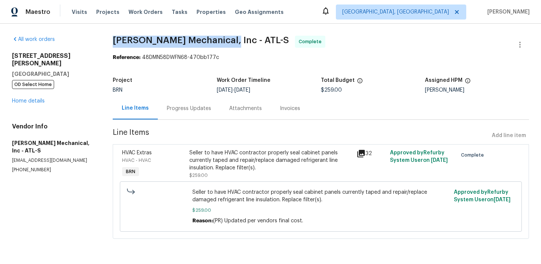
drag, startPoint x: 107, startPoint y: 44, endPoint x: 222, endPoint y: 42, distance: 115.3
click at [223, 42] on div "All work orders 3224 Clairmont North NE Brookhaven, GA 30329 OD Select Home Hom…" at bounding box center [270, 142] width 541 height 236
copy span "JH Martin Mechanical, Inc"
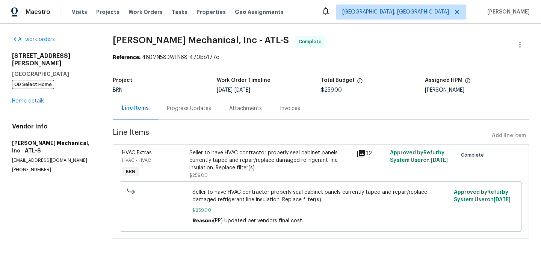
click at [204, 108] on div "Progress Updates" at bounding box center [189, 109] width 44 height 8
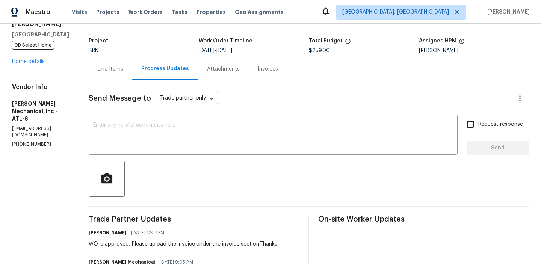
scroll to position [42, 0]
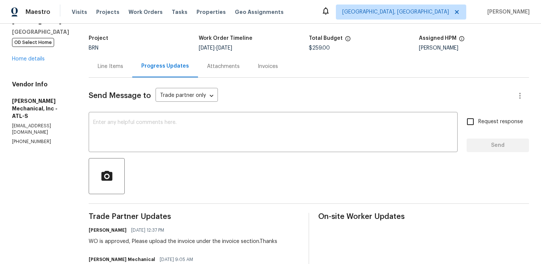
click at [115, 241] on div "WO is approved, Please upload the invoice under the invoice section.Thanks" at bounding box center [183, 242] width 189 height 8
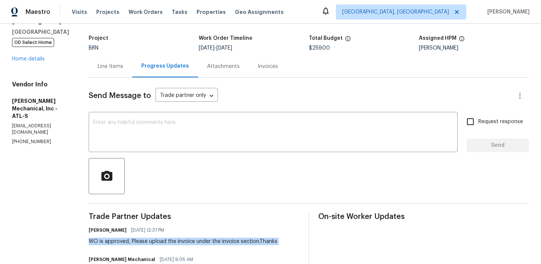
click at [115, 241] on div "WO is approved, Please upload the invoice under the invoice section.Thanks" at bounding box center [183, 242] width 189 height 8
copy div "WO is approved, Please upload the invoice under the invoice section.Thanks"
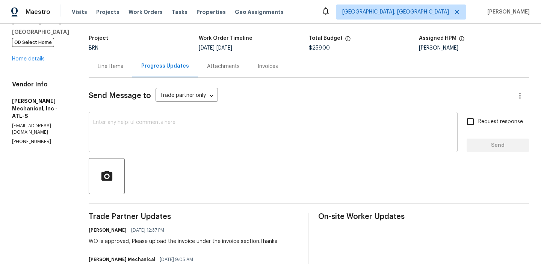
click at [140, 142] on textarea at bounding box center [273, 133] width 360 height 26
paste textarea "WO is approved, Please upload the invoice under the invoice section.Thanks"
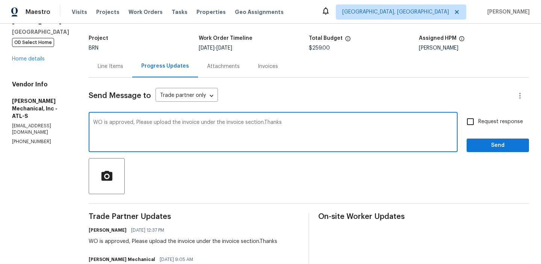
click at [194, 122] on textarea "WO is approved, Please upload the invoice under the invoice section.Thanks" at bounding box center [273, 133] width 360 height 26
type textarea "WO is approved, Please upload the detailed invoice under the invoice section.Th…"
click at [474, 119] on input "Request response" at bounding box center [470, 122] width 16 height 16
checkbox input "true"
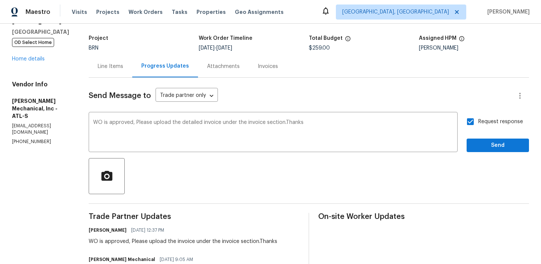
click at [473, 145] on span "Send" at bounding box center [497, 145] width 50 height 9
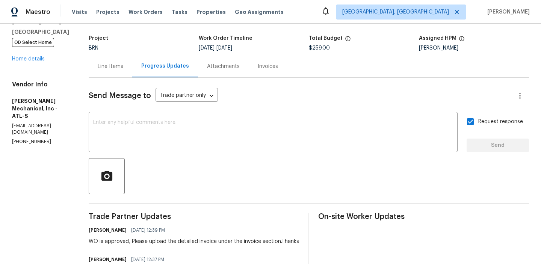
click at [265, 70] on div "Invoices" at bounding box center [268, 66] width 38 height 22
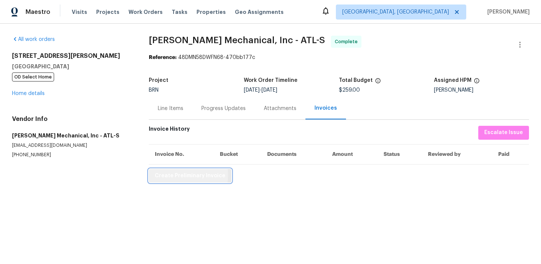
click at [169, 175] on span "Create Preliminary Invoice" at bounding box center [190, 175] width 71 height 9
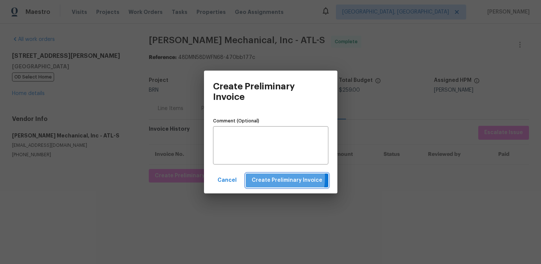
click at [264, 178] on span "Create Preliminary Invoice" at bounding box center [287, 180] width 71 height 9
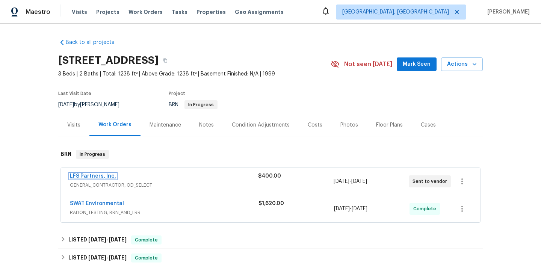
click at [94, 176] on link "LFS Partners, Inc." at bounding box center [93, 176] width 46 height 5
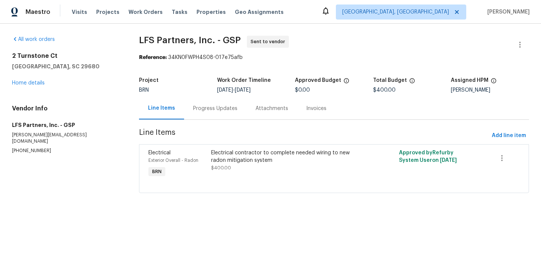
click at [28, 137] on p "[PERSON_NAME][EMAIL_ADDRESS][DOMAIN_NAME]" at bounding box center [66, 138] width 109 height 13
copy p "[PERSON_NAME][EMAIL_ADDRESS][DOMAIN_NAME]"
click at [18, 148] on p "[PHONE_NUMBER]" at bounding box center [66, 151] width 109 height 6
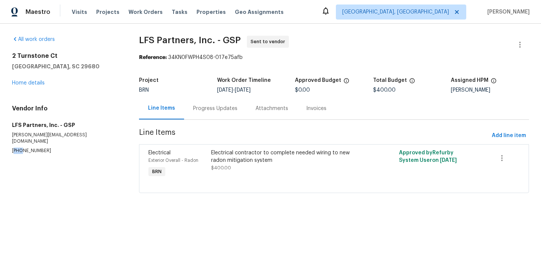
click at [18, 148] on p "[PHONE_NUMBER]" at bounding box center [66, 151] width 109 height 6
copy p "[PHONE_NUMBER]"
click at [20, 148] on p "[PHONE_NUMBER]" at bounding box center [66, 151] width 109 height 6
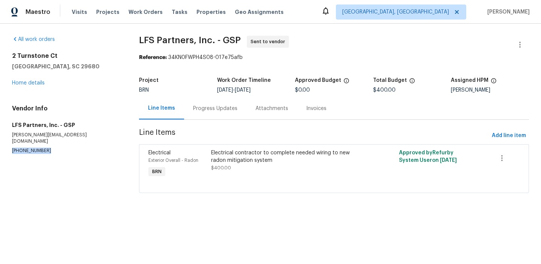
click at [20, 148] on p "[PHONE_NUMBER]" at bounding box center [66, 151] width 109 height 6
copy p "[PHONE_NUMBER]"
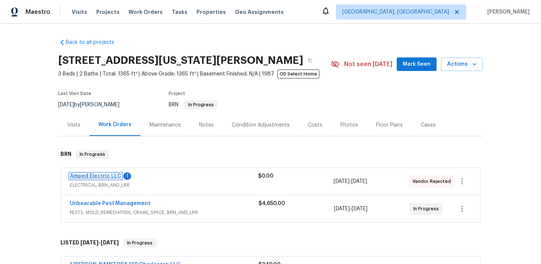
click at [94, 176] on link "Amped Electric LLC" at bounding box center [95, 176] width 51 height 5
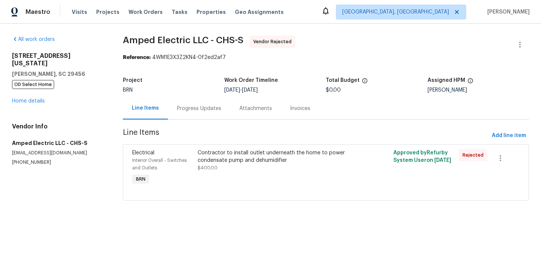
click at [213, 154] on div "Contractor to install outlet underneath the home to power condensate pump and d…" at bounding box center [277, 156] width 159 height 15
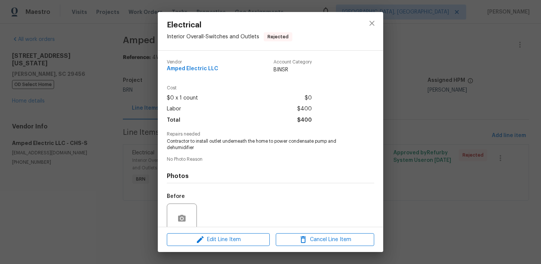
click at [200, 139] on span "Contractor to install outlet underneath the home to power condensate pump and d…" at bounding box center [260, 144] width 187 height 13
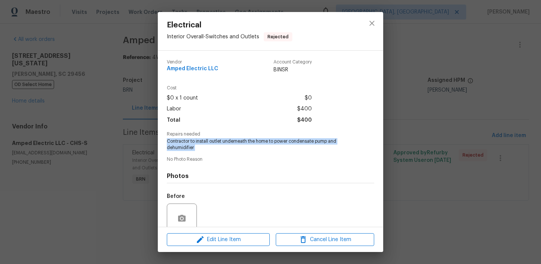
click at [200, 139] on span "Contractor to install outlet underneath the home to power condensate pump and d…" at bounding box center [260, 144] width 187 height 13
copy span "Contractor to install outlet underneath the home to power condensate pump and d…"
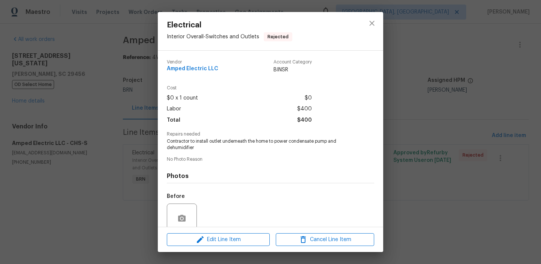
click at [97, 71] on div "Electrical Interior Overall - Switches and Outlets Rejected Vendor Amped Electr…" at bounding box center [270, 132] width 541 height 264
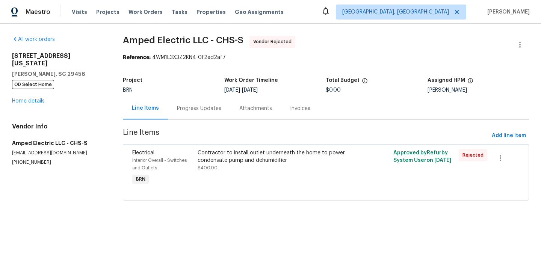
click at [30, 97] on div "109 Washington Dr Ladson, SC 29456 OD Select Home Home details" at bounding box center [58, 78] width 93 height 53
click at [32, 98] on link "Home details" at bounding box center [28, 100] width 33 height 5
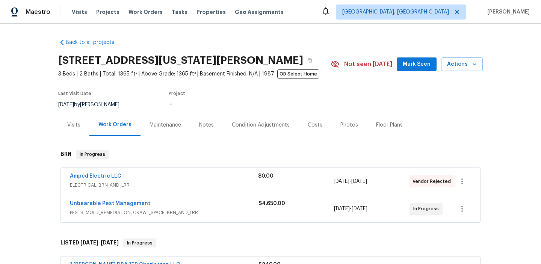
scroll to position [30, 0]
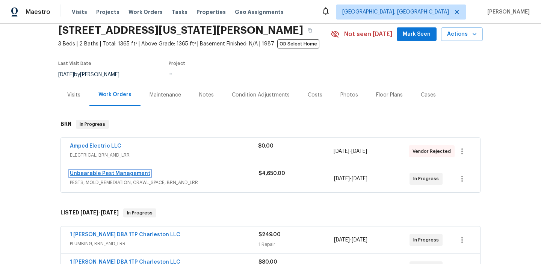
click at [95, 175] on link "Unbearable Pest Management" at bounding box center [110, 173] width 80 height 5
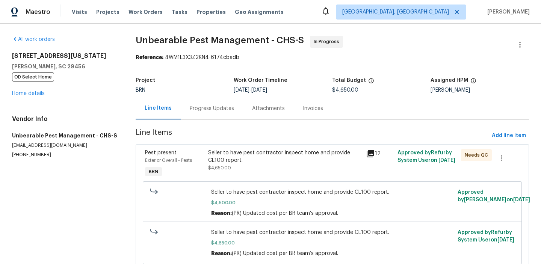
click at [191, 110] on div "Progress Updates" at bounding box center [212, 109] width 44 height 8
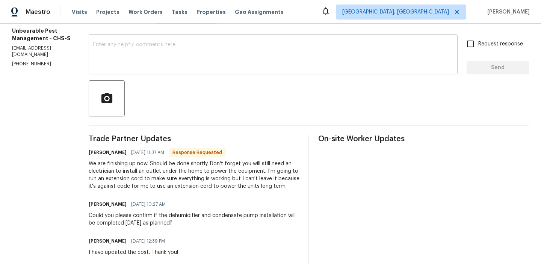
scroll to position [121, 0]
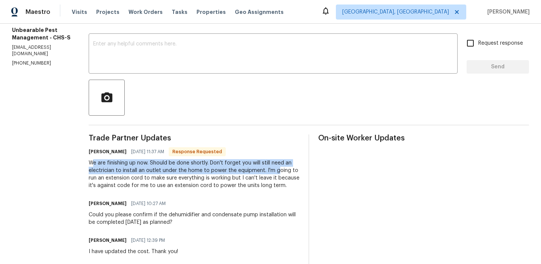
drag, startPoint x: 92, startPoint y: 163, endPoint x: 278, endPoint y: 173, distance: 186.5
click at [277, 172] on div "We are finishing up now. Should be done shortly. Don't forget you will still ne…" at bounding box center [194, 174] width 211 height 30
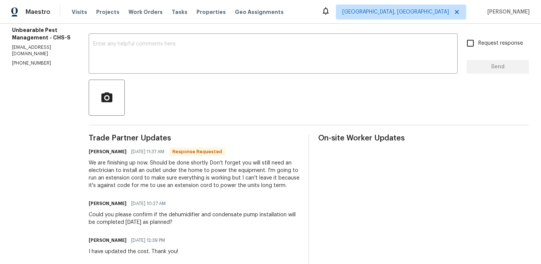
click at [219, 180] on div "We are finishing up now. Should be done shortly. Don't forget you will still ne…" at bounding box center [194, 174] width 211 height 30
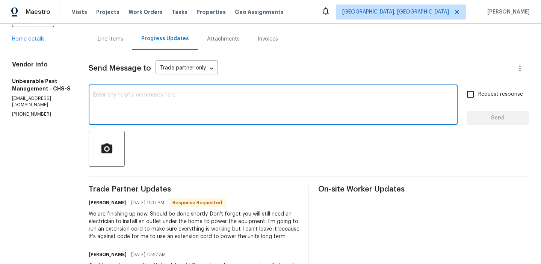
click at [146, 110] on textarea at bounding box center [273, 105] width 360 height 26
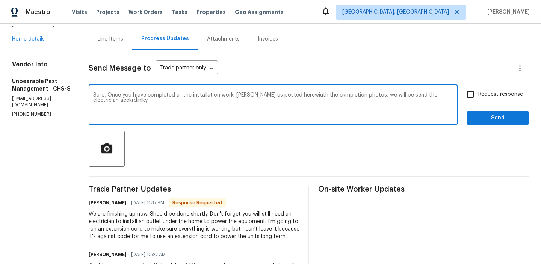
type textarea "Sure, Once you hjave completed all the installation work. kleeo us posted herew…"
click at [107, 98] on textarea "Sure, Once you hjave completed all the installation work. kleeo us posted herew…" at bounding box center [273, 105] width 360 height 26
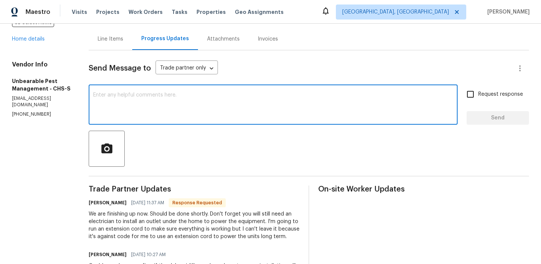
paste textarea "Sure, once you have completed all the installation work, please share the compl…"
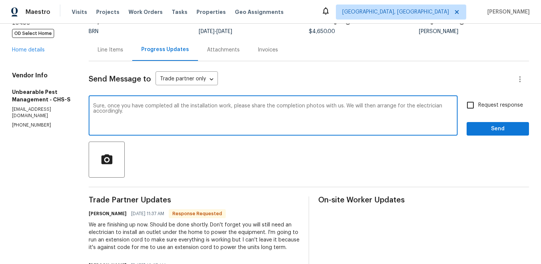
scroll to position [58, 0]
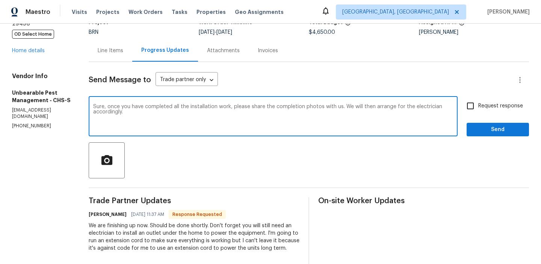
drag, startPoint x: 392, startPoint y: 106, endPoint x: 362, endPoint y: 106, distance: 30.0
click at [362, 106] on textarea "Sure, once you have completed all the installation work, please share the compl…" at bounding box center [273, 117] width 360 height 26
drag, startPoint x: 408, startPoint y: 106, endPoint x: 384, endPoint y: 106, distance: 24.4
click at [384, 106] on textarea "Sure, once you have completed all the installation work, please share the compl…" at bounding box center [273, 117] width 360 height 26
type textarea "Sure, once you have completed all the installation work, please share the compl…"
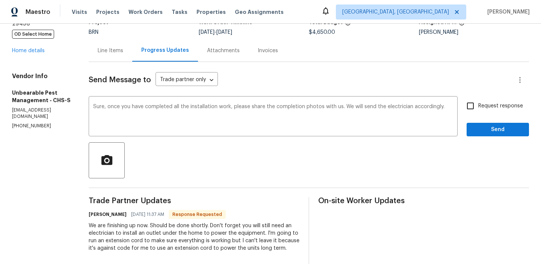
click at [497, 107] on span "Request response" at bounding box center [500, 106] width 45 height 8
click at [478, 107] on input "Request response" at bounding box center [470, 106] width 16 height 16
checkbox input "true"
click at [492, 131] on span "Send" at bounding box center [497, 129] width 50 height 9
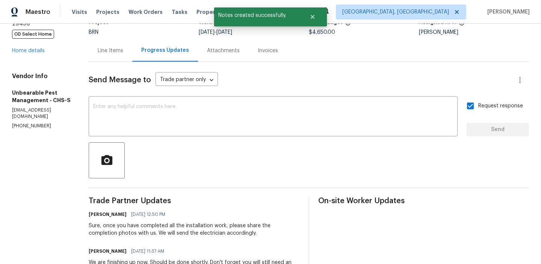
scroll to position [0, 0]
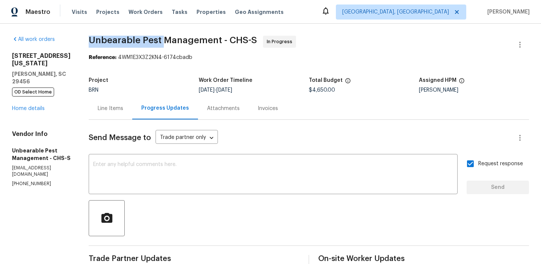
drag, startPoint x: 85, startPoint y: 41, endPoint x: 164, endPoint y: 41, distance: 78.9
copy span "Unbearable Pest"
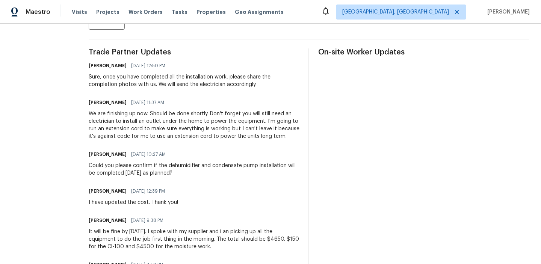
scroll to position [205, 0]
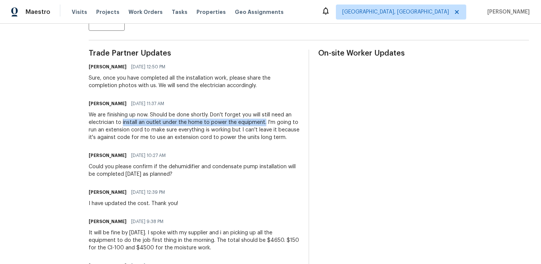
drag, startPoint x: 122, startPoint y: 122, endPoint x: 263, endPoint y: 119, distance: 140.9
click at [263, 119] on div "We are finishing up now. Should be done shortly. Don't forget you will still ne…" at bounding box center [194, 126] width 211 height 30
copy div "install an outlet under the home to power the equipment."
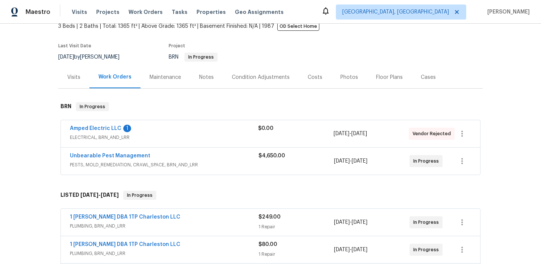
scroll to position [83, 0]
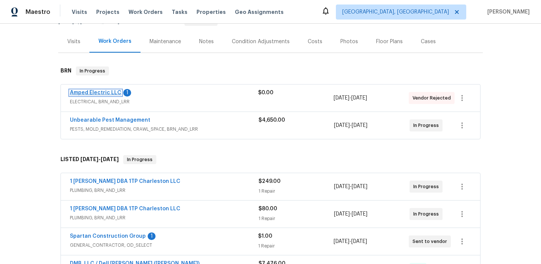
click at [95, 92] on link "Amped Electric LLC" at bounding box center [95, 92] width 51 height 5
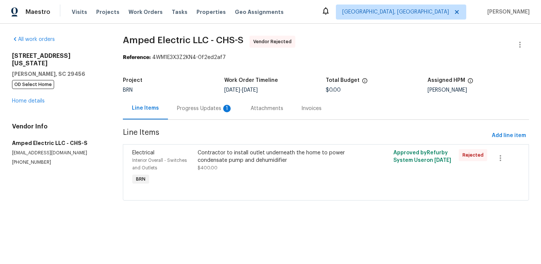
click at [196, 117] on div "Progress Updates 1" at bounding box center [205, 108] width 74 height 22
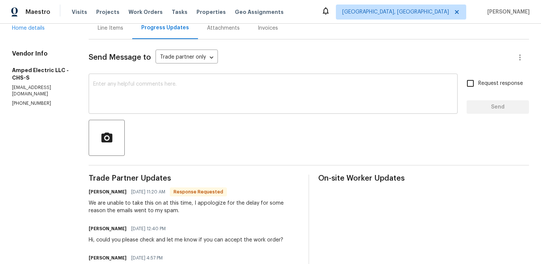
scroll to position [85, 0]
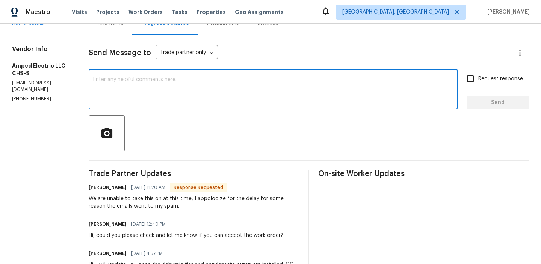
click at [136, 93] on textarea at bounding box center [273, 90] width 360 height 26
type textarea "Thanks, we will reassign the WO"
click at [491, 81] on span "Request response" at bounding box center [500, 79] width 45 height 8
click at [478, 81] on input "Request response" at bounding box center [470, 79] width 16 height 16
checkbox input "true"
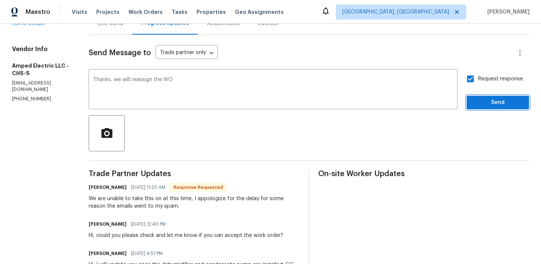
click at [482, 97] on button "Send" at bounding box center [497, 103] width 62 height 14
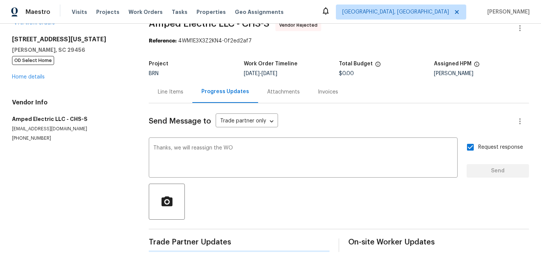
scroll to position [0, 0]
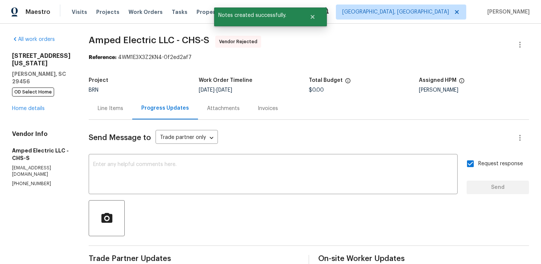
click at [532, 39] on div "All work orders 109 Washington Dr Ladson, SC 29456 OD Select Home Home details …" at bounding box center [270, 251] width 541 height 454
click at [523, 43] on icon "button" at bounding box center [519, 44] width 9 height 9
click at [484, 44] on li "Edit" at bounding box center [495, 45] width 81 height 12
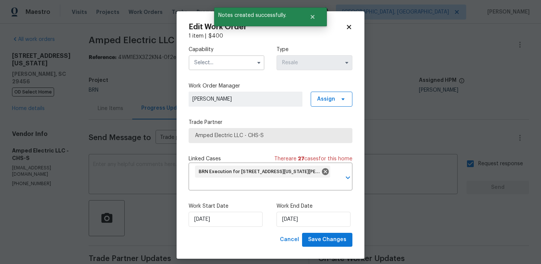
click at [96, 86] on body "Maestro Visits Projects Work Orders Tasks Properties Geo Assignments Albuquerqu…" at bounding box center [270, 132] width 541 height 264
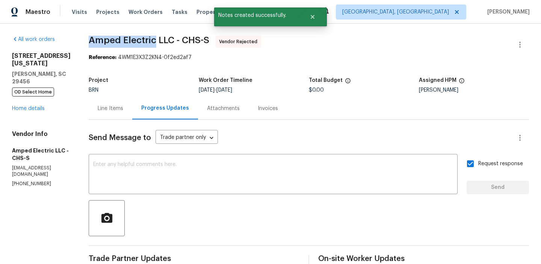
drag, startPoint x: 90, startPoint y: 35, endPoint x: 157, endPoint y: 41, distance: 67.8
click at [157, 41] on div "All work orders 109 Washington Dr Ladson, SC 29456 OD Select Home Home details …" at bounding box center [270, 251] width 541 height 454
copy span "Amped Electric"
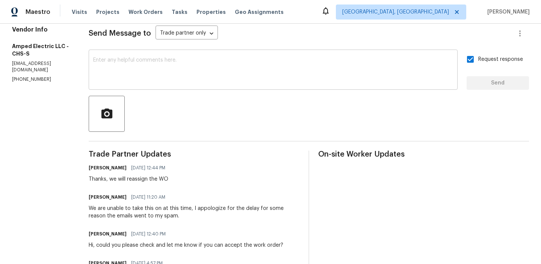
scroll to position [105, 0]
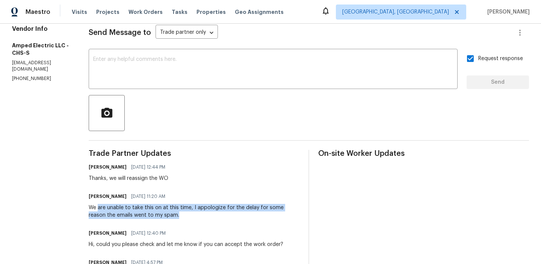
drag, startPoint x: 101, startPoint y: 209, endPoint x: 165, endPoint y: 212, distance: 63.6
click at [165, 212] on div "We are unable to take this on at this time, I appologize for the delay for some…" at bounding box center [194, 211] width 211 height 15
copy div "are unable to take this on at this time, I appologize for the delay for some re…"
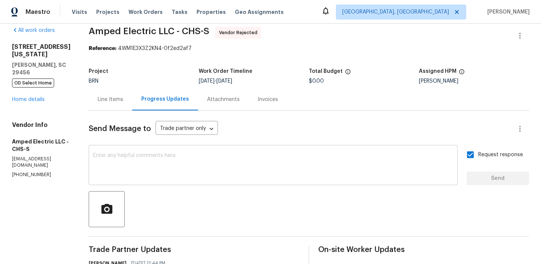
scroll to position [0, 0]
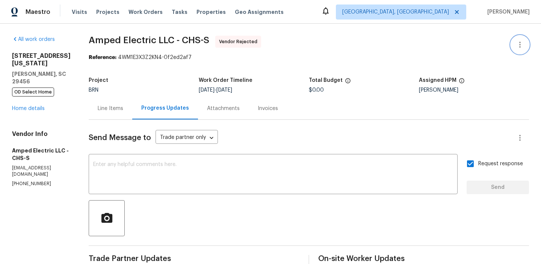
click at [520, 43] on icon "button" at bounding box center [519, 44] width 9 height 9
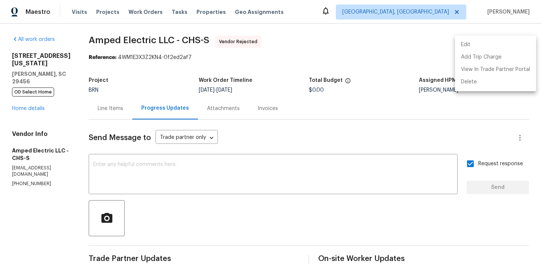
click at [488, 44] on li "Edit" at bounding box center [495, 45] width 81 height 12
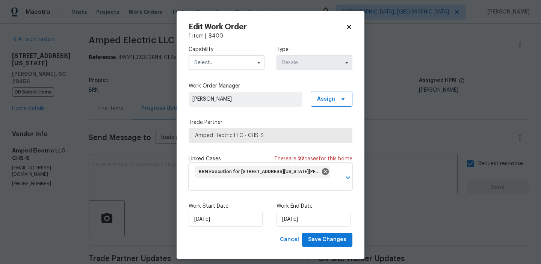
click at [207, 60] on input "text" at bounding box center [227, 62] width 76 height 15
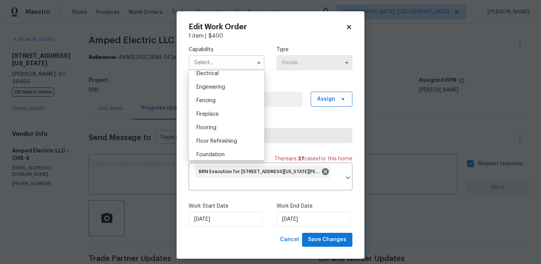
scroll to position [232, 0]
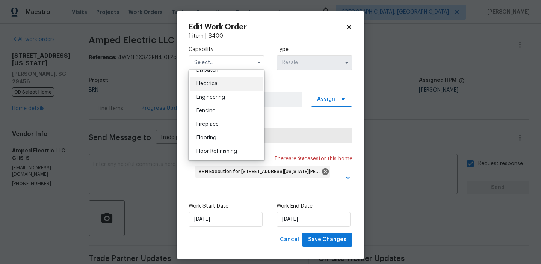
click at [213, 83] on span "Electrical" at bounding box center [207, 83] width 22 height 5
type input "Electrical"
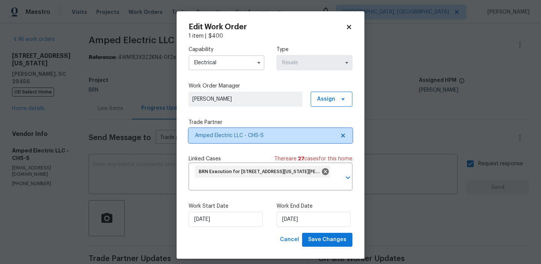
click at [209, 135] on span "Amped Electric LLC - CHS-S" at bounding box center [265, 136] width 140 height 8
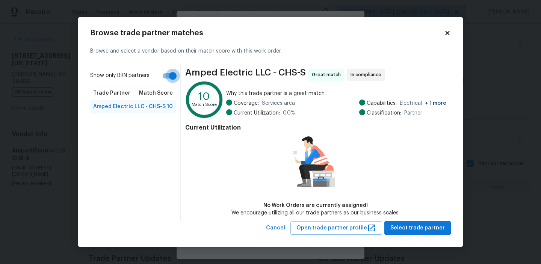
click at [169, 77] on input "Show only BRN partners" at bounding box center [172, 76] width 43 height 14
checkbox input "false"
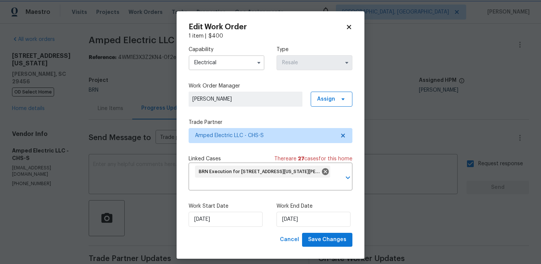
click at [42, 104] on body "Maestro Visits Projects Work Orders Tasks Properties Geo Assignments Albuquerqu…" at bounding box center [270, 132] width 541 height 264
click at [215, 61] on input "Electrical" at bounding box center [227, 62] width 76 height 15
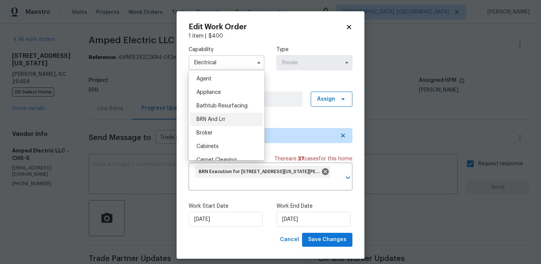
click at [213, 117] on span "BRN And Lrr" at bounding box center [210, 119] width 29 height 5
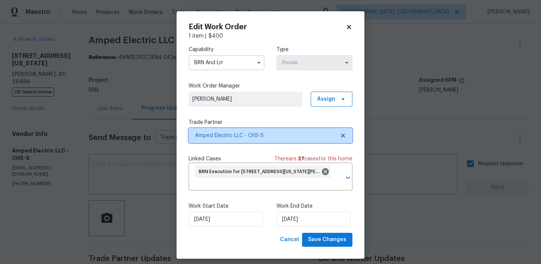
click at [207, 135] on span "Amped Electric LLC - CHS-S" at bounding box center [265, 136] width 140 height 8
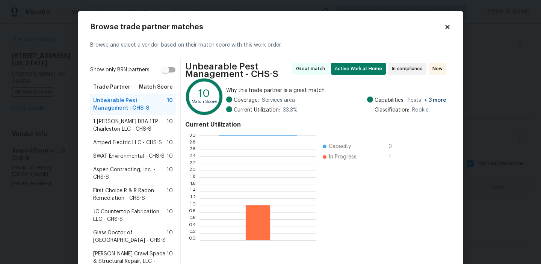
scroll to position [13, 0]
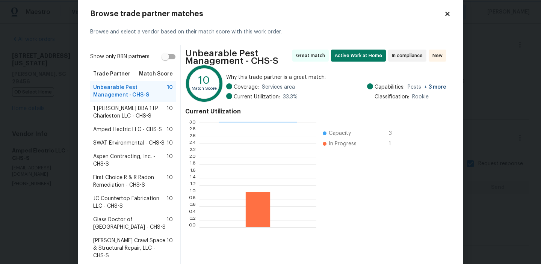
click at [41, 154] on body "Maestro Visits Projects Work Orders Tasks Properties Geo Assignments Albuquerqu…" at bounding box center [270, 132] width 541 height 264
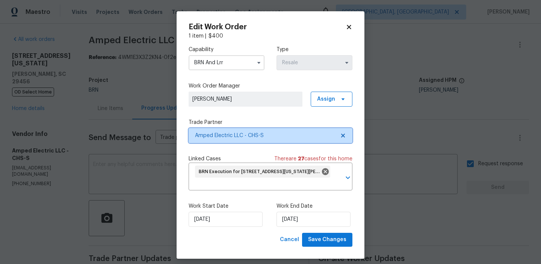
scroll to position [0, 0]
click at [209, 64] on input "BRN And Lrr" at bounding box center [227, 62] width 76 height 15
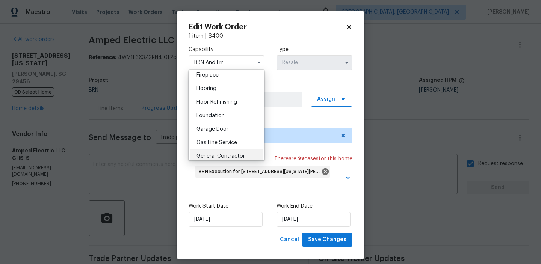
click at [219, 154] on span "General Contractor" at bounding box center [220, 156] width 48 height 5
type input "General Contractor"
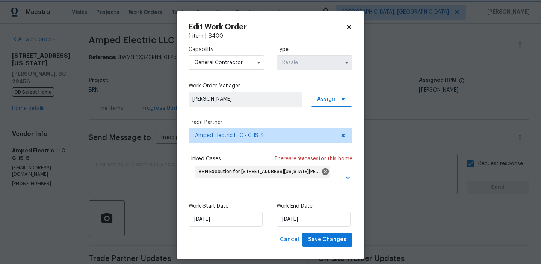
scroll to position [300, 0]
click at [212, 141] on span "Amped Electric LLC - CHS-S" at bounding box center [271, 135] width 164 height 15
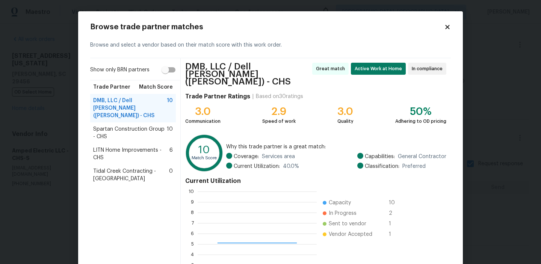
scroll to position [105, 119]
click at [121, 153] on span "LITN Home Improvements - CHS" at bounding box center [131, 153] width 76 height 15
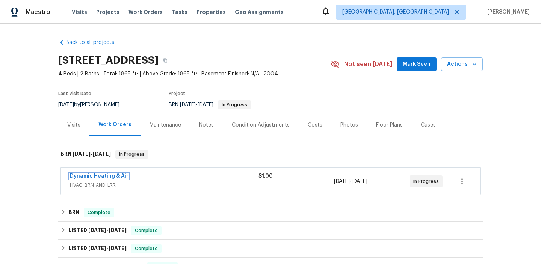
click at [89, 176] on link "Dynamic Heating & Air" at bounding box center [99, 176] width 59 height 5
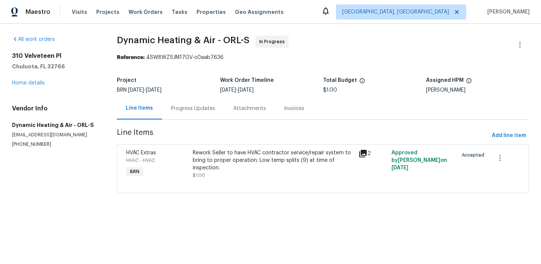
click at [197, 107] on div "Progress Updates" at bounding box center [193, 109] width 44 height 8
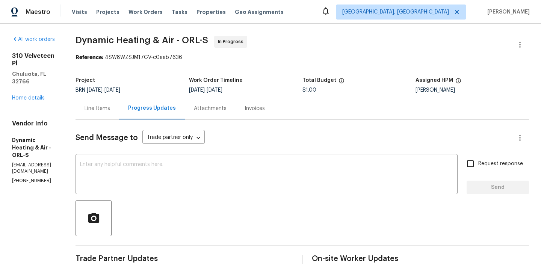
scroll to position [39, 0]
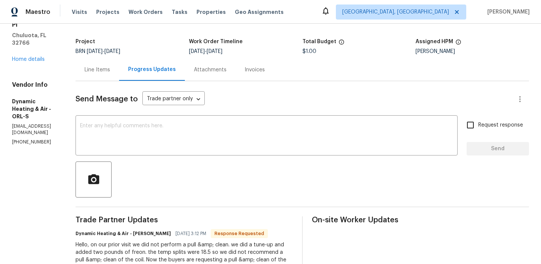
click at [119, 75] on div "Line Items" at bounding box center [97, 70] width 44 height 22
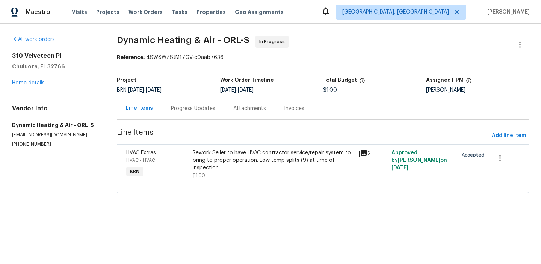
click at [256, 174] on div "Rework Seller to have HVAC contractor service/repair system to bring to proper …" at bounding box center [273, 164] width 161 height 30
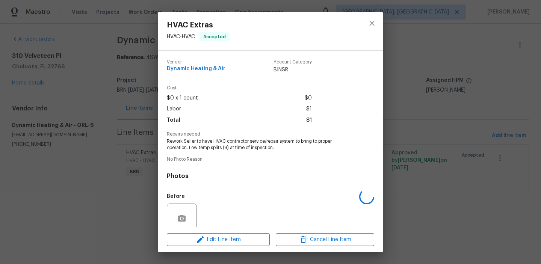
scroll to position [63, 0]
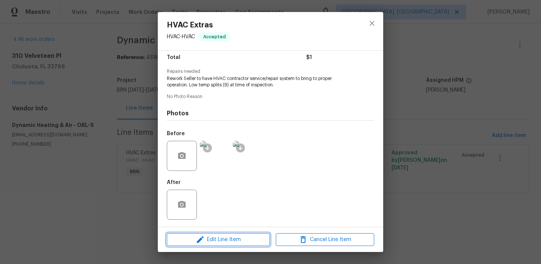
click at [208, 237] on span "Edit Line Item" at bounding box center [218, 239] width 98 height 9
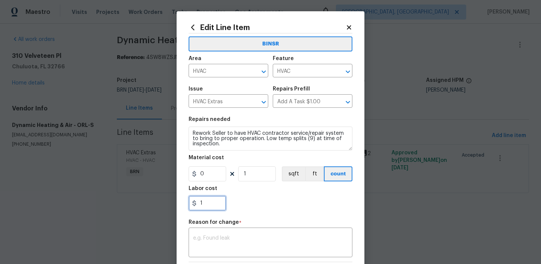
click at [213, 207] on input "1" at bounding box center [208, 203] width 38 height 15
paste input "650"
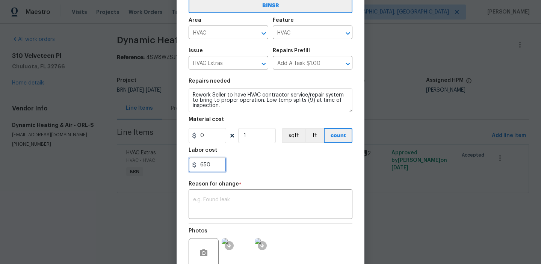
scroll to position [73, 0]
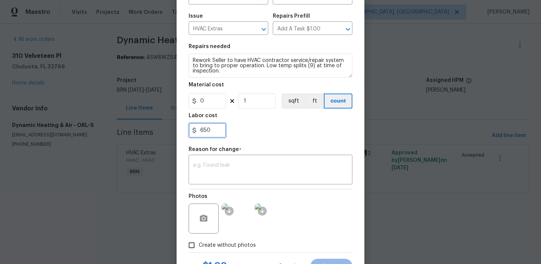
type input "650"
click at [220, 186] on div "BINSR Area HVAC ​ Feature HVAC ​ Issue HVAC Extras ​ Repairs Prefill Add A Task…" at bounding box center [271, 107] width 164 height 292
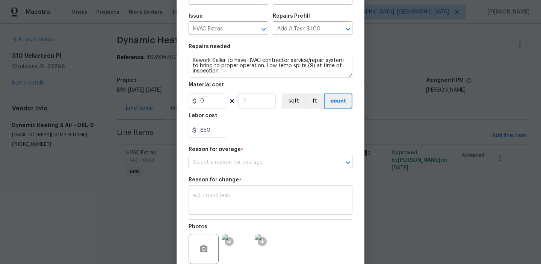
click at [208, 214] on div "x ​" at bounding box center [271, 201] width 164 height 28
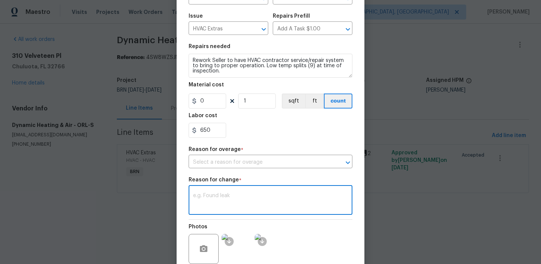
paste textarea "(AM) Updated per BR approval"
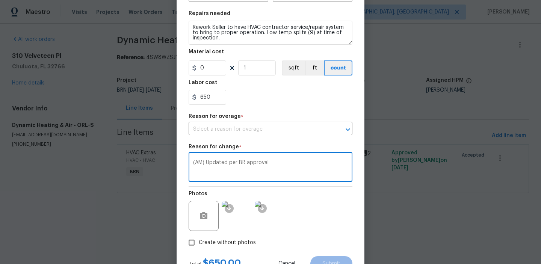
scroll to position [132, 0]
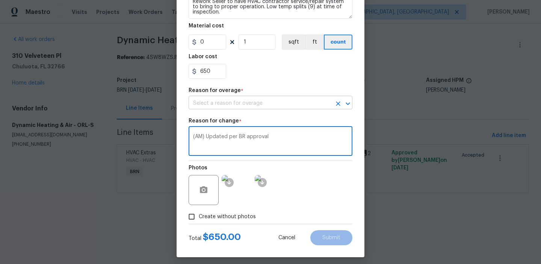
type textarea "(AM) Updated per BR approval"
click at [214, 101] on input "text" at bounding box center [260, 104] width 143 height 12
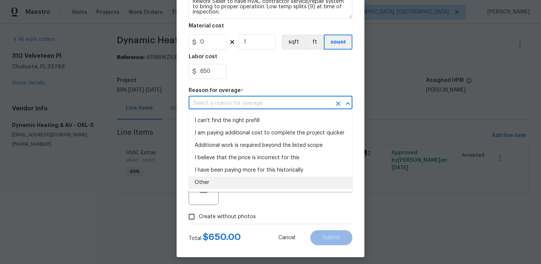
click at [208, 181] on li "Other" at bounding box center [271, 183] width 164 height 12
type input "Other"
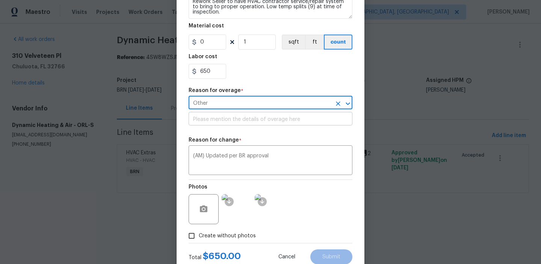
click at [213, 117] on input "text" at bounding box center [271, 120] width 164 height 12
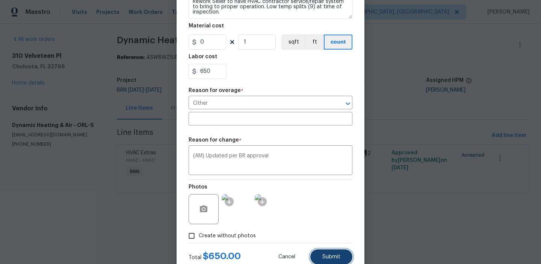
click at [324, 262] on button "Submit" at bounding box center [331, 256] width 42 height 15
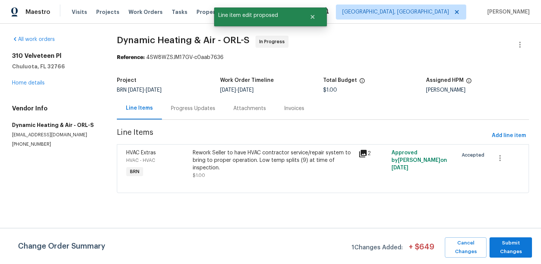
scroll to position [0, 0]
click at [506, 248] on span "Submit Changes" at bounding box center [510, 247] width 35 height 17
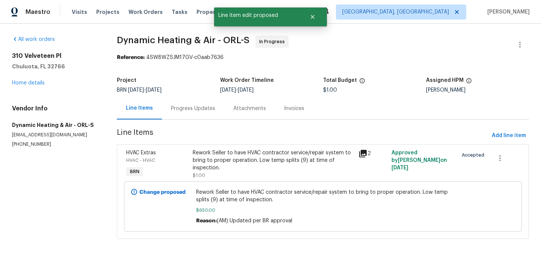
click at [187, 109] on div "Progress Updates" at bounding box center [193, 109] width 44 height 8
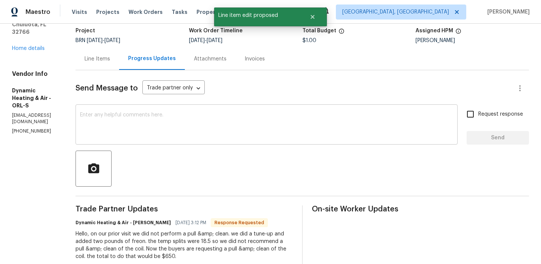
scroll to position [55, 0]
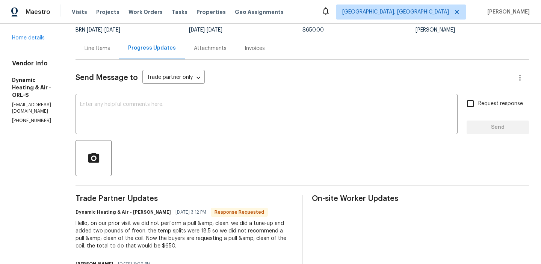
scroll to position [72, 0]
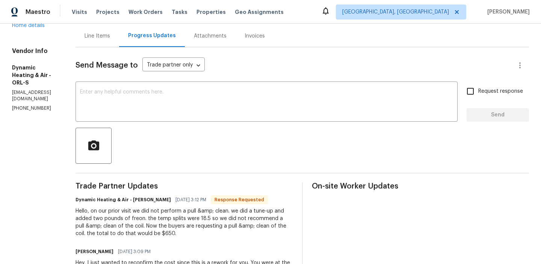
click at [116, 104] on textarea at bounding box center [266, 102] width 373 height 26
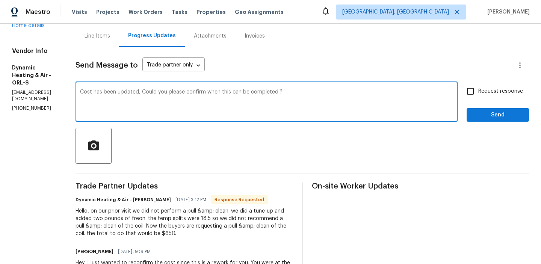
type textarea "Cost has been updated, Could you please confirm when this can be completed ?"
click at [463, 96] on input "Request response" at bounding box center [470, 91] width 16 height 16
checkbox input "true"
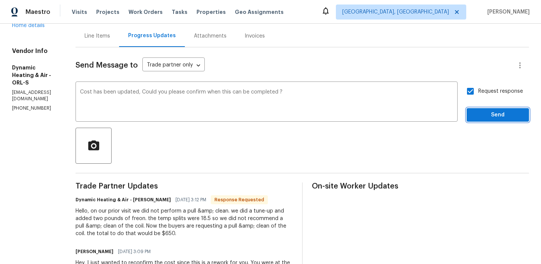
click at [478, 120] on button "Send" at bounding box center [497, 115] width 62 height 14
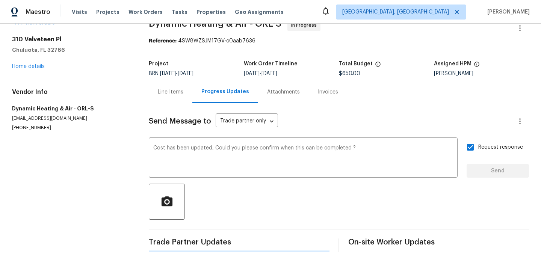
scroll to position [0, 0]
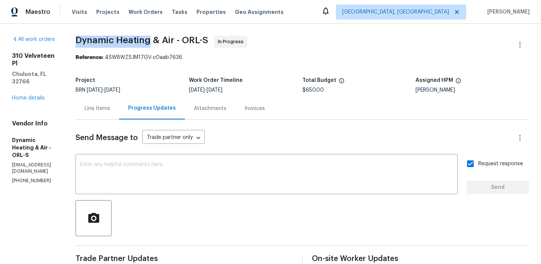
drag, startPoint x: 89, startPoint y: 44, endPoint x: 169, endPoint y: 43, distance: 79.6
copy span "Dynamic Heating"
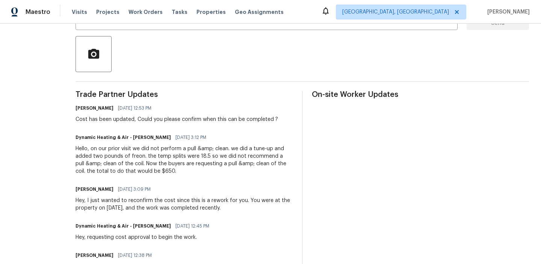
scroll to position [173, 0]
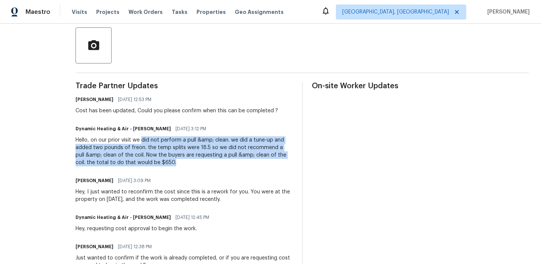
drag, startPoint x: 160, startPoint y: 141, endPoint x: 204, endPoint y: 161, distance: 48.6
click at [204, 161] on div "Hello, on our prior visit we did not perform a pull &amp; clean. we did a tune-…" at bounding box center [183, 151] width 217 height 30
copy div "did not perform a pull &amp; clean. we did a tune-up and added two pounds of fr…"
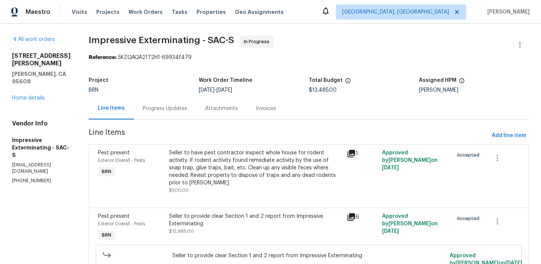
scroll to position [3, 0]
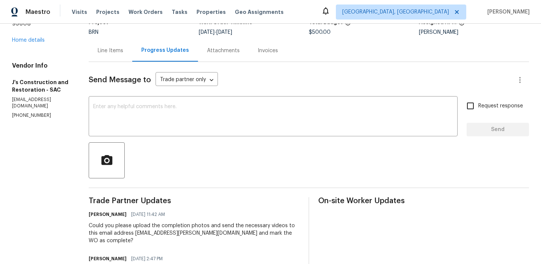
scroll to position [29, 0]
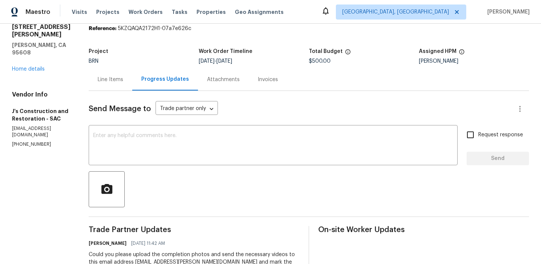
click at [23, 60] on div "All work orders [STREET_ADDRESS][PERSON_NAME][PERSON_NAME] Home details Vendor …" at bounding box center [41, 77] width 59 height 141
click at [19, 66] on link "Home details" at bounding box center [28, 68] width 33 height 5
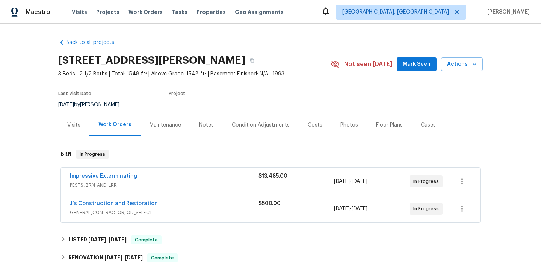
scroll to position [10, 0]
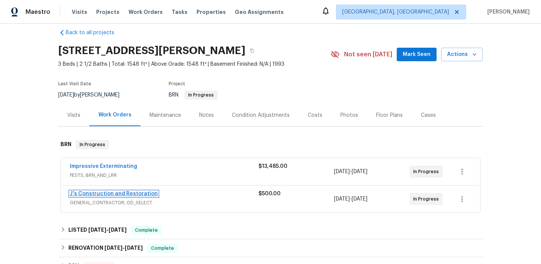
click at [94, 194] on link "J's Construction and Restoration" at bounding box center [114, 193] width 88 height 5
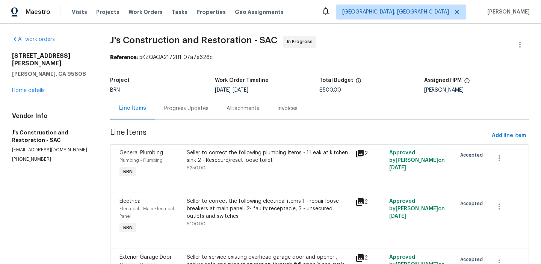
click at [30, 156] on p "[PHONE_NUMBER]" at bounding box center [52, 159] width 80 height 6
copy p "[PHONE_NUMBER]"
click at [54, 136] on h5 "J's Construction and Restoration - SAC" at bounding box center [52, 136] width 80 height 15
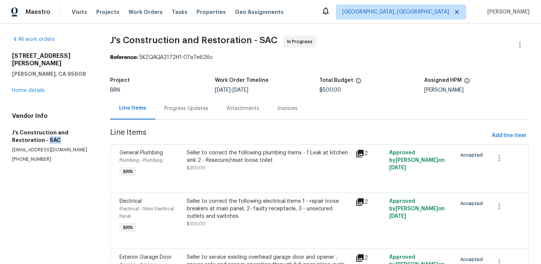
click at [54, 136] on h5 "J's Construction and Restoration - SAC" at bounding box center [52, 136] width 80 height 15
click at [39, 147] on p "[EMAIL_ADDRESS][DOMAIN_NAME]" at bounding box center [52, 150] width 80 height 6
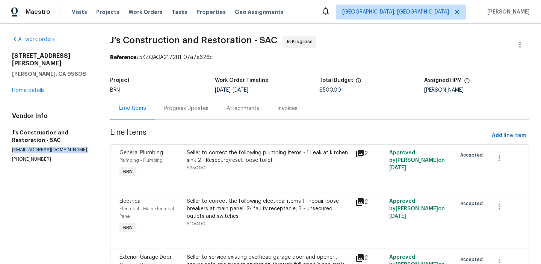
copy p "[EMAIL_ADDRESS][DOMAIN_NAME]"
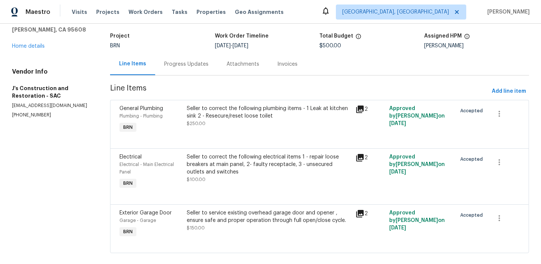
click at [179, 70] on div "Progress Updates" at bounding box center [186, 64] width 62 height 22
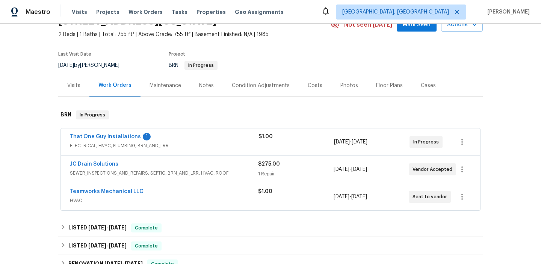
scroll to position [47, 0]
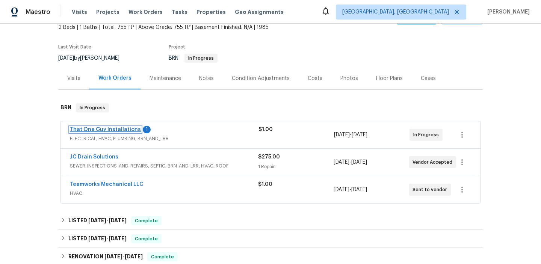
click at [92, 131] on link "That One Guy Installations" at bounding box center [105, 129] width 71 height 5
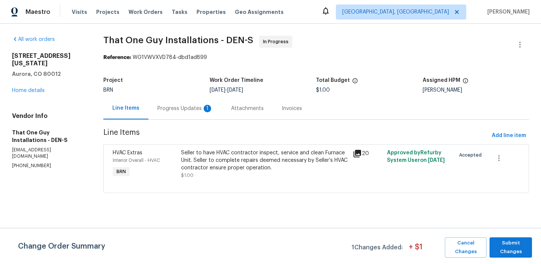
click at [181, 106] on div "Progress Updates 1" at bounding box center [185, 109] width 56 height 8
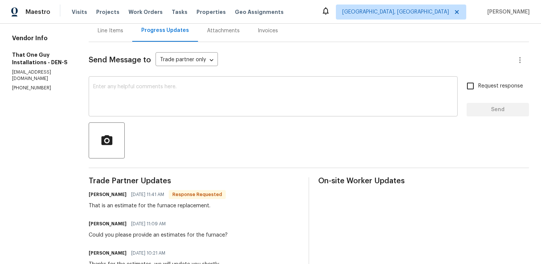
scroll to position [78, 0]
click at [158, 116] on div "x ​" at bounding box center [273, 97] width 369 height 38
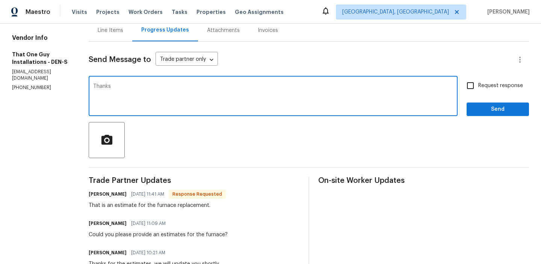
type textarea "Thanks"
click at [486, 88] on span "Request response" at bounding box center [500, 86] width 45 height 8
click at [478, 88] on input "Request response" at bounding box center [470, 86] width 16 height 16
checkbox input "true"
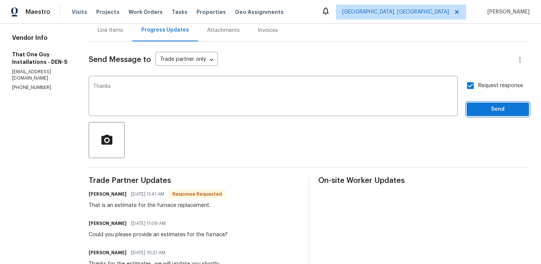
click at [481, 109] on span "Send" at bounding box center [497, 109] width 50 height 9
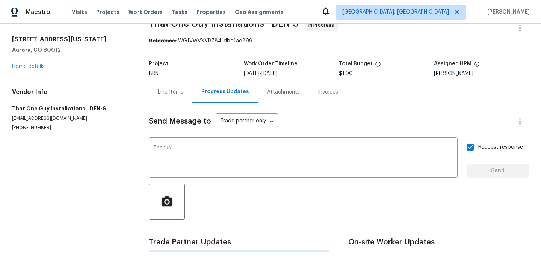
scroll to position [0, 0]
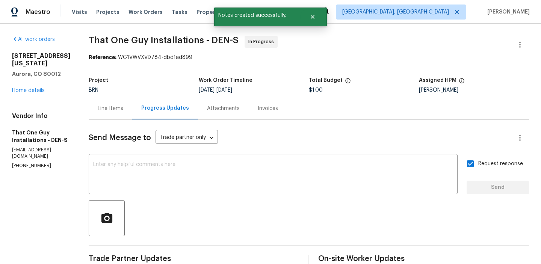
click at [23, 94] on div "12444 E Tennessee Cir Apt A Aurora, CO 80012 Home details" at bounding box center [41, 73] width 59 height 42
click at [16, 93] on link "Home details" at bounding box center [28, 90] width 33 height 5
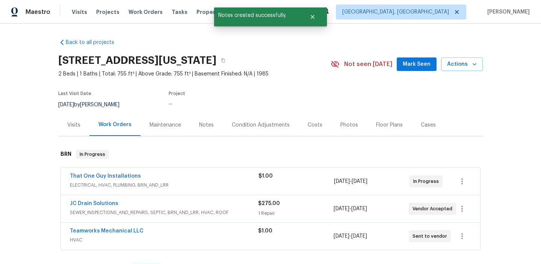
scroll to position [55, 0]
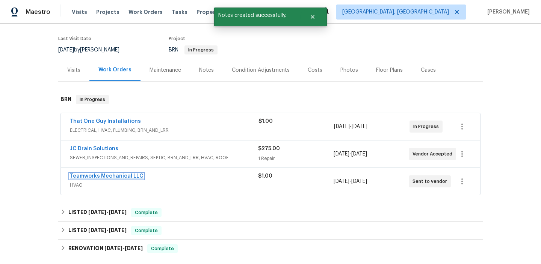
click at [85, 175] on link "Teamworks Mechanical LLC" at bounding box center [107, 176] width 74 height 5
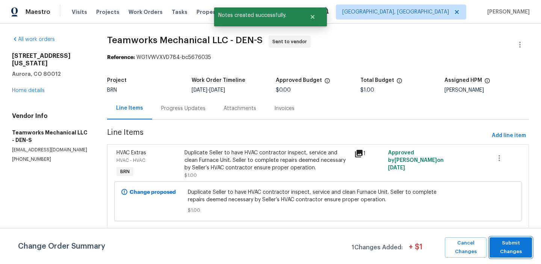
click at [506, 249] on span "Submit Changes" at bounding box center [510, 247] width 35 height 17
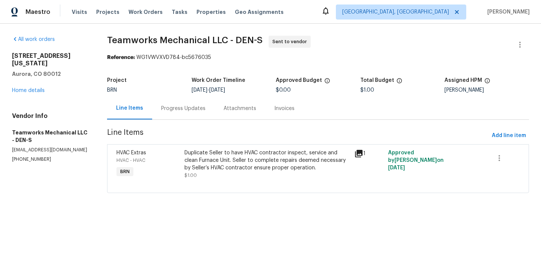
click at [27, 162] on p "(720) 447-3157" at bounding box center [50, 159] width 77 height 6
copy p "(720) 447-3157"
click at [44, 149] on p "info@teamworksm.com" at bounding box center [50, 150] width 77 height 6
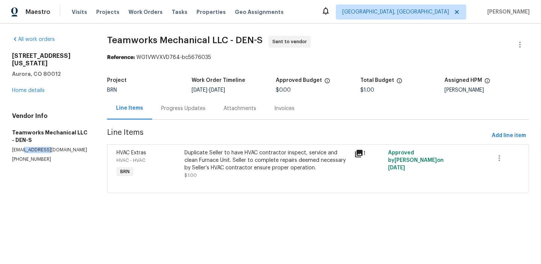
click at [44, 149] on p "info@teamworksm.com" at bounding box center [50, 150] width 77 height 6
copy p "info@teamworksm.com"
click at [184, 107] on div "Progress Updates" at bounding box center [183, 109] width 44 height 8
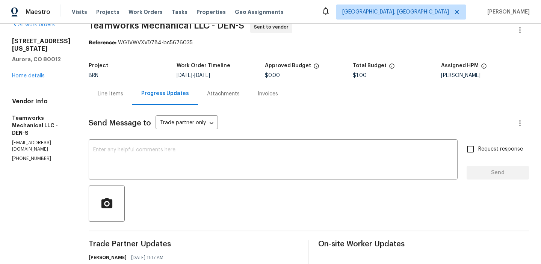
scroll to position [33, 0]
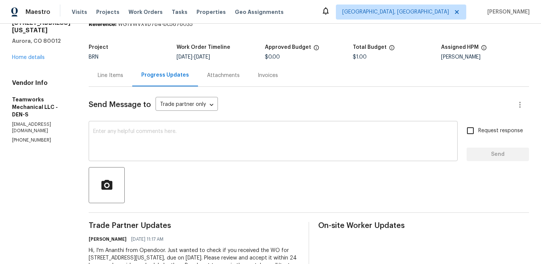
click at [169, 153] on textarea at bounding box center [273, 142] width 360 height 26
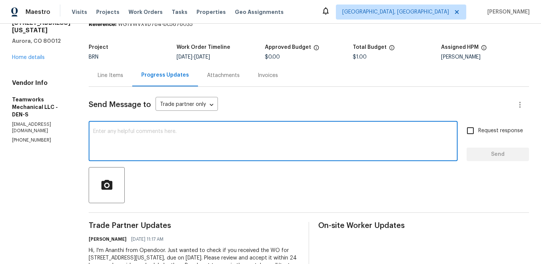
type textarea "a"
click at [94, 131] on textarea "car@teamworkhvac.com" at bounding box center [273, 142] width 360 height 26
type textarea "cara@teamworkhvac.com"
click at [112, 125] on div "cara@teamworkhvac.com x ​" at bounding box center [273, 142] width 369 height 38
click at [110, 127] on div "cara@teamworkhvac.com x ​" at bounding box center [273, 142] width 369 height 38
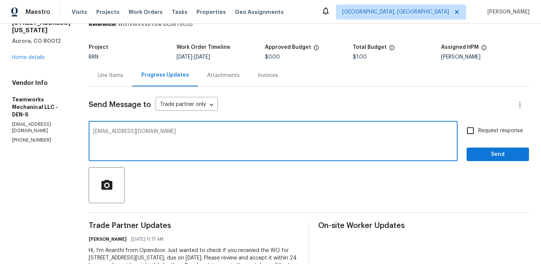
click at [110, 127] on div "cara@teamworkhvac.com x ​" at bounding box center [273, 142] width 369 height 38
click at [103, 129] on textarea "cara@teamworkhvac.com" at bounding box center [273, 142] width 360 height 26
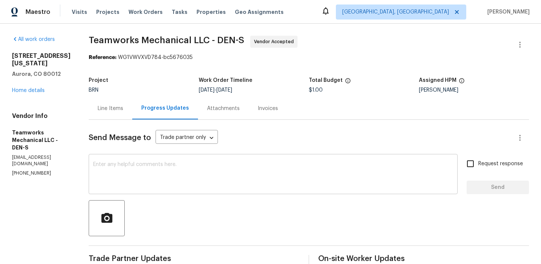
click at [129, 181] on textarea at bounding box center [273, 175] width 360 height 26
click at [10, 176] on div "All work orders [STREET_ADDRESS][US_STATE] Home details Vendor Info Teamworks M…" at bounding box center [270, 181] width 541 height 315
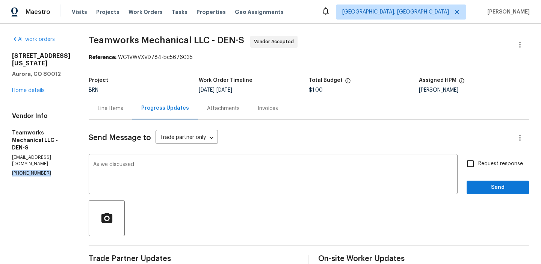
click at [10, 176] on div "All work orders [STREET_ADDRESS][US_STATE] Home details Vendor Info Teamworks M…" at bounding box center [270, 181] width 541 height 315
copy p "[PHONE_NUMBER]"
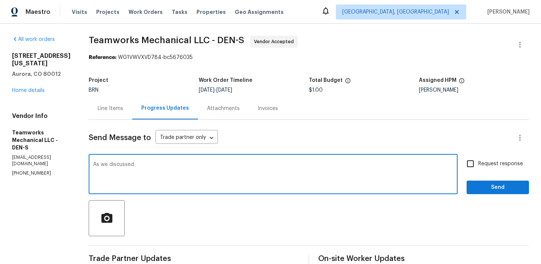
click at [145, 171] on textarea "As we discussed" at bounding box center [273, 175] width 360 height 26
paste textarea "[PHONE_NUMBER]"
type textarea "As we discussed [PHONE_NUMBER], Kindly ensure to inspect the property and provi…"
click at [466, 174] on div "As we discussed [PHONE_NUMBER], Kindly ensure to inspect the property and provi…" at bounding box center [309, 175] width 440 height 38
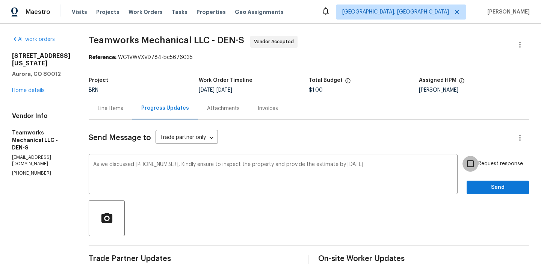
click at [472, 171] on input "Request response" at bounding box center [470, 164] width 16 height 16
checkbox input "true"
click at [472, 183] on button "Send" at bounding box center [497, 188] width 62 height 14
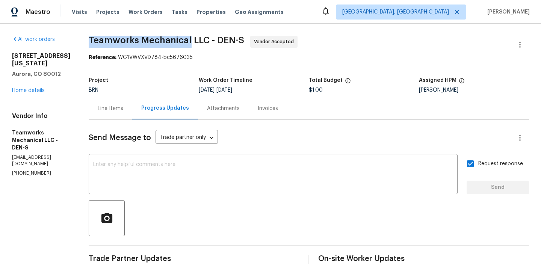
drag, startPoint x: 80, startPoint y: 41, endPoint x: 184, endPoint y: 41, distance: 103.7
click at [184, 41] on div "All work orders [STREET_ADDRESS][US_STATE] Home details Vendor Info Teamworks M…" at bounding box center [270, 200] width 541 height 352
copy span "Teamworks Mechanical"
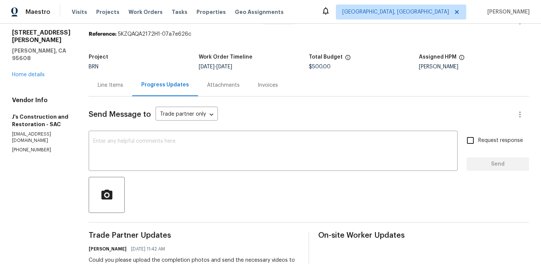
scroll to position [54, 0]
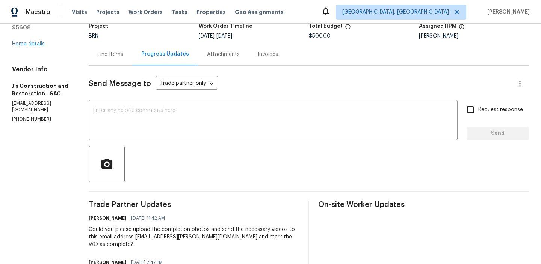
click at [27, 116] on p "[PHONE_NUMBER]" at bounding box center [41, 119] width 59 height 6
copy p "[PHONE_NUMBER]"
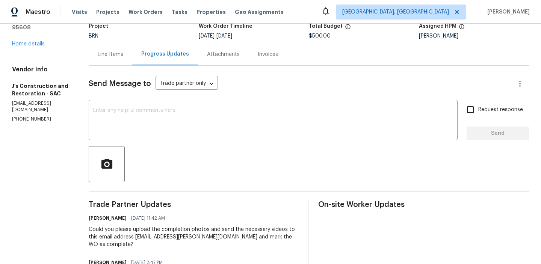
click at [51, 100] on p "[EMAIL_ADDRESS][DOMAIN_NAME]" at bounding box center [41, 106] width 59 height 13
copy p "[EMAIL_ADDRESS][DOMAIN_NAME]"
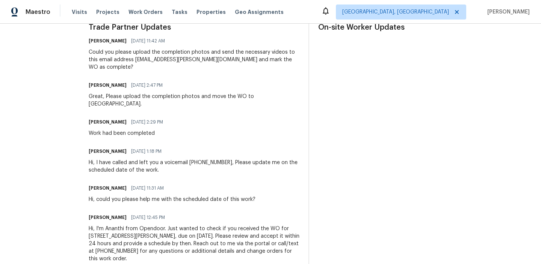
scroll to position [0, 0]
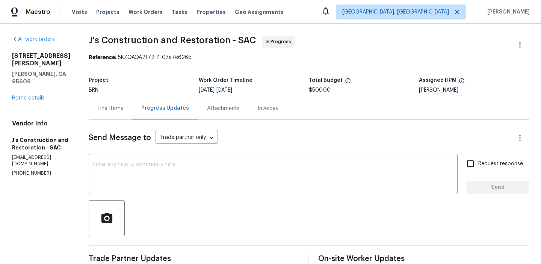
click at [109, 112] on div "Line Items" at bounding box center [111, 108] width 44 height 22
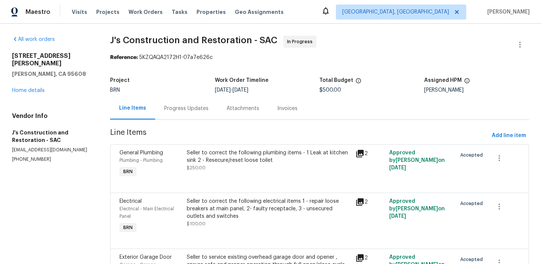
click at [213, 166] on div "Seller to correct the following plumbing items - 1 Leak at kitchen sink 2 - Res…" at bounding box center [269, 160] width 164 height 23
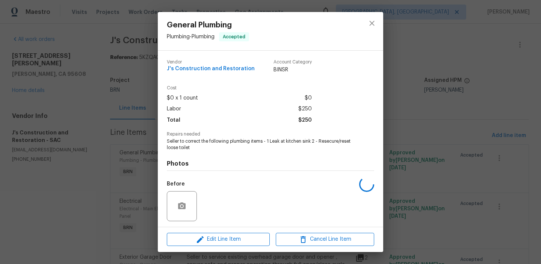
scroll to position [51, 0]
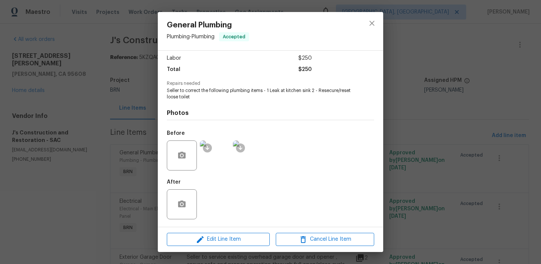
click at [102, 158] on div "General Plumbing Plumbing - Plumbing Accepted Vendor J's Construction and Resto…" at bounding box center [270, 132] width 541 height 264
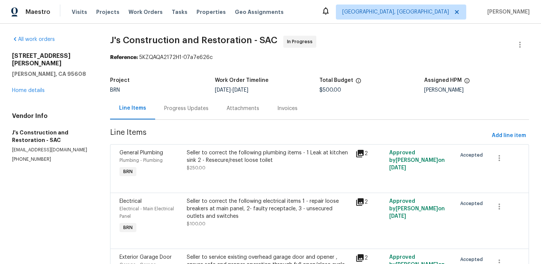
click at [183, 116] on div "Progress Updates" at bounding box center [186, 108] width 62 height 22
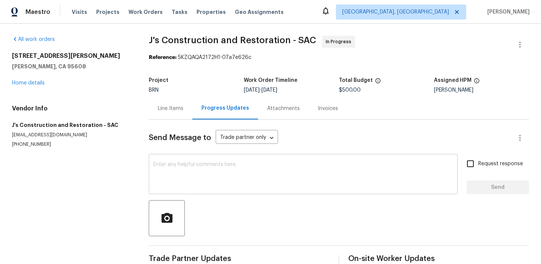
click at [191, 171] on textarea at bounding box center [303, 175] width 300 height 26
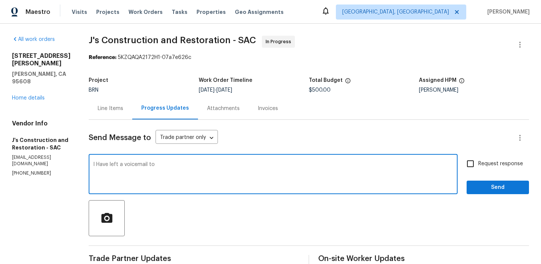
click at [32, 170] on p "[PHONE_NUMBER]" at bounding box center [41, 173] width 59 height 6
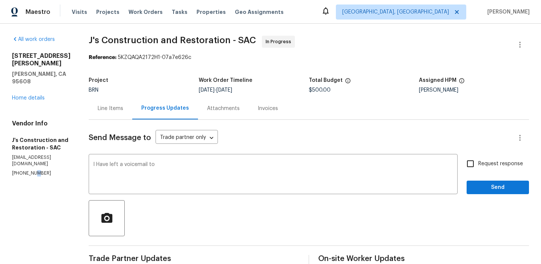
click at [32, 170] on p "[PHONE_NUMBER]" at bounding box center [41, 173] width 59 height 6
copy p "[PHONE_NUMBER]"
click at [201, 171] on textarea "I Have left a voicemail to" at bounding box center [273, 175] width 360 height 26
paste textarea "[PHONE_NUMBER]"
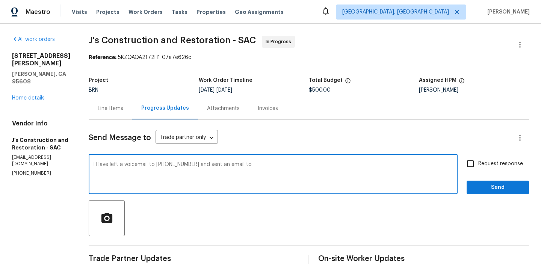
click at [67, 154] on p "[EMAIL_ADDRESS][DOMAIN_NAME]" at bounding box center [41, 160] width 59 height 13
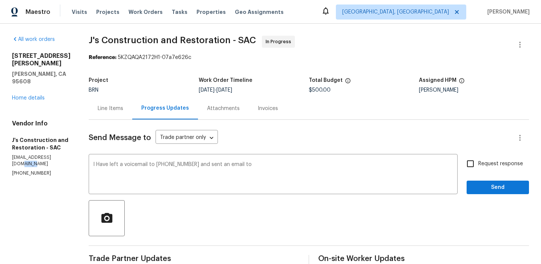
click at [67, 154] on p "[EMAIL_ADDRESS][DOMAIN_NAME]" at bounding box center [41, 160] width 59 height 13
copy p "[EMAIL_ADDRESS][DOMAIN_NAME]"
click at [292, 169] on textarea "I Have left a voicemail to (916) 848-9554 and sent an email to" at bounding box center [273, 175] width 360 height 26
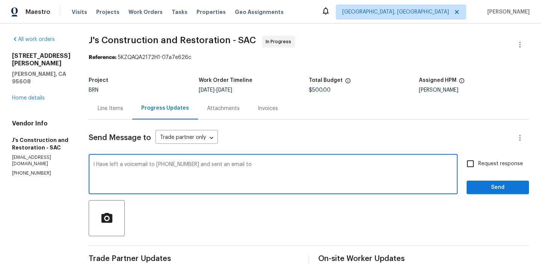
paste textarea "garza_developments@yahoo.com"
type textarea "I Have left a voicemail to (916) 848-9554 and sent an email to garza_developmen…"
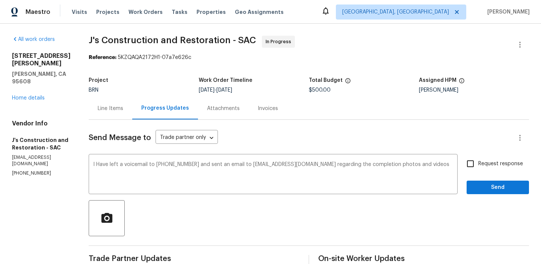
click at [493, 167] on span "Request response" at bounding box center [500, 164] width 45 height 8
click at [478, 167] on input "Request response" at bounding box center [470, 164] width 16 height 16
checkbox input "true"
click at [485, 183] on span "Send" at bounding box center [497, 187] width 50 height 9
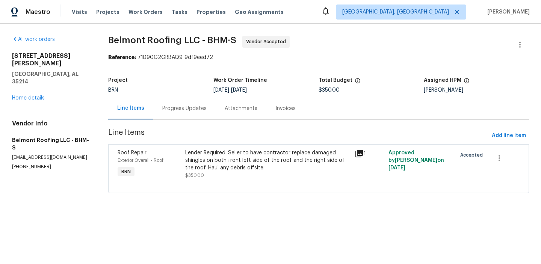
click at [172, 106] on div "Progress Updates" at bounding box center [184, 109] width 44 height 8
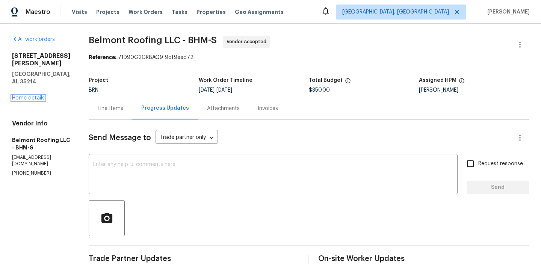
click at [27, 95] on link "Home details" at bounding box center [28, 97] width 33 height 5
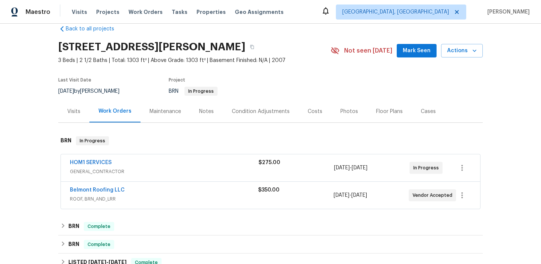
scroll to position [23, 0]
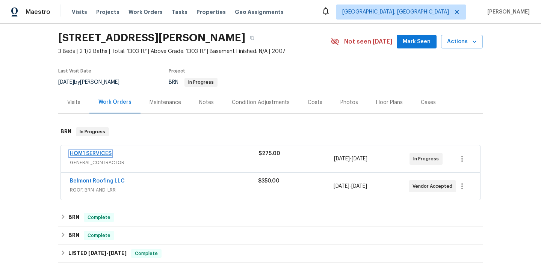
click at [88, 153] on link "HOM1 SERVICES" at bounding box center [91, 153] width 42 height 5
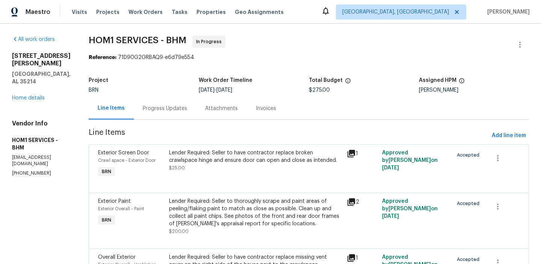
click at [180, 119] on div "Progress Updates" at bounding box center [165, 108] width 62 height 22
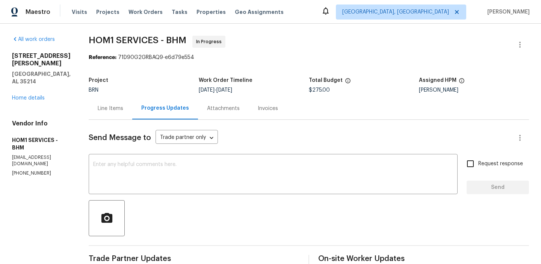
scroll to position [104, 0]
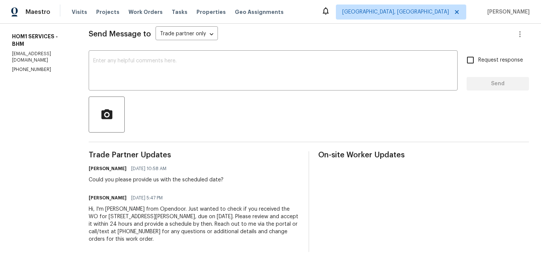
click at [25, 63] on section "All work orders 3 Holt Ave Birmingham, AL 35214 Home details Vendor Info HOM1 S…" at bounding box center [41, 92] width 59 height 320
copy p "(859) 913-3215"
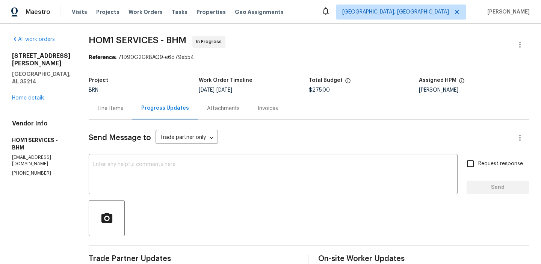
click at [41, 154] on div "Vendor Info HOM1 SERVICES - BHM help@hom1services.co (859) 913-3215" at bounding box center [41, 148] width 59 height 57
click at [35, 154] on p "help@hom1services.co" at bounding box center [41, 160] width 59 height 13
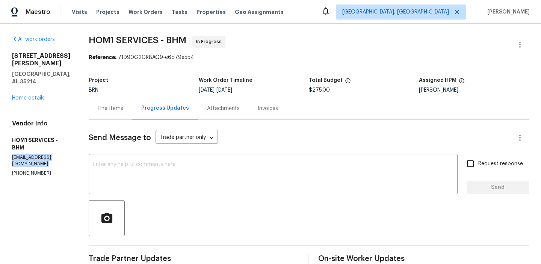
click at [35, 154] on p "help@hom1services.co" at bounding box center [41, 160] width 59 height 13
copy p "help@hom1services.co"
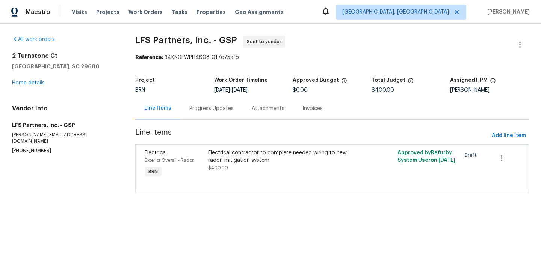
click at [191, 107] on div "Progress Updates" at bounding box center [211, 109] width 44 height 8
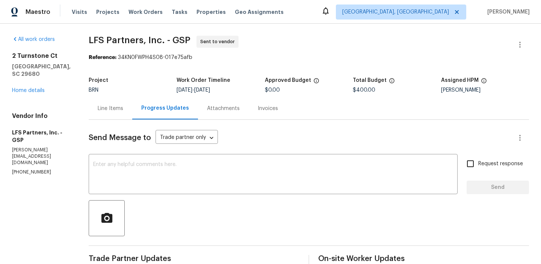
click at [24, 155] on div "Vendor Info LFS Partners, Inc. - GSP [EMAIL_ADDRESS][DOMAIN_NAME] [PHONE_NUMBER]" at bounding box center [41, 143] width 59 height 63
copy p "[PHONE_NUMBER]"
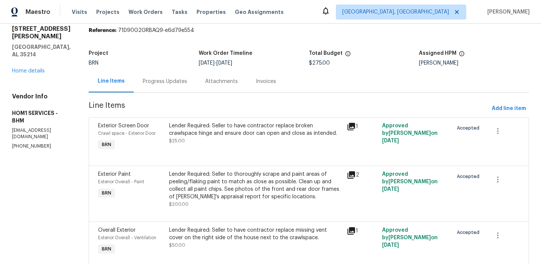
click at [163, 89] on div "Progress Updates" at bounding box center [165, 81] width 62 height 22
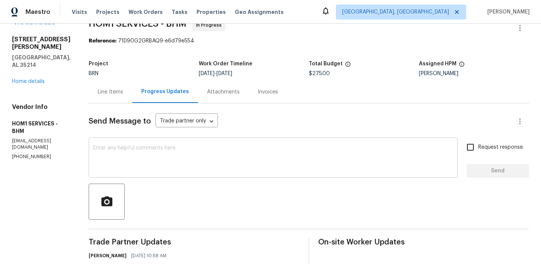
scroll to position [27, 0]
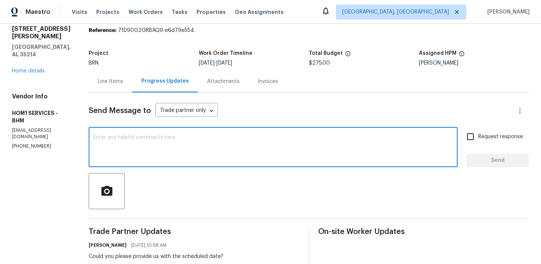
click at [118, 143] on textarea at bounding box center [273, 148] width 360 height 26
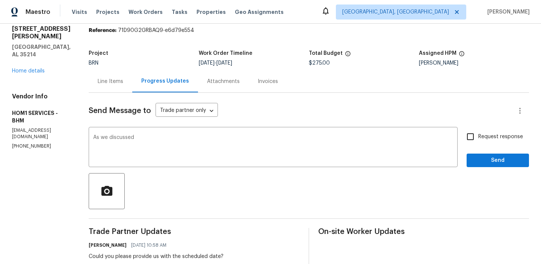
click at [14, 141] on section "All work orders [STREET_ADDRESS][PERSON_NAME] Home details Vendor Info HOM1 SER…" at bounding box center [41, 169] width 59 height 320
copy p "[PHONE_NUMBER]"
click at [158, 149] on textarea "As we discussed" at bounding box center [273, 148] width 360 height 26
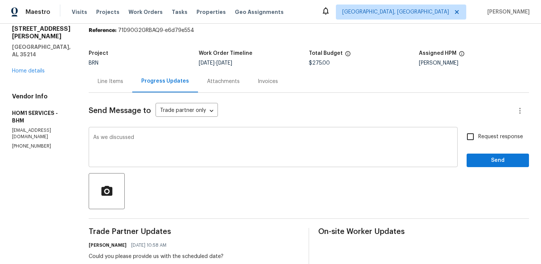
paste textarea "(859) 913-3215"
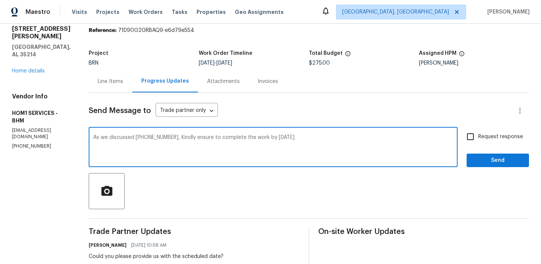
type textarea "As we discussed (859) 913-3215, Kindly ensure to complete the work by Tomorrow …"
click at [485, 136] on span "Request response" at bounding box center [500, 137] width 45 height 8
click at [478, 136] on input "Request response" at bounding box center [470, 137] width 16 height 16
checkbox input "true"
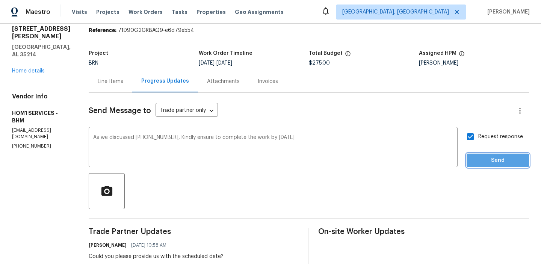
click at [478, 163] on span "Send" at bounding box center [497, 160] width 50 height 9
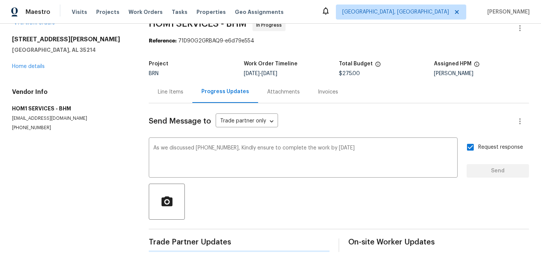
scroll to position [0, 0]
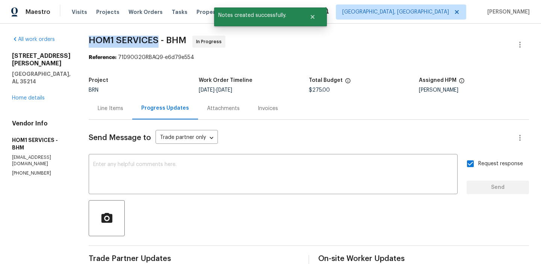
drag, startPoint x: 79, startPoint y: 41, endPoint x: 154, endPoint y: 40, distance: 74.7
click at [154, 40] on div "All work orders 3 Holt Ave Birmingham, AL 35214 Home details Vendor Info HOM1 S…" at bounding box center [270, 210] width 541 height 373
copy span "HOM1 SERVICES"
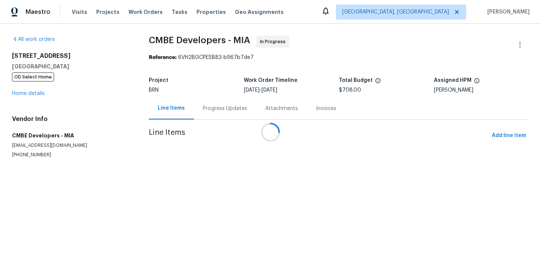
drag, startPoint x: 226, startPoint y: 115, endPoint x: 202, endPoint y: 110, distance: 24.6
click at [202, 110] on div at bounding box center [270, 132] width 541 height 264
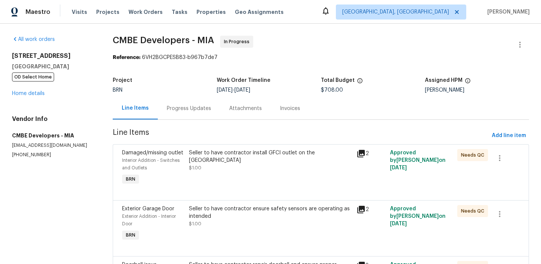
click at [194, 106] on div "Progress Updates" at bounding box center [189, 109] width 44 height 8
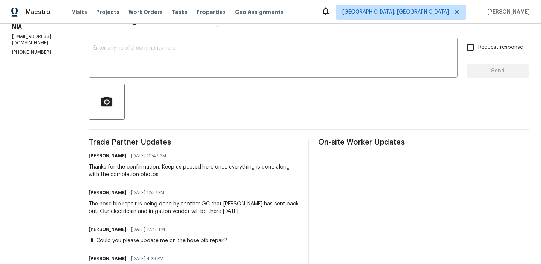
scroll to position [119, 0]
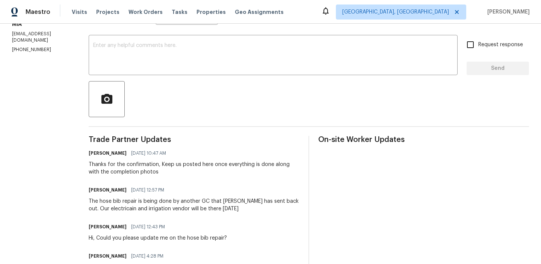
click at [29, 47] on p "(786) 302-2976" at bounding box center [41, 50] width 59 height 6
copy p "(786) 302-2976"
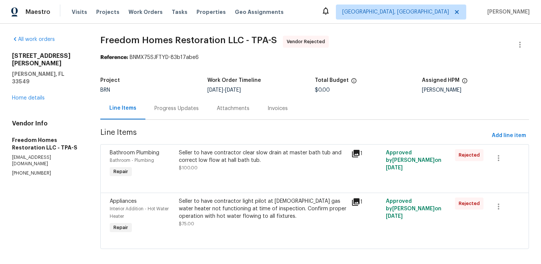
click at [150, 113] on div "Progress Updates" at bounding box center [176, 108] width 62 height 22
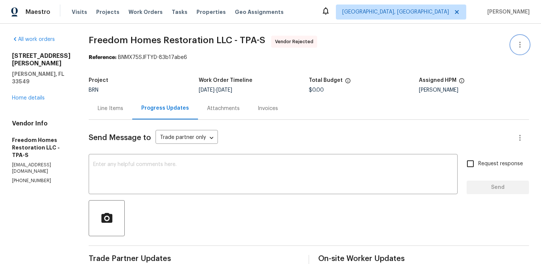
click at [522, 38] on button "button" at bounding box center [520, 45] width 18 height 18
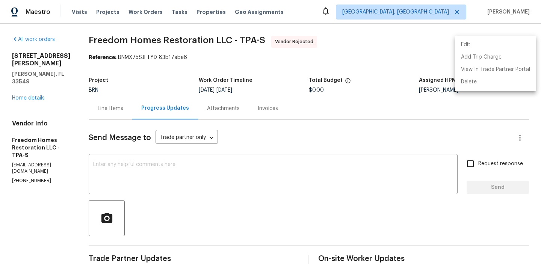
click at [495, 42] on li "Edit" at bounding box center [495, 45] width 81 height 12
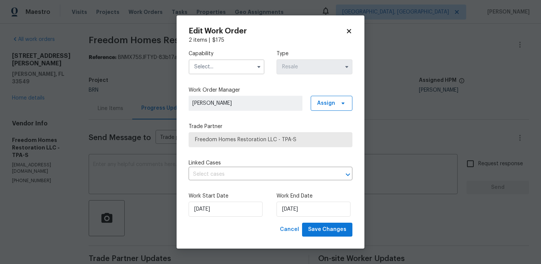
click at [222, 71] on input "text" at bounding box center [227, 66] width 76 height 15
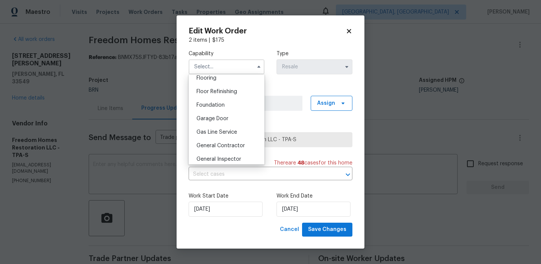
scroll to position [301, 0]
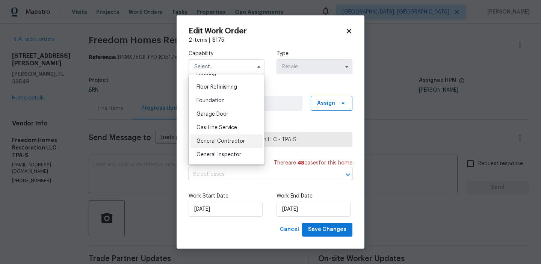
click at [215, 146] on div "General Contractor" at bounding box center [226, 141] width 72 height 14
type input "General Contractor"
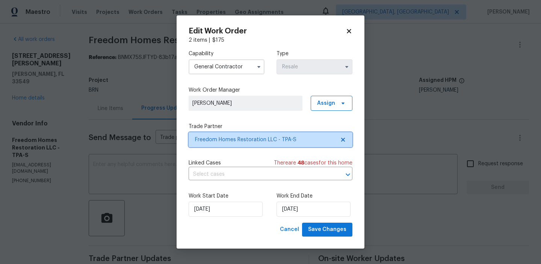
click at [222, 137] on span "Freedom Homes Restoration LLC - TPA-S" at bounding box center [265, 140] width 140 height 8
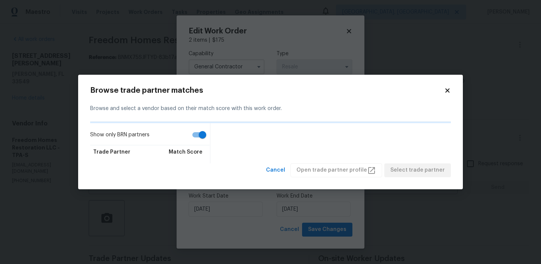
click at [192, 134] on input "Show only BRN partners" at bounding box center [202, 135] width 43 height 14
checkbox input "false"
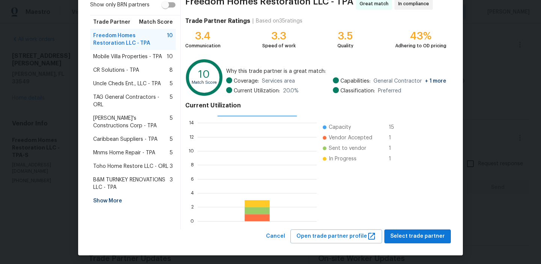
scroll to position [67, 0]
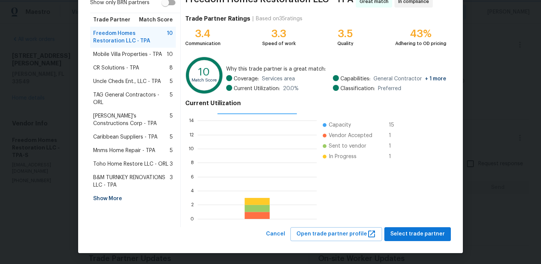
click at [23, 161] on body "Maestro Visits Projects Work Orders Tasks Properties Geo Assignments Albuquerqu…" at bounding box center [270, 132] width 541 height 264
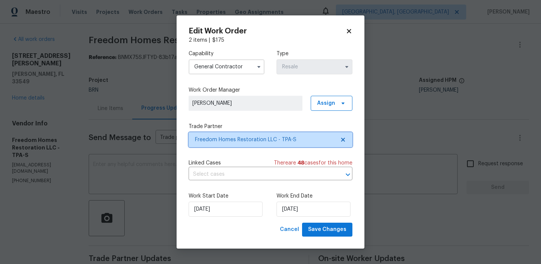
scroll to position [0, 0]
click at [66, 146] on body "Maestro Visits Projects Work Orders Tasks Properties Geo Assignments Albuquerqu…" at bounding box center [270, 132] width 541 height 264
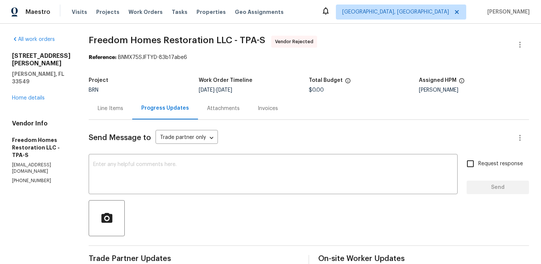
click at [24, 178] on p "(561) 352-5288" at bounding box center [41, 181] width 59 height 6
copy p "(561) 352-5288"
click at [27, 162] on p "freedomhomesr@gmail.com" at bounding box center [41, 168] width 59 height 13
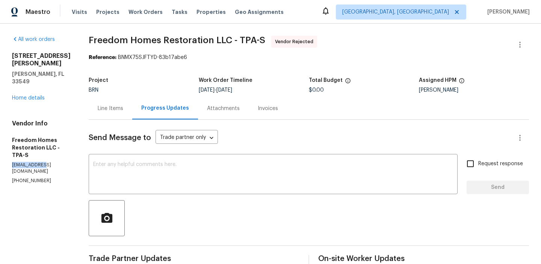
click at [27, 162] on p "freedomhomesr@gmail.com" at bounding box center [41, 168] width 59 height 13
copy p "freedomhomesr@gmail.com"
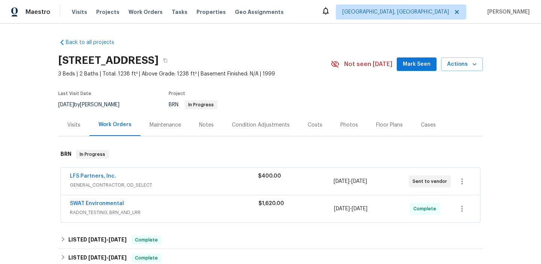
scroll to position [41, 0]
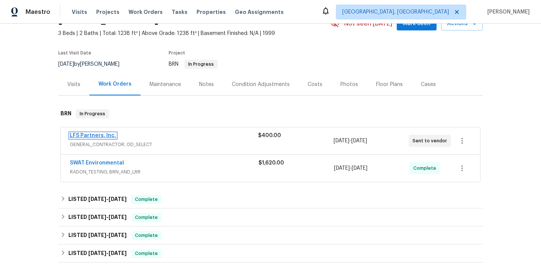
click at [83, 134] on link "LFS Partners, Inc." at bounding box center [93, 135] width 46 height 5
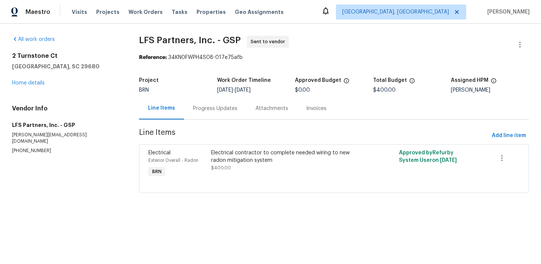
click at [31, 141] on div "Vendor Info LFS Partners, Inc. - GSP rafaelh@lfspartners.com (704) 492-6440" at bounding box center [66, 129] width 109 height 49
copy p "[PHONE_NUMBER]"
click at [206, 108] on div "Progress Updates" at bounding box center [215, 109] width 44 height 8
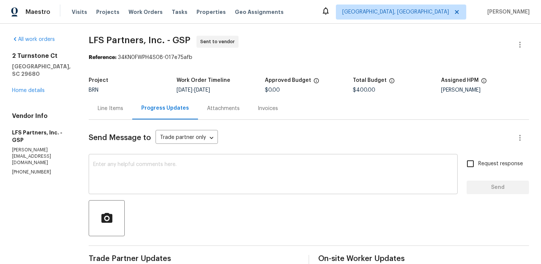
scroll to position [77, 0]
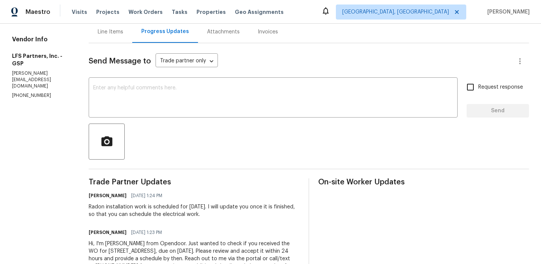
click at [42, 86] on section "All work orders 2 Turnstone Ct Simpsonville, SC 29680 Home details Vendor Info …" at bounding box center [41, 122] width 59 height 327
copy p "[PHONE_NUMBER]"
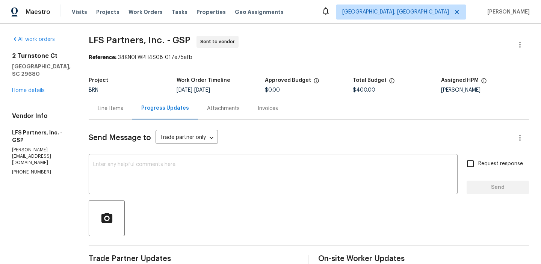
click at [98, 106] on div "Line Items" at bounding box center [111, 109] width 26 height 8
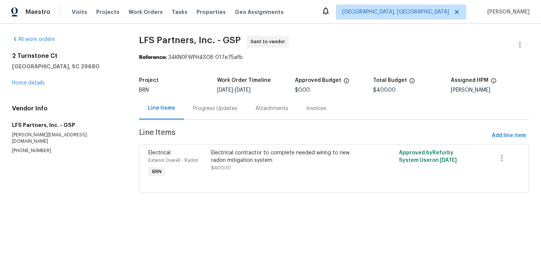
click at [193, 113] on div "Progress Updates" at bounding box center [215, 108] width 62 height 22
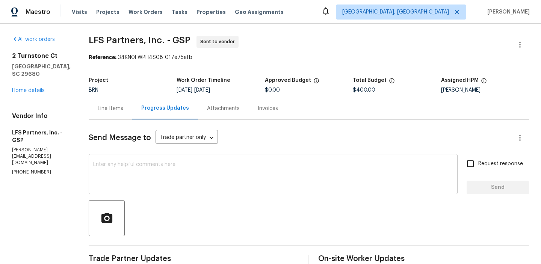
scroll to position [25, 0]
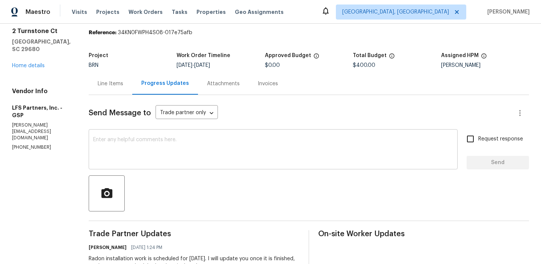
click at [148, 160] on textarea at bounding box center [273, 150] width 360 height 26
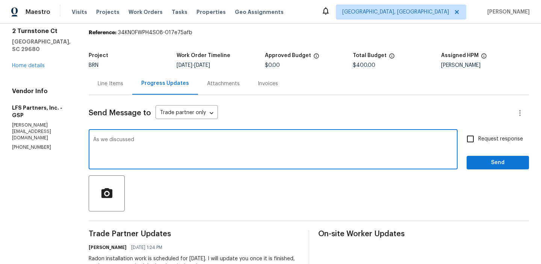
click at [34, 144] on p "[PHONE_NUMBER]" at bounding box center [41, 147] width 59 height 6
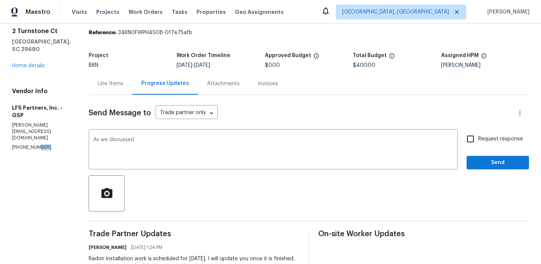
click at [34, 144] on p "[PHONE_NUMBER]" at bounding box center [41, 147] width 59 height 6
copy p "[PHONE_NUMBER]"
click at [140, 141] on textarea "As we discussed" at bounding box center [273, 150] width 360 height 26
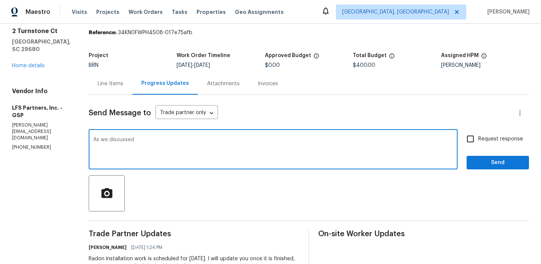
paste textarea "[PHONE_NUMBER]"
type textarea "As we discussed [PHONE_NUMBER], Kindly accept the WO and ensure to complete the…"
click at [472, 132] on input "Request response" at bounding box center [470, 139] width 16 height 16
checkbox input "true"
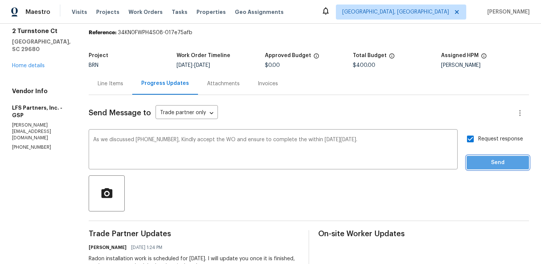
click at [478, 160] on span "Send" at bounding box center [497, 162] width 50 height 9
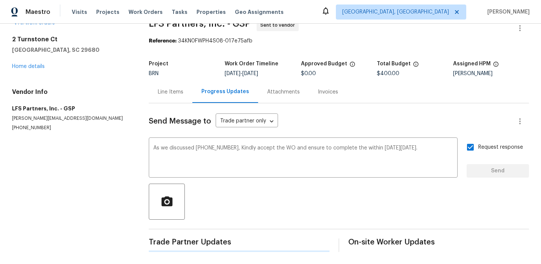
scroll to position [0, 0]
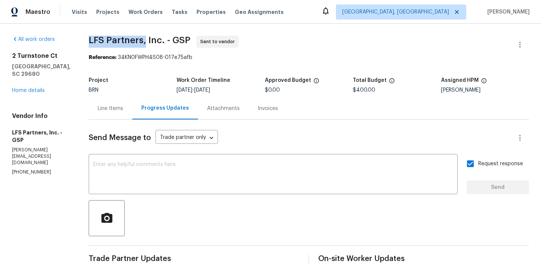
drag, startPoint x: 78, startPoint y: 36, endPoint x: 140, endPoint y: 36, distance: 62.3
click at [140, 36] on div "All work orders [STREET_ADDRESS] Home details Vendor Info LFS Partners, Inc. - …" at bounding box center [270, 218] width 541 height 388
copy span "LFS Partners,"
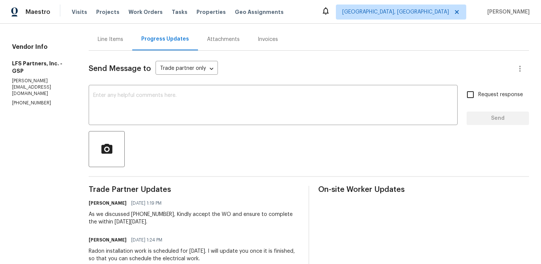
scroll to position [73, 0]
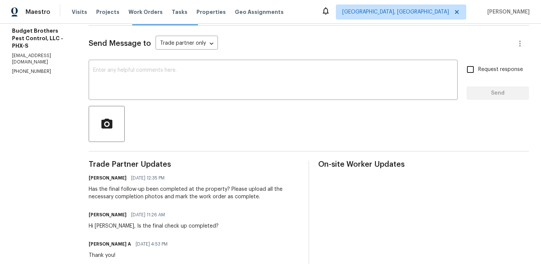
scroll to position [101, 0]
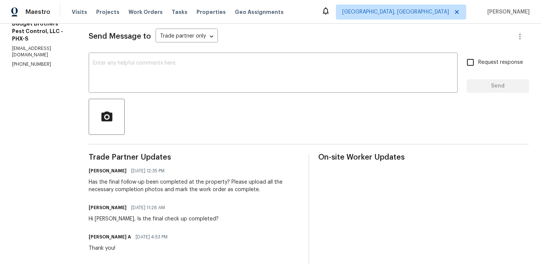
click at [27, 61] on p "[PHONE_NUMBER]" at bounding box center [41, 64] width 59 height 6
copy p "[PHONE_NUMBER]"
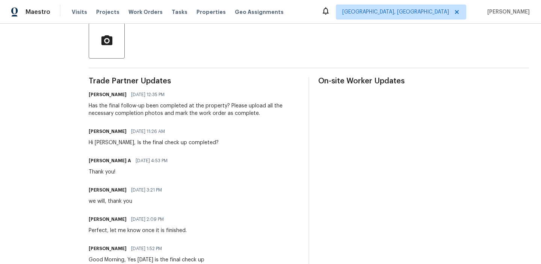
scroll to position [177, 0]
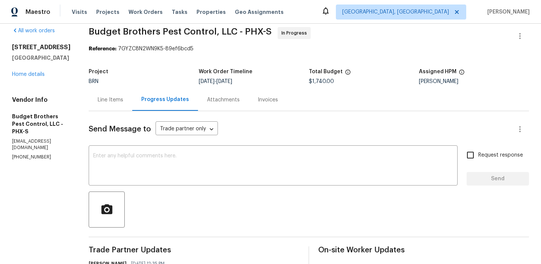
scroll to position [9, 0]
click at [123, 97] on div "Line Items" at bounding box center [111, 99] width 26 height 8
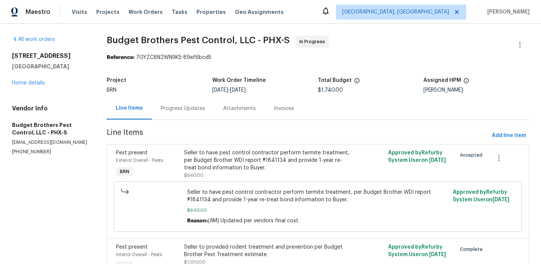
click at [212, 167] on div "Seller to have pest control contractor perform termite treatment, per Budget Br…" at bounding box center [267, 160] width 166 height 23
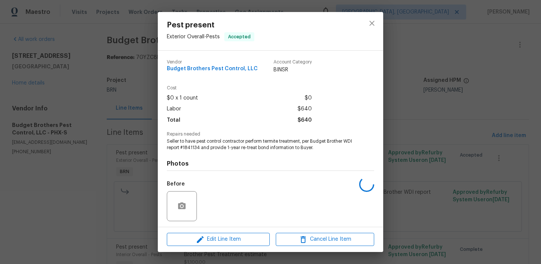
scroll to position [51, 0]
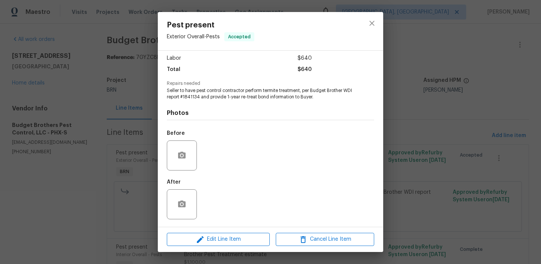
click at [65, 133] on div "Pest present Exterior Overall - Pests Accepted Vendor Budget Brothers Pest Cont…" at bounding box center [270, 132] width 541 height 264
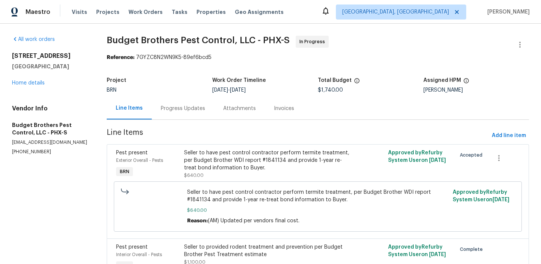
click at [152, 109] on div "Progress Updates" at bounding box center [183, 108] width 62 height 22
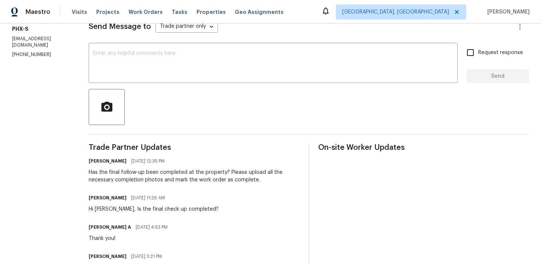
scroll to position [113, 0]
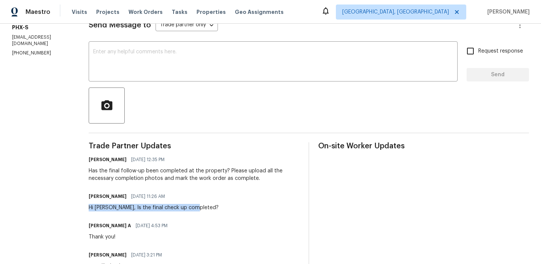
drag, startPoint x: 100, startPoint y: 206, endPoint x: 223, endPoint y: 205, distance: 122.8
click at [135, 201] on div "Padmapriya R 09/16/2025 11:26 AM" at bounding box center [154, 196] width 130 height 11
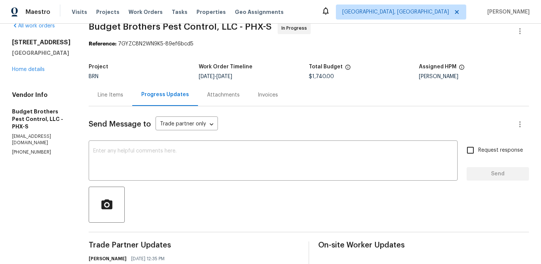
scroll to position [0, 0]
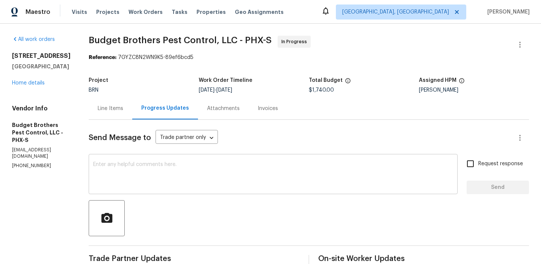
click at [271, 172] on textarea at bounding box center [273, 175] width 360 height 26
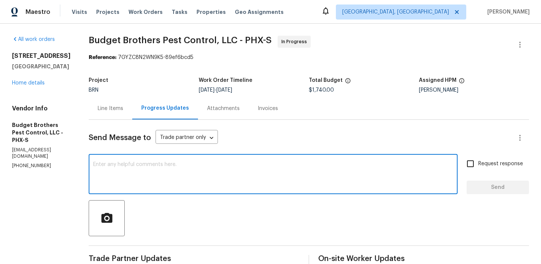
type textarea "s"
click at [26, 148] on div "Vendor Info Budget Brothers Pest Control, LLC - PHX-S office@budgetbrothersterm…" at bounding box center [41, 137] width 59 height 64
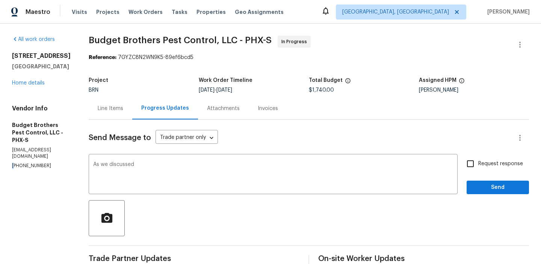
click at [26, 148] on div "Vendor Info Budget Brothers Pest Control, LLC - PHX-S office@budgetbrothersterm…" at bounding box center [41, 137] width 59 height 64
click at [23, 163] on p "(602) 493-7555" at bounding box center [41, 166] width 59 height 6
copy p "(602) 493-7555"
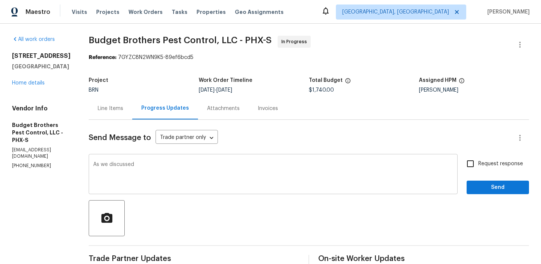
click at [164, 163] on textarea "As we discussed" at bounding box center [273, 175] width 360 height 26
paste textarea "(602) 493-7555"
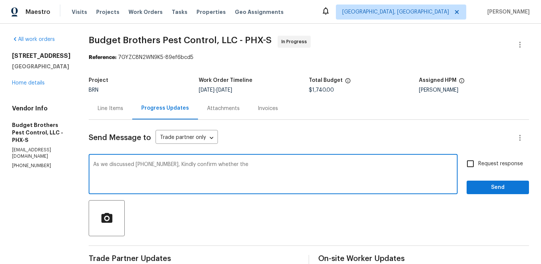
scroll to position [96, 0]
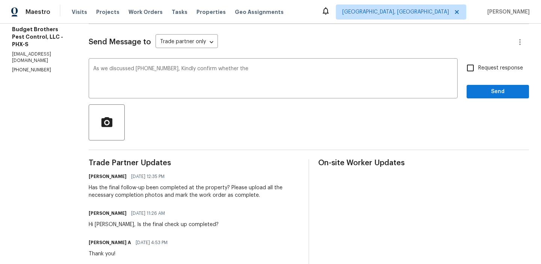
drag, startPoint x: 124, startPoint y: 188, endPoint x: 235, endPoint y: 188, distance: 110.4
click at [235, 188] on div "Has the final follow-up been completed at the property? Please upload all the n…" at bounding box center [194, 191] width 211 height 15
drag, startPoint x: 125, startPoint y: 187, endPoint x: 240, endPoint y: 185, distance: 115.3
click at [240, 185] on div "Has the final follow-up been completed at the property? Please upload all the n…" at bounding box center [194, 191] width 211 height 15
copy div "final follow-up been completed at the property"
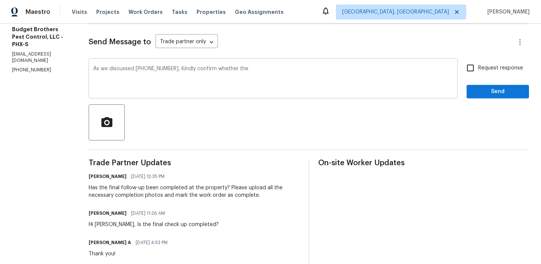
click at [264, 64] on div "As we discussed (602) 493-7555, Kindly confirm whether the x ​" at bounding box center [273, 79] width 369 height 38
paste textarea "final follow-up been completed at the property"
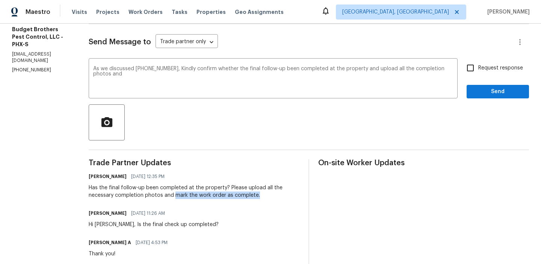
drag, startPoint x: 191, startPoint y: 196, endPoint x: 284, endPoint y: 195, distance: 93.1
click at [284, 195] on div "Has the final follow-up been completed at the property? Please upload all the n…" at bounding box center [194, 191] width 211 height 15
copy div "mark the work order as complete."
click at [142, 77] on textarea "As we discussed (602) 493-7555, Kindly confirm whether the final follow-up been…" at bounding box center [273, 79] width 360 height 26
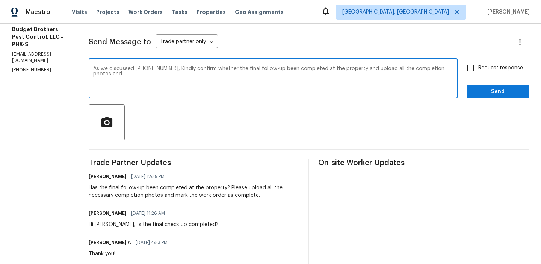
paste textarea "mark the work order as complete."
type textarea "As we discussed (602) 493-7555, Kindly confirm whether the final follow-up been…"
click at [486, 70] on span "Request response" at bounding box center [500, 68] width 45 height 8
click at [478, 70] on input "Request response" at bounding box center [470, 68] width 16 height 16
checkbox input "true"
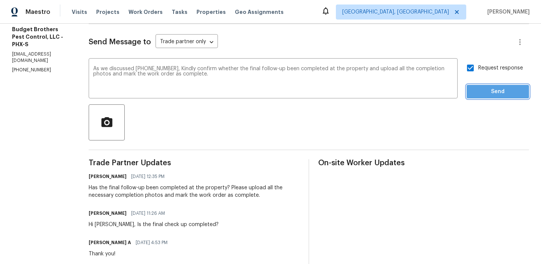
click at [484, 91] on span "Send" at bounding box center [497, 91] width 50 height 9
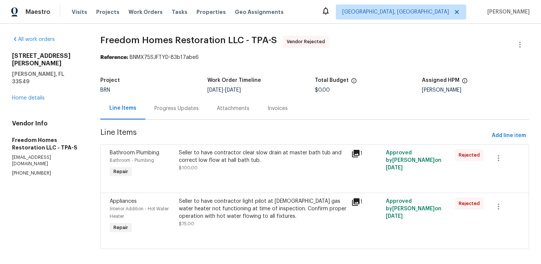
click at [202, 168] on div "Seller to have contractor clear slow drain at master bath tub and correct low f…" at bounding box center [263, 160] width 168 height 23
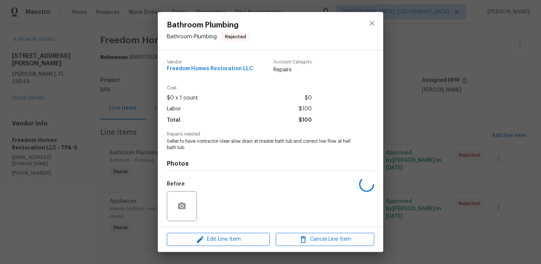
scroll to position [51, 0]
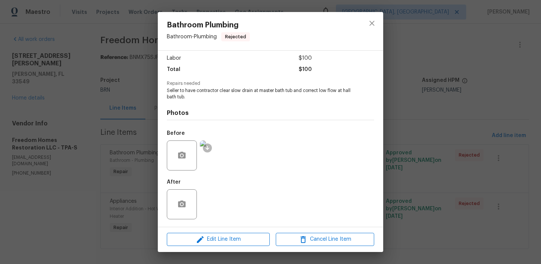
click at [81, 180] on div "Bathroom Plumbing Bathroom - Plumbing Rejected Vendor Freedom Homes Restoration…" at bounding box center [270, 132] width 541 height 264
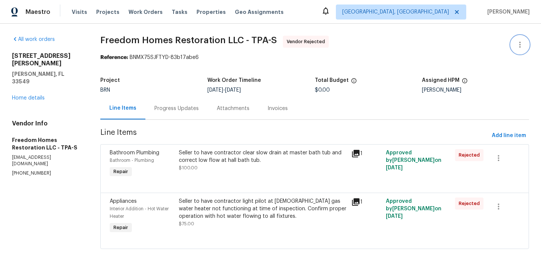
click at [514, 39] on button "button" at bounding box center [520, 45] width 18 height 18
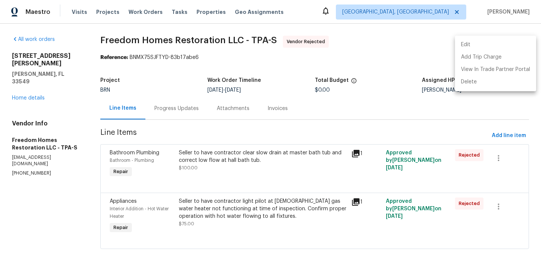
click at [477, 43] on li "Edit" at bounding box center [495, 45] width 81 height 12
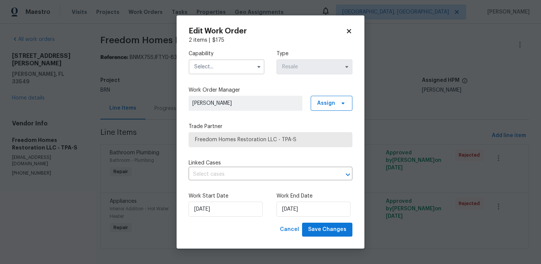
click at [217, 63] on input "text" at bounding box center [227, 66] width 76 height 15
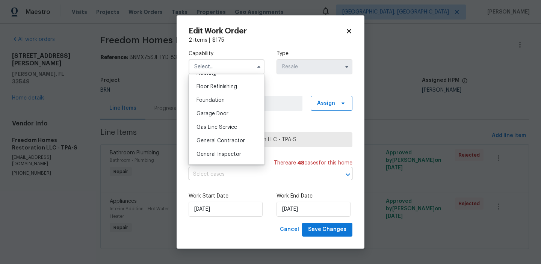
scroll to position [315, 0]
click at [216, 124] on div "General Contractor" at bounding box center [226, 127] width 72 height 14
type input "General Contractor"
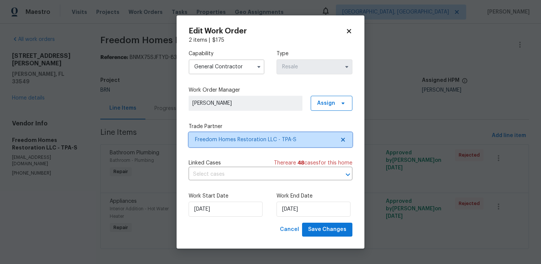
click at [209, 138] on span "Freedom Homes Restoration LLC - TPA-S" at bounding box center [265, 140] width 140 height 8
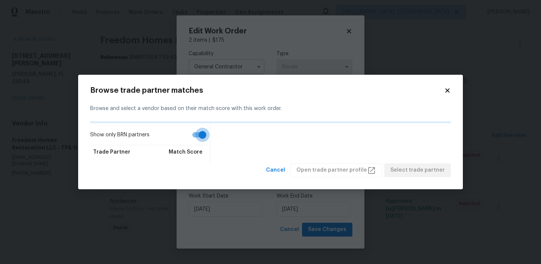
click at [198, 134] on input "Show only BRN partners" at bounding box center [202, 135] width 43 height 14
checkbox input "false"
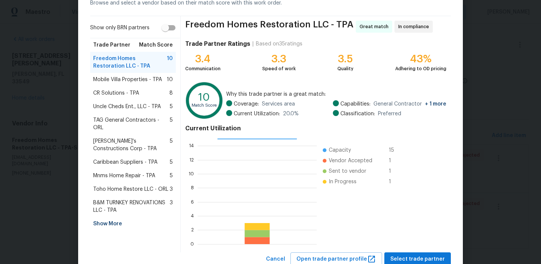
scroll to position [67, 0]
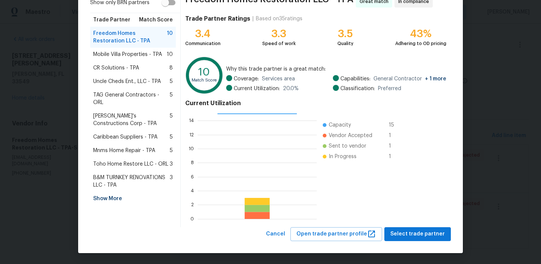
click at [106, 192] on div "Show More" at bounding box center [133, 199] width 86 height 14
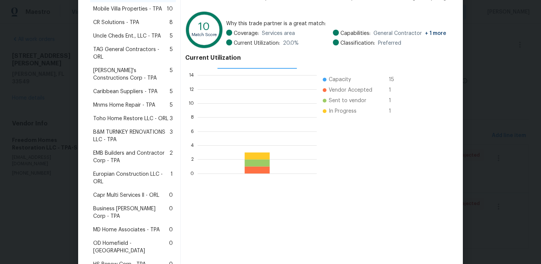
scroll to position [115, 0]
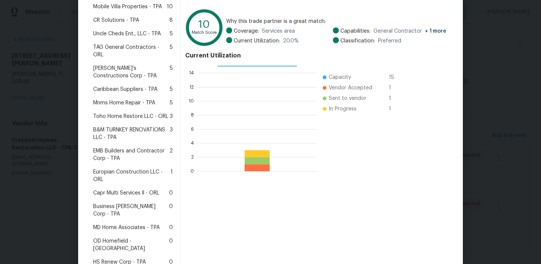
click at [116, 99] on span "Mnms Home Repair - TPA" at bounding box center [124, 103] width 62 height 8
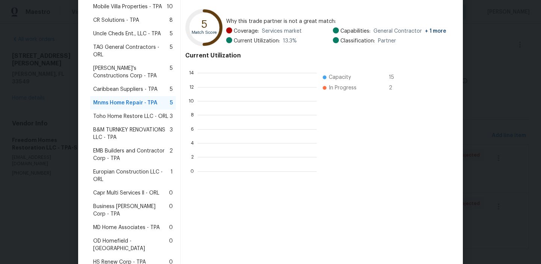
scroll to position [105, 119]
click at [116, 113] on span "Toho Home Restore LLC - ORL" at bounding box center [130, 117] width 75 height 8
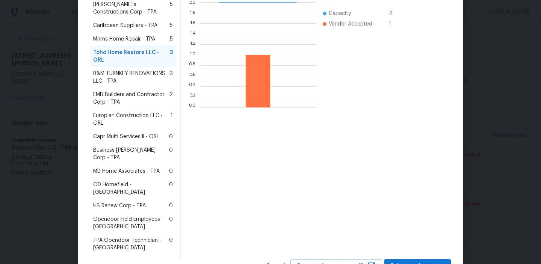
scroll to position [181, 0]
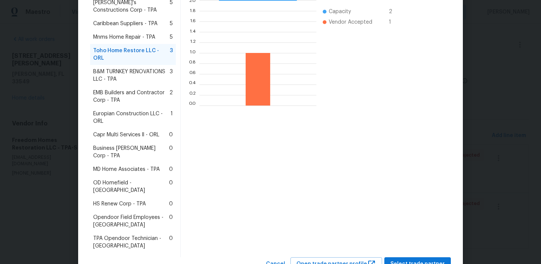
click at [101, 110] on span "Europian Construction LLC - ORL" at bounding box center [131, 117] width 77 height 15
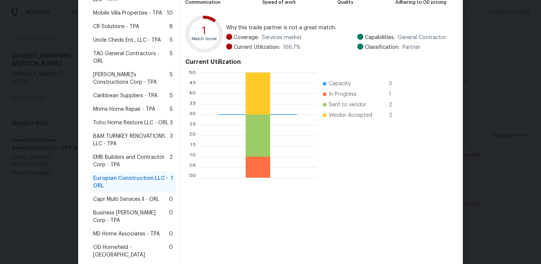
scroll to position [112, 0]
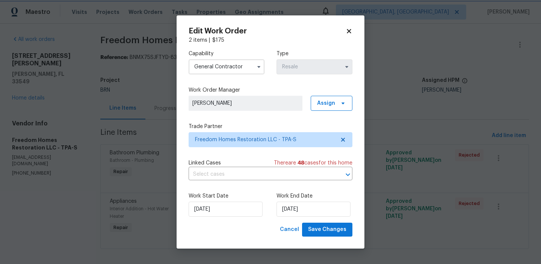
click at [41, 77] on body "Maestro Visits Projects Work Orders Tasks Properties Geo Assignments Albuquerqu…" at bounding box center [270, 132] width 541 height 264
click at [75, 74] on body "Maestro Visits Projects Work Orders Tasks Properties Geo Assignments Albuquerqu…" at bounding box center [270, 132] width 541 height 264
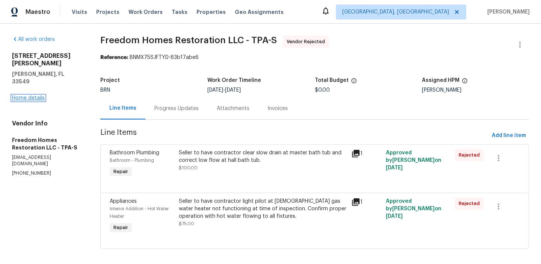
click at [26, 95] on link "Home details" at bounding box center [28, 97] width 33 height 5
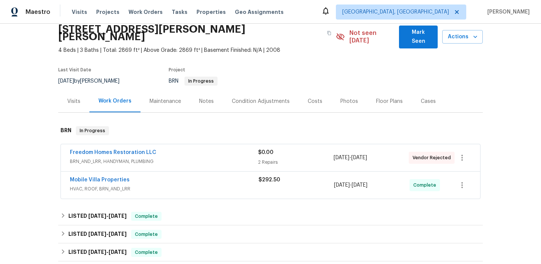
scroll to position [37, 0]
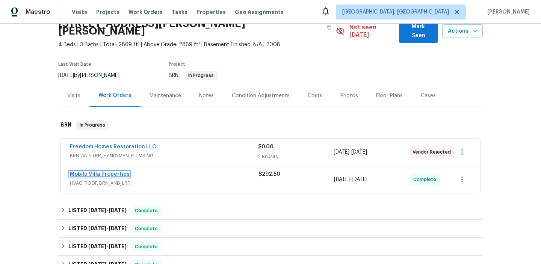
click at [81, 172] on link "Mobile Villa Properties" at bounding box center [100, 174] width 60 height 5
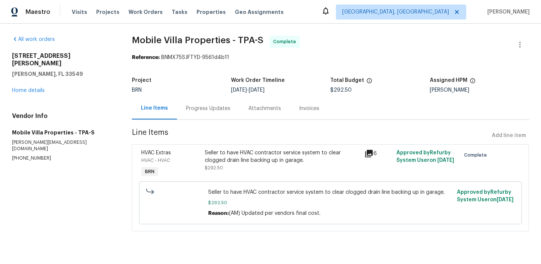
click at [24, 149] on section "All work orders 2513 Andrea Lynn Dr Lutz, FL 33549 Home details Vendor Info Mob…" at bounding box center [63, 138] width 102 height 205
click at [24, 148] on section "All work orders 2513 Andrea Lynn Dr Lutz, FL 33549 Home details Vendor Info Mob…" at bounding box center [63, 138] width 102 height 205
click at [18, 155] on p "[PHONE_NUMBER]" at bounding box center [63, 158] width 102 height 6
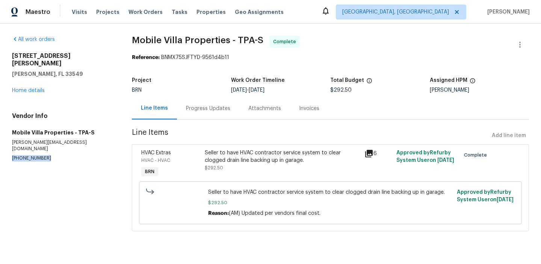
click at [18, 155] on p "[PHONE_NUMBER]" at bounding box center [63, 158] width 102 height 6
copy p "[PHONE_NUMBER]"
click at [190, 103] on div "Progress Updates" at bounding box center [208, 108] width 62 height 22
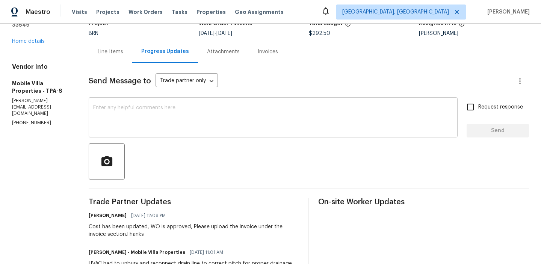
scroll to position [60, 0]
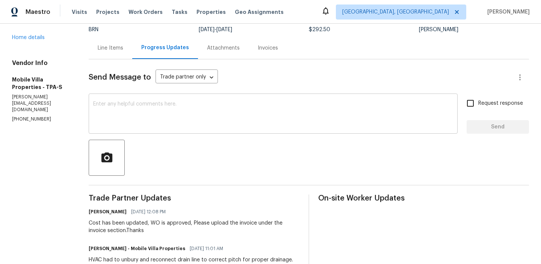
click at [130, 121] on textarea at bounding box center [273, 114] width 360 height 26
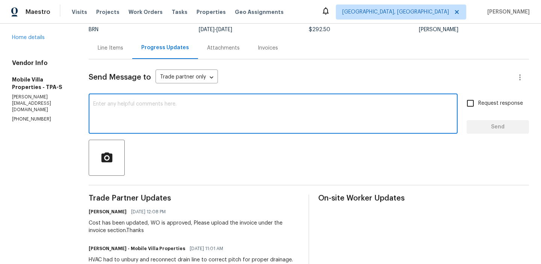
type textarea "A"
paste textarea "clear slow drain at master bath tub and correct low flow at hall bath tub."
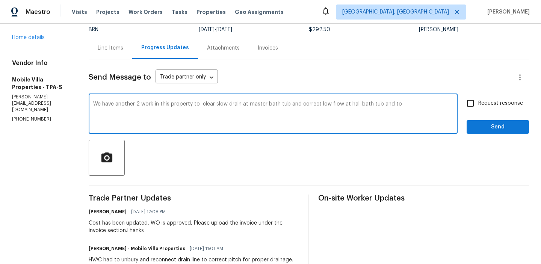
paste textarea "light pilot at 3 yr old gas water heater not functioning at time of inspection.…"
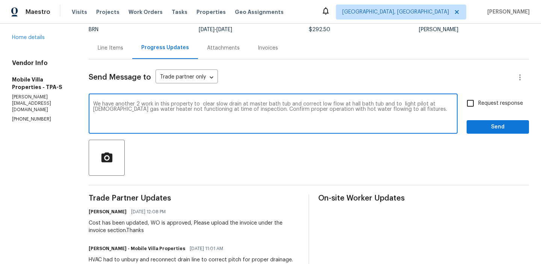
type textarea "We have another 2 work in this property to clear slow drain at master bath tub …"
click at [122, 105] on textarea "We have another 2 work in this property to clear slow drain at master bath tub …" at bounding box center [273, 114] width 360 height 26
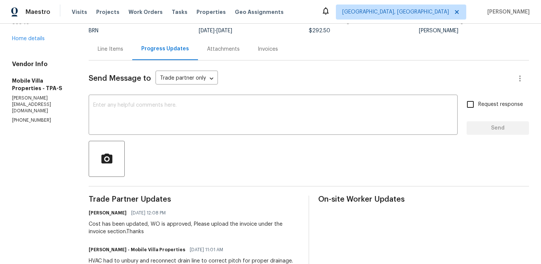
scroll to position [72, 0]
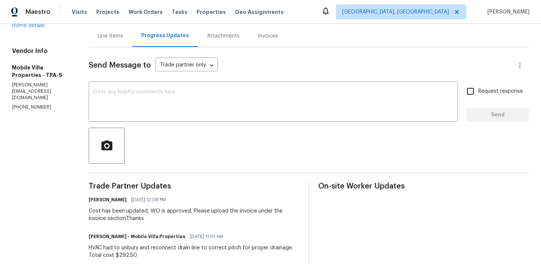
click at [28, 104] on p "[PHONE_NUMBER]" at bounding box center [41, 107] width 59 height 6
copy p "[PHONE_NUMBER]"
click at [32, 82] on p "[PERSON_NAME][EMAIL_ADDRESS][DOMAIN_NAME]" at bounding box center [41, 91] width 59 height 19
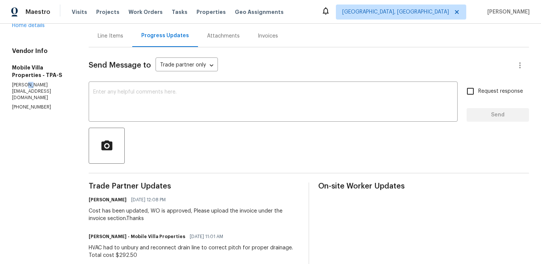
click at [32, 82] on p "[PERSON_NAME][EMAIL_ADDRESS][DOMAIN_NAME]" at bounding box center [41, 91] width 59 height 19
copy p "[PERSON_NAME][EMAIL_ADDRESS][DOMAIN_NAME]"
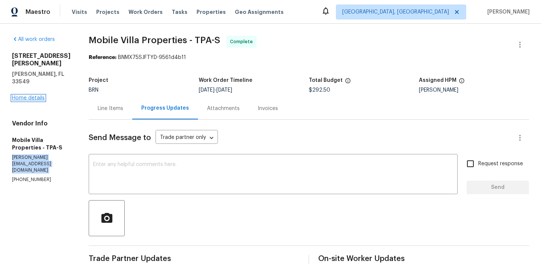
click at [21, 95] on link "Home details" at bounding box center [28, 97] width 33 height 5
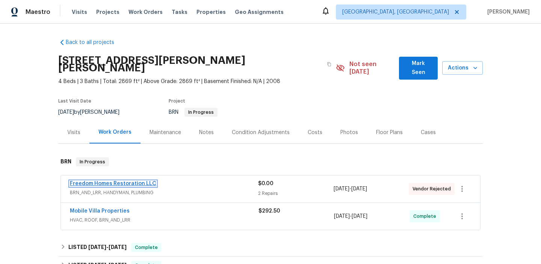
click at [80, 181] on link "Freedom Homes Restoration LLC" at bounding box center [113, 183] width 86 height 5
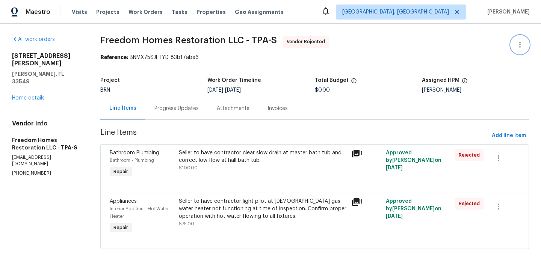
click at [517, 40] on icon "button" at bounding box center [519, 44] width 9 height 9
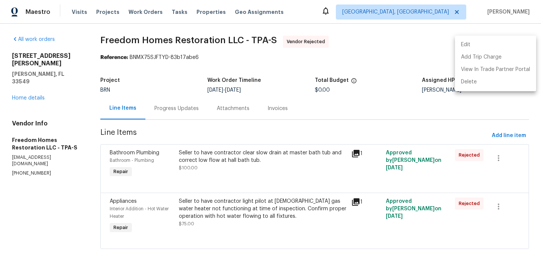
click at [484, 44] on li "Edit" at bounding box center [495, 45] width 81 height 12
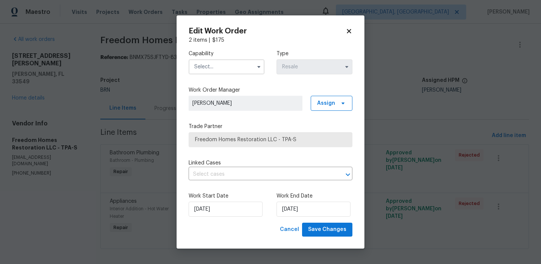
click at [183, 65] on div "Edit Work Order 2 items | $ 175 Capability Type Resale Work Order Manager [PERS…" at bounding box center [271, 131] width 188 height 233
click at [202, 68] on input "text" at bounding box center [227, 66] width 76 height 15
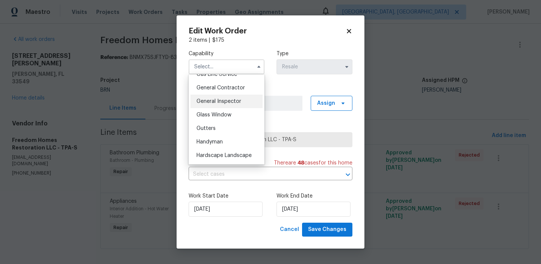
scroll to position [352, 0]
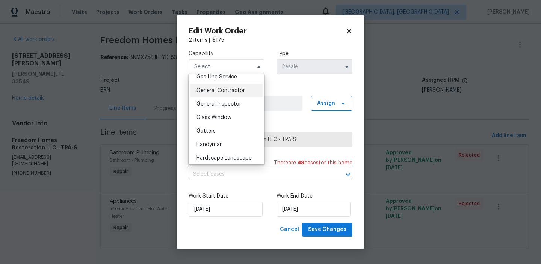
click at [216, 95] on div "General Contractor" at bounding box center [226, 91] width 72 height 14
type input "General Contractor"
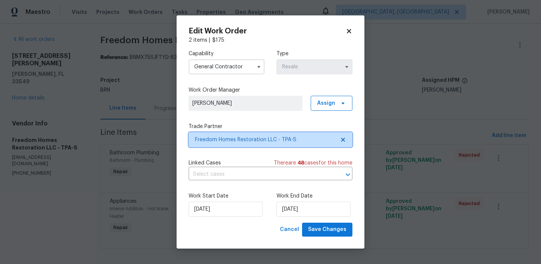
click at [218, 139] on span "Freedom Homes Restoration LLC - TPA-S" at bounding box center [265, 140] width 140 height 8
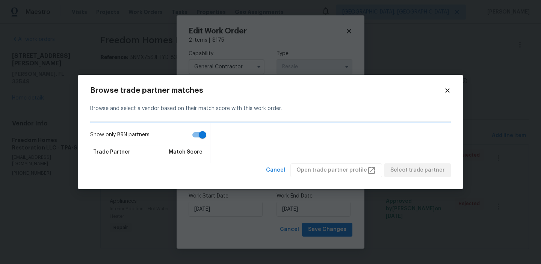
click at [188, 137] on input "Show only BRN partners" at bounding box center [202, 135] width 43 height 14
checkbox input "false"
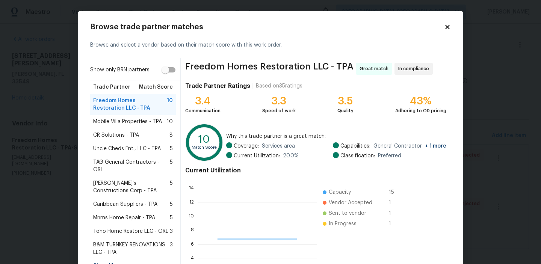
scroll to position [105, 119]
click at [134, 128] on div "CR Solutions - TPA 8" at bounding box center [133, 135] width 86 height 14
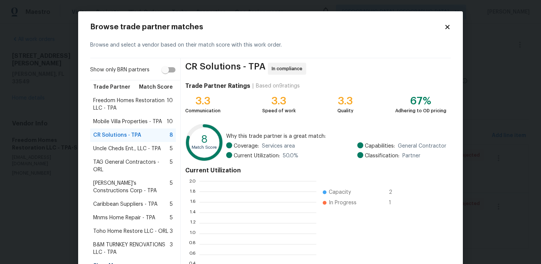
scroll to position [105, 117]
click at [128, 120] on span "Mobile Villa Properties - TPA" at bounding box center [127, 122] width 69 height 8
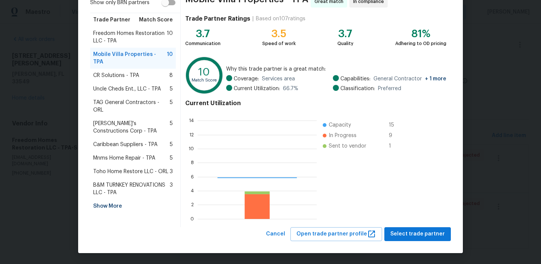
scroll to position [105, 119]
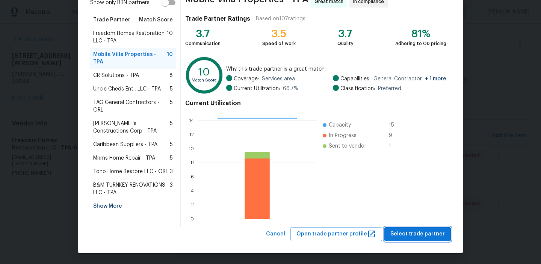
click at [399, 229] on span "Select trade partner" at bounding box center [417, 233] width 54 height 9
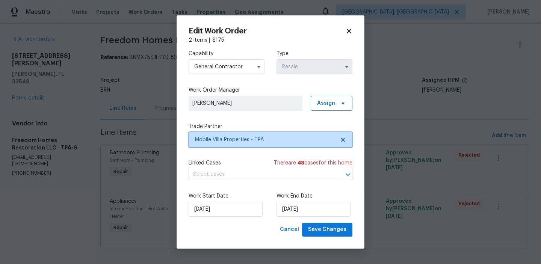
scroll to position [0, 0]
click at [196, 175] on input "text" at bounding box center [260, 175] width 143 height 12
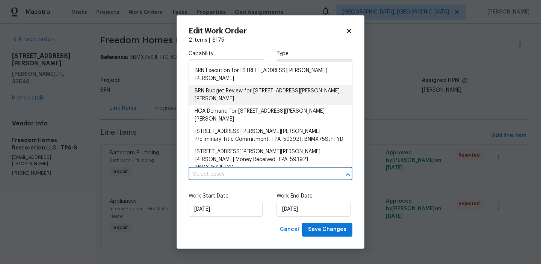
click at [207, 85] on li "BRN Budget Review for [STREET_ADDRESS][PERSON_NAME][PERSON_NAME]" at bounding box center [271, 95] width 164 height 20
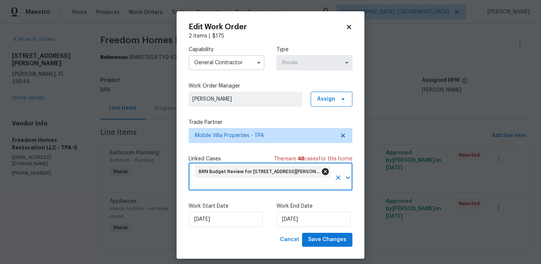
click at [326, 171] on icon at bounding box center [325, 172] width 8 height 8
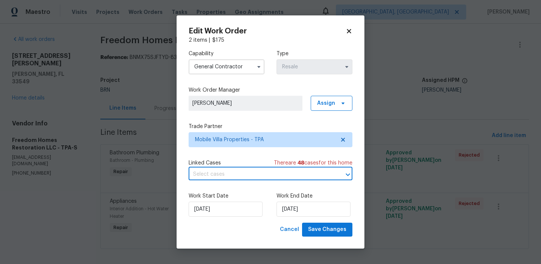
click at [251, 171] on input "text" at bounding box center [260, 175] width 143 height 12
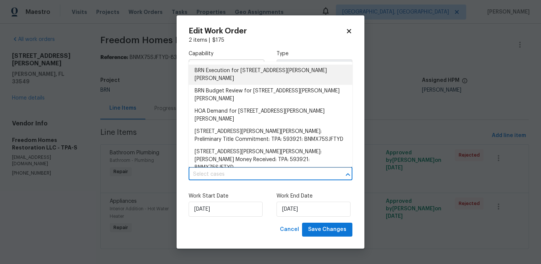
click at [206, 71] on li "BRN Execution for [STREET_ADDRESS][PERSON_NAME][PERSON_NAME]" at bounding box center [271, 75] width 164 height 20
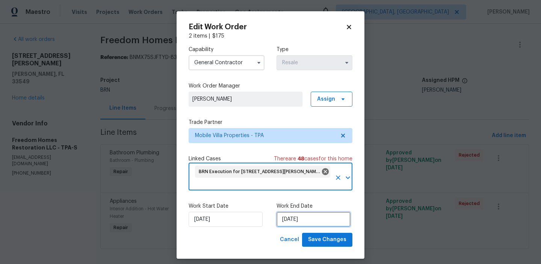
click at [299, 218] on input "[DATE]" at bounding box center [313, 219] width 74 height 15
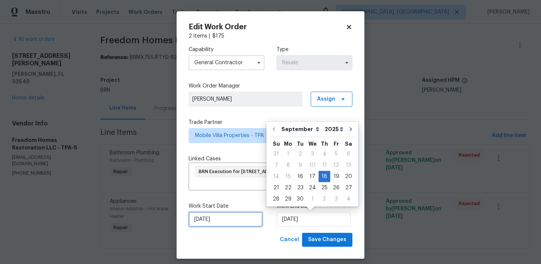
click at [216, 213] on input "[DATE]" at bounding box center [226, 219] width 74 height 15
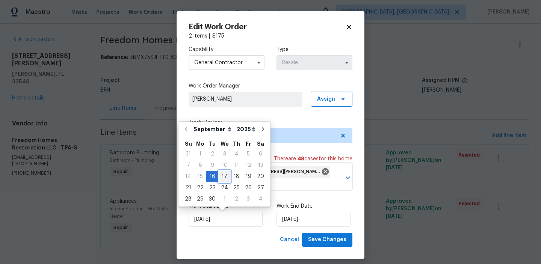
click at [223, 174] on div "17" at bounding box center [224, 176] width 12 height 11
type input "[DATE]"
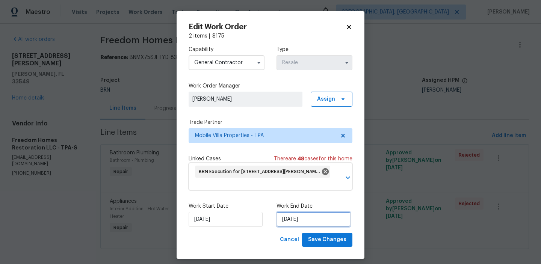
click at [296, 225] on input "[DATE]" at bounding box center [313, 219] width 74 height 15
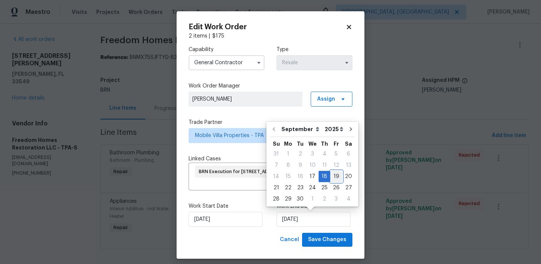
click at [330, 178] on div "19" at bounding box center [336, 176] width 12 height 11
type input "[DATE]"
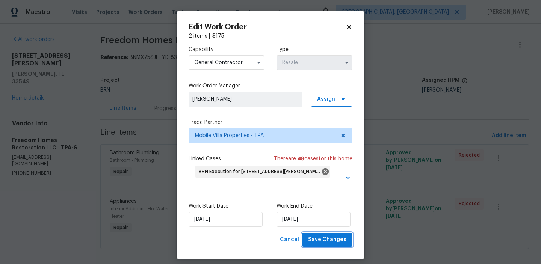
click at [318, 243] on span "Save Changes" at bounding box center [327, 239] width 38 height 9
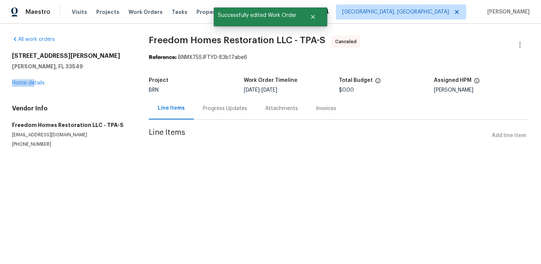
click at [35, 79] on div "[STREET_ADDRESS][PERSON_NAME][PERSON_NAME] Home details" at bounding box center [71, 69] width 119 height 35
click at [29, 84] on link "Home details" at bounding box center [28, 82] width 33 height 5
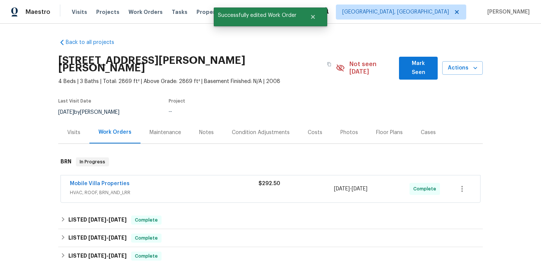
scroll to position [75, 0]
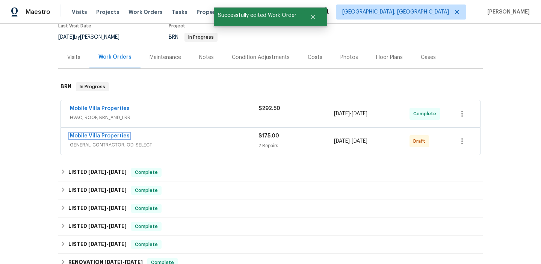
click at [90, 133] on link "Mobile Villa Properties" at bounding box center [100, 135] width 60 height 5
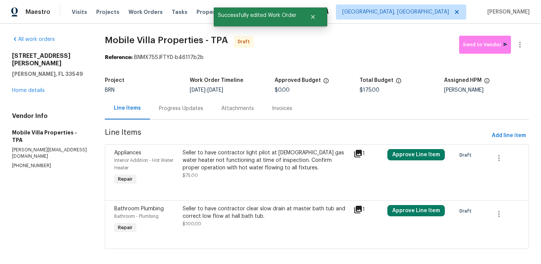
click at [187, 109] on div "Progress Updates" at bounding box center [181, 109] width 44 height 8
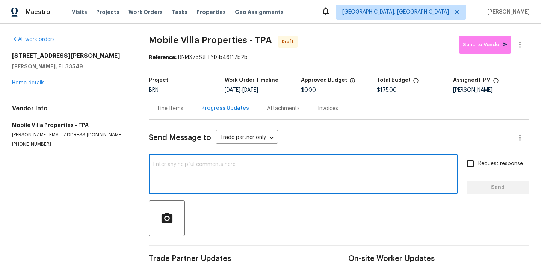
click at [206, 170] on textarea at bounding box center [303, 175] width 300 height 26
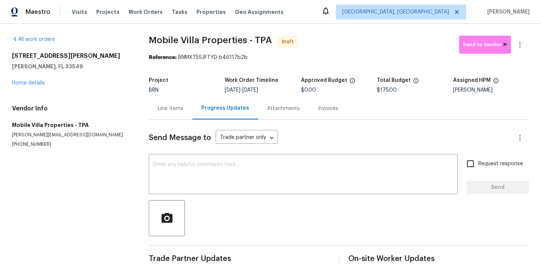
paste textarea "Hi, I'm Ananthi from Opendoor. Just wanted to check if you received the WO for …"
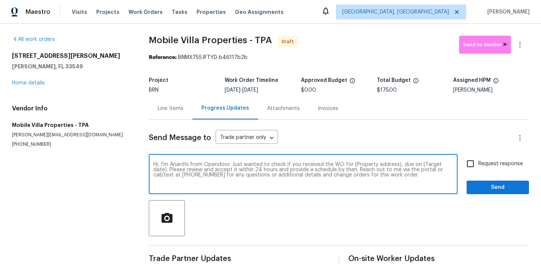
drag, startPoint x: 395, startPoint y: 165, endPoint x: 352, endPoint y: 165, distance: 43.6
click at [352, 165] on textarea "Hi, I'm Ananthi from Opendoor. Just wanted to check if you received the WO for …" at bounding box center [303, 175] width 300 height 26
paste textarea "[STREET_ADDRESS][PERSON_NAME][PERSON_NAME]"
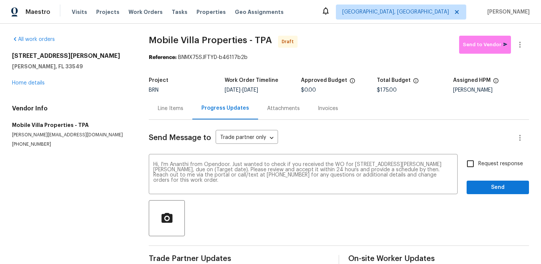
drag, startPoint x: 254, startPoint y: 90, endPoint x: 279, endPoint y: 90, distance: 25.9
click at [279, 90] on div "[DATE] - [DATE]" at bounding box center [263, 90] width 76 height 5
copy span "[DATE]"
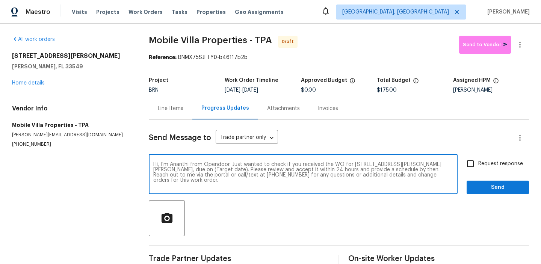
drag, startPoint x: 192, startPoint y: 171, endPoint x: 163, endPoint y: 171, distance: 28.2
click at [163, 171] on textarea "Hi, I'm Ananthi from Opendoor. Just wanted to check if you received the WO for …" at bounding box center [303, 175] width 300 height 26
paste textarea "[DATE]"
type textarea "Hi, I'm Ananthi from Opendoor. Just wanted to check if you received the WO for …"
click at [475, 165] on input "Request response" at bounding box center [470, 164] width 16 height 16
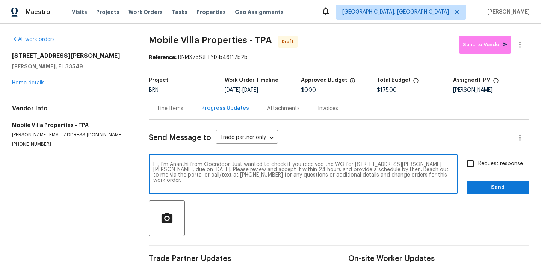
checkbox input "true"
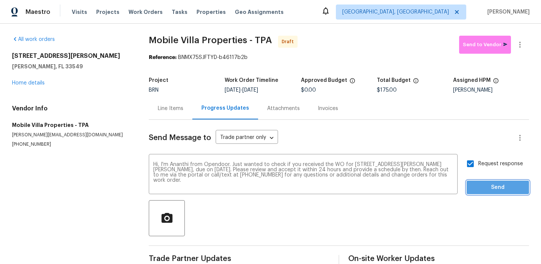
click at [475, 183] on span "Send" at bounding box center [497, 187] width 50 height 9
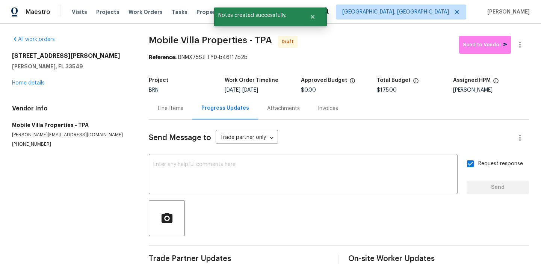
click at [517, 32] on div "All work orders [STREET_ADDRESS][PERSON_NAME][PERSON_NAME] Home details Vendor …" at bounding box center [270, 151] width 541 height 255
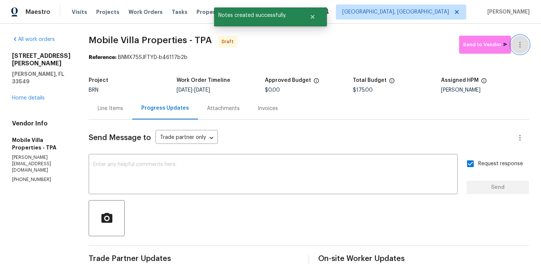
click at [517, 37] on button "button" at bounding box center [520, 45] width 18 height 18
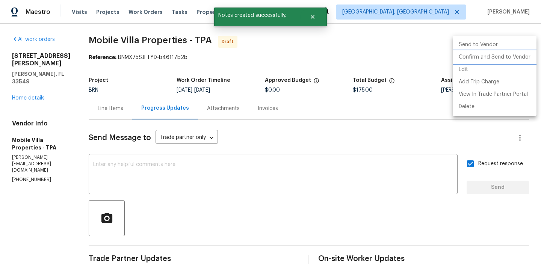
click at [492, 59] on li "Confirm and Send to Vendor" at bounding box center [495, 57] width 84 height 12
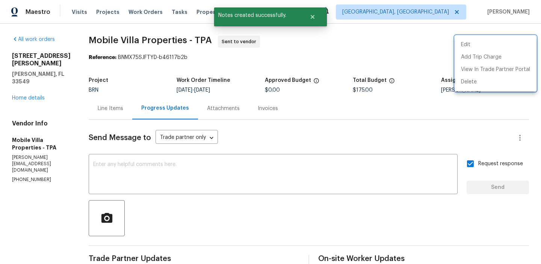
click at [140, 156] on div at bounding box center [270, 132] width 541 height 264
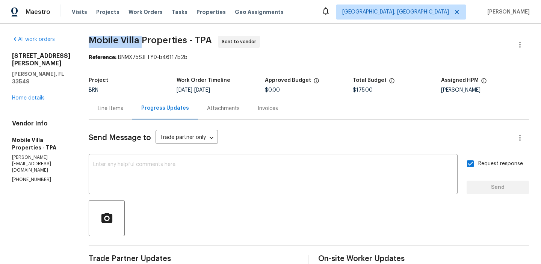
drag, startPoint x: 81, startPoint y: 38, endPoint x: 134, endPoint y: 41, distance: 53.1
click at [134, 41] on div "All work orders [STREET_ADDRESS][PERSON_NAME][PERSON_NAME] Home details Vendor …" at bounding box center [270, 181] width 541 height 315
copy span "Mobile Villa"
click at [124, 98] on div "Line Items" at bounding box center [111, 108] width 44 height 22
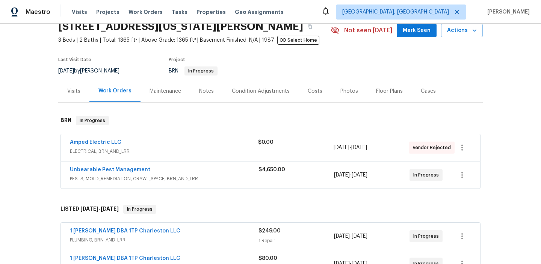
scroll to position [68, 0]
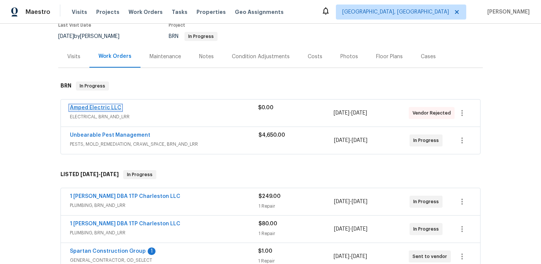
click at [94, 110] on link "Amped Electric LLC" at bounding box center [95, 107] width 51 height 5
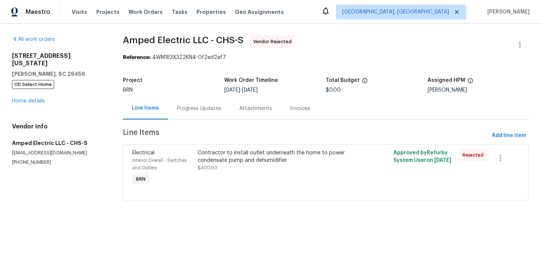
click at [197, 163] on div "Contractor to install outlet underneath the home to power condensate pump and d…" at bounding box center [276, 168] width 163 height 42
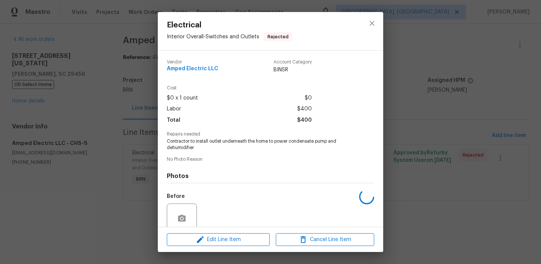
scroll to position [63, 0]
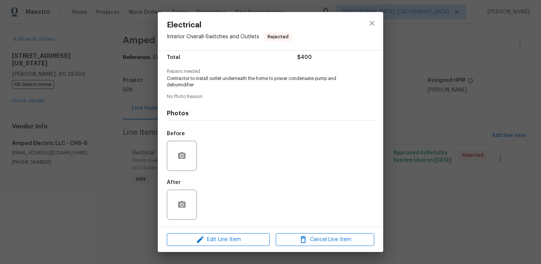
click at [96, 152] on div "Electrical Interior Overall - Switches and Outlets Rejected Vendor Amped Electr…" at bounding box center [270, 132] width 541 height 264
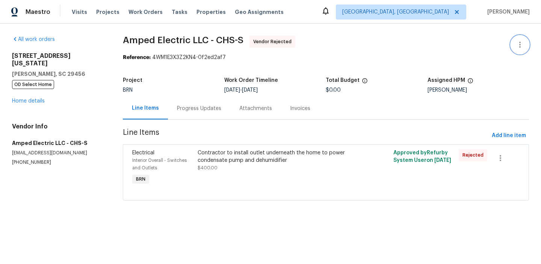
click at [520, 42] on icon "button" at bounding box center [520, 45] width 2 height 6
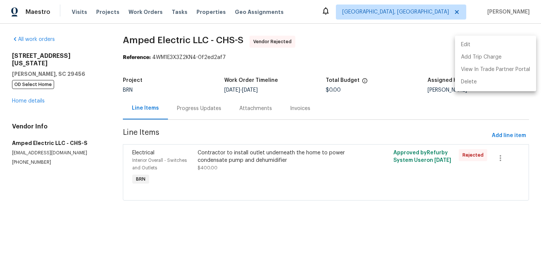
click at [498, 45] on li "Edit" at bounding box center [495, 45] width 81 height 12
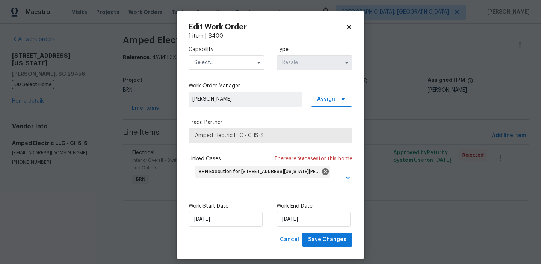
click at [234, 58] on input "text" at bounding box center [227, 62] width 76 height 15
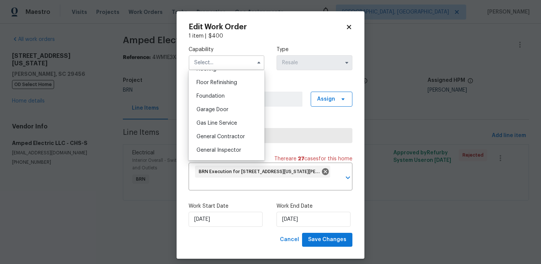
scroll to position [303, 0]
click at [227, 134] on span "General Contractor" at bounding box center [220, 134] width 48 height 5
type input "General Contractor"
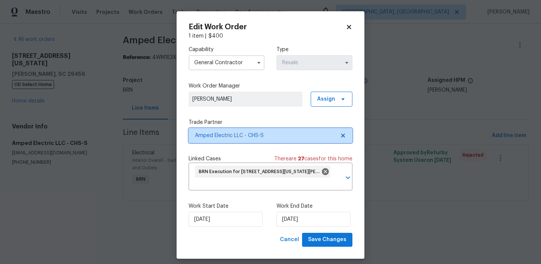
click at [219, 134] on span "Amped Electric LLC - CHS-S" at bounding box center [265, 136] width 140 height 8
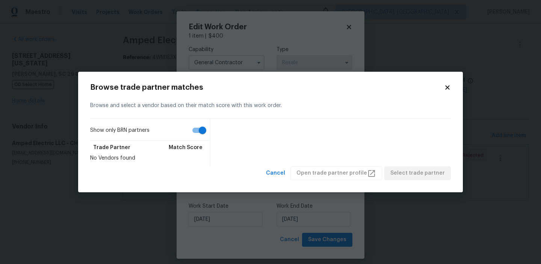
click at [197, 133] on input "Show only BRN partners" at bounding box center [202, 130] width 43 height 14
checkbox input "false"
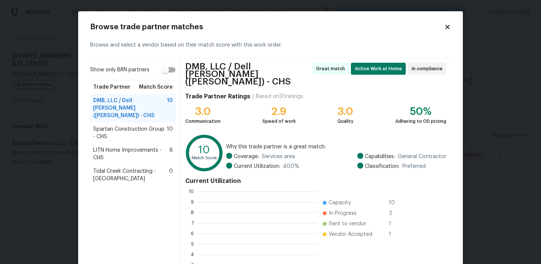
scroll to position [105, 119]
click at [119, 150] on span "LITN Home Improvements - CHS" at bounding box center [131, 153] width 76 height 15
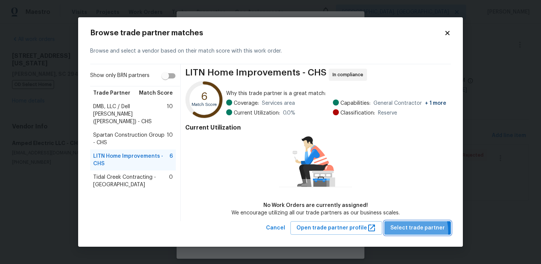
click at [403, 231] on span "Select trade partner" at bounding box center [417, 227] width 54 height 9
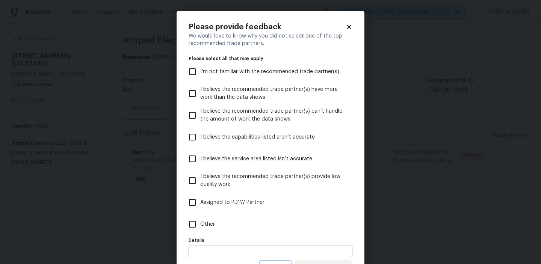
click at [201, 223] on span "Other" at bounding box center [207, 224] width 15 height 8
click at [200, 223] on input "Other" at bounding box center [192, 224] width 16 height 16
checkbox input "true"
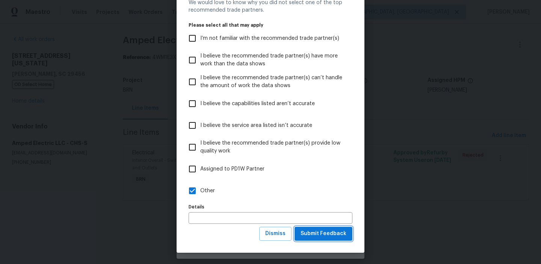
click at [316, 232] on span "Submit Feedback" at bounding box center [323, 233] width 46 height 9
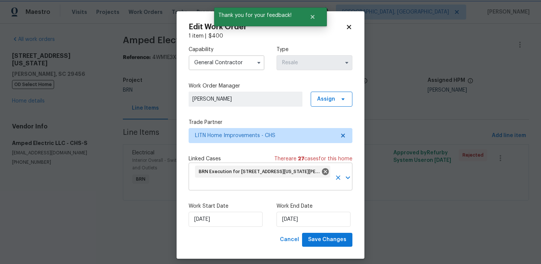
scroll to position [0, 0]
click at [203, 227] on div "Work Start Date [DATE] Work End Date [DATE]" at bounding box center [271, 214] width 164 height 36
click at [202, 219] on input "[DATE]" at bounding box center [226, 219] width 74 height 15
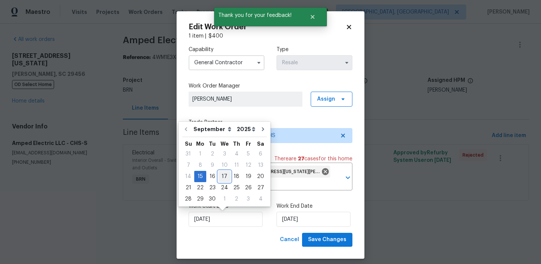
click at [223, 178] on div "17" at bounding box center [224, 176] width 12 height 11
type input "[DATE]"
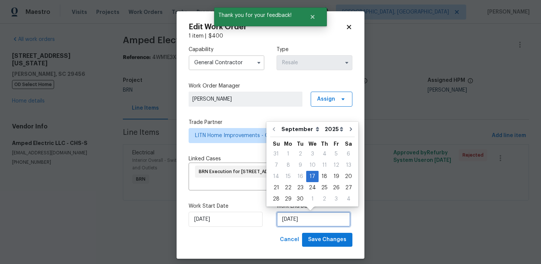
click at [298, 218] on input "[DATE]" at bounding box center [313, 219] width 74 height 15
click at [332, 178] on div "19" at bounding box center [336, 176] width 12 height 11
type input "[DATE]"
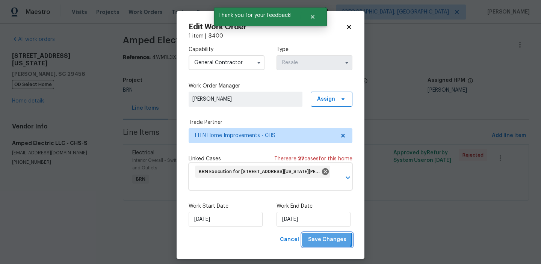
click at [321, 239] on span "Save Changes" at bounding box center [327, 239] width 38 height 9
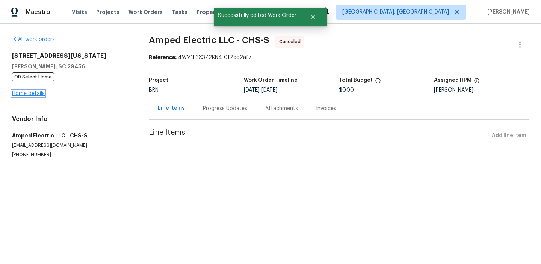
click at [21, 93] on link "Home details" at bounding box center [28, 93] width 33 height 5
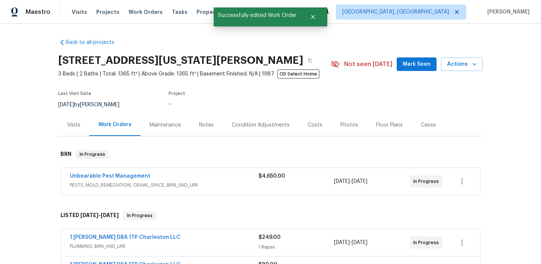
scroll to position [80, 0]
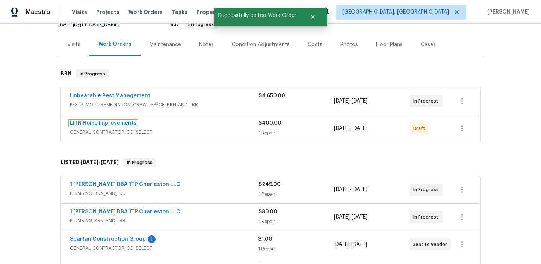
click at [86, 124] on link "LITN Home Improvements" at bounding box center [103, 123] width 67 height 5
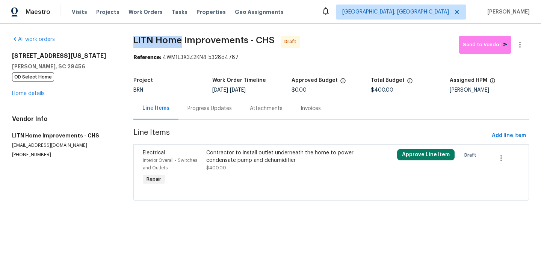
drag, startPoint x: 127, startPoint y: 41, endPoint x: 184, endPoint y: 41, distance: 57.1
click at [184, 41] on div "All work orders [STREET_ADDRESS][US_STATE][PERSON_NAME] OD Select Home Home det…" at bounding box center [270, 123] width 541 height 198
copy span "LITN Home"
click at [127, 46] on div "All work orders [STREET_ADDRESS][US_STATE][PERSON_NAME] OD Select Home Home det…" at bounding box center [270, 123] width 541 height 198
click at [203, 112] on div "Progress Updates" at bounding box center [209, 109] width 44 height 8
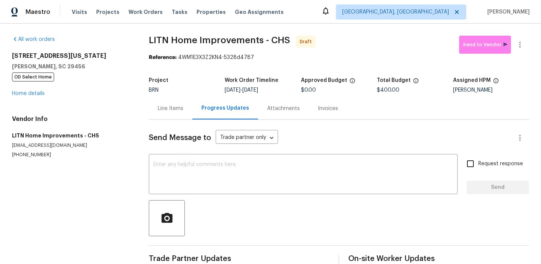
click at [217, 198] on div "Send Message to Trade partner only Trade partner only ​ x ​ Request response Se…" at bounding box center [339, 194] width 380 height 149
click at [210, 169] on textarea at bounding box center [303, 175] width 300 height 26
paste textarea "Hi, I'm Ananthi from Opendoor. Just wanted to check if you received the WO for …"
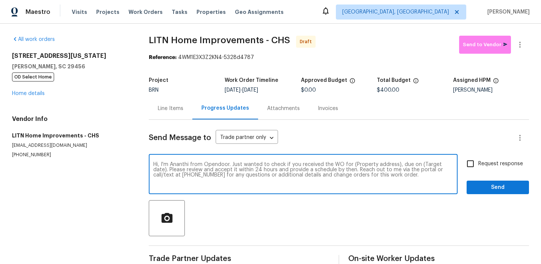
drag, startPoint x: 395, startPoint y: 166, endPoint x: 357, endPoint y: 165, distance: 37.6
click at [357, 165] on textarea "Hi, I'm Ananthi from Opendoor. Just wanted to check if you received the WO for …" at bounding box center [303, 175] width 300 height 26
paste textarea "[STREET_ADDRESS][US_STATE][PERSON_NAME]"
click at [353, 165] on textarea "Hi, I'm Ananthi from Opendoor. Just wanted to check if you received the WO for …" at bounding box center [303, 175] width 300 height 26
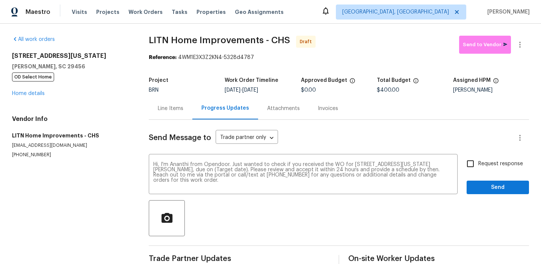
drag, startPoint x: 254, startPoint y: 92, endPoint x: 281, endPoint y: 92, distance: 27.0
click at [281, 92] on div "[DATE] - [DATE]" at bounding box center [263, 90] width 76 height 5
copy span "[DATE]"
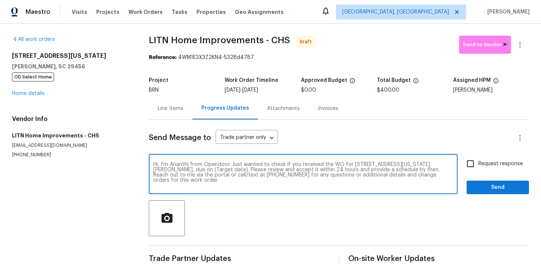
drag, startPoint x: 203, startPoint y: 170, endPoint x: 172, endPoint y: 170, distance: 31.5
click at [172, 170] on textarea "Hi, I'm Ananthi from Opendoor. Just wanted to check if you received the WO for …" at bounding box center [303, 175] width 300 height 26
paste textarea "[DATE]"
type textarea "Hi, I'm Ananthi from Opendoor. Just wanted to check if you received the WO for …"
click at [475, 163] on input "Request response" at bounding box center [470, 164] width 16 height 16
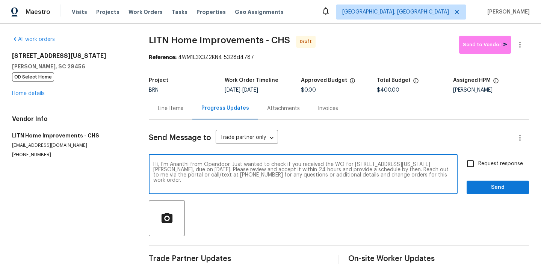
checkbox input "true"
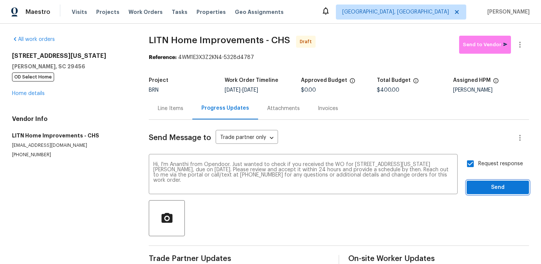
click at [481, 185] on span "Send" at bounding box center [497, 187] width 50 height 9
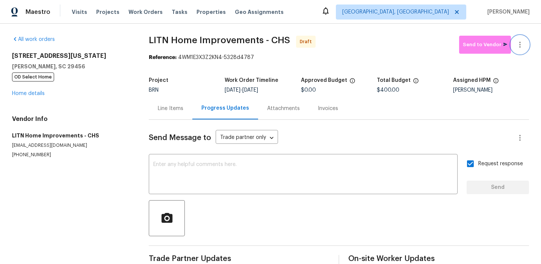
click at [519, 42] on icon "button" at bounding box center [519, 44] width 9 height 9
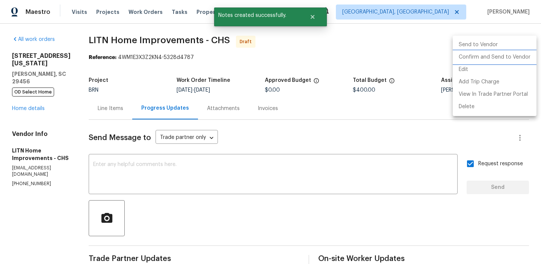
click at [482, 61] on li "Confirm and Send to Vendor" at bounding box center [495, 57] width 84 height 12
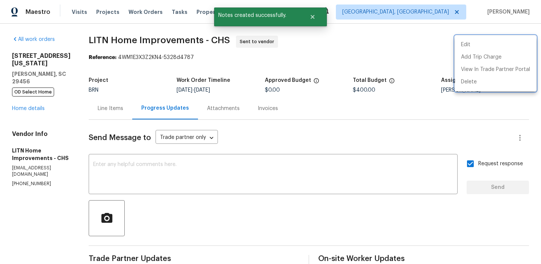
click at [164, 159] on div at bounding box center [270, 132] width 541 height 264
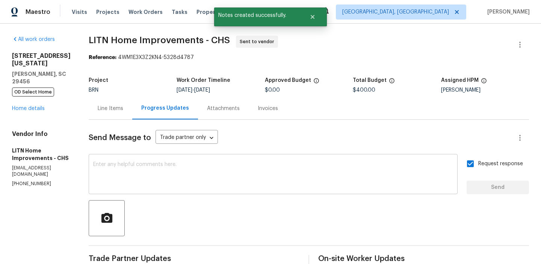
click at [125, 167] on textarea at bounding box center [273, 175] width 360 height 26
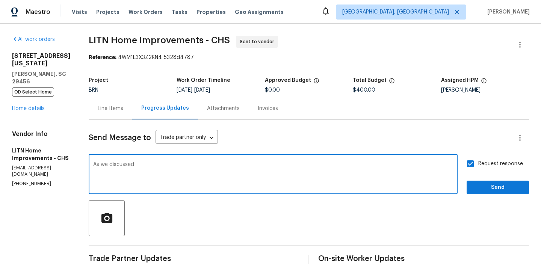
click at [21, 181] on p "[PHONE_NUMBER]" at bounding box center [41, 184] width 59 height 6
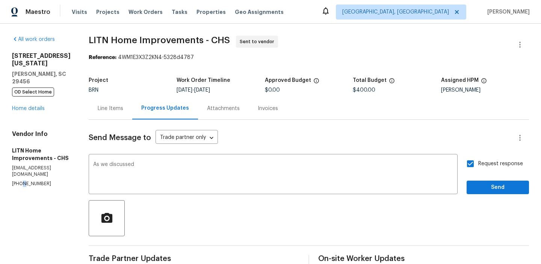
click at [21, 181] on p "[PHONE_NUMBER]" at bounding box center [41, 184] width 59 height 6
copy p "[PHONE_NUMBER]"
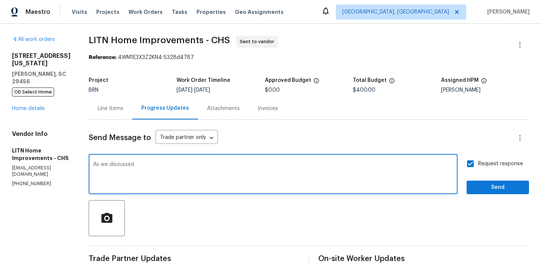
click at [165, 168] on textarea "As we discussed" at bounding box center [273, 175] width 360 height 26
paste textarea "[PHONE_NUMBER]"
click at [180, 165] on textarea "As we discussed [PHONE_NUMBER], Kinldy accept the WO" at bounding box center [273, 175] width 360 height 26
click at [248, 170] on textarea "As we discussed [PHONE_NUMBER], Kindly accept the WO" at bounding box center [273, 175] width 360 height 26
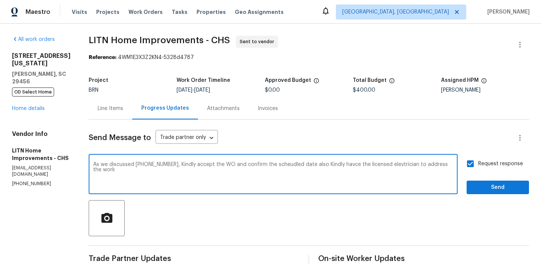
drag, startPoint x: 172, startPoint y: 165, endPoint x: 206, endPoint y: 175, distance: 35.8
click at [206, 175] on textarea "As we discussed [PHONE_NUMBER], Kindly accept the WO and confirm the scheudled …" at bounding box center [273, 175] width 360 height 26
paste textarea "duled date. Also, please ensure that a licensed electrician is assigned to carr…"
type textarea "As we discussed [PHONE_NUMBER], Kindly accept the WO and confirm the scheduled …"
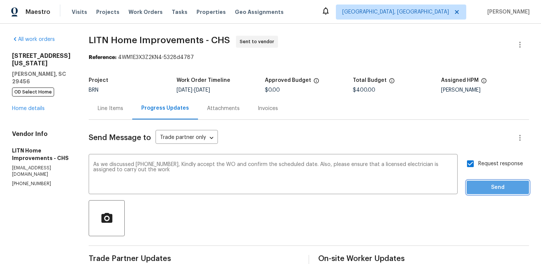
click at [485, 188] on span "Send" at bounding box center [497, 187] width 50 height 9
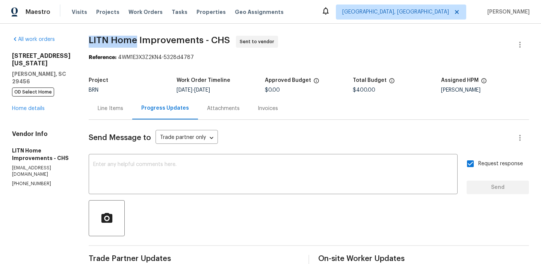
drag, startPoint x: 76, startPoint y: 41, endPoint x: 130, endPoint y: 41, distance: 53.7
click at [130, 41] on div "All work orders [STREET_ADDRESS][US_STATE][PERSON_NAME] OD Select Home Home det…" at bounding box center [270, 203] width 541 height 359
copy span "LITN Home"
